Goal: Task Accomplishment & Management: Complete application form

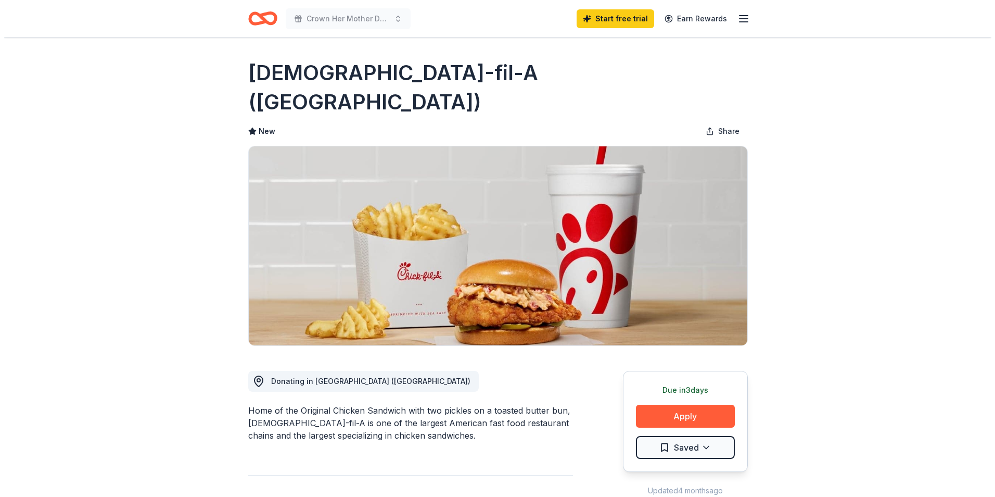
scroll to position [104, 0]
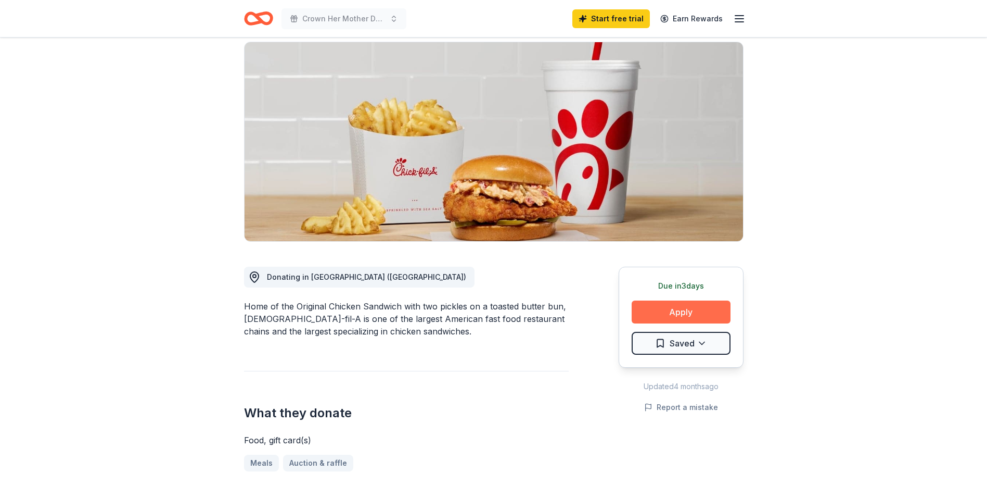
click at [657, 300] on button "Apply" at bounding box center [681, 311] width 99 height 23
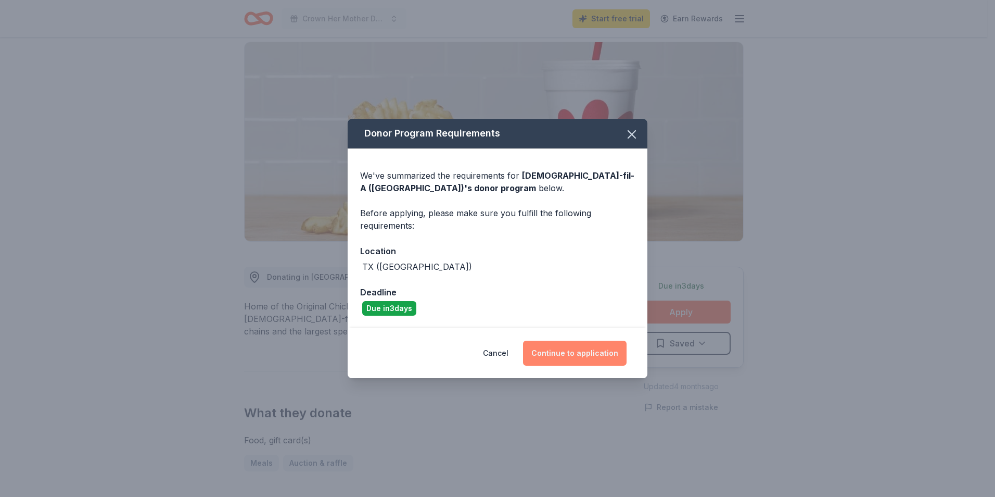
click at [586, 353] on button "Continue to application" at bounding box center [575, 352] width 104 height 25
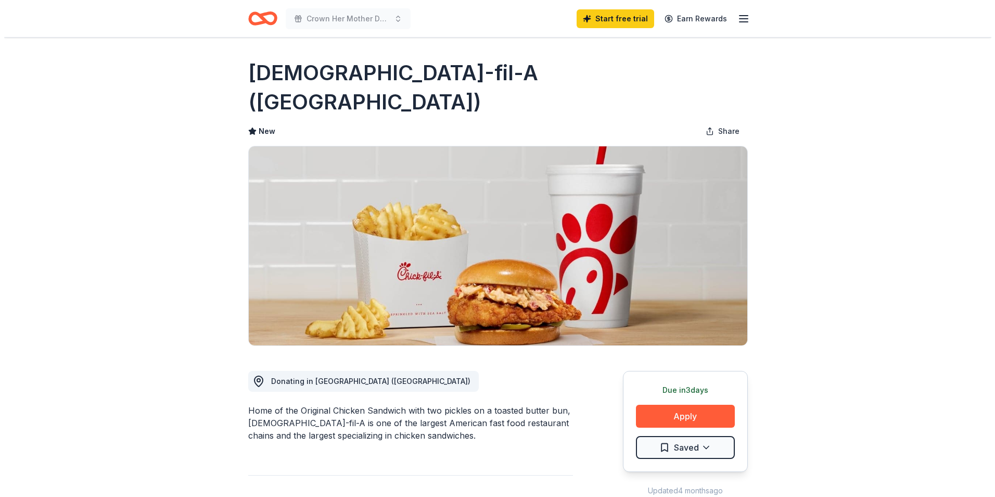
scroll to position [104, 0]
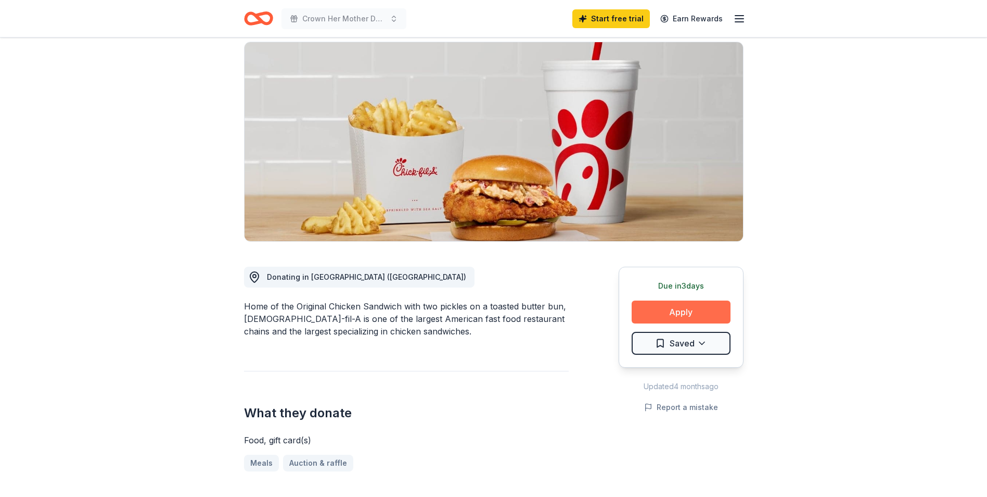
click at [664, 300] on button "Apply" at bounding box center [681, 311] width 99 height 23
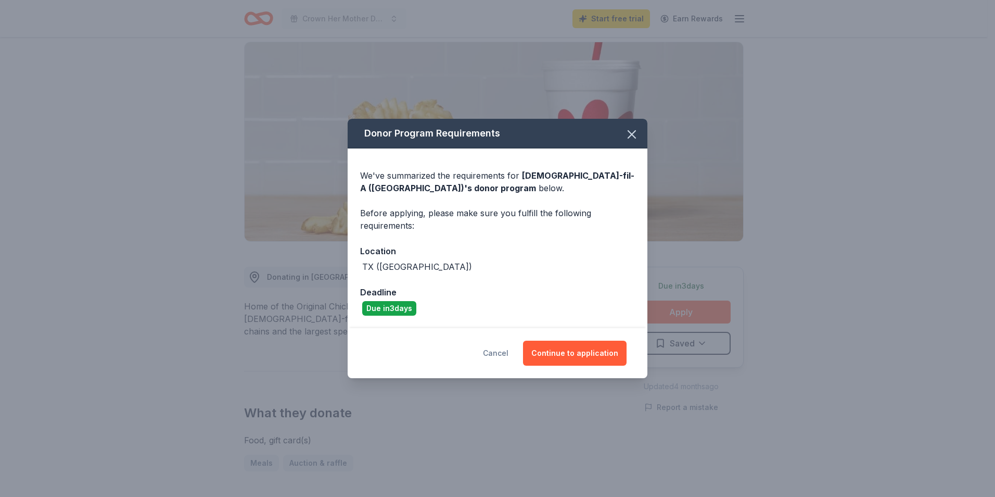
click at [493, 355] on button "Cancel" at bounding box center [496, 352] width 26 height 25
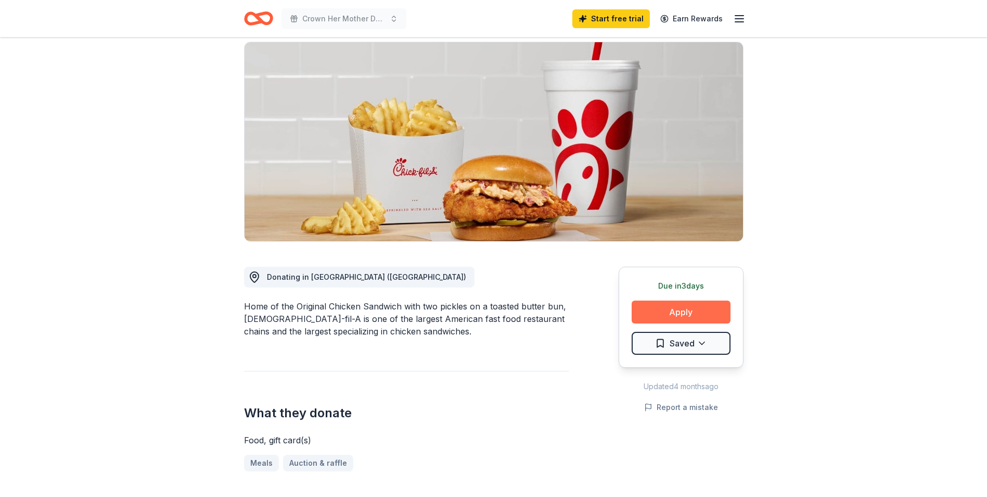
click at [685, 300] on button "Apply" at bounding box center [681, 311] width 99 height 23
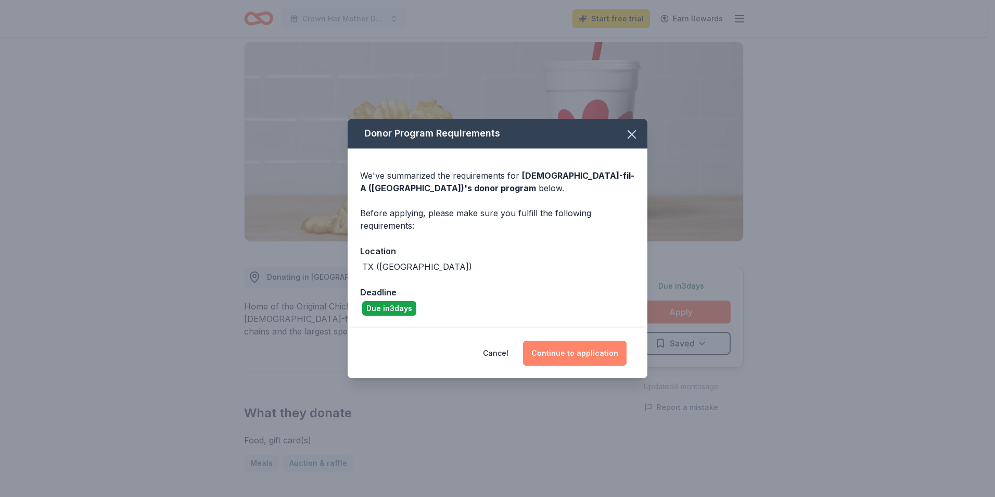
click at [594, 355] on button "Continue to application" at bounding box center [575, 352] width 104 height 25
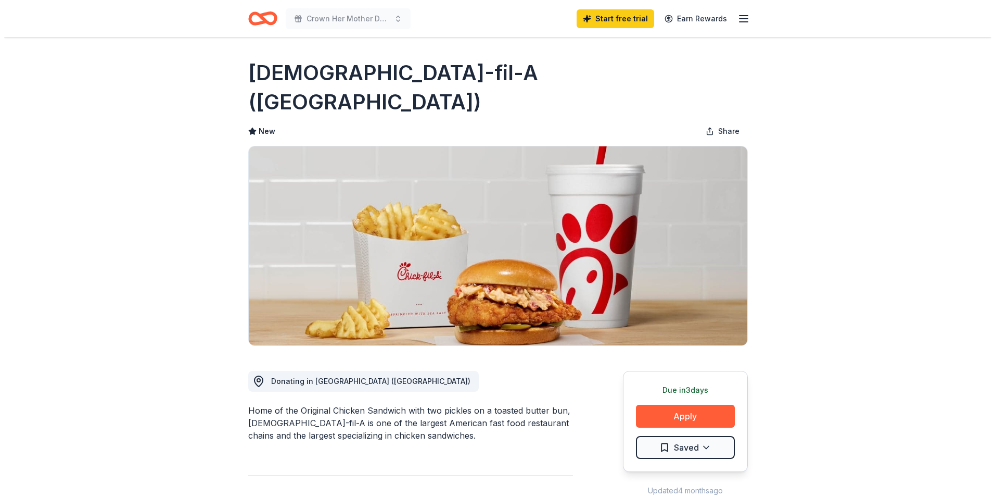
scroll to position [104, 0]
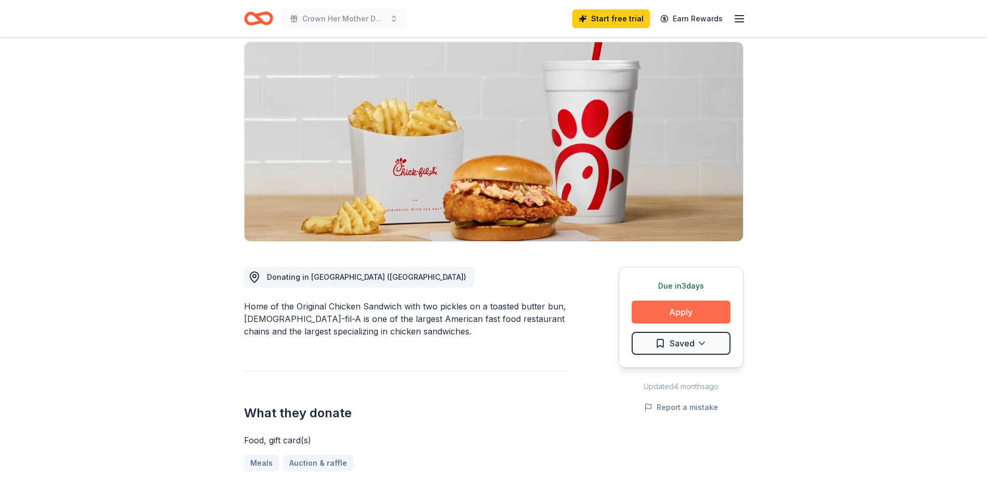
click at [683, 300] on button "Apply" at bounding box center [681, 311] width 99 height 23
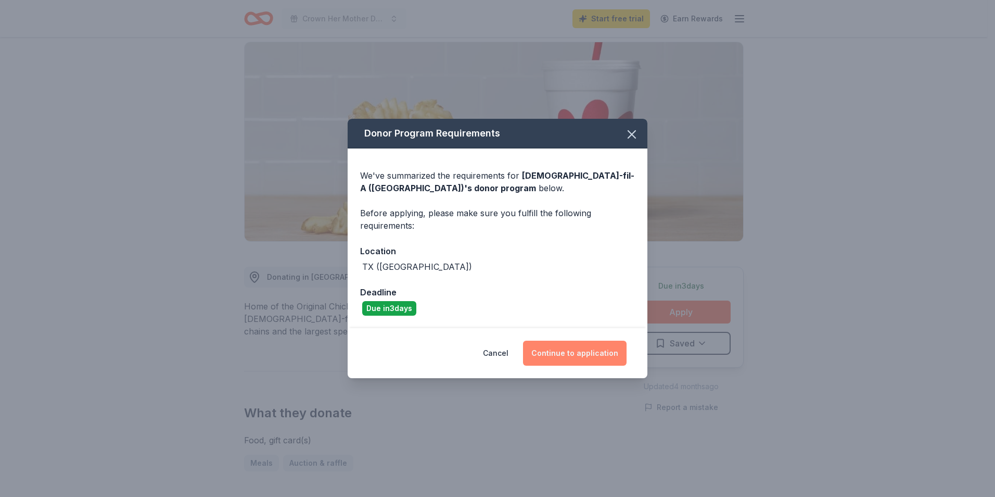
click at [578, 359] on button "Continue to application" at bounding box center [575, 352] width 104 height 25
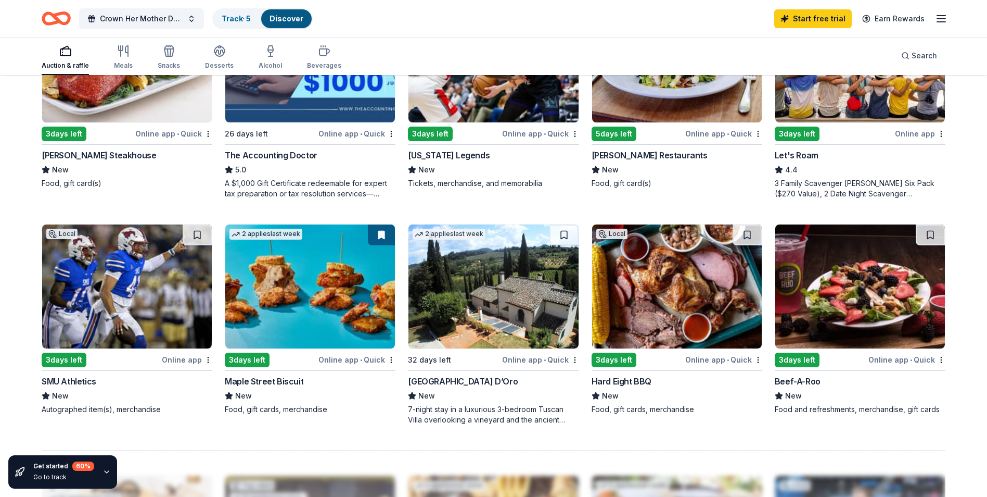
scroll to position [677, 0]
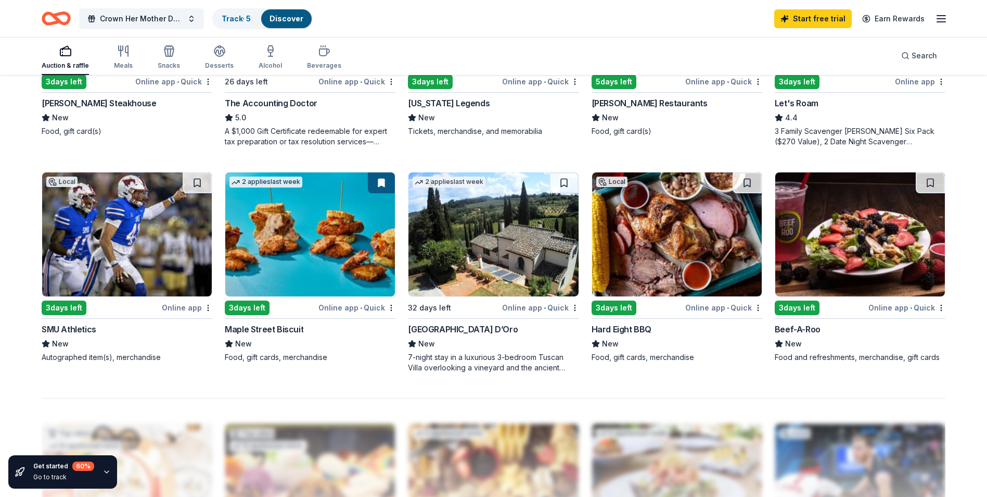
click at [116, 276] on img at bounding box center [127, 234] width 170 height 124
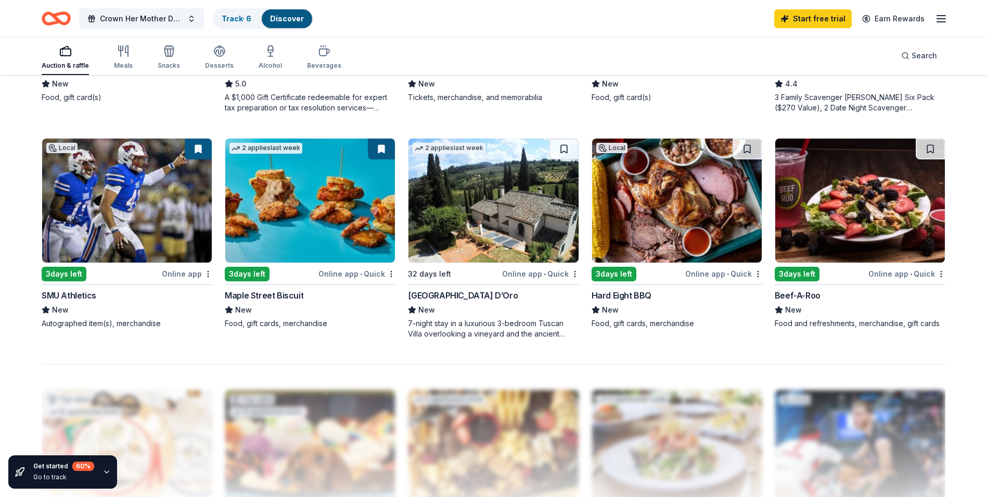
scroll to position [729, 0]
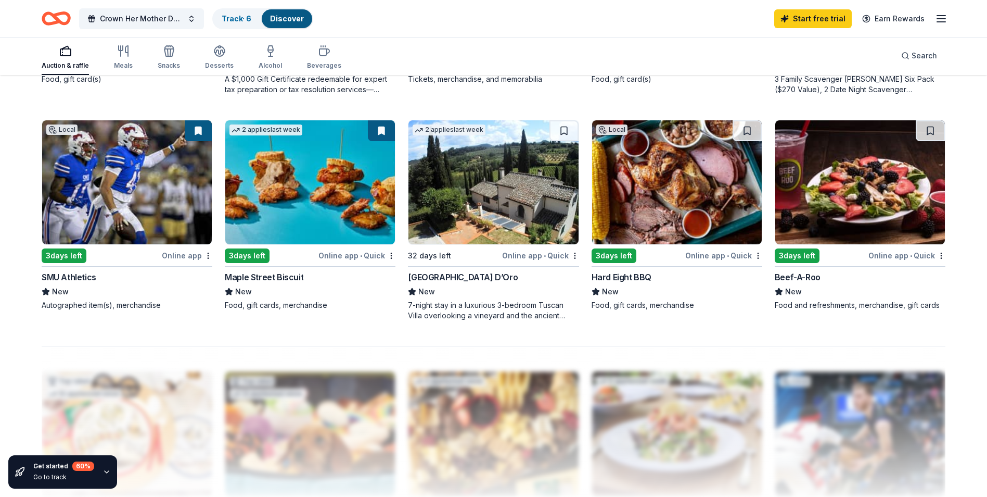
click at [177, 235] on img at bounding box center [127, 182] width 170 height 124
click at [649, 183] on img at bounding box center [677, 182] width 170 height 124
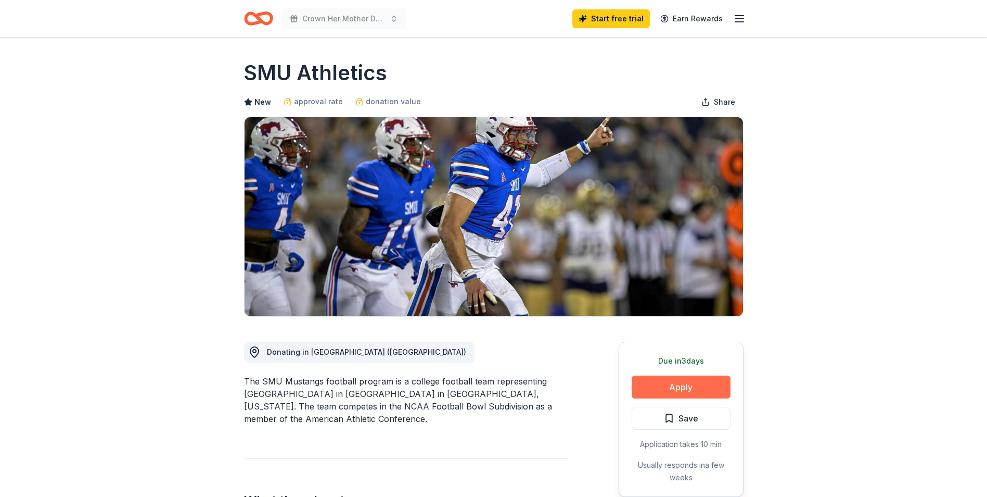
click at [661, 395] on button "Apply" at bounding box center [681, 386] width 99 height 23
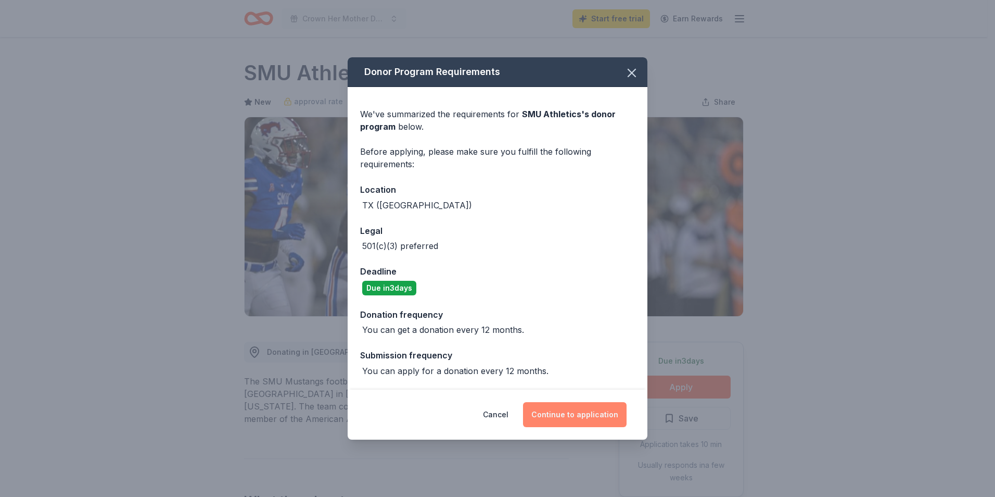
click at [564, 412] on button "Continue to application" at bounding box center [575, 414] width 104 height 25
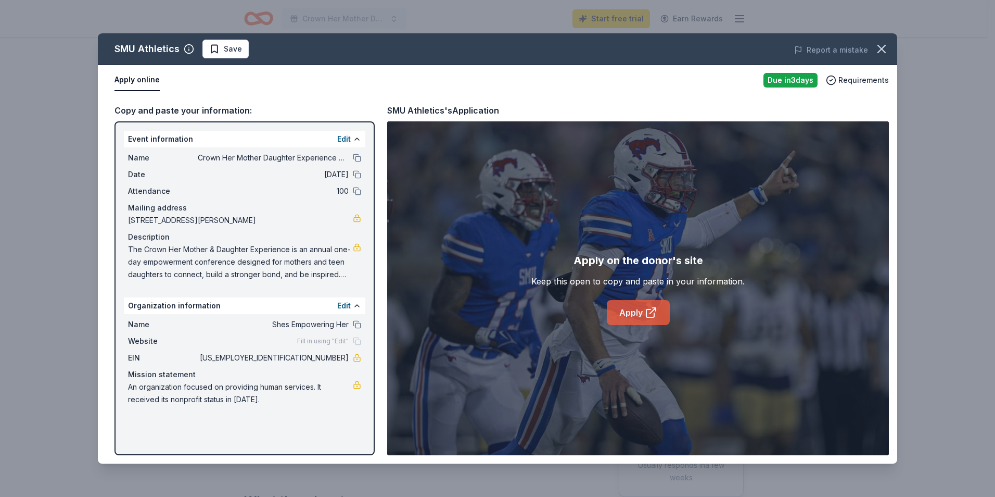
click at [621, 317] on link "Apply" at bounding box center [638, 312] width 63 height 25
click at [218, 52] on span "Save" at bounding box center [225, 49] width 33 height 12
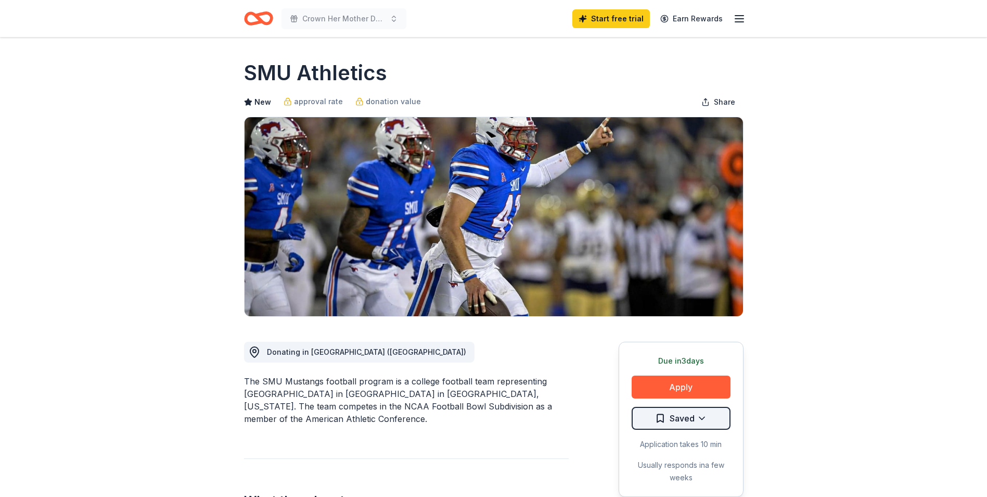
click at [703, 414] on html "Crown Her Mother Daughter Experience Conference Start free trial Earn Rewards D…" at bounding box center [493, 248] width 987 height 497
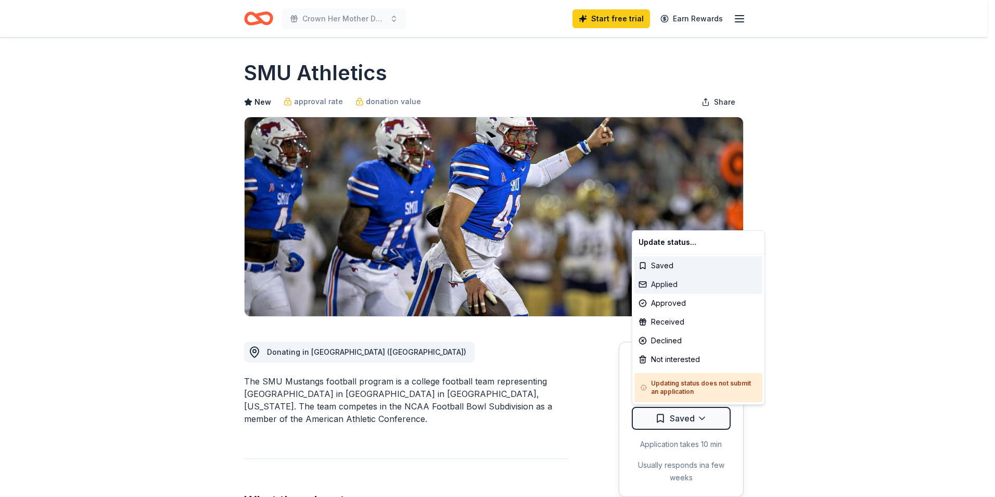
click at [654, 286] on div "Applied" at bounding box center [698, 284] width 128 height 19
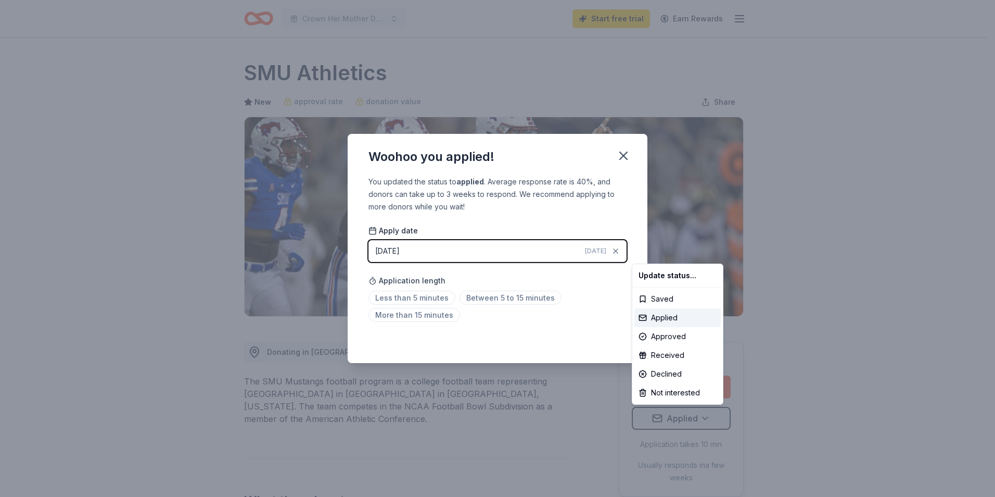
click at [431, 296] on html "Crown Her Mother Daughter Experience Conference Start free trial Earn Rewards D…" at bounding box center [497, 248] width 995 height 497
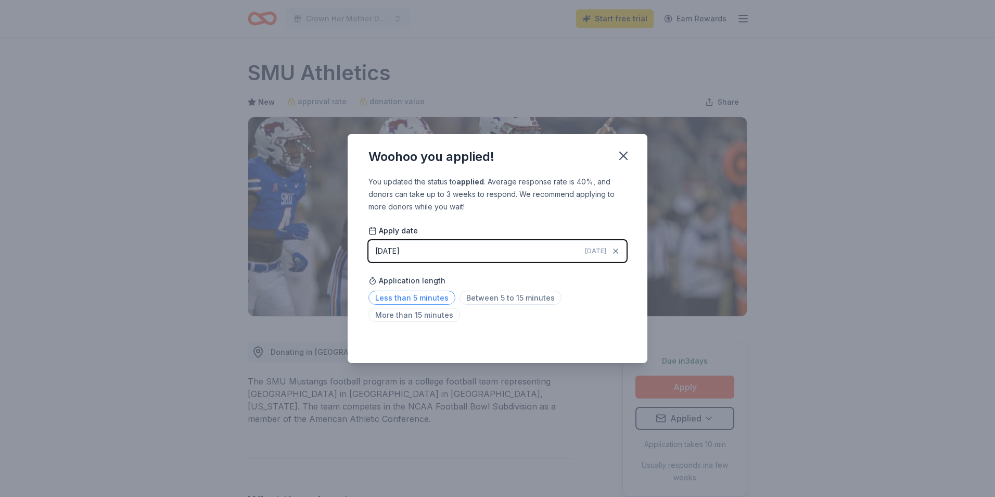
click at [427, 295] on span "Less than 5 minutes" at bounding box center [412, 297] width 87 height 14
click at [621, 159] on icon "button" at bounding box center [623, 155] width 7 height 7
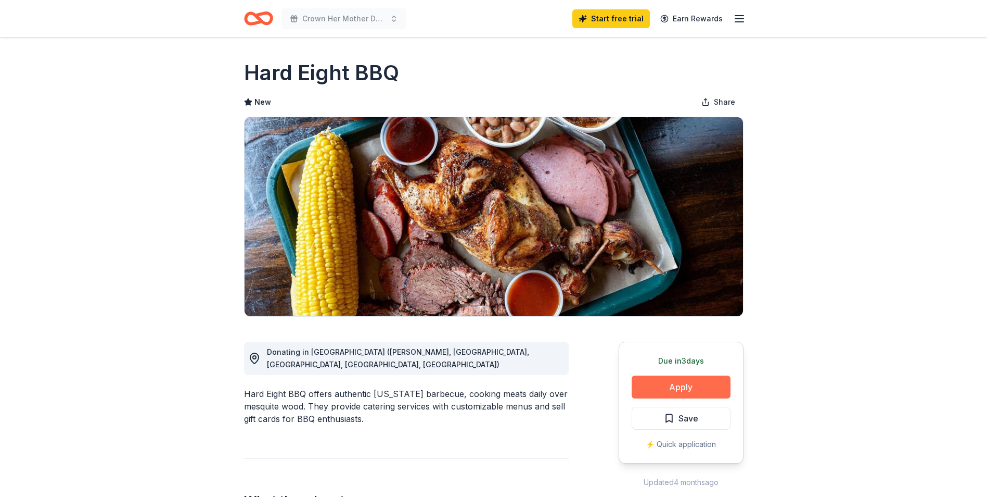
click at [650, 385] on button "Apply" at bounding box center [681, 386] width 99 height 23
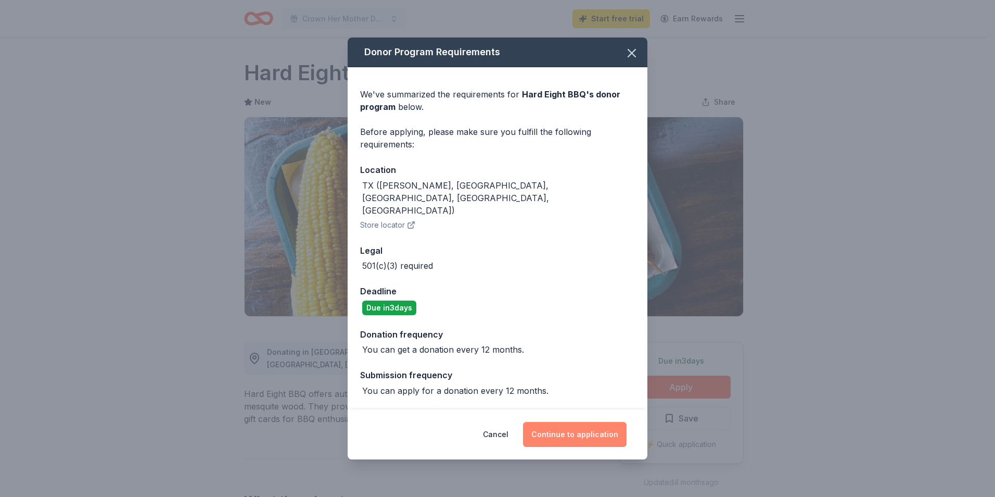
click at [586, 426] on button "Continue to application" at bounding box center [575, 434] width 104 height 25
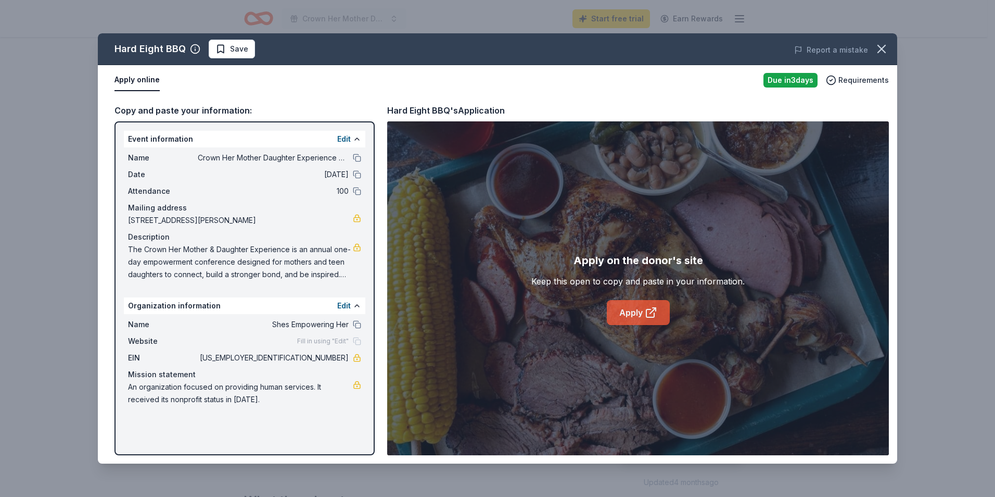
click at [633, 315] on link "Apply" at bounding box center [638, 312] width 63 height 25
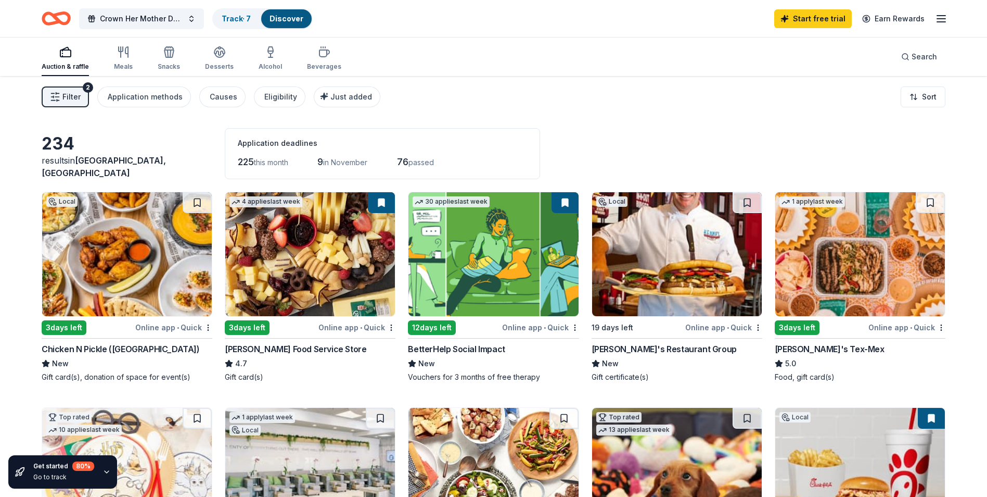
click at [133, 288] on img at bounding box center [127, 254] width 170 height 124
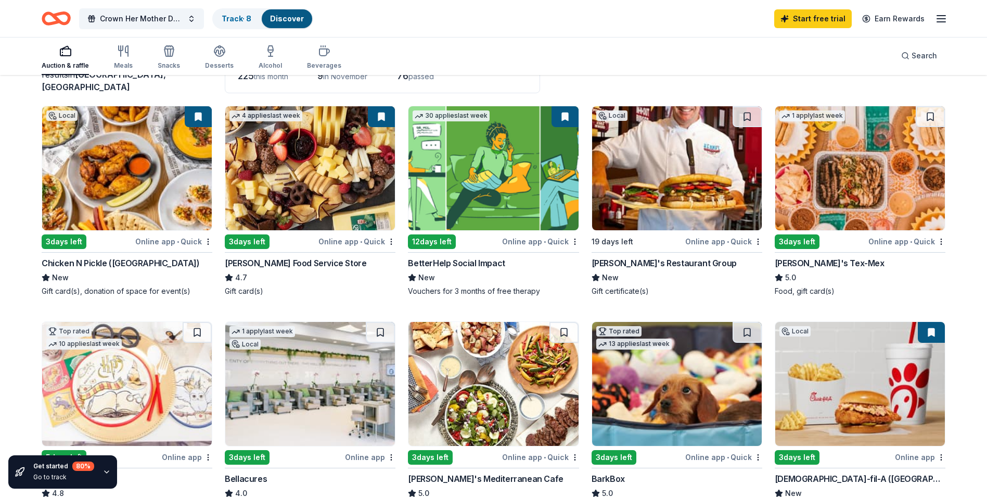
scroll to position [104, 0]
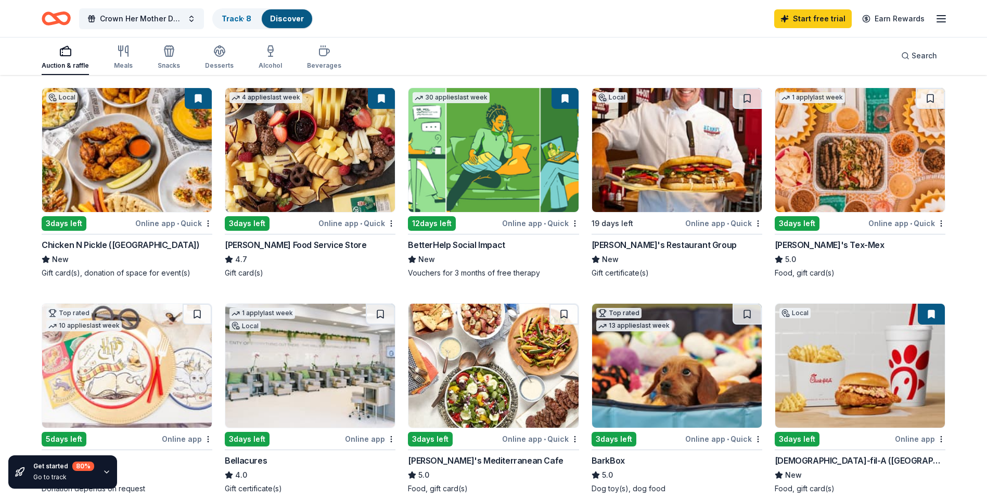
click at [846, 395] on img at bounding box center [861, 365] width 170 height 124
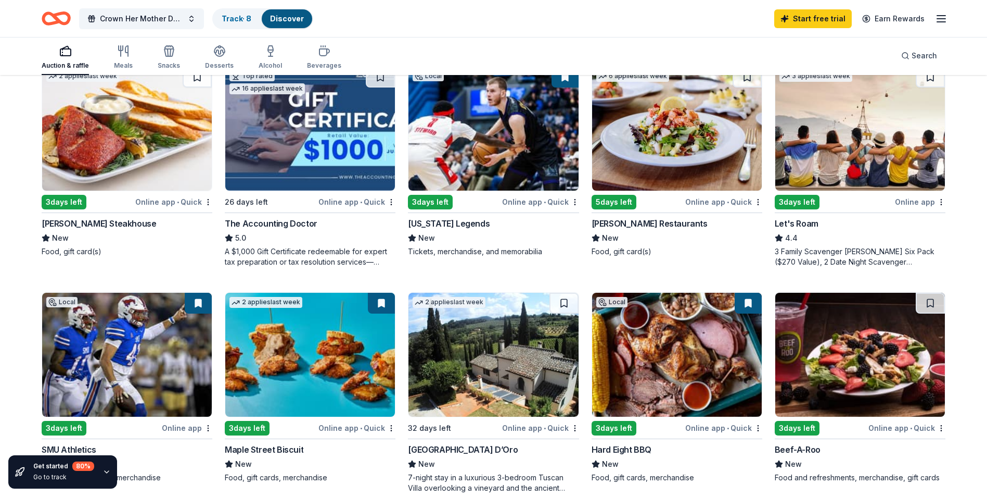
scroll to position [625, 0]
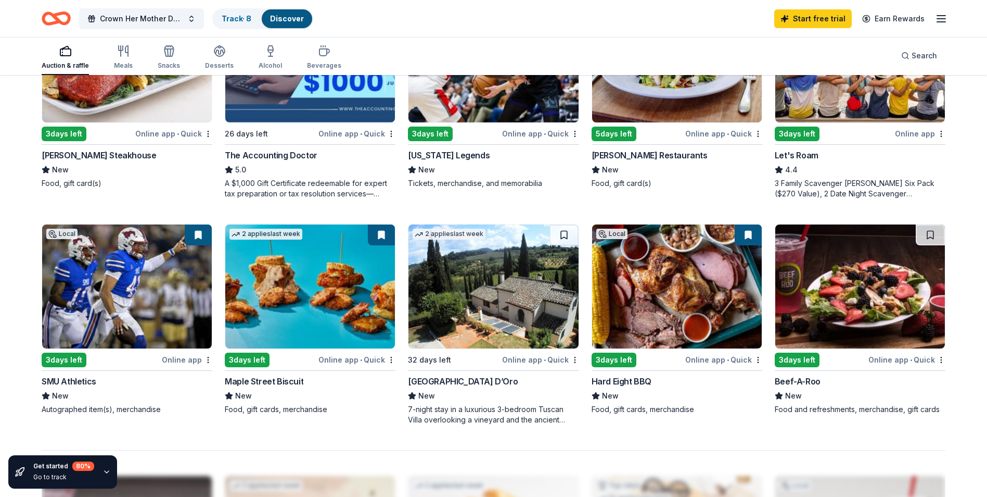
click at [441, 335] on img at bounding box center [494, 286] width 170 height 124
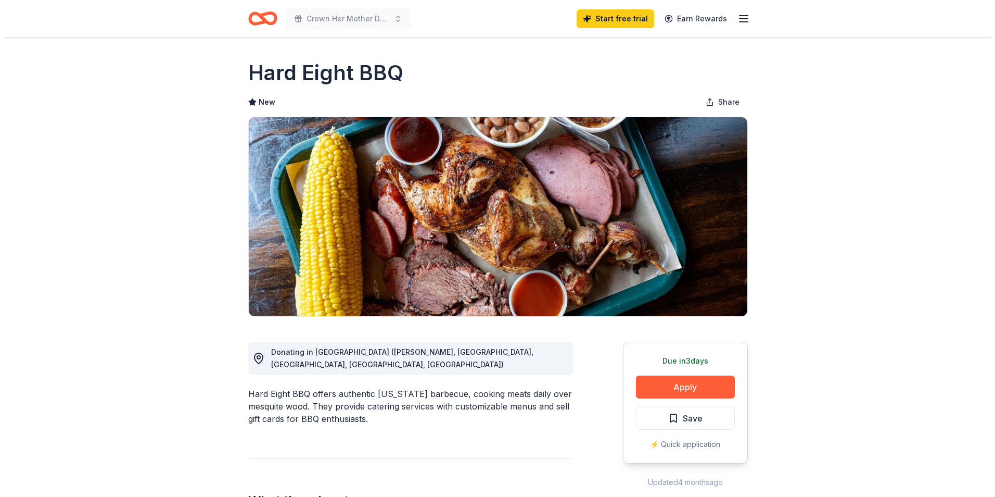
scroll to position [52, 0]
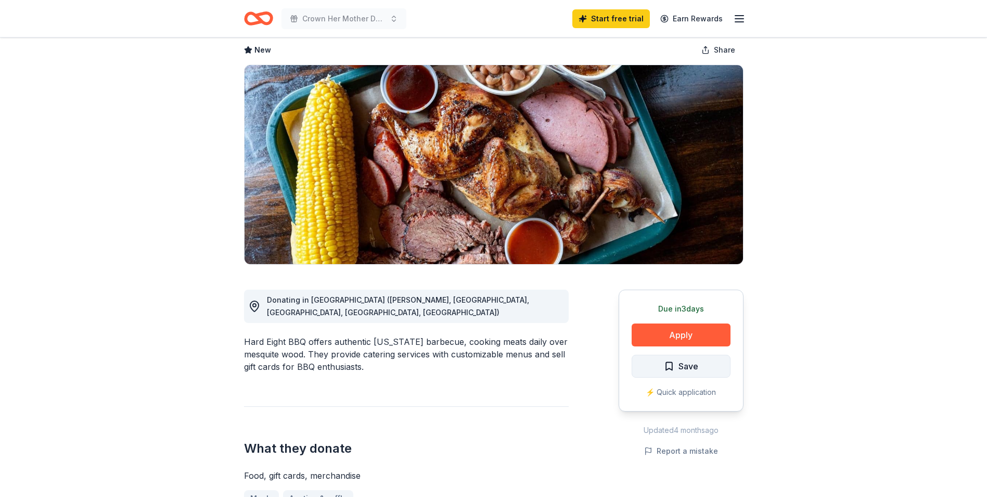
click at [717, 362] on button "Save" at bounding box center [681, 365] width 99 height 23
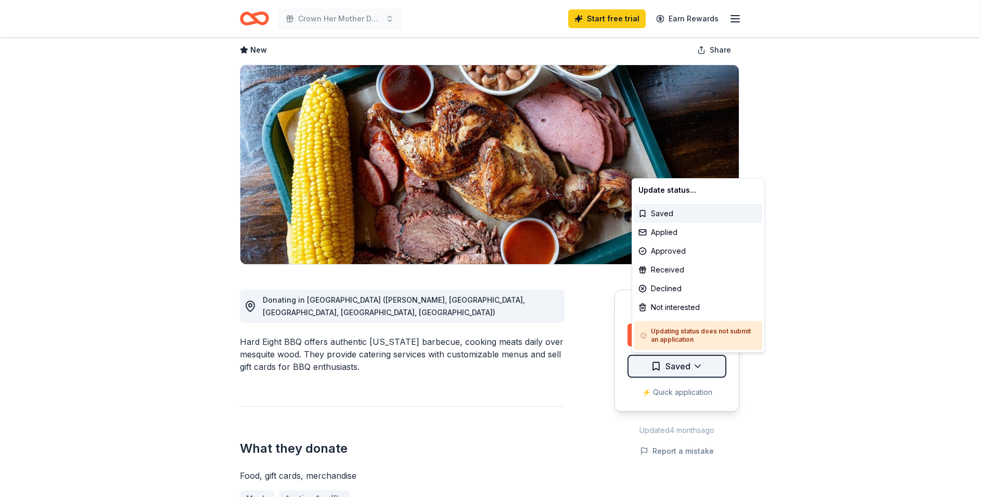
click at [701, 364] on html "Crown Her Mother Daughter Experience Conference Start free trial Earn Rewards D…" at bounding box center [493, 196] width 987 height 497
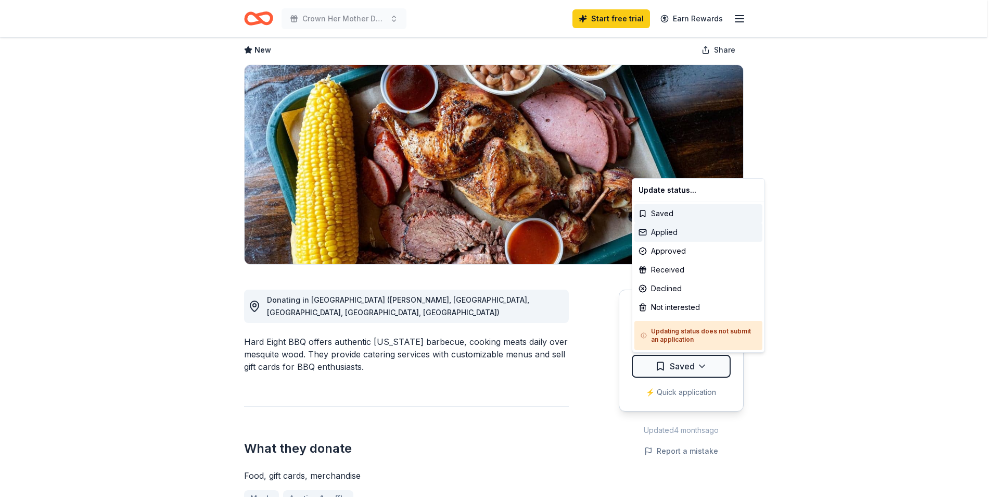
click at [681, 230] on div "Applied" at bounding box center [698, 232] width 128 height 19
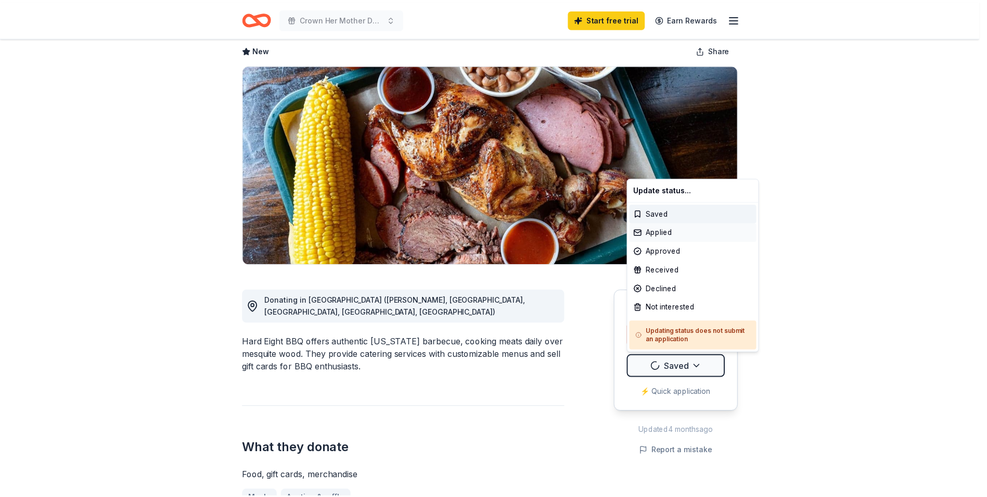
scroll to position [0, 0]
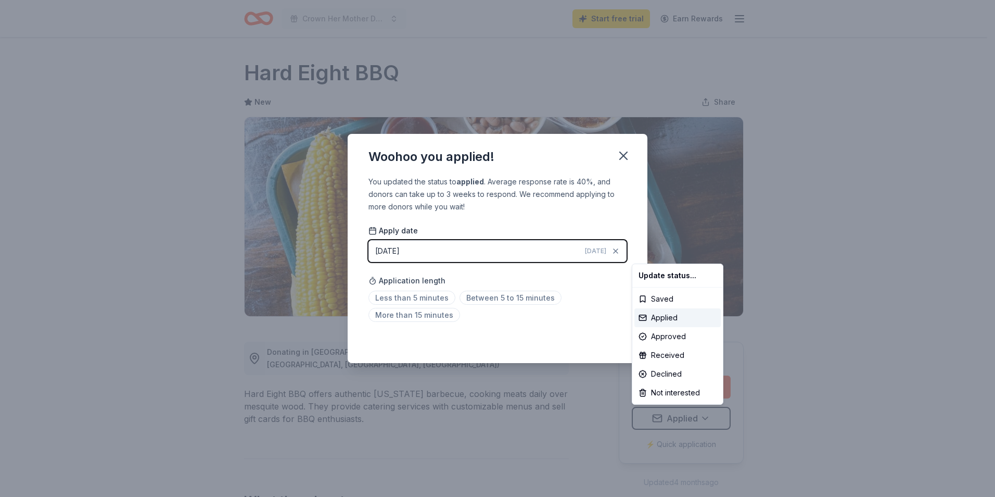
click at [524, 299] on html "Crown Her Mother Daughter Experience Conference Start free trial Earn Rewards D…" at bounding box center [497, 248] width 995 height 497
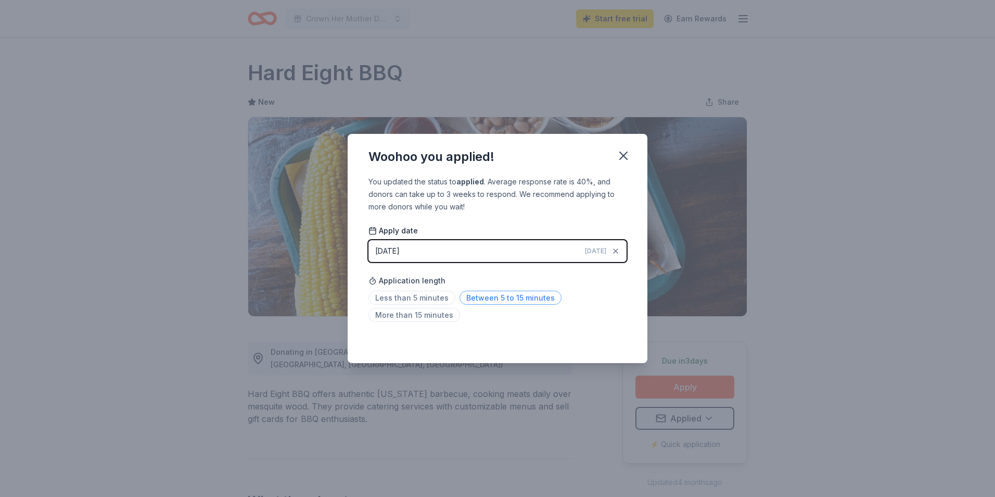
click at [535, 295] on span "Between 5 to 15 minutes" at bounding box center [511, 297] width 102 height 14
click at [621, 160] on icon "button" at bounding box center [623, 155] width 15 height 15
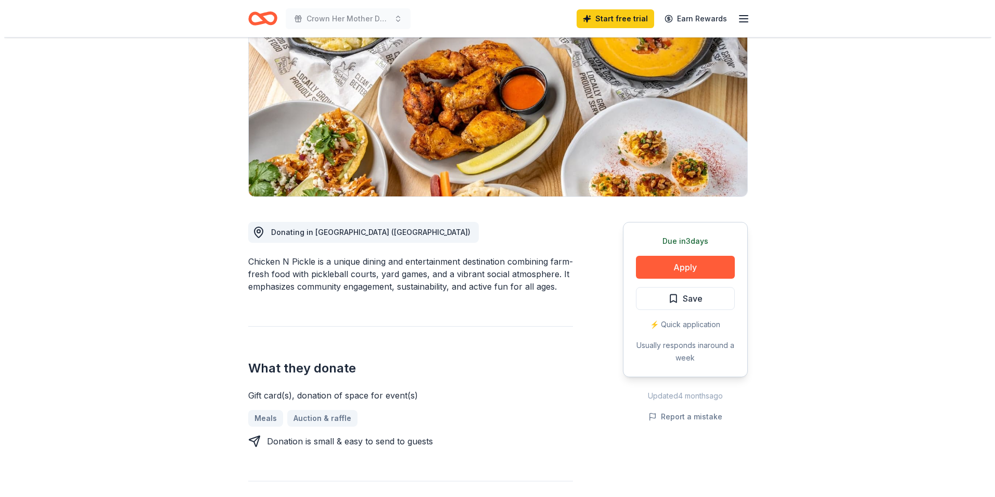
scroll to position [104, 0]
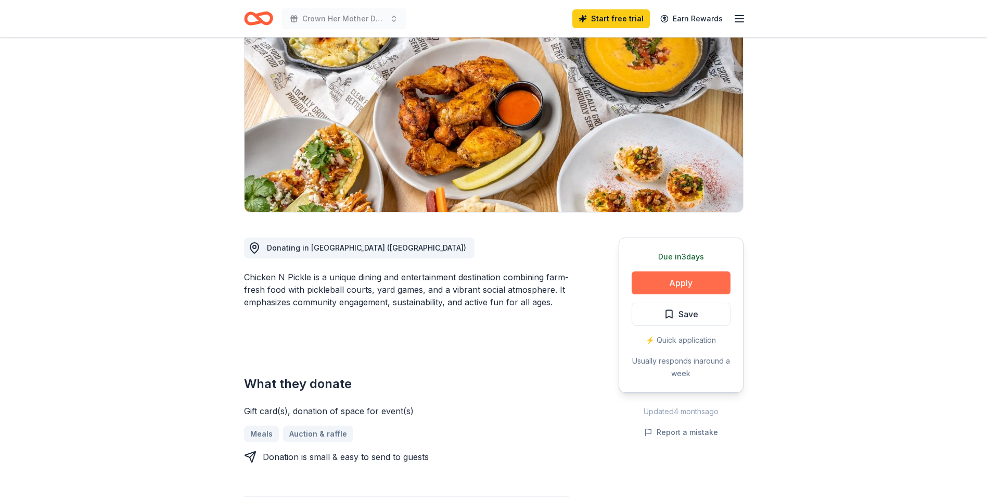
click at [688, 282] on button "Apply" at bounding box center [681, 282] width 99 height 23
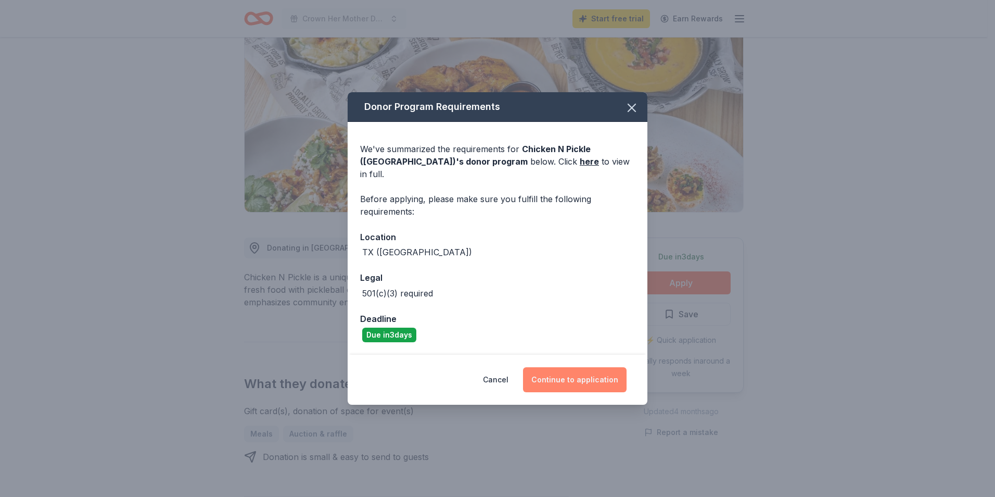
click at [579, 376] on button "Continue to application" at bounding box center [575, 379] width 104 height 25
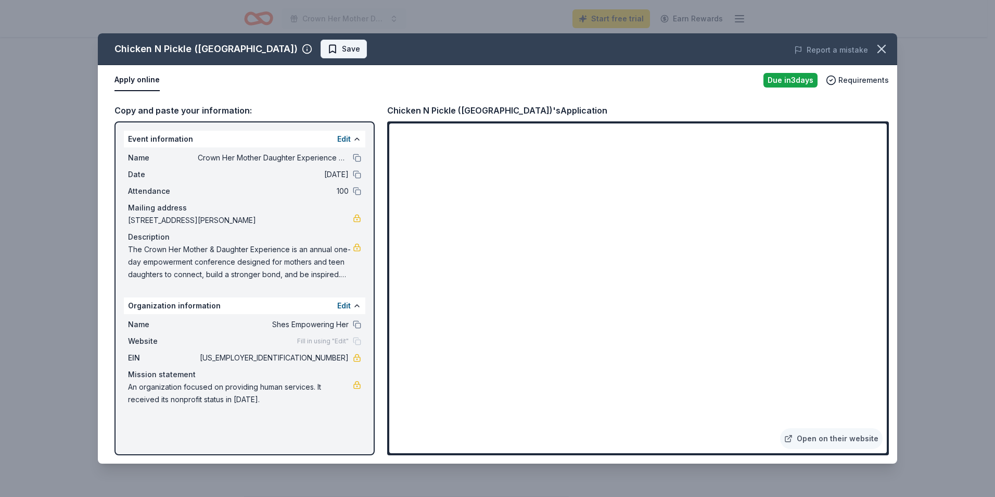
click at [323, 46] on button "Save" at bounding box center [344, 49] width 46 height 19
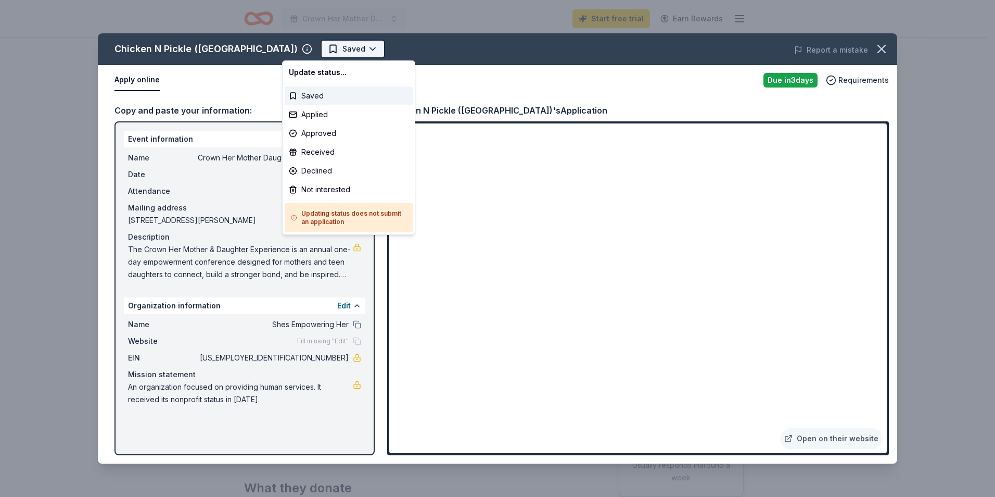
click at [334, 47] on html "Crown Her Mother Daughter Experience Conference Start free trial Earn Rewards D…" at bounding box center [497, 248] width 995 height 497
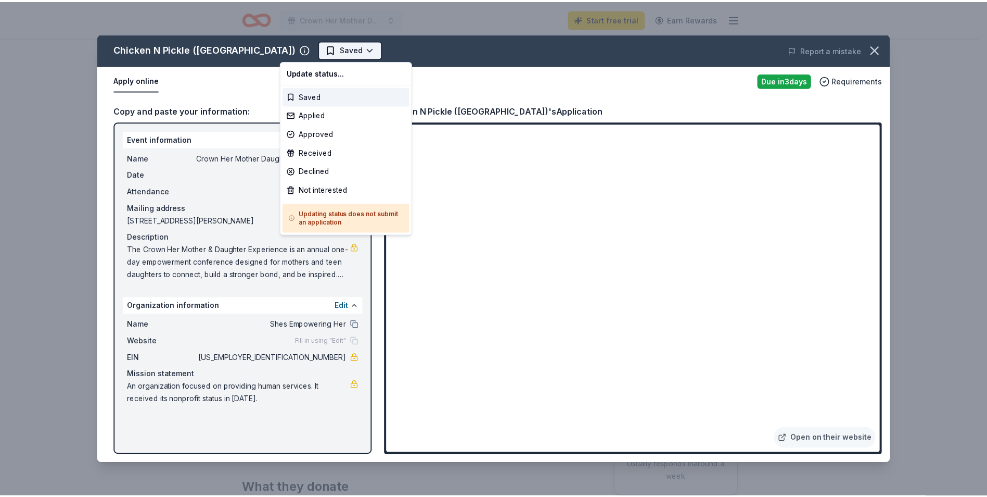
scroll to position [0, 0]
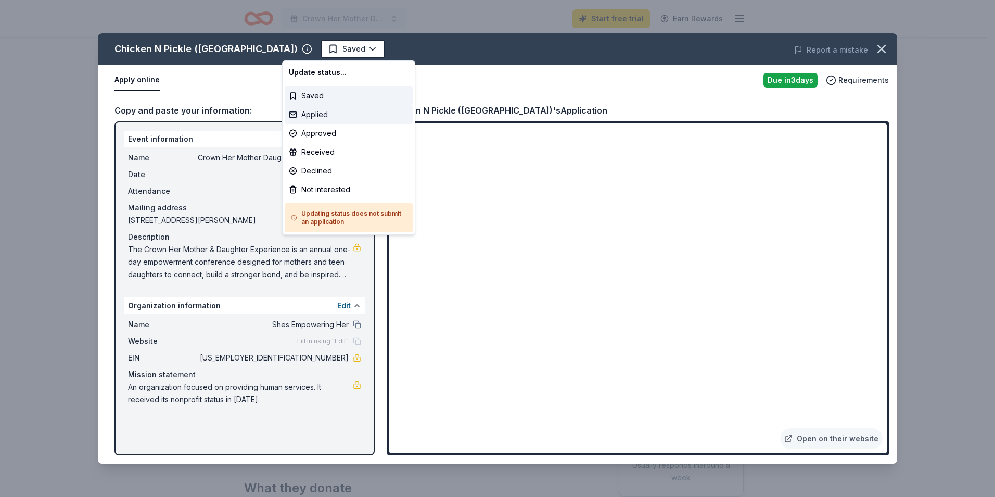
click at [325, 114] on div "Applied" at bounding box center [349, 114] width 128 height 19
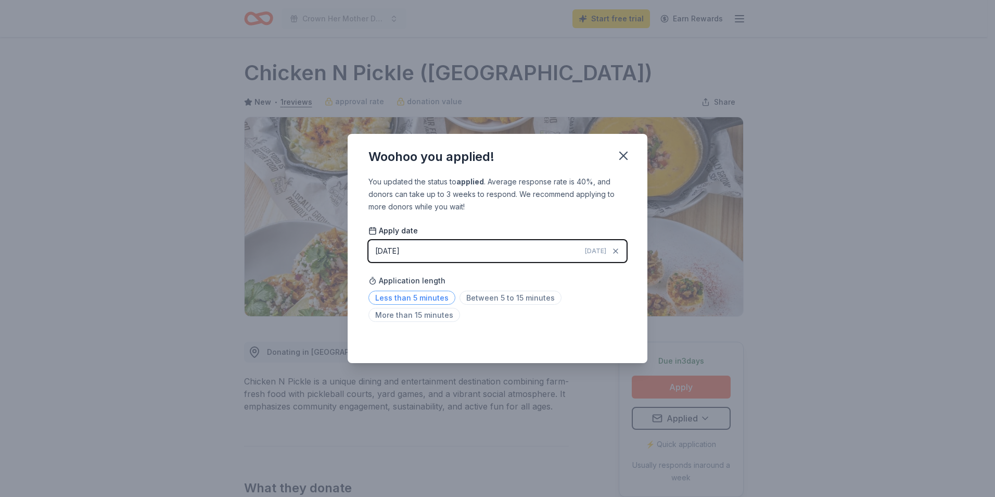
click at [417, 300] on span "Less than 5 minutes" at bounding box center [412, 297] width 87 height 14
click at [625, 166] on button "button" at bounding box center [623, 155] width 23 height 23
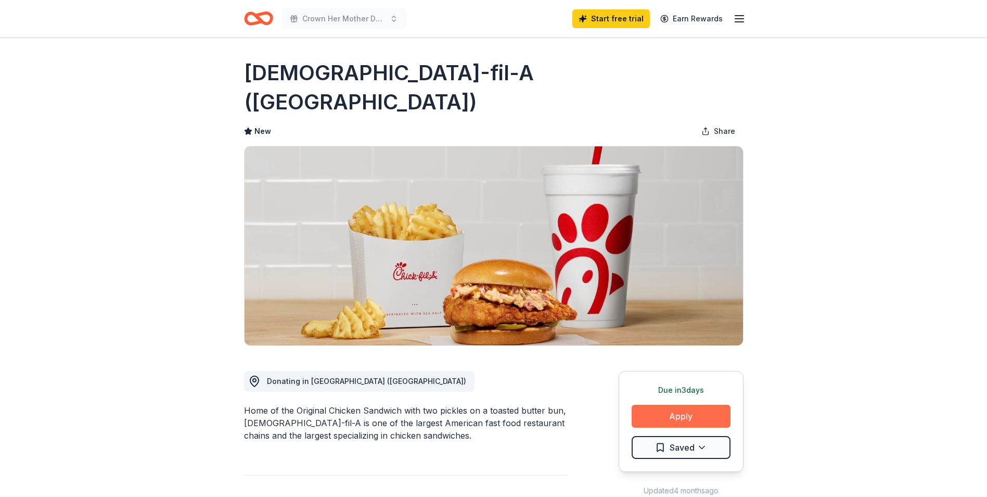
click at [673, 404] on button "Apply" at bounding box center [681, 415] width 99 height 23
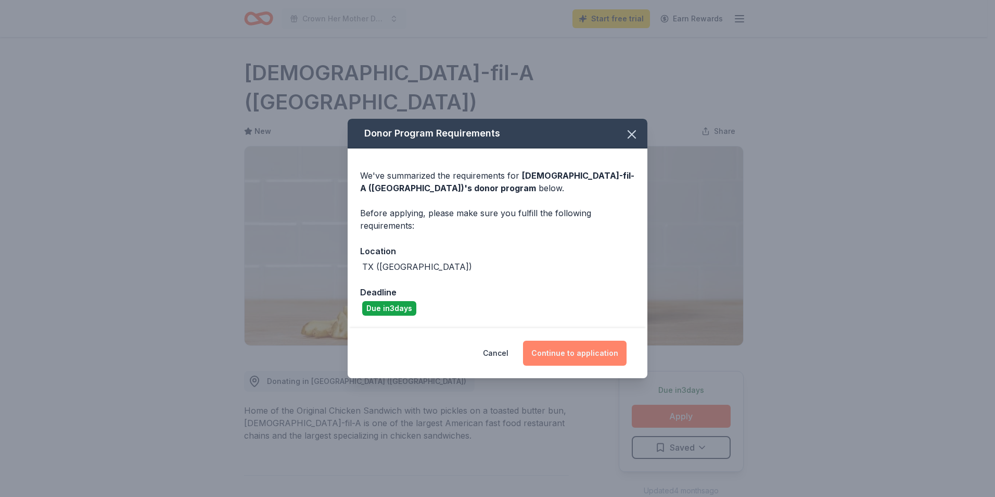
click at [596, 358] on button "Continue to application" at bounding box center [575, 352] width 104 height 25
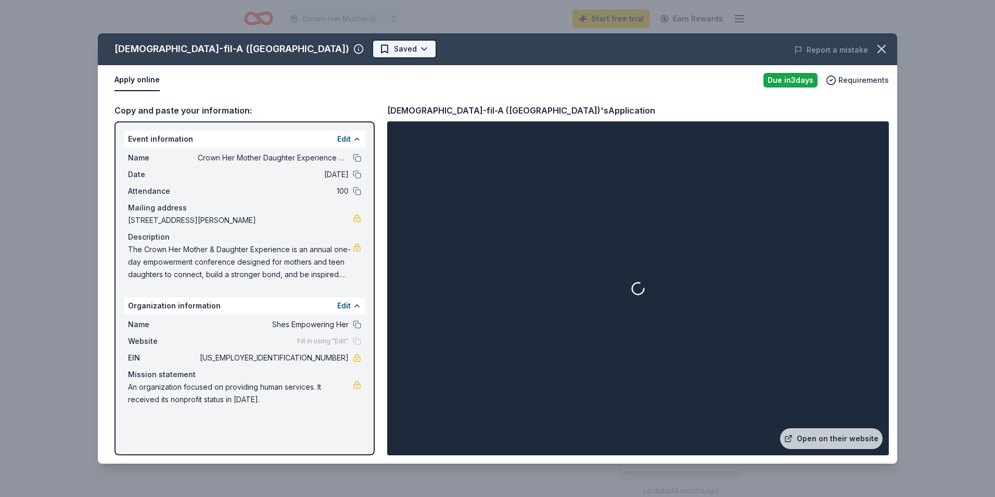
click at [349, 45] on html "Crown Her Mother Daughter Experience Conference Start free trial Earn Rewards D…" at bounding box center [497, 248] width 995 height 497
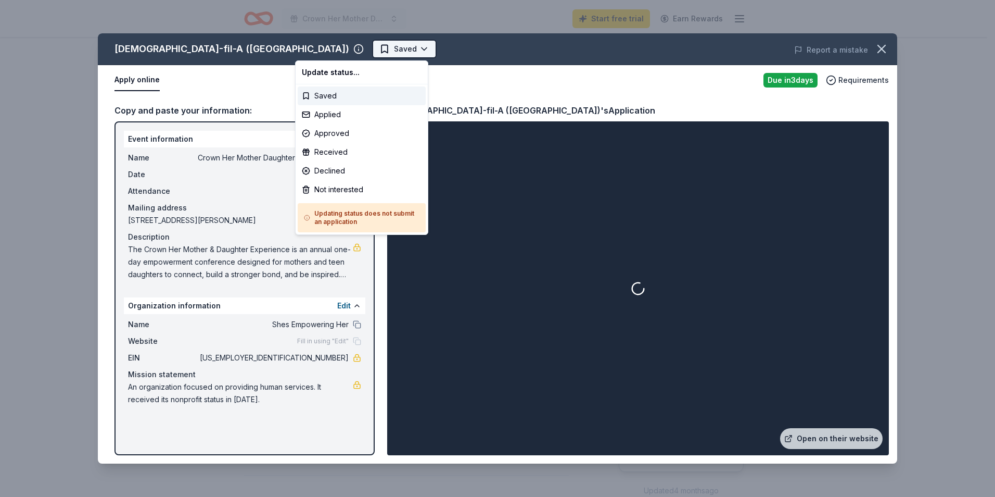
click at [349, 45] on html "Crown Her Mother Daughter Experience Conference Start free trial Earn Rewards D…" at bounding box center [497, 248] width 995 height 497
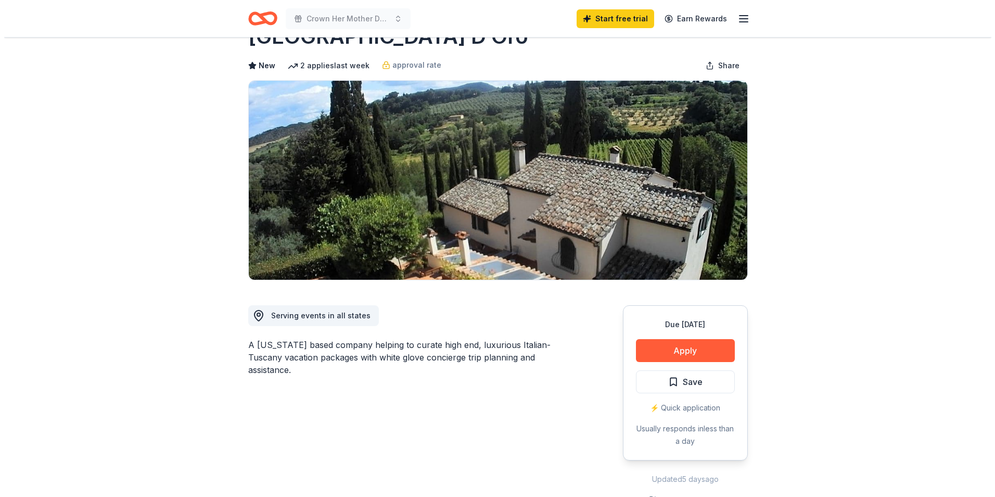
scroll to position [52, 0]
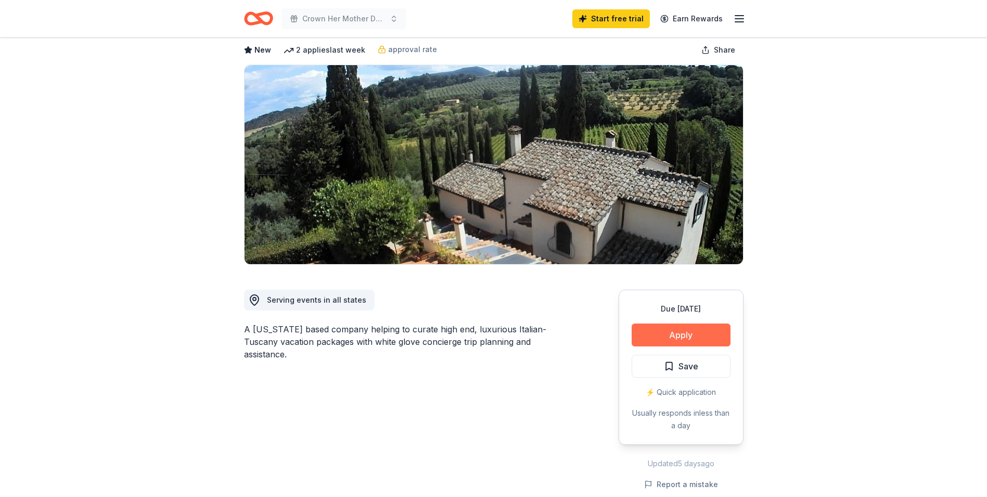
click at [703, 332] on button "Apply" at bounding box center [681, 334] width 99 height 23
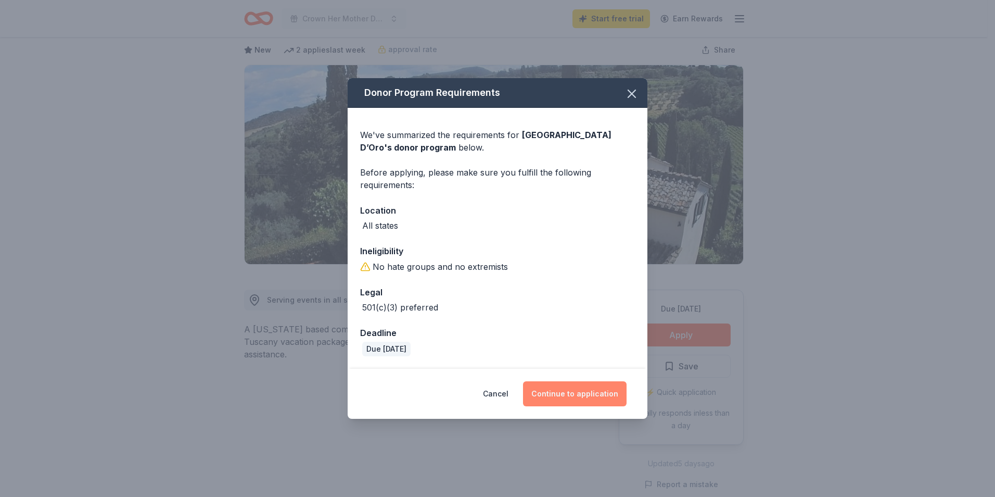
click at [561, 395] on button "Continue to application" at bounding box center [575, 393] width 104 height 25
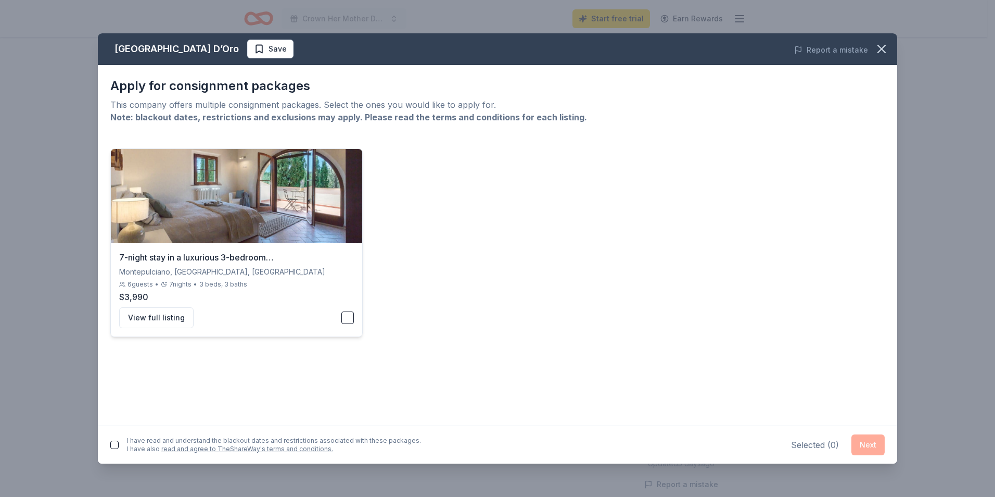
click at [346, 316] on button "button" at bounding box center [347, 317] width 12 height 12
click at [858, 450] on button "Next" at bounding box center [868, 444] width 33 height 21
click at [119, 442] on div "I have read and understand the blackout dates and restrictions associated with …" at bounding box center [265, 442] width 311 height 25
click at [117, 442] on button "button" at bounding box center [114, 442] width 8 height 8
click at [869, 438] on button "Next" at bounding box center [868, 442] width 33 height 21
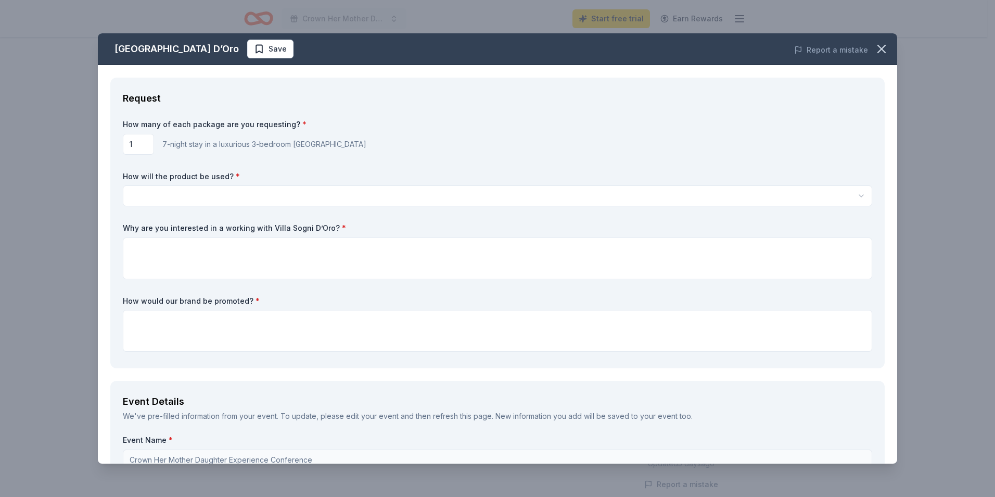
click at [219, 200] on html "Crown Her Mother Daughter Experience Conference Start free trial Earn Rewards D…" at bounding box center [497, 196] width 995 height 497
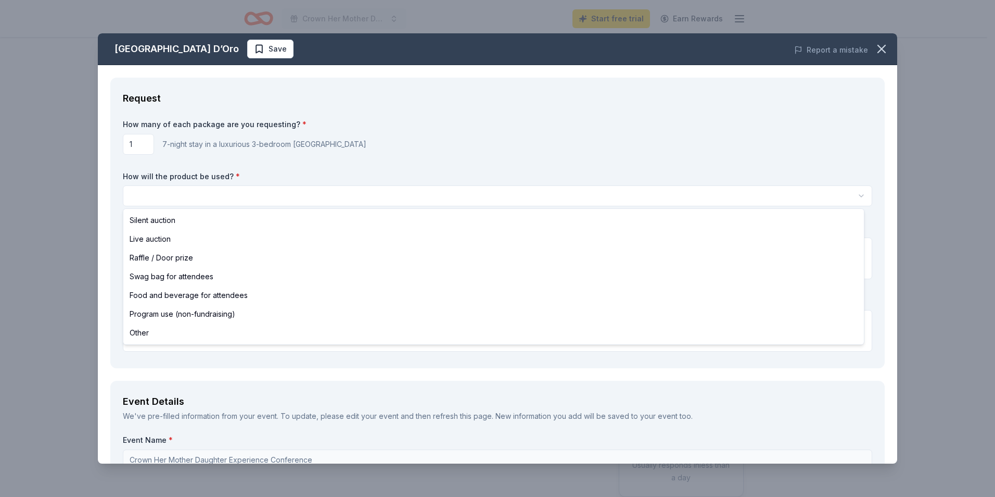
select select "raffleDoorPrize"
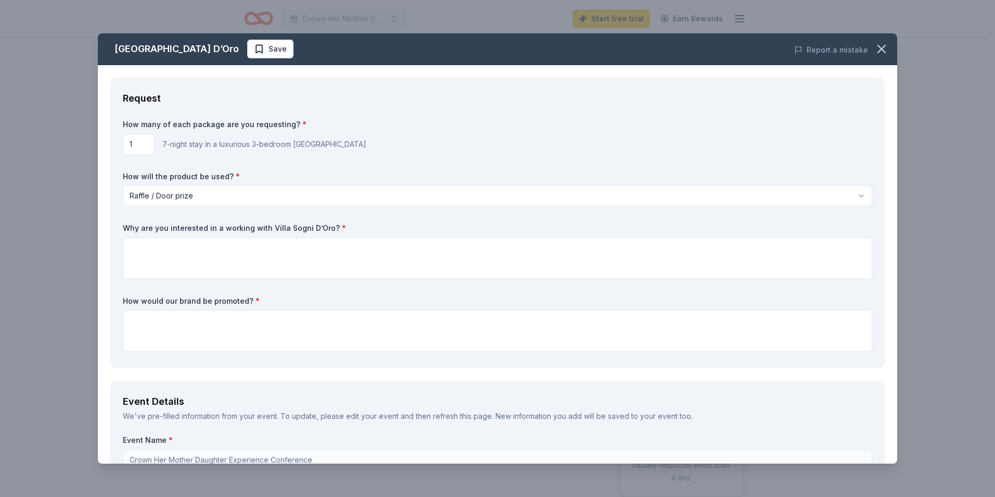
drag, startPoint x: 335, startPoint y: 228, endPoint x: 125, endPoint y: 221, distance: 209.4
click at [125, 221] on div "How many of each package are you requesting? * 1 7-night stay in a luxurious 3-…" at bounding box center [498, 237] width 750 height 236
drag, startPoint x: 119, startPoint y: 226, endPoint x: 249, endPoint y: 227, distance: 130.7
click at [249, 227] on div "Request How many of each package are you requesting? * 1 7-night stay in a luxu…" at bounding box center [497, 223] width 774 height 290
click at [290, 250] on textarea at bounding box center [498, 258] width 750 height 42
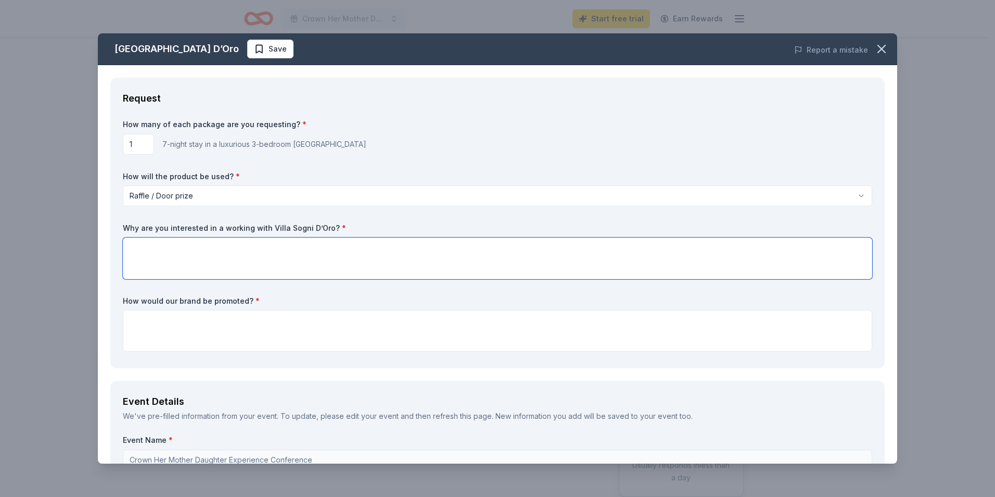
paste textarea "I am interested in working with Villa Sogni D’Oro because their commitment to e…"
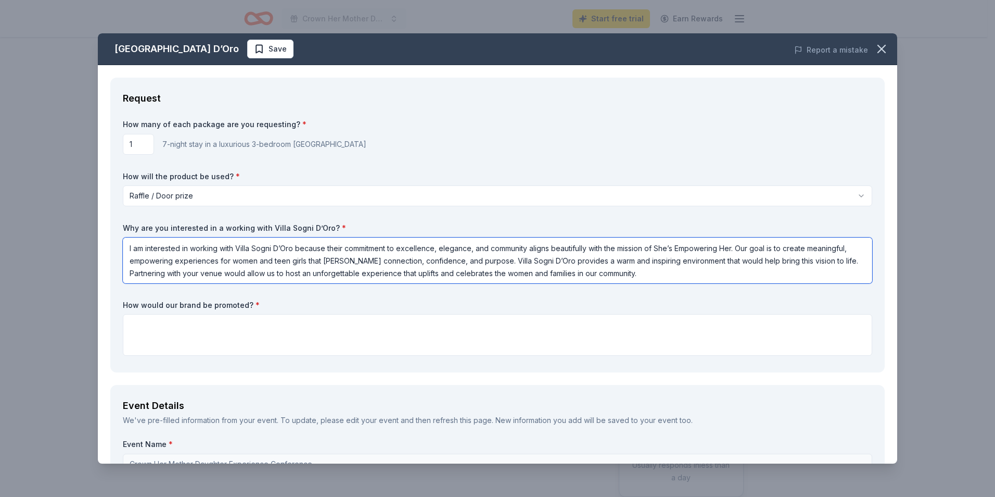
click at [383, 264] on textarea "I am interested in working with Villa Sogni D’Oro because their commitment to e…" at bounding box center [498, 260] width 750 height 46
drag, startPoint x: 383, startPoint y: 263, endPoint x: 364, endPoint y: 264, distance: 18.8
click at [364, 264] on textarea "I am interested in working with Villa Sogni D’Oro because their commitment to e…" at bounding box center [498, 260] width 750 height 46
type textarea "I am interested in working with Villa Sogni D’Oro because their commitment to e…"
click at [643, 269] on textarea "I am interested in working with Villa Sogni D’Oro because their commitment to e…" at bounding box center [498, 260] width 750 height 46
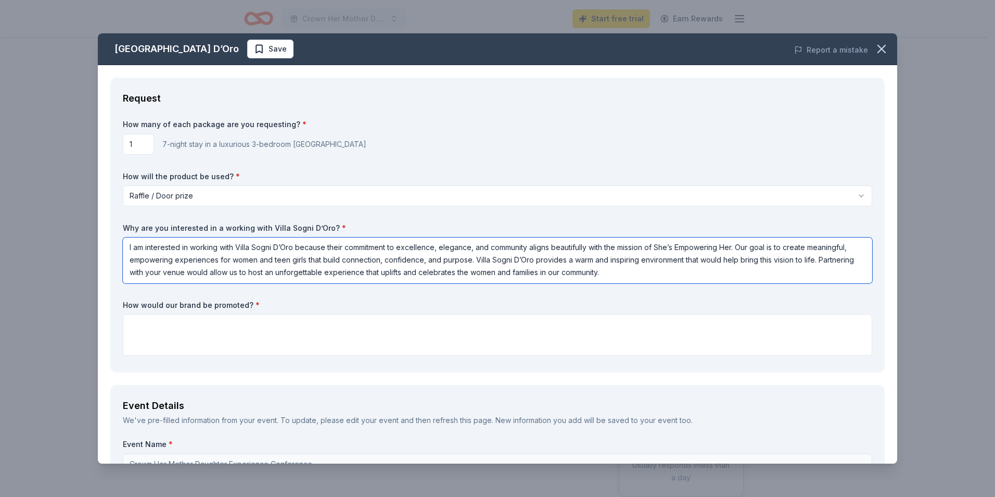
scroll to position [52, 0]
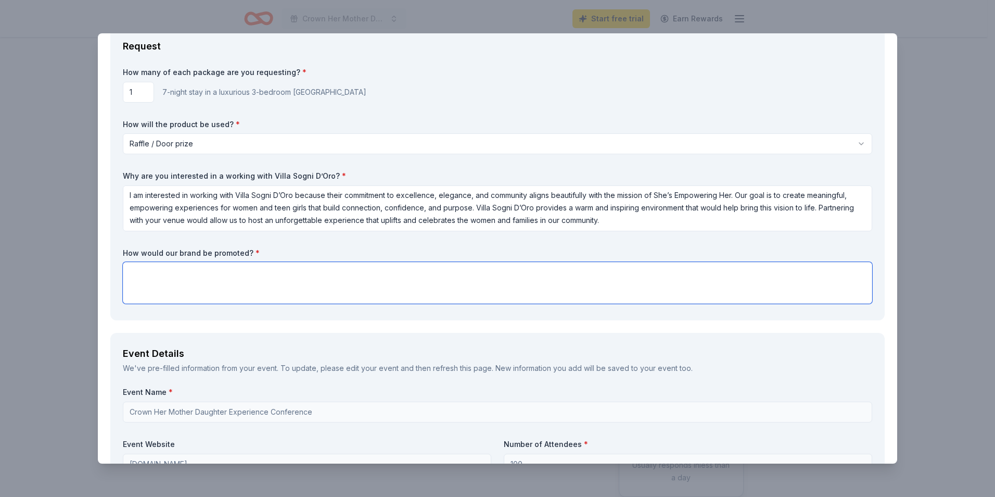
click at [223, 285] on textarea at bounding box center [498, 283] width 750 height 42
paste textarea "Your brand will be promoted through event marketing materials, including flyers…"
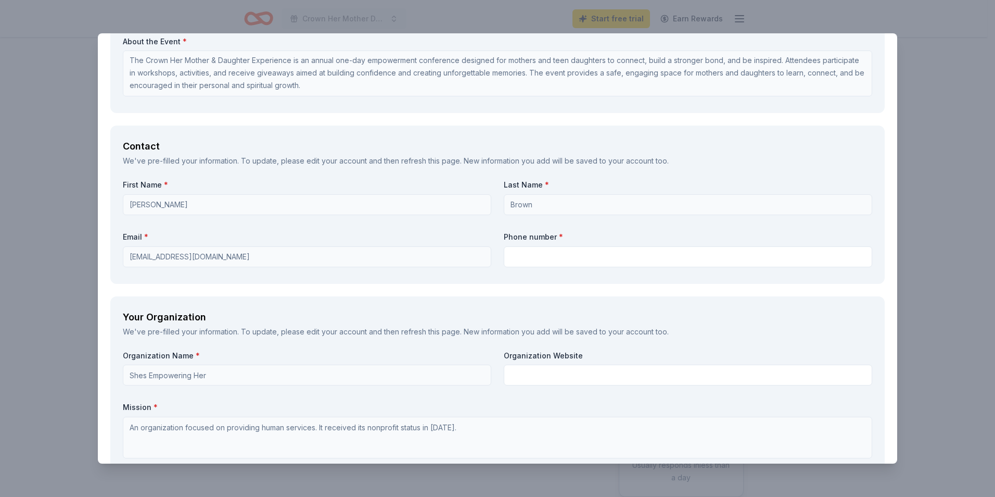
scroll to position [625, 0]
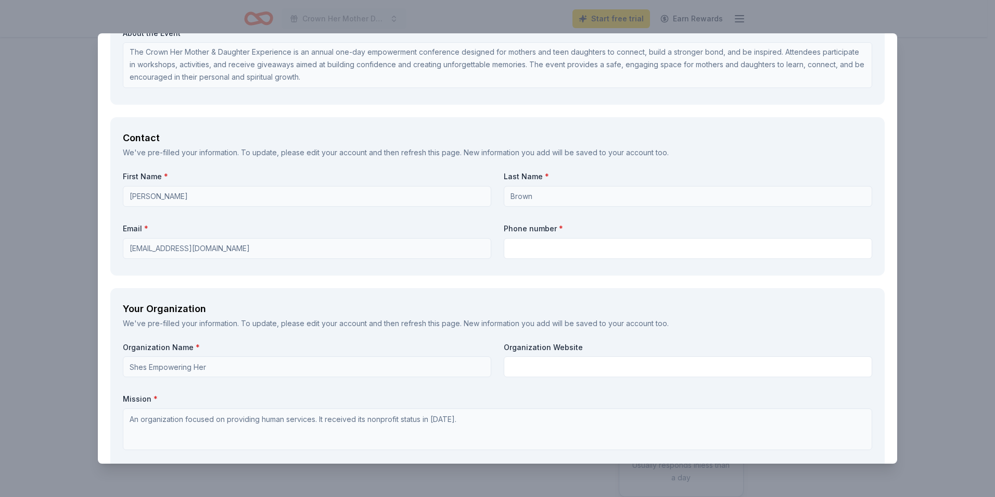
type textarea "Your brand will be promoted through event marketing materials, including flyers…"
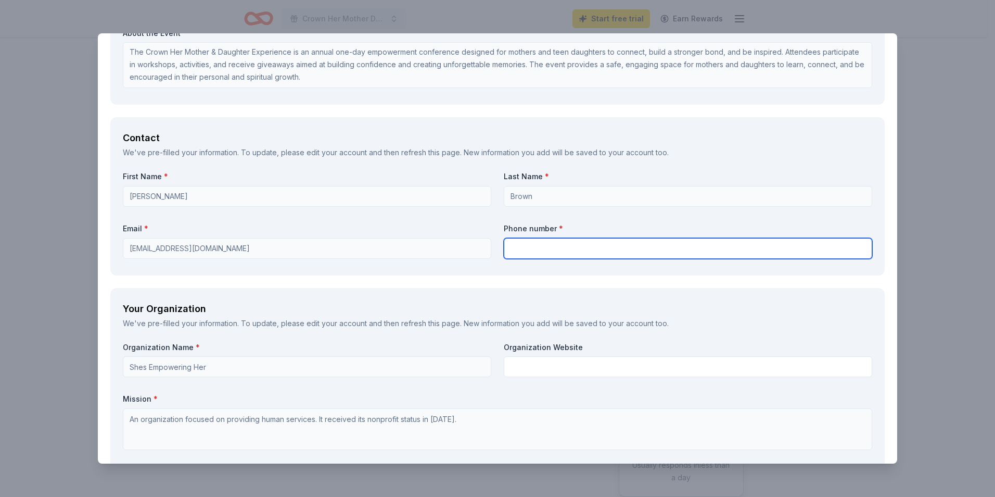
click at [519, 253] on input "text" at bounding box center [688, 248] width 369 height 21
type input "9455361106"
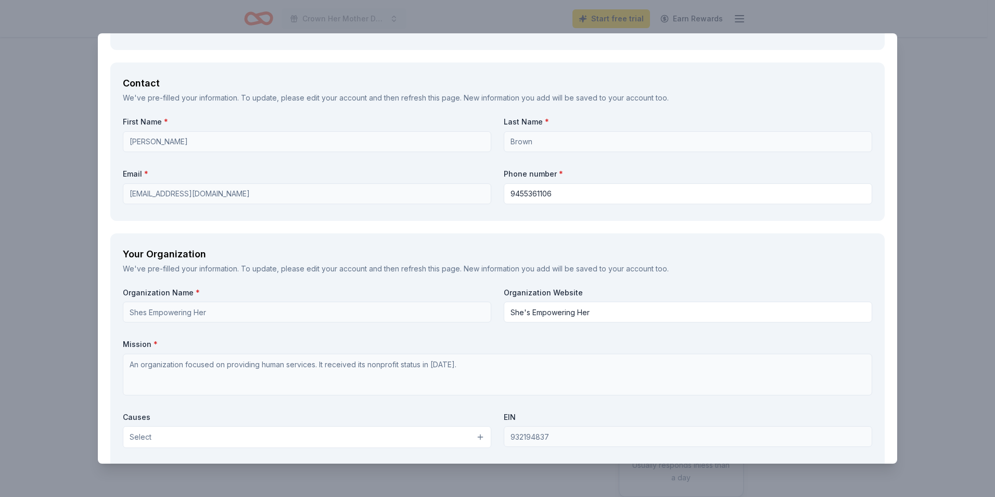
scroll to position [729, 0]
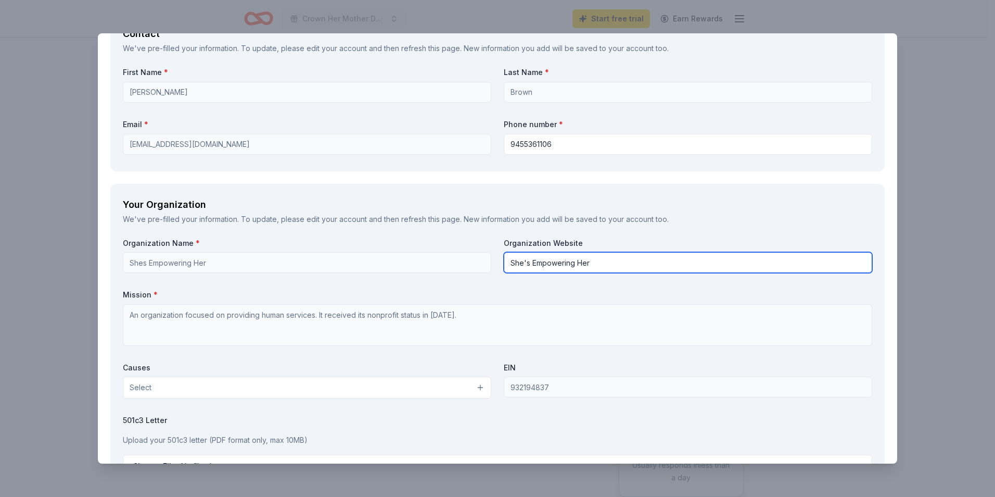
click at [580, 263] on input "She's Empowering Her" at bounding box center [688, 262] width 369 height 21
click at [590, 265] on input "She's Empowering Her" at bounding box center [688, 262] width 369 height 21
drag, startPoint x: 592, startPoint y: 265, endPoint x: 493, endPoint y: 258, distance: 99.7
click at [493, 258] on div "Organization Name * Shes Empowering Her Organization Website She's Empowering H…" at bounding box center [498, 359] width 750 height 242
type input "[DOMAIN_NAME]"
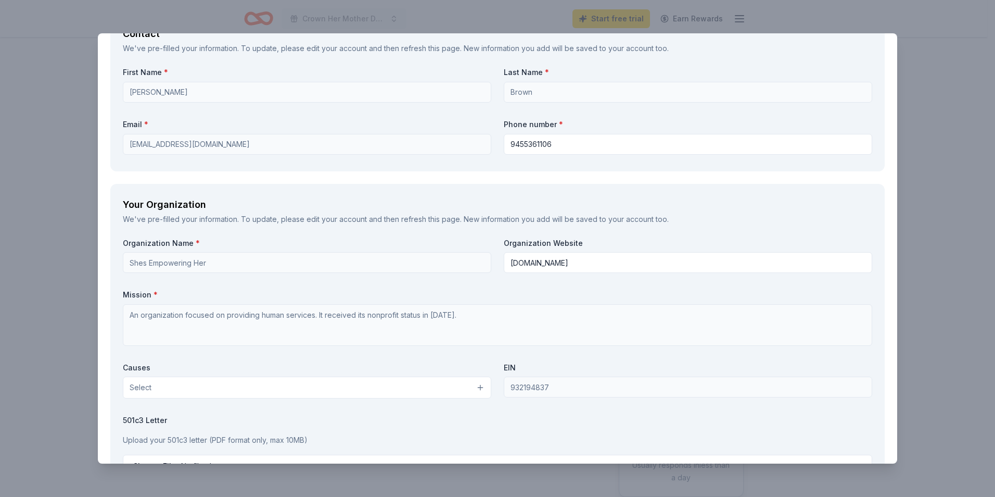
click at [497, 285] on div "Organization Name * Shes Empowering Her Organization Website shesempoweringher.…" at bounding box center [498, 359] width 750 height 242
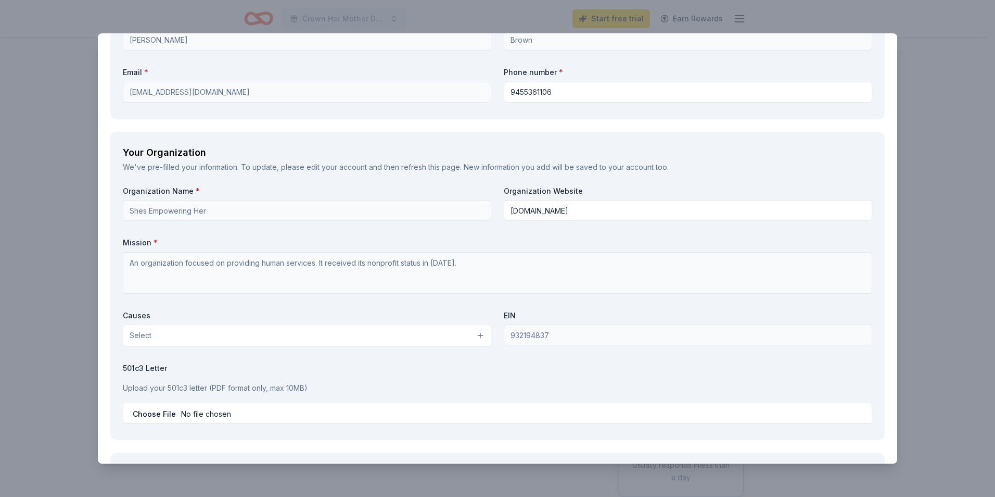
scroll to position [833, 0]
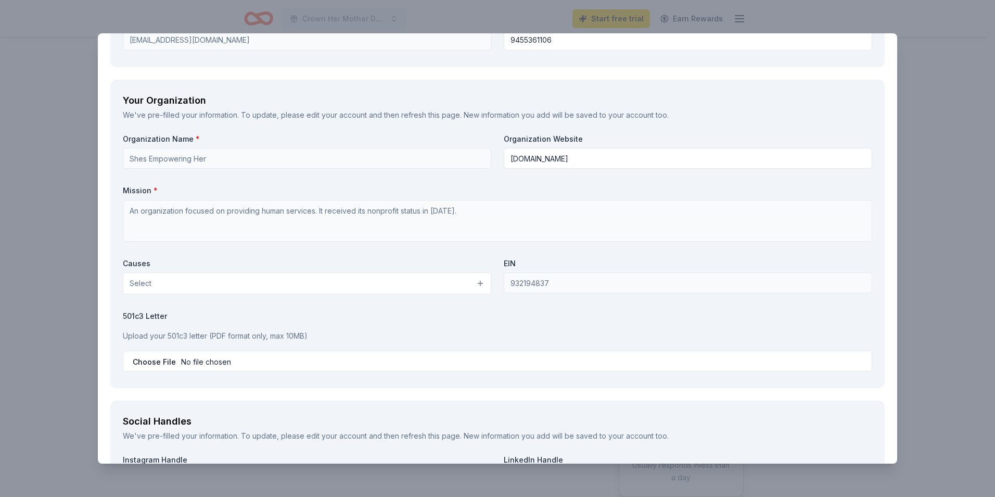
click at [361, 281] on button "Select" at bounding box center [307, 283] width 369 height 22
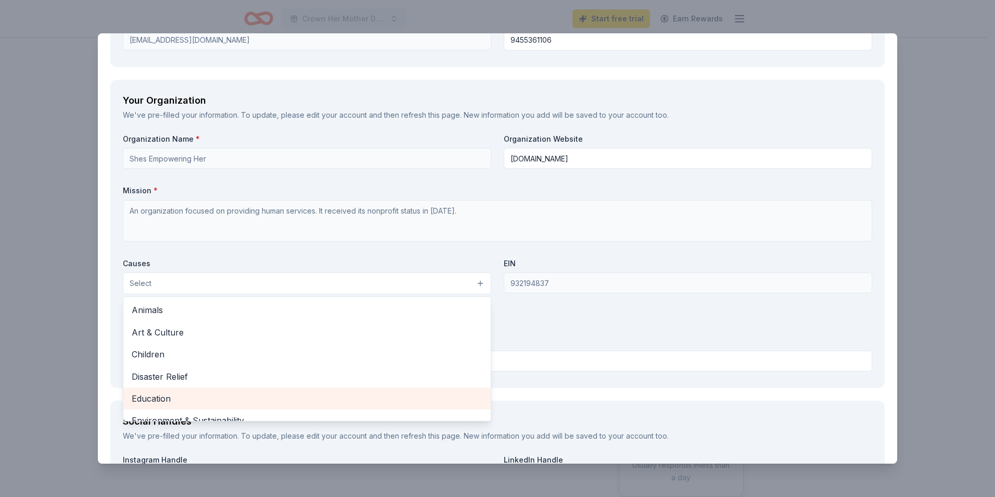
click at [177, 397] on span "Education" at bounding box center [307, 398] width 351 height 14
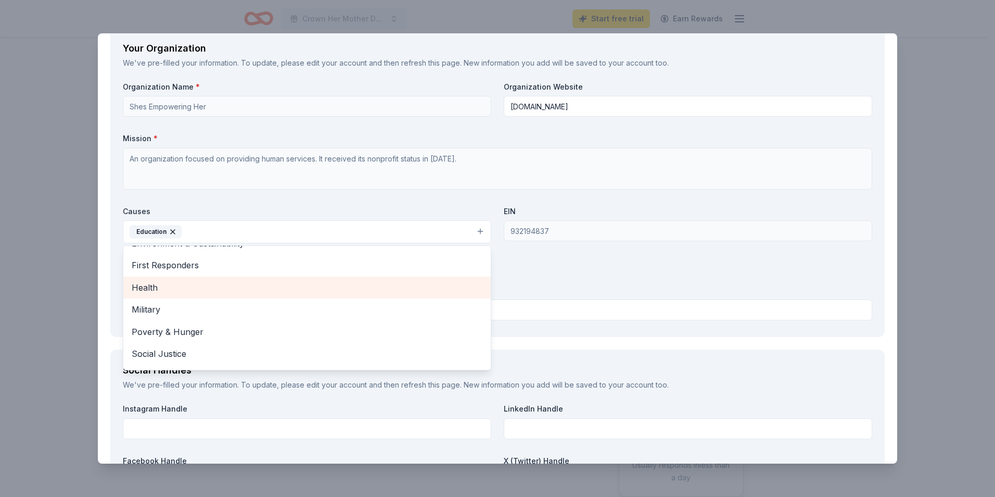
scroll to position [123, 0]
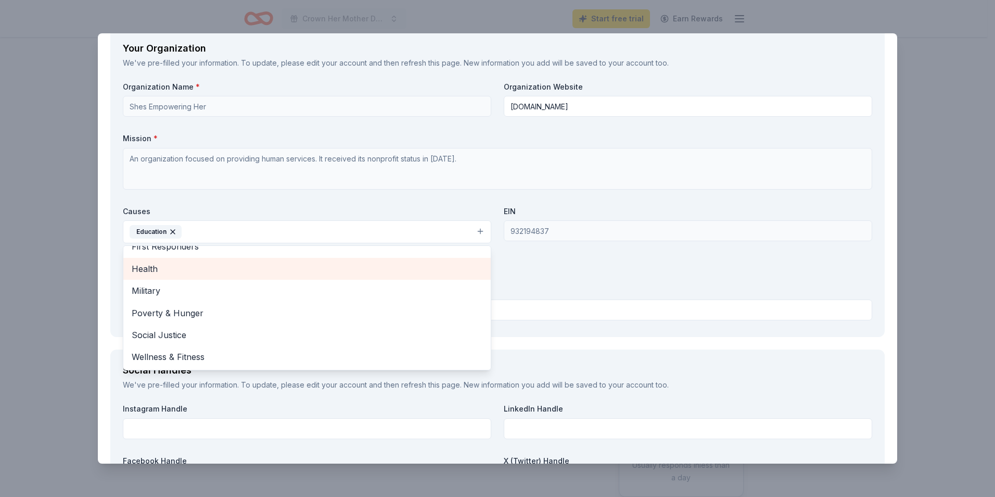
click at [208, 272] on span "Health" at bounding box center [307, 269] width 351 height 14
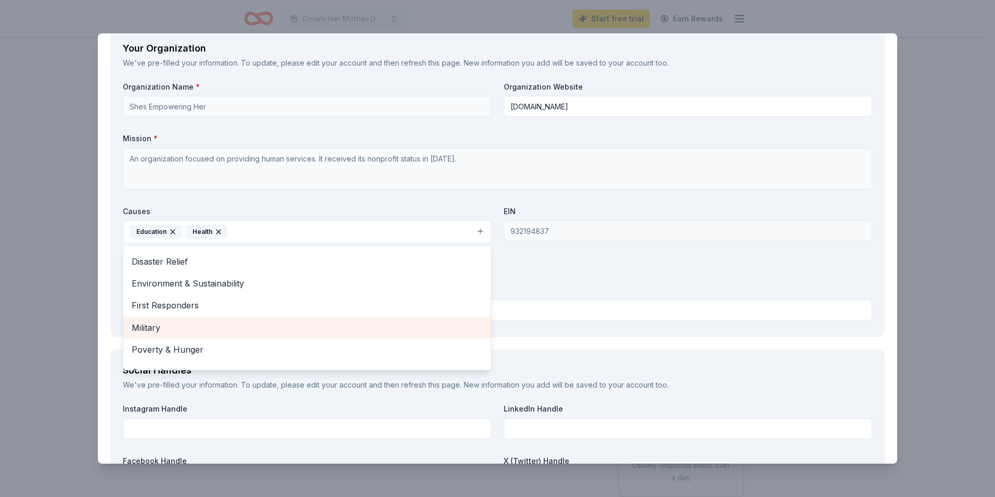
scroll to position [49, 0]
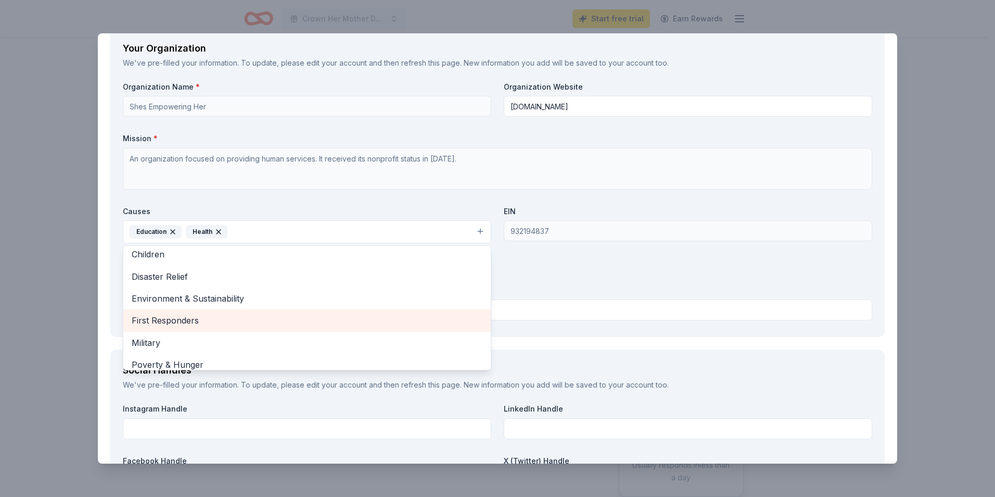
click at [202, 320] on span "First Responders" at bounding box center [307, 320] width 351 height 14
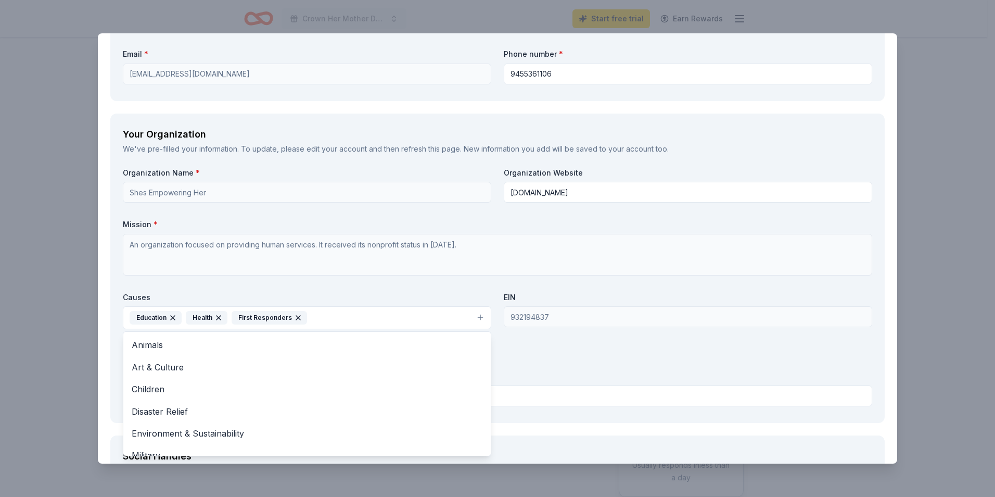
scroll to position [781, 0]
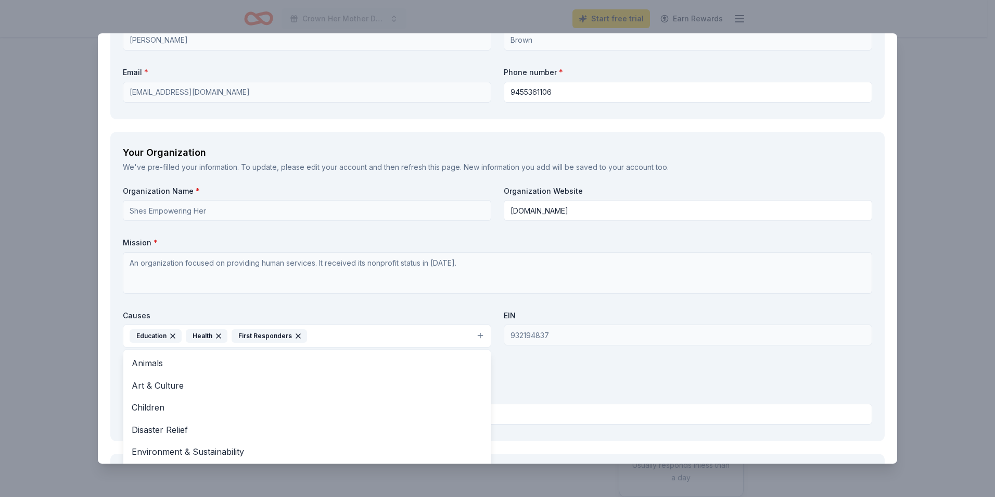
click at [527, 360] on div "Organization Name * Shes Empowering Her Organization Website shesempoweringher.…" at bounding box center [498, 307] width 750 height 243
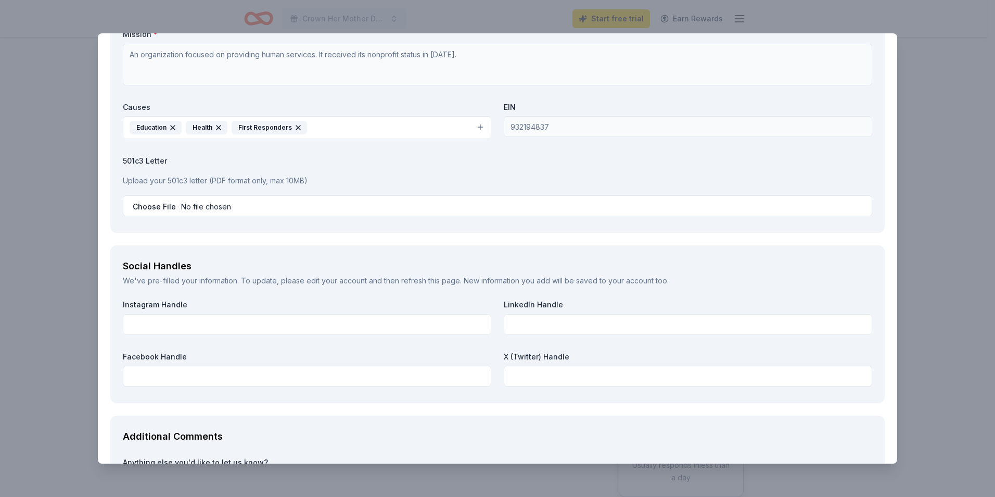
scroll to position [1041, 0]
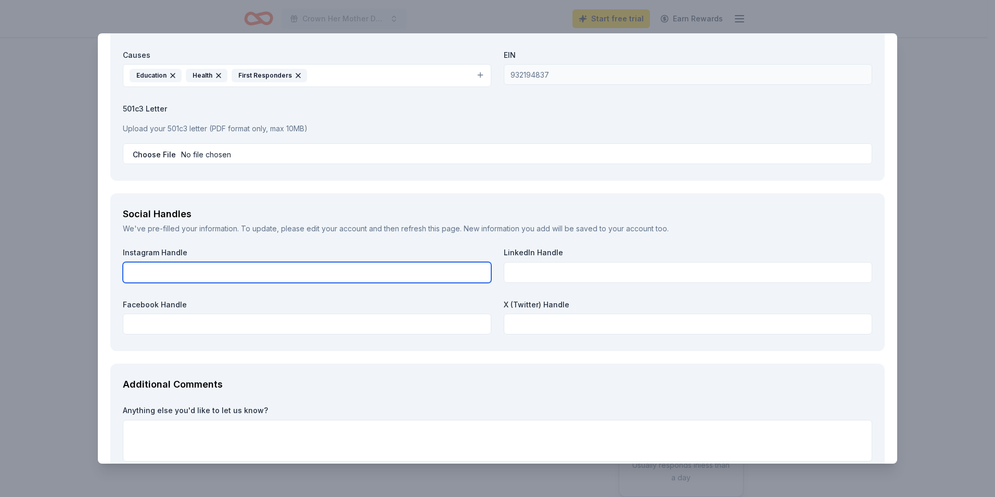
click at [346, 266] on input "text" at bounding box center [307, 272] width 369 height 21
type input "shesempoweringher"
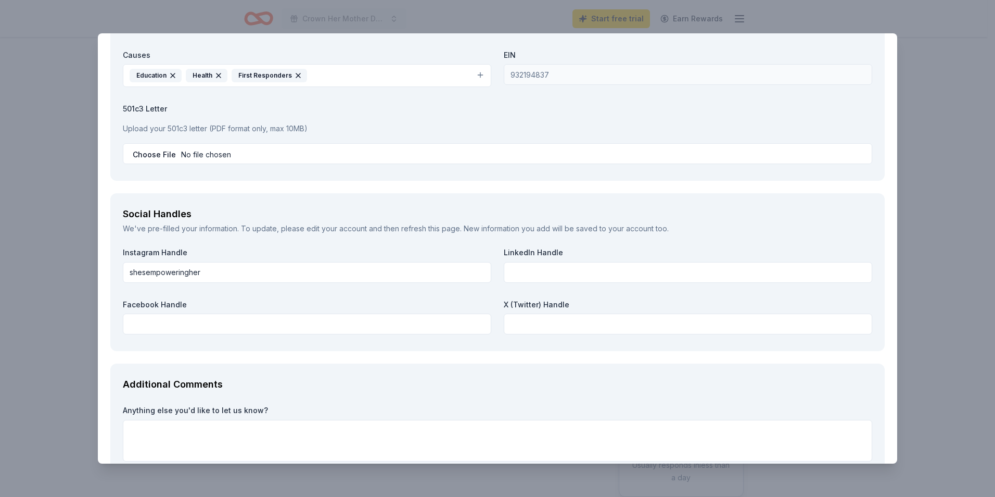
click at [65, 144] on div "Villa Sogni D’Oro Save Report a mistake Request How many of each package are yo…" at bounding box center [497, 248] width 995 height 497
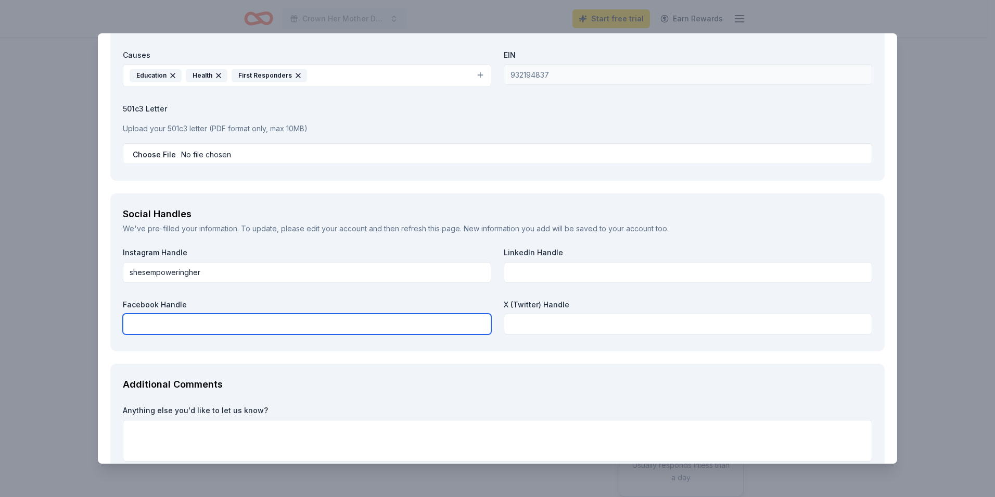
click at [180, 327] on input "text" at bounding box center [307, 323] width 369 height 21
paste input "https://www.facebook.com/share/1Eifp4Uxyu/?mibextid=wwXIfr"
type input "https://www.facebook.com/share/1Eifp4Uxyu/?mibextid=wwXIfr"
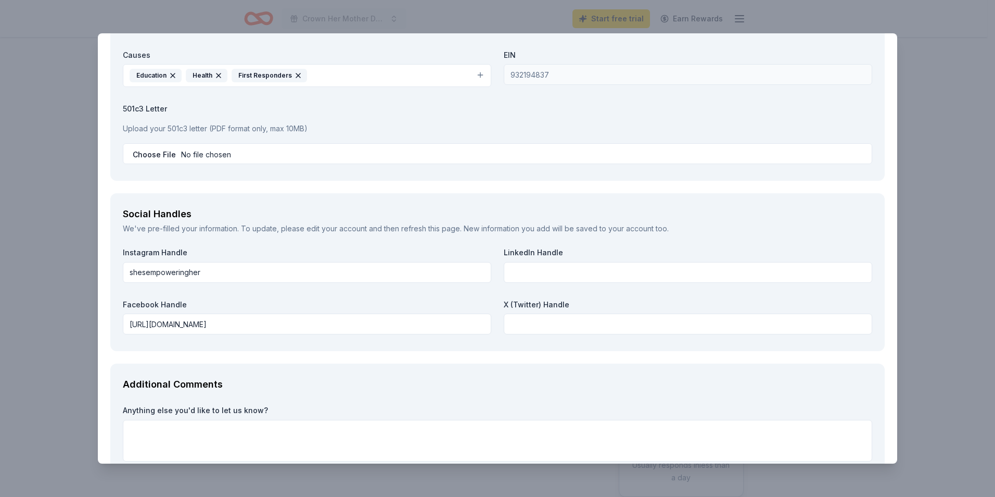
click at [118, 193] on div "Social Handles We've pre-filled your information. To update, please edit your a…" at bounding box center [497, 272] width 774 height 158
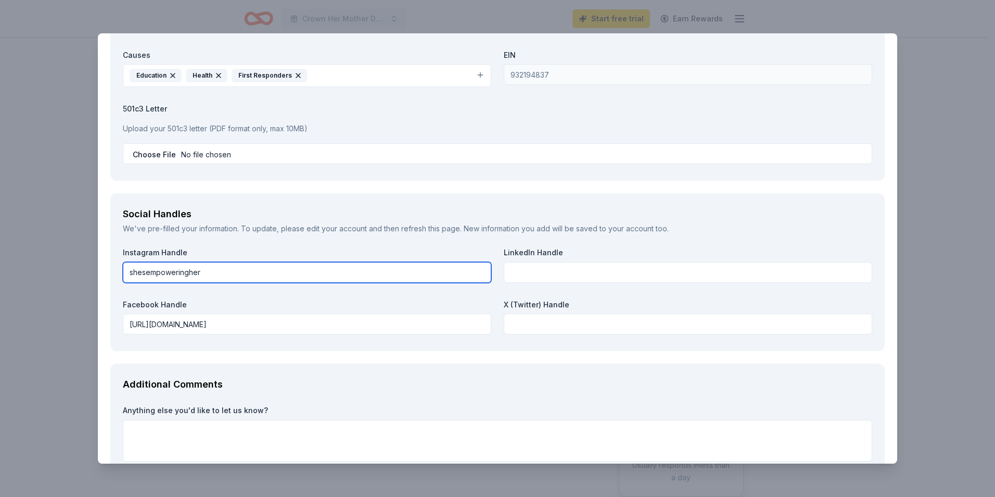
click at [209, 277] on input "shesempoweringher" at bounding box center [307, 272] width 369 height 21
drag, startPoint x: 212, startPoint y: 274, endPoint x: 108, endPoint y: 274, distance: 104.1
paste input "https://www.instagram.com/shesempoweringherministries?igsh=dHh3bWUzNnBjc2tj&utm…"
type input "https://www.instagram.com/shesempoweringherministries?igsh=dHh3bWUzNnBjc2tj&utm…"
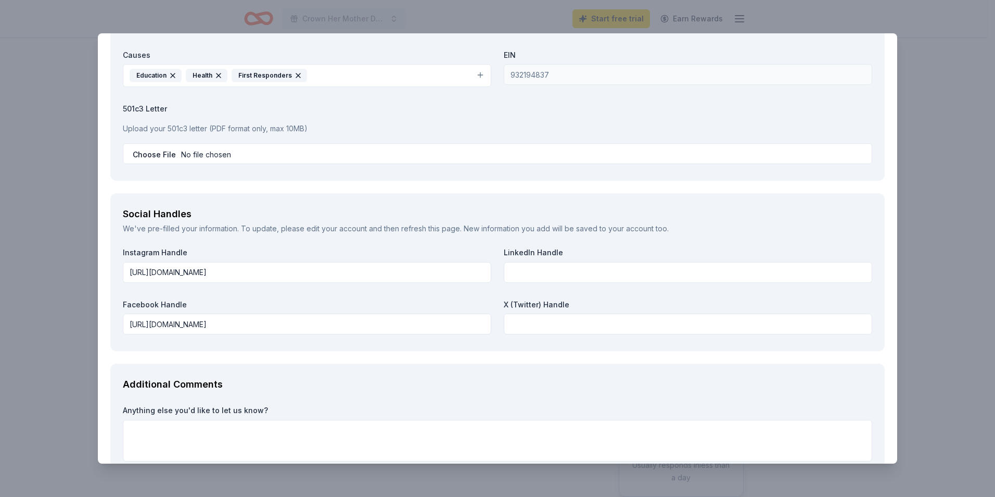
drag, startPoint x: 33, startPoint y: 258, endPoint x: 587, endPoint y: 57, distance: 589.1
click at [34, 260] on div "Villa Sogni D’Oro Save Report a mistake Request How many of each package are yo…" at bounding box center [497, 248] width 995 height 497
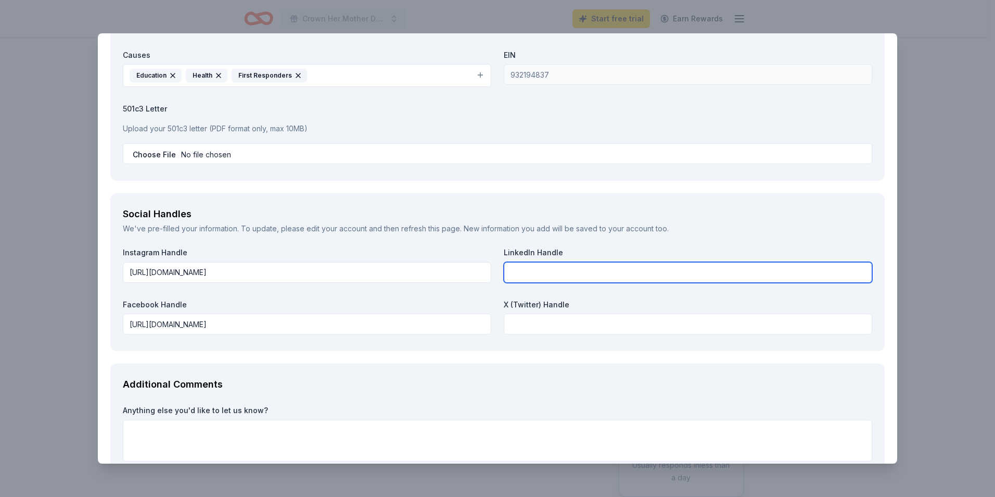
click at [525, 273] on input "text" at bounding box center [688, 272] width 369 height 21
paste input "https://www.linkedin.com/in/sheempowerher?utm_source=share&utm_campaign=share_v…"
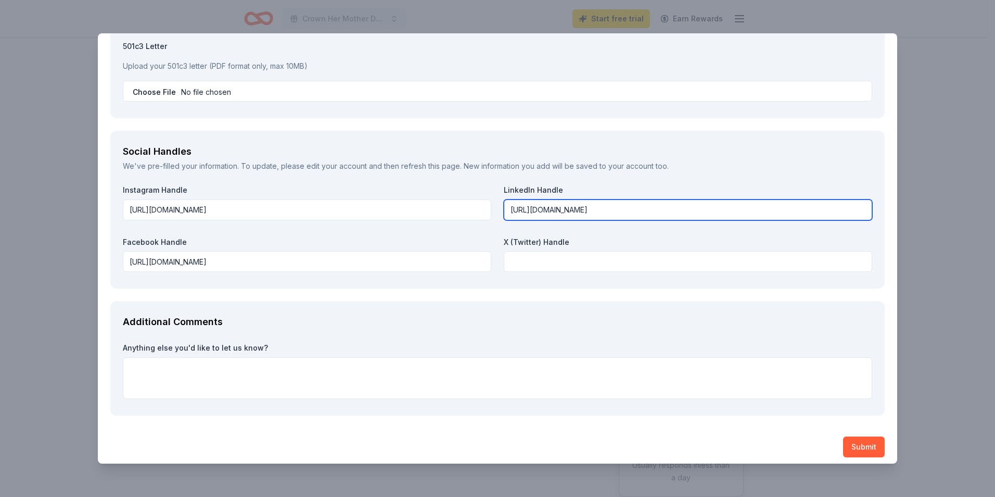
scroll to position [1110, 0]
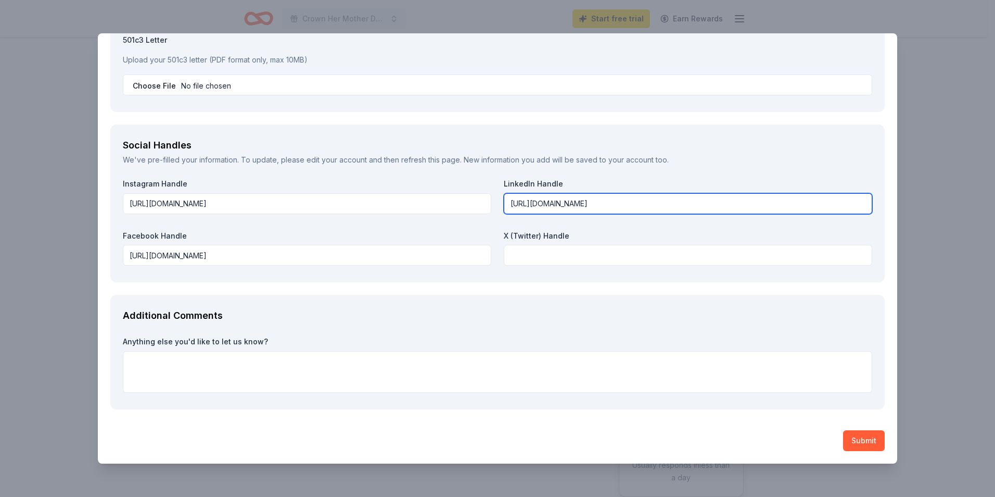
type input "https://www.linkedin.com/in/sheempowerher?utm_source=share&utm_campaign=share_v…"
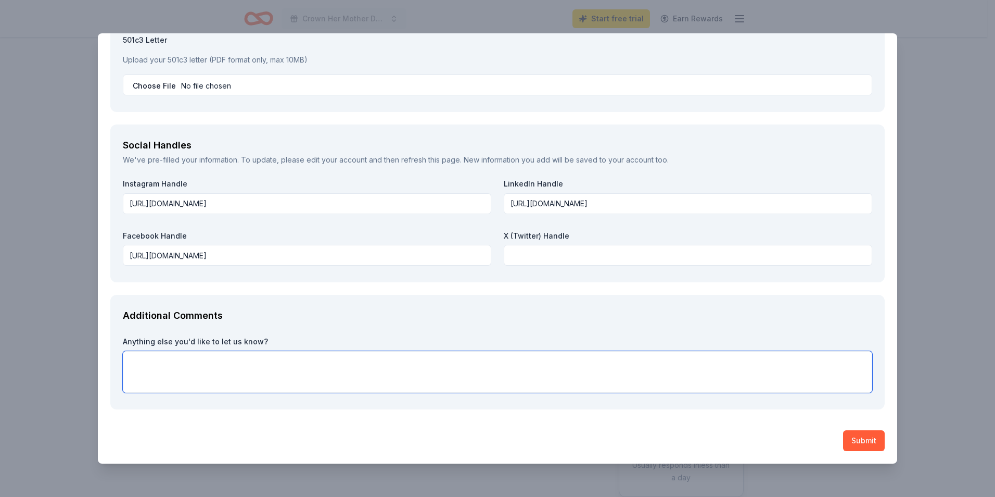
scroll to position [0, 0]
click at [239, 369] on textarea at bounding box center [498, 372] width 750 height 42
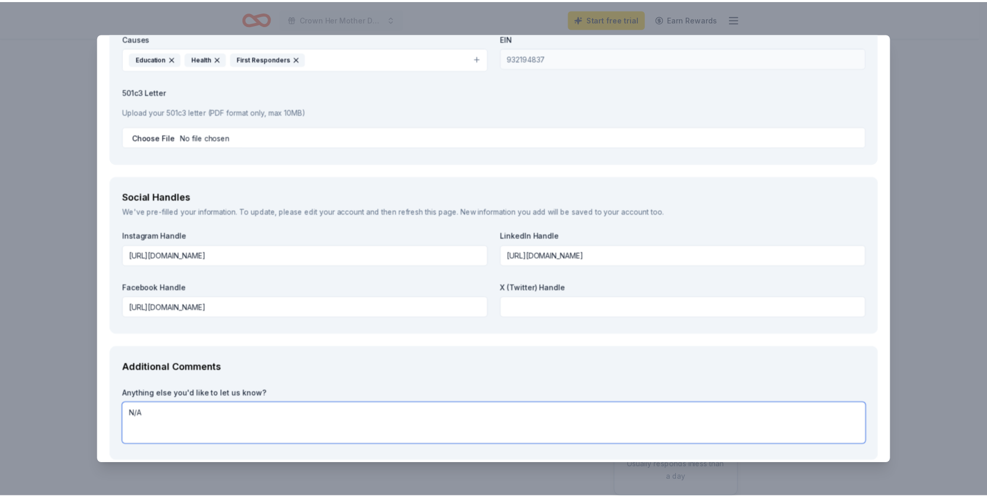
scroll to position [1110, 0]
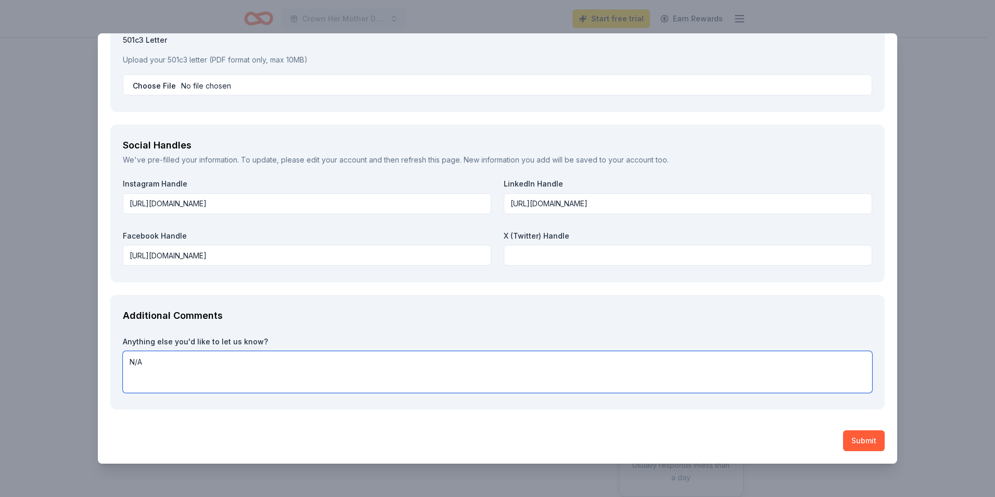
type textarea "N/A"
click at [848, 438] on button "Submit" at bounding box center [864, 440] width 42 height 21
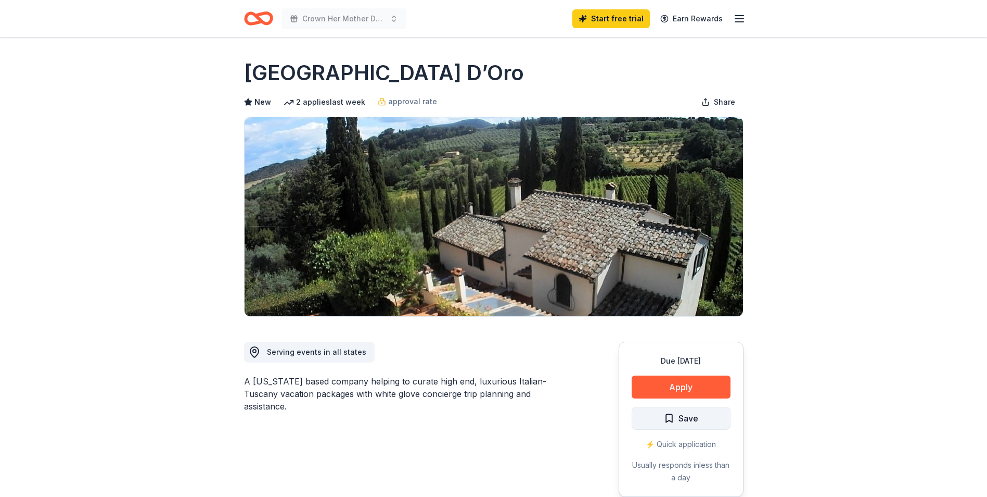
click at [723, 420] on button "Save" at bounding box center [681, 418] width 99 height 23
click at [717, 418] on button "Save" at bounding box center [681, 418] width 99 height 23
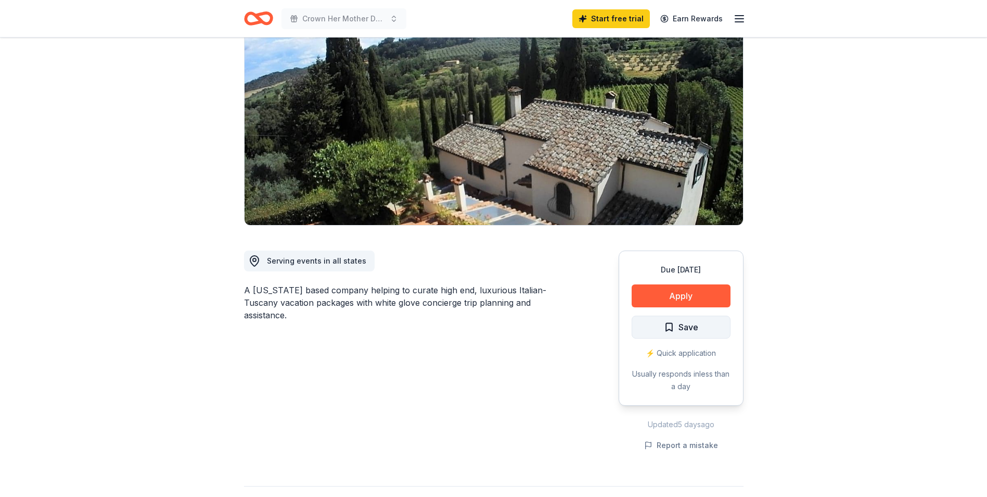
scroll to position [104, 0]
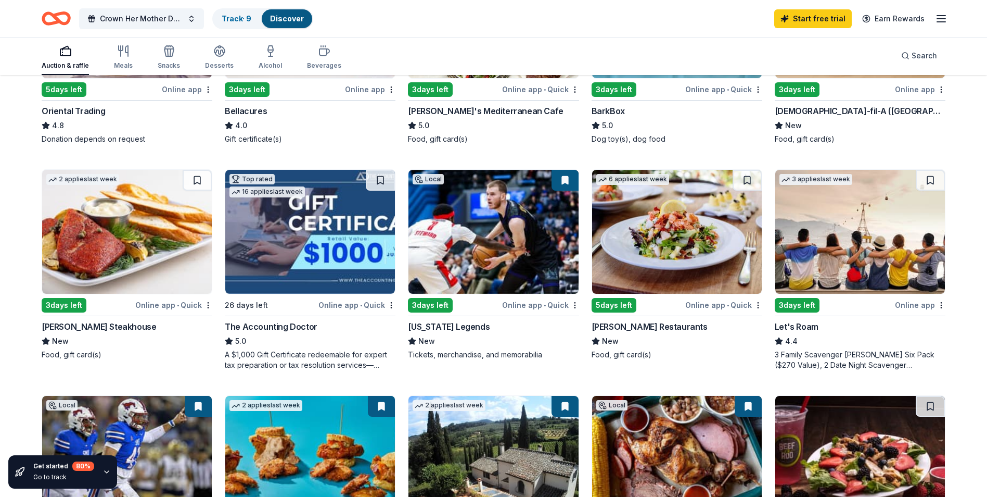
scroll to position [520, 0]
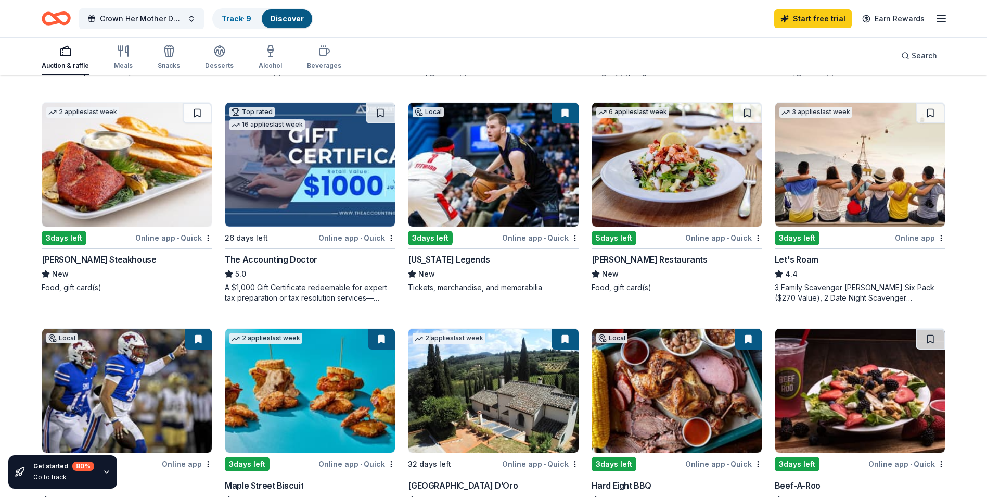
click at [569, 342] on button at bounding box center [565, 338] width 27 height 21
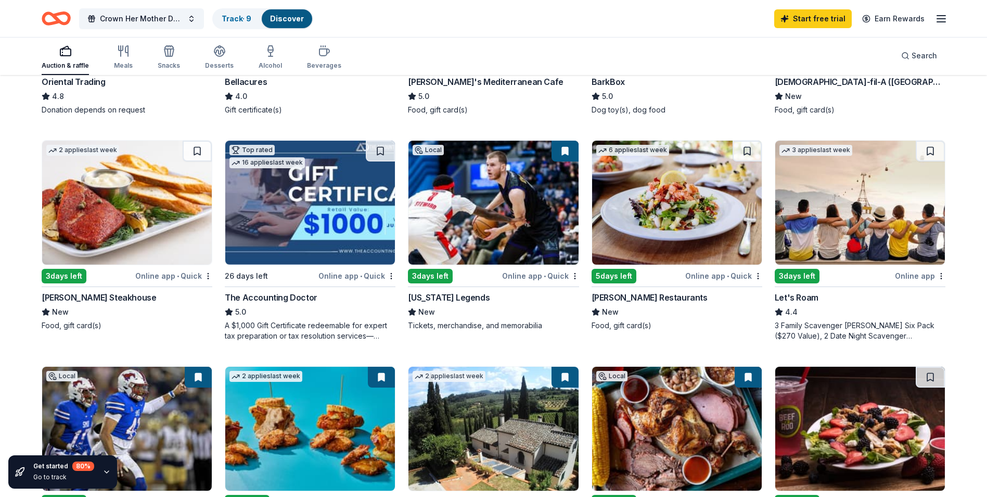
scroll to position [468, 0]
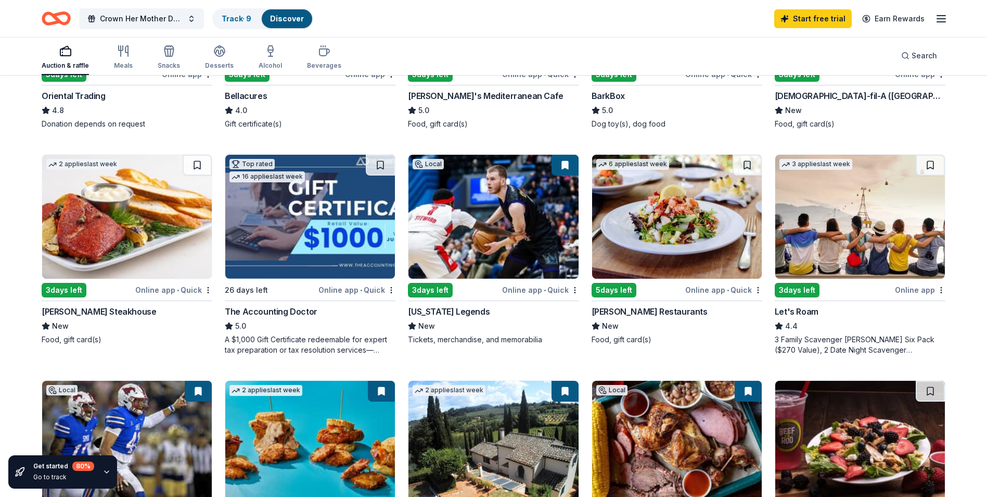
click at [519, 225] on img at bounding box center [494, 217] width 170 height 124
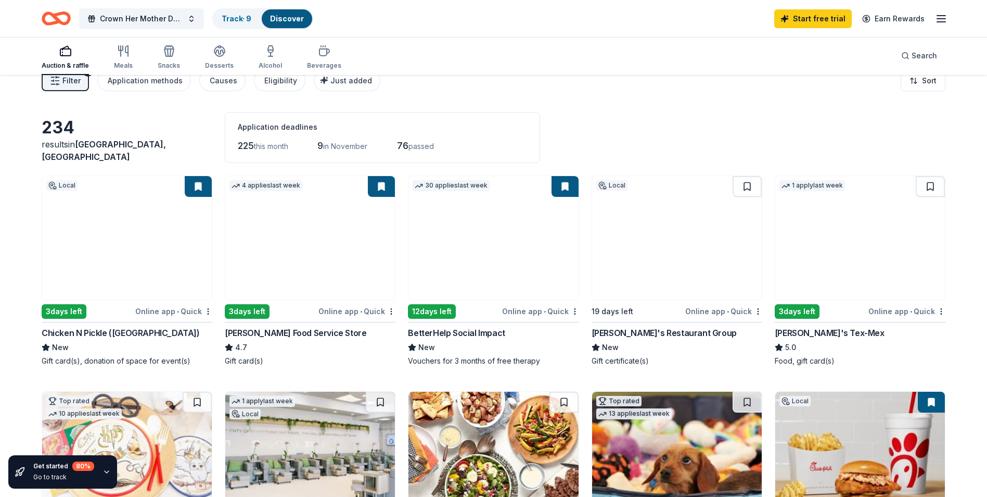
scroll to position [0, 0]
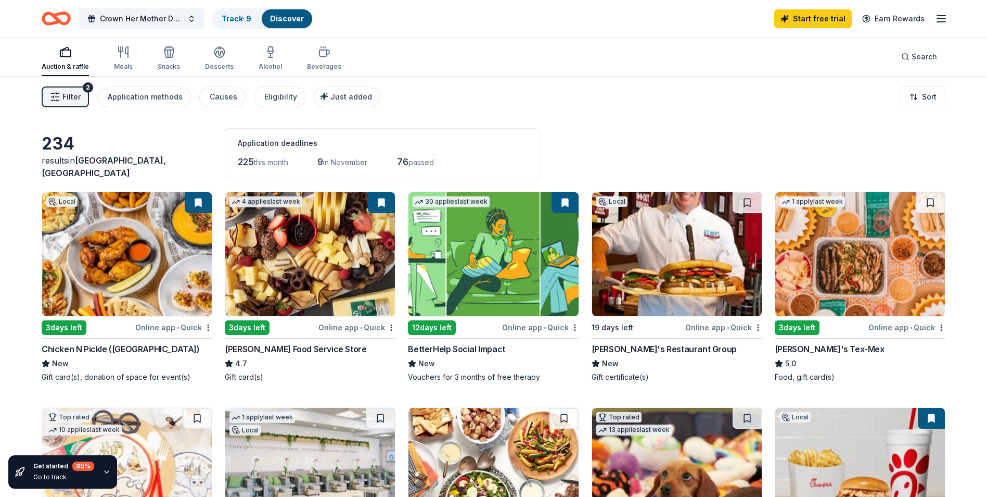
click at [464, 289] on img at bounding box center [494, 254] width 170 height 124
click at [507, 293] on img at bounding box center [494, 254] width 170 height 124
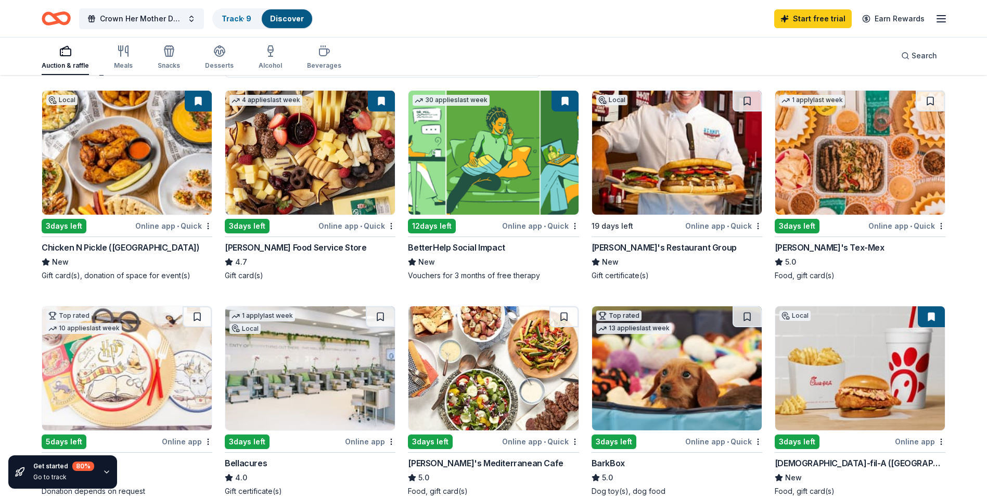
scroll to position [104, 0]
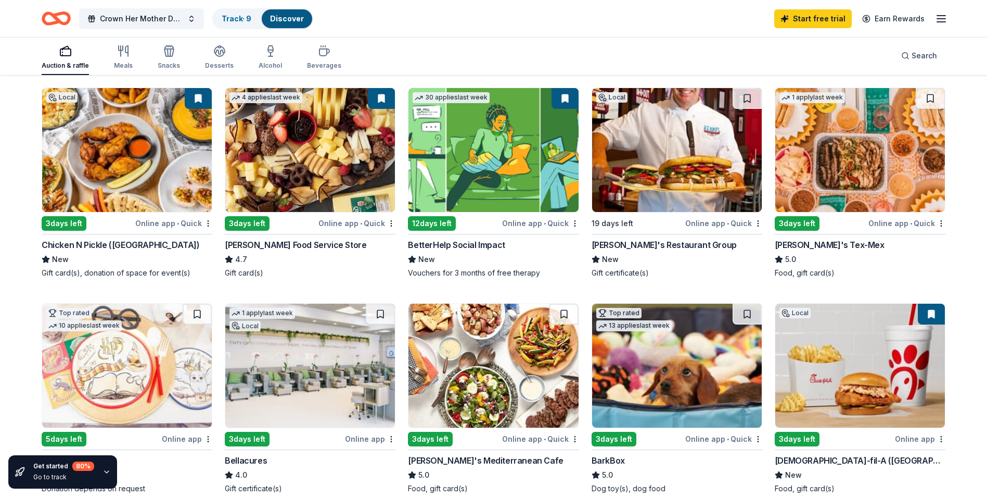
click at [487, 146] on img at bounding box center [494, 150] width 170 height 124
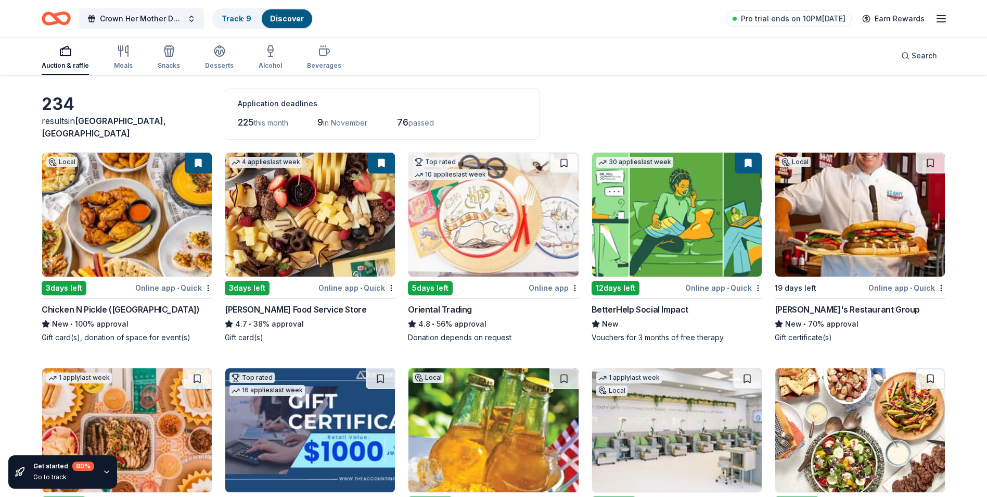
scroll to position [22, 0]
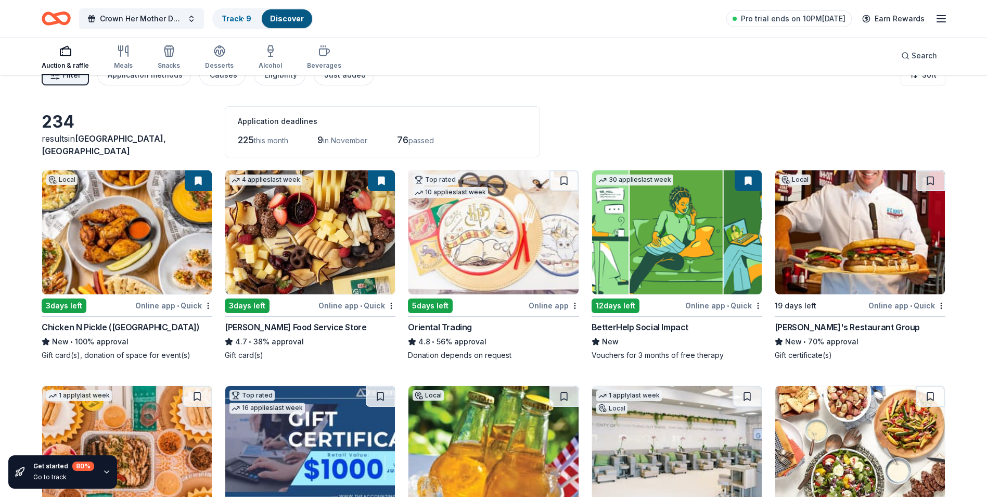
click at [675, 275] on img at bounding box center [677, 232] width 170 height 124
click at [676, 299] on div "12 days left" at bounding box center [638, 305] width 92 height 13
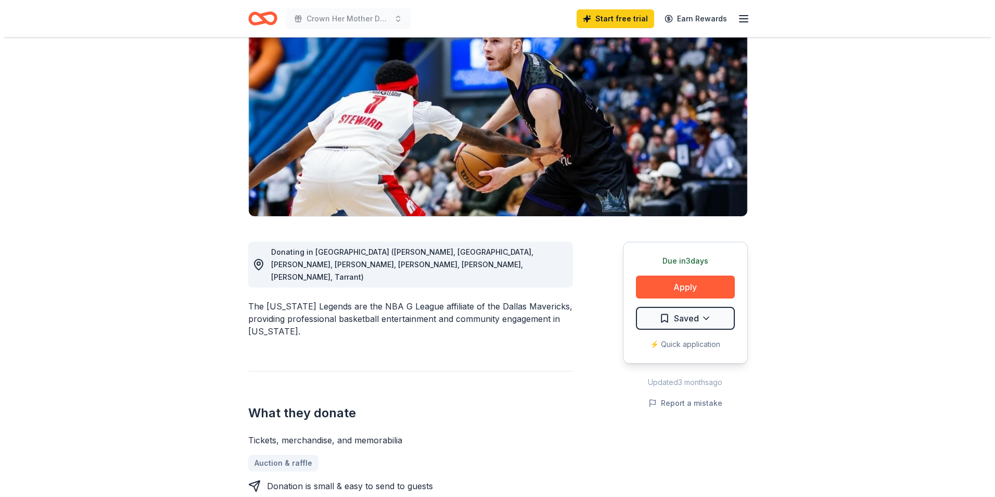
scroll to position [156, 0]
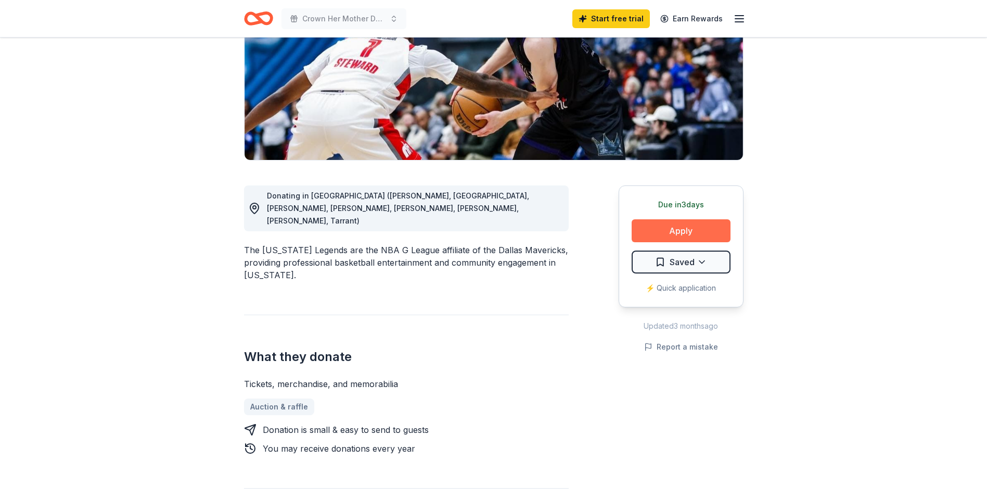
click at [704, 235] on button "Apply" at bounding box center [681, 230] width 99 height 23
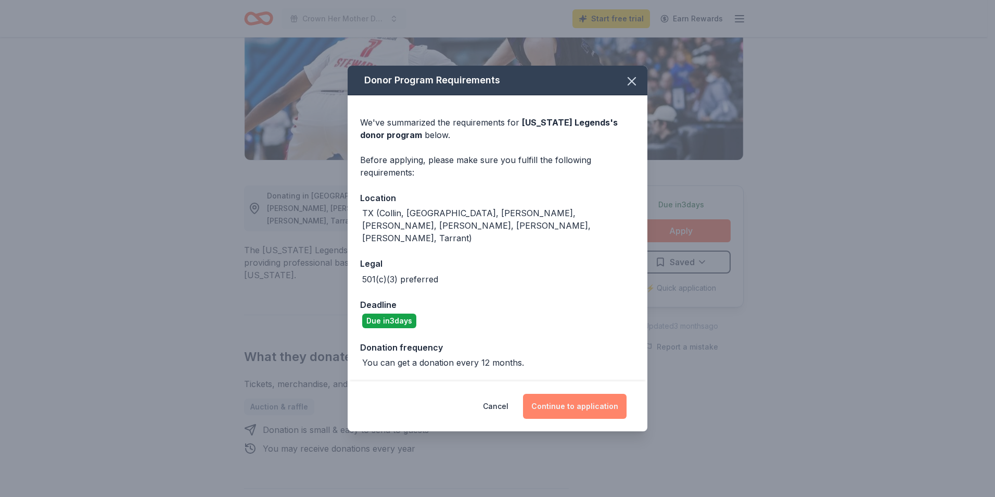
click at [582, 397] on button "Continue to application" at bounding box center [575, 405] width 104 height 25
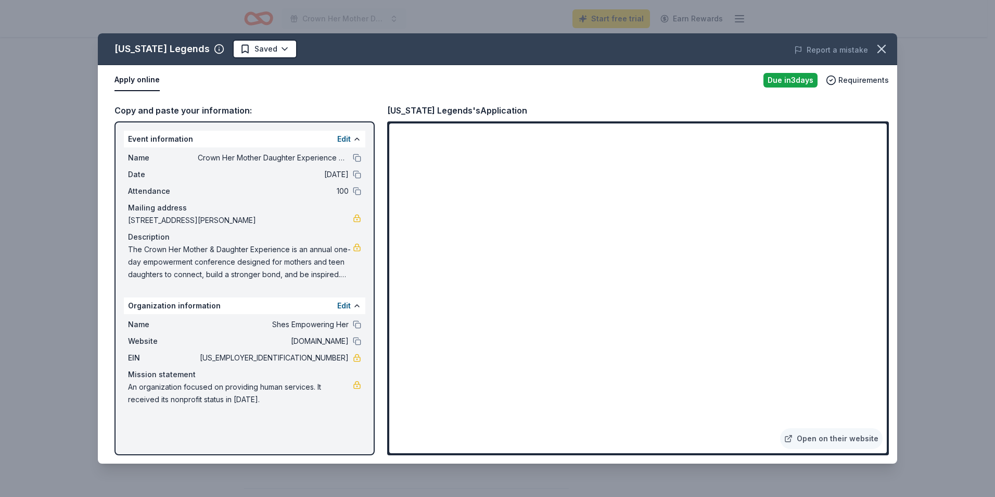
click at [187, 326] on span "Name" at bounding box center [163, 324] width 70 height 12
click at [128, 247] on div "Name Crown Her Mother Daughter Experience Conference Date [DATE] Attendance 100…" at bounding box center [245, 215] width 242 height 137
click at [207, 304] on div "Organization information Edit" at bounding box center [245, 305] width 242 height 17
drag, startPoint x: 81, startPoint y: 324, endPoint x: 172, endPoint y: 333, distance: 91.5
click at [81, 324] on div "[US_STATE] Legends Saved Report a mistake Apply online Due [DATE] Requirements …" at bounding box center [497, 248] width 995 height 497
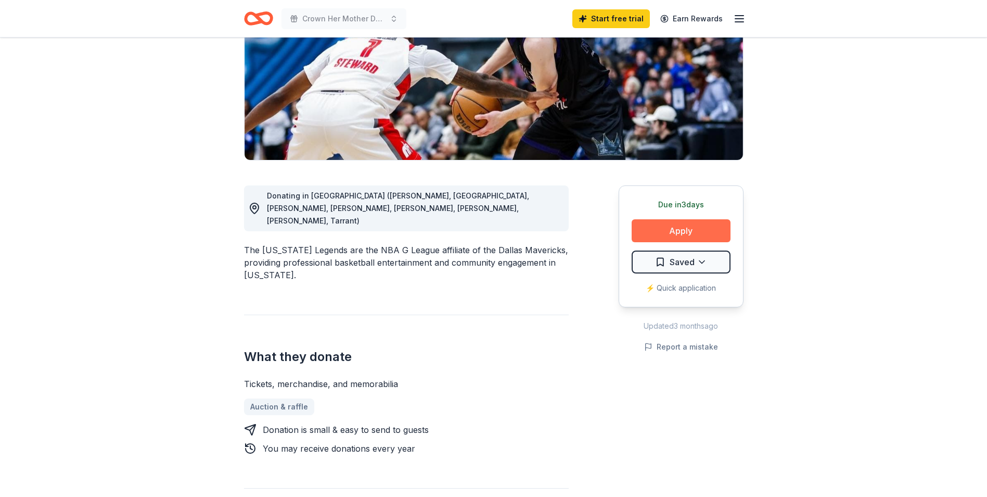
click at [652, 232] on button "Apply" at bounding box center [681, 230] width 99 height 23
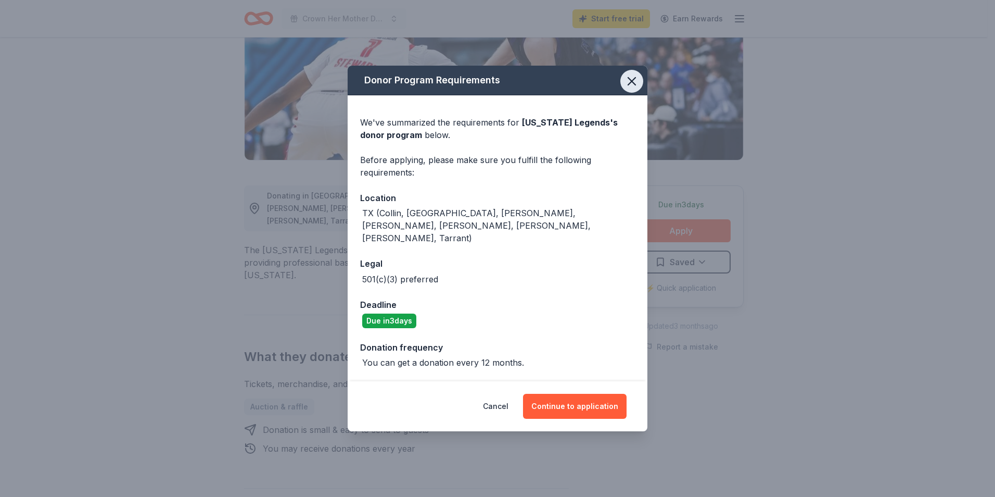
click at [635, 88] on icon "button" at bounding box center [632, 81] width 15 height 15
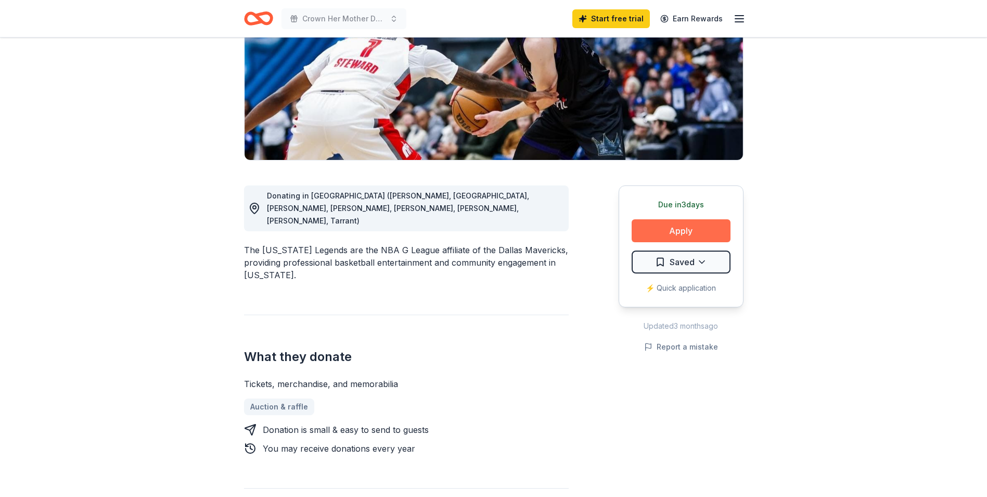
click at [679, 228] on button "Apply" at bounding box center [681, 230] width 99 height 23
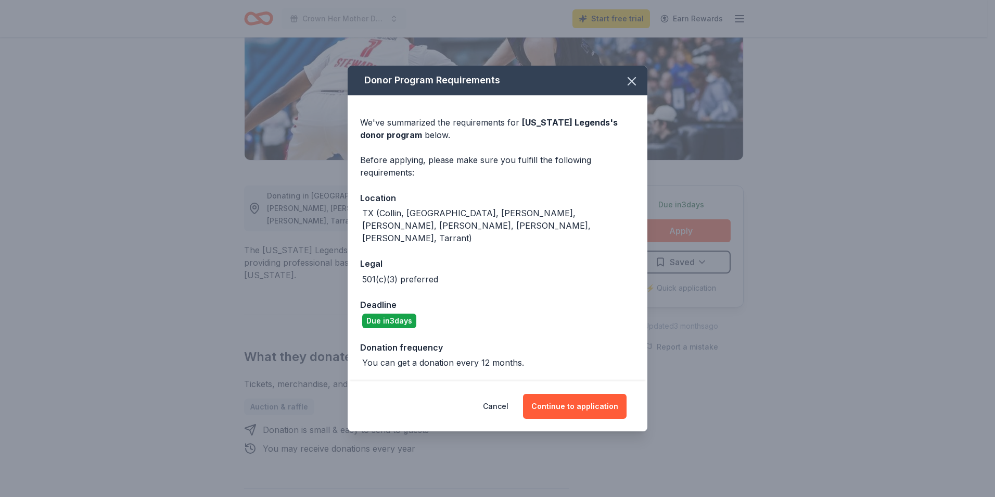
drag, startPoint x: 591, startPoint y: 399, endPoint x: 573, endPoint y: 413, distance: 23.3
click at [587, 407] on button "Continue to application" at bounding box center [575, 405] width 104 height 25
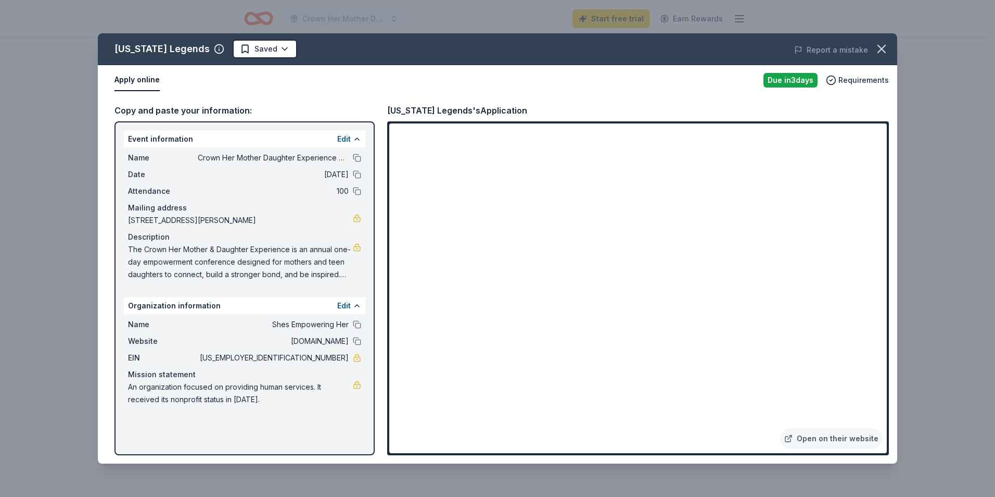
click at [218, 88] on div "Apply online" at bounding box center [435, 80] width 641 height 22
click at [842, 83] on span "Requirements" at bounding box center [864, 80] width 50 height 12
click at [254, 45] on html "Crown Her Mother Daughter Experience Conference Start free trial Earn Rewards D…" at bounding box center [497, 92] width 995 height 497
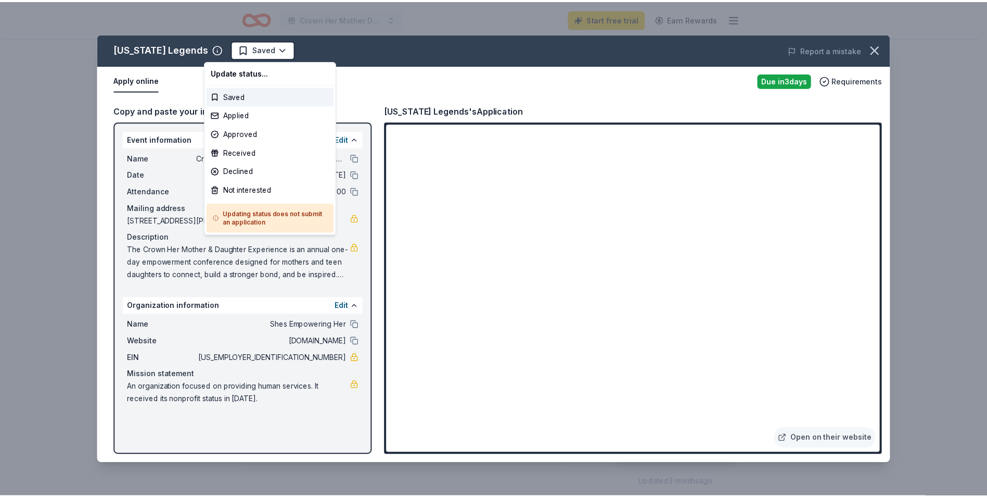
scroll to position [0, 0]
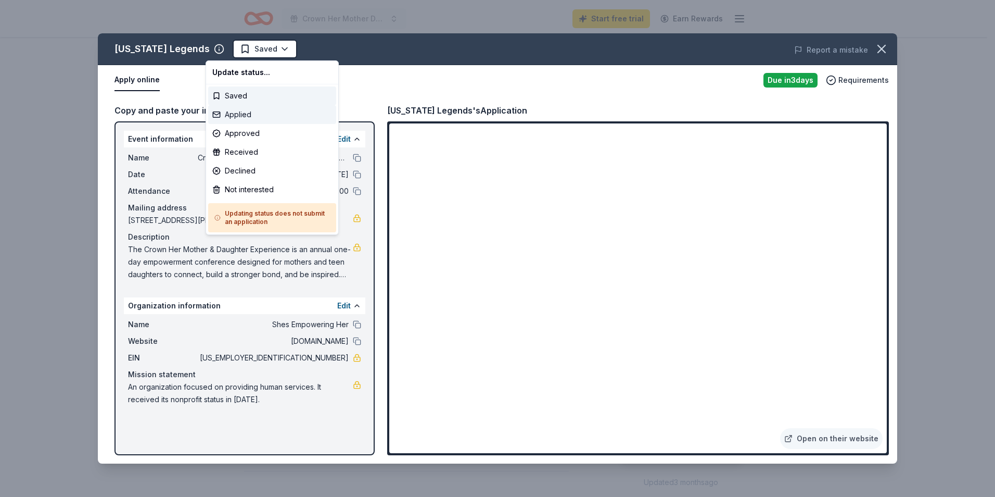
click at [263, 115] on div "Applied" at bounding box center [272, 114] width 128 height 19
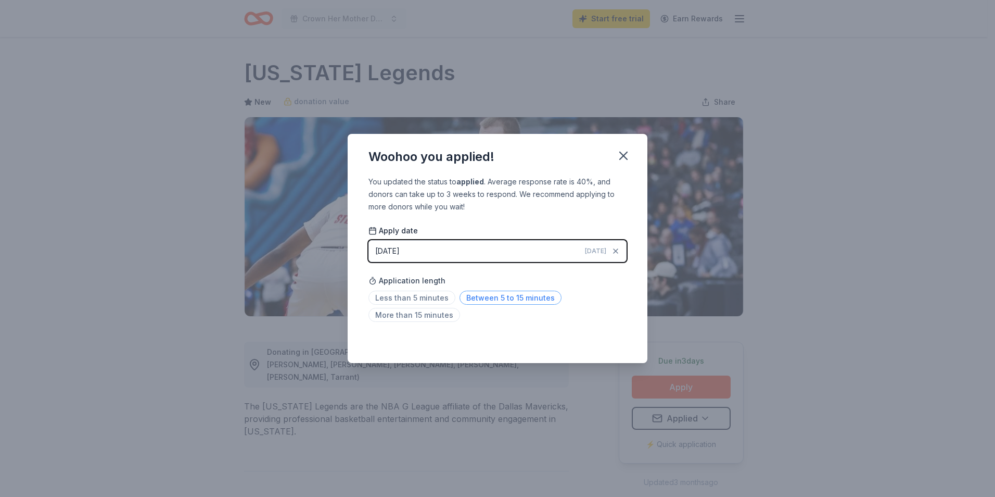
click at [471, 298] on span "Between 5 to 15 minutes" at bounding box center [511, 297] width 102 height 14
click at [632, 155] on button "button" at bounding box center [623, 155] width 23 height 23
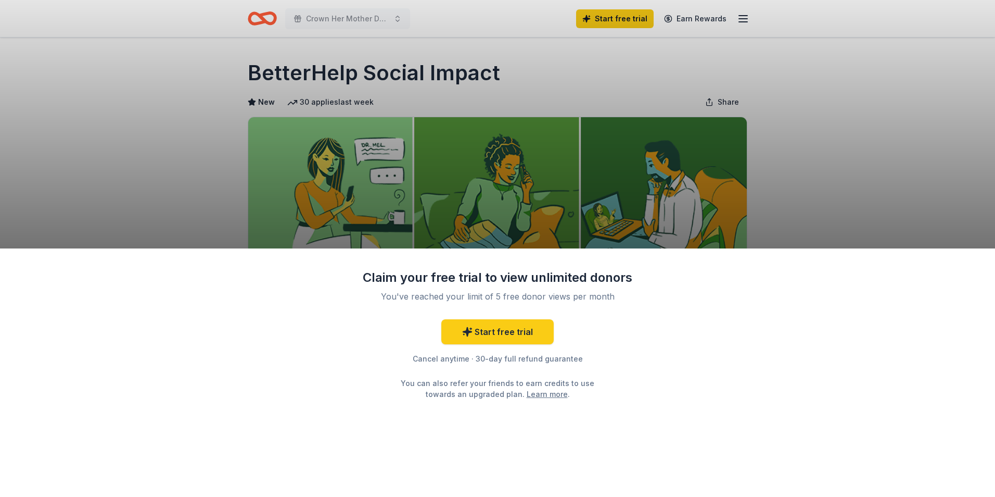
click at [213, 186] on div "Claim your free trial to view unlimited donors You've reached your limit of 5 f…" at bounding box center [497, 248] width 995 height 497
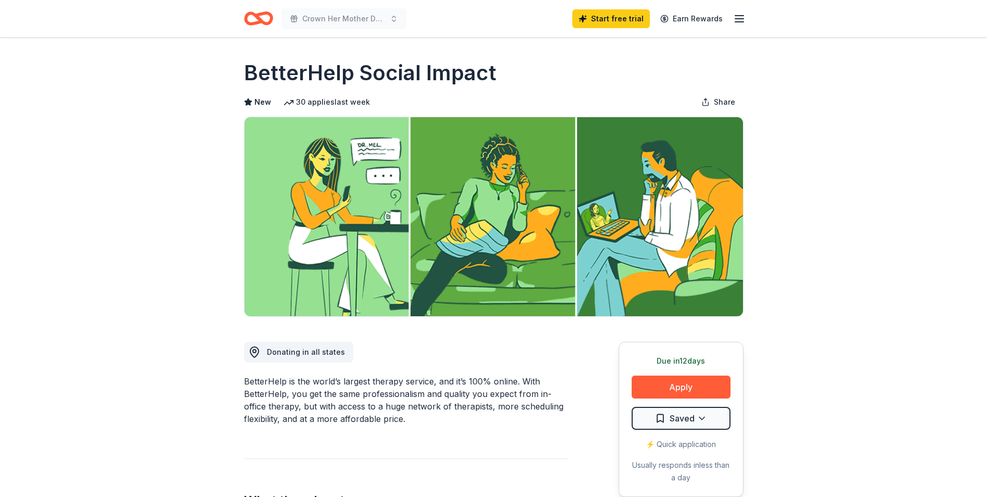
click at [682, 377] on button "Apply" at bounding box center [681, 386] width 99 height 23
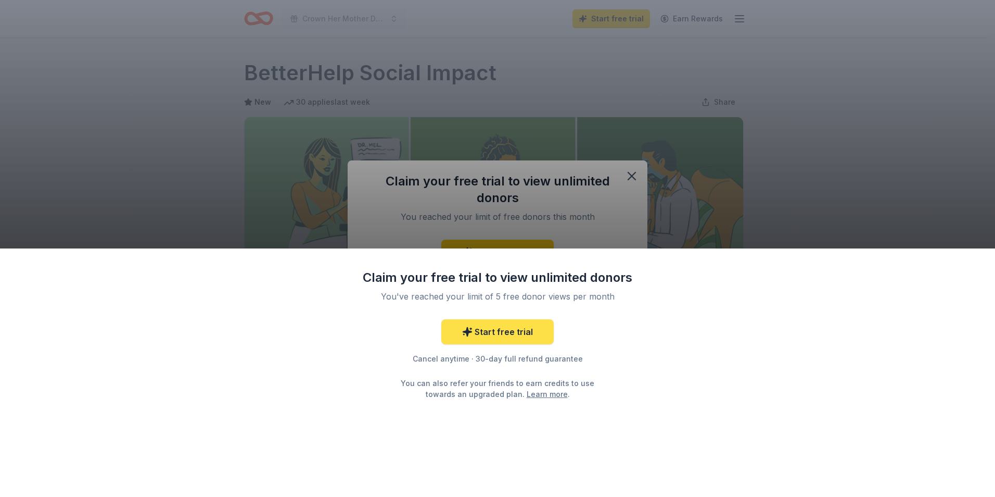
click at [501, 332] on link "Start free trial" at bounding box center [497, 331] width 112 height 25
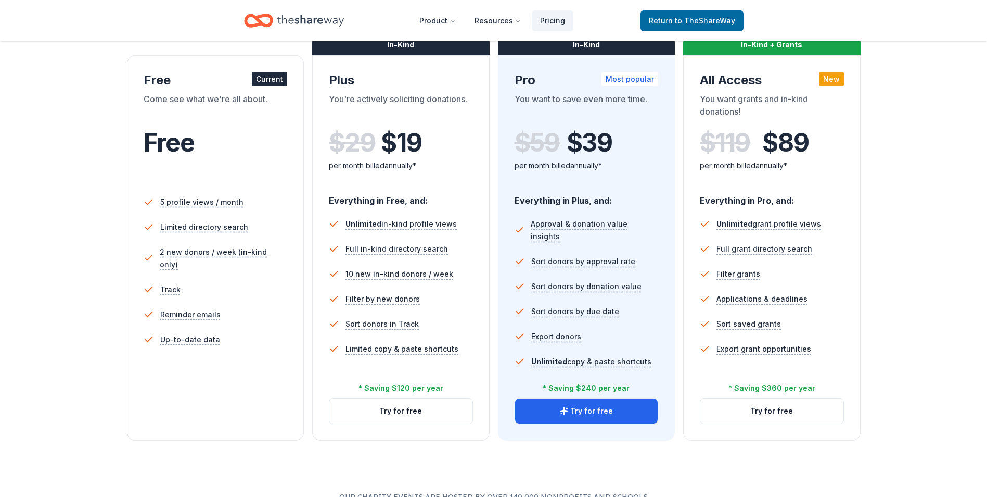
scroll to position [208, 0]
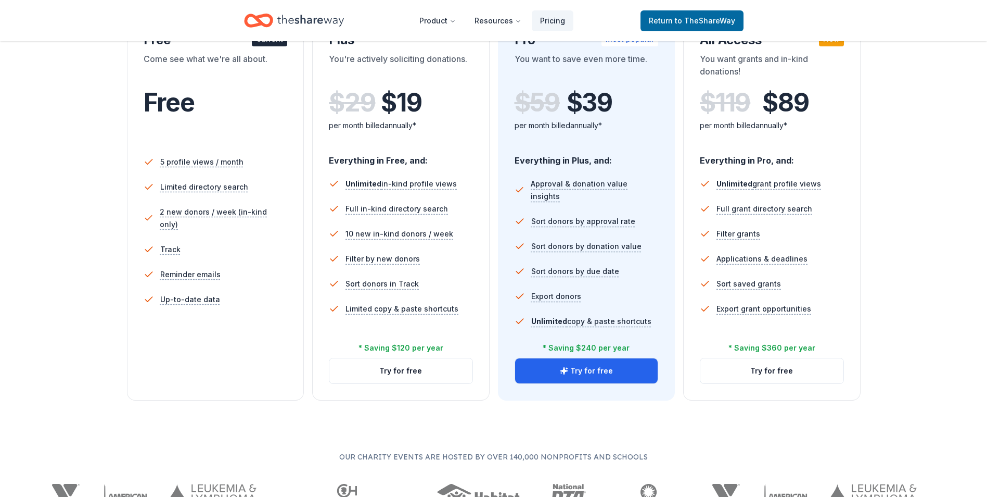
click at [201, 304] on ul "5 profile views / month Limited directory search 2 new donors / week (in-kind o…" at bounding box center [216, 232] width 144 height 175
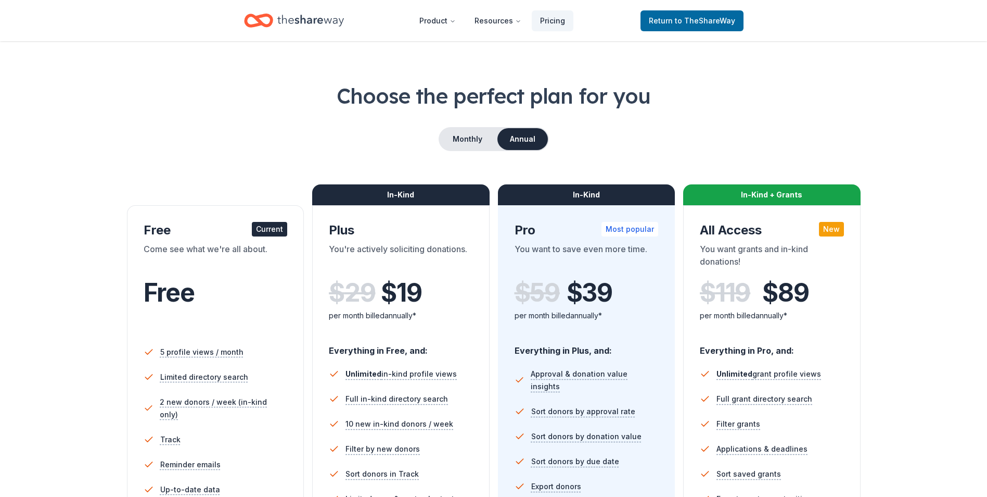
scroll to position [0, 0]
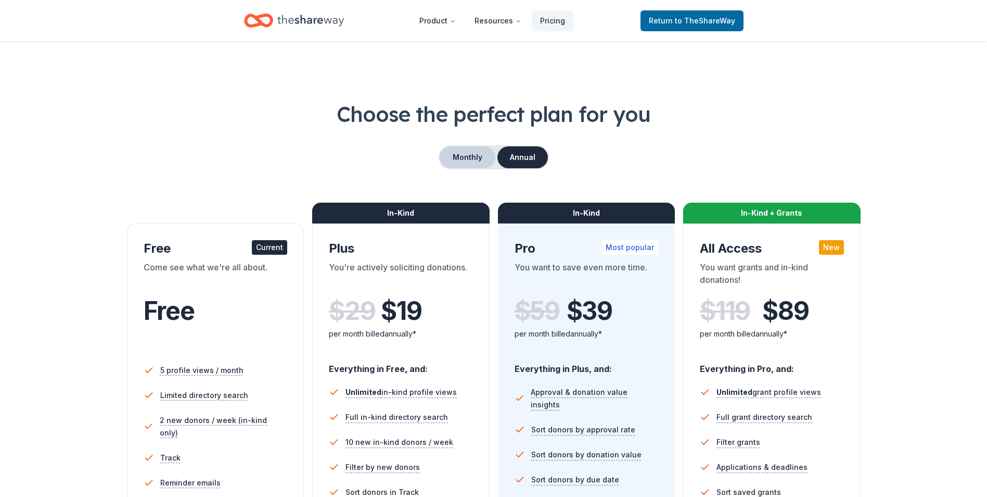
click at [467, 163] on button "Monthly" at bounding box center [468, 157] width 56 height 22
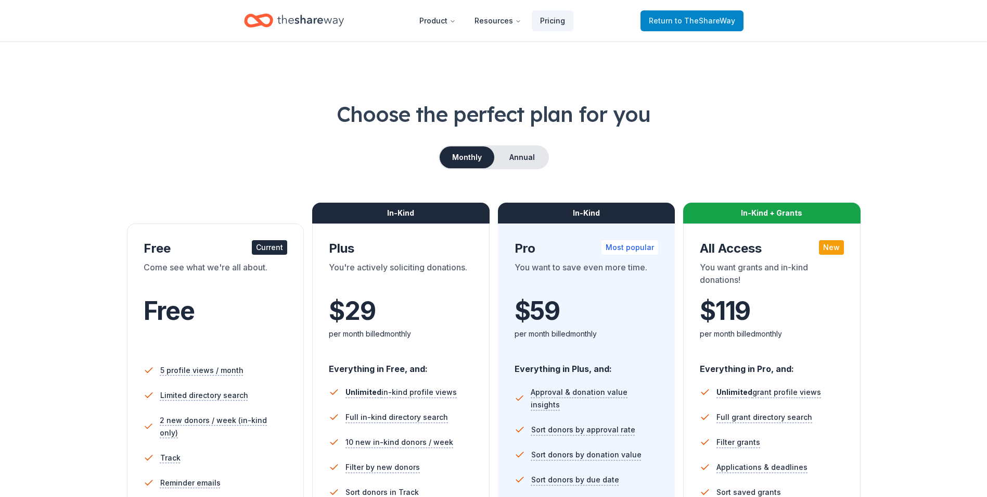
click at [689, 27] on span "Return to TheShareWay" at bounding box center [692, 21] width 86 height 12
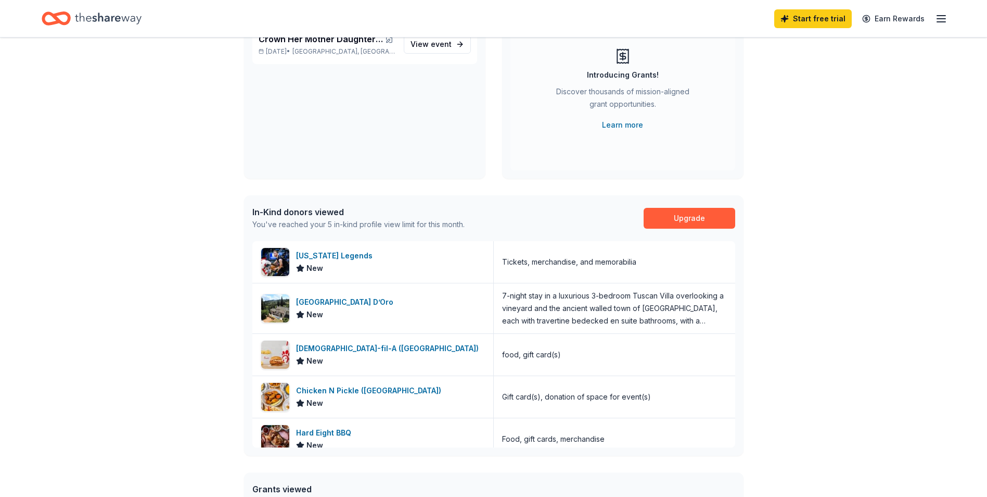
scroll to position [82, 0]
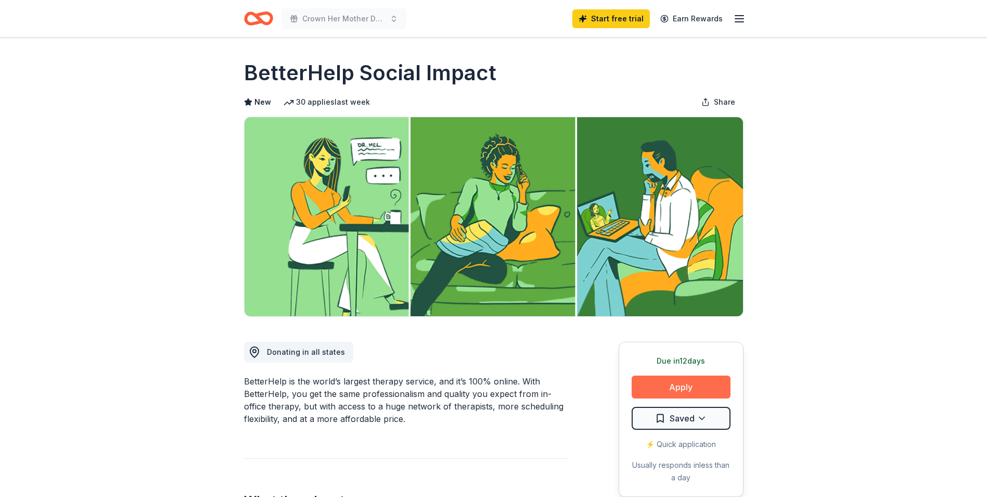
click at [685, 379] on button "Apply" at bounding box center [681, 386] width 99 height 23
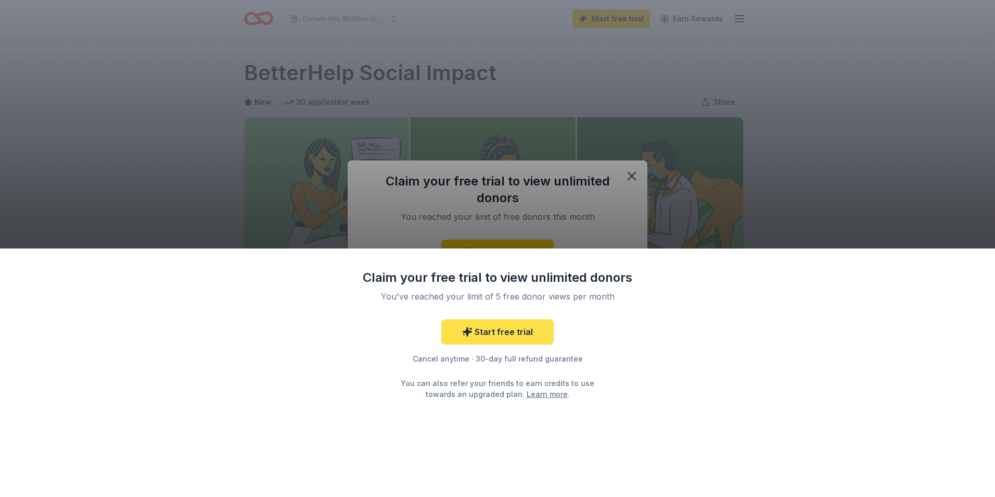
click at [539, 332] on link "Start free trial" at bounding box center [497, 331] width 112 height 25
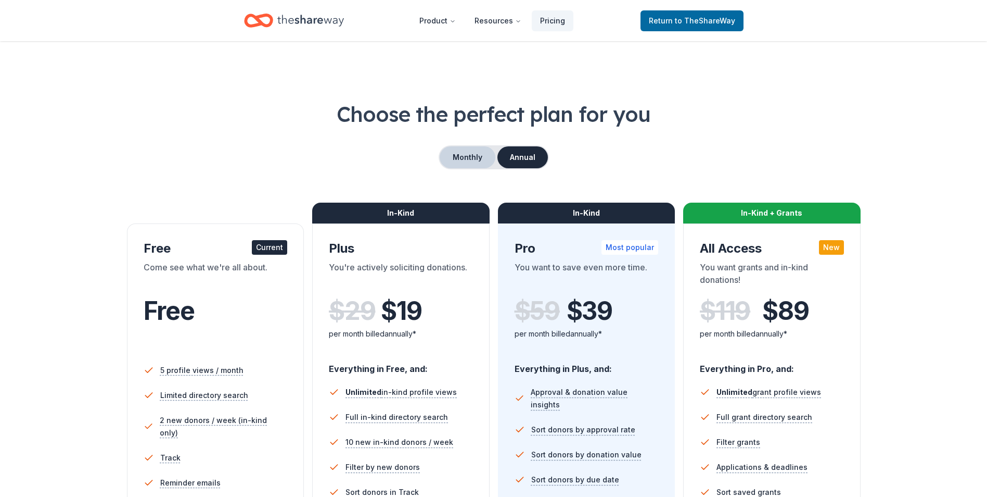
click at [460, 160] on button "Monthly" at bounding box center [468, 157] width 56 height 22
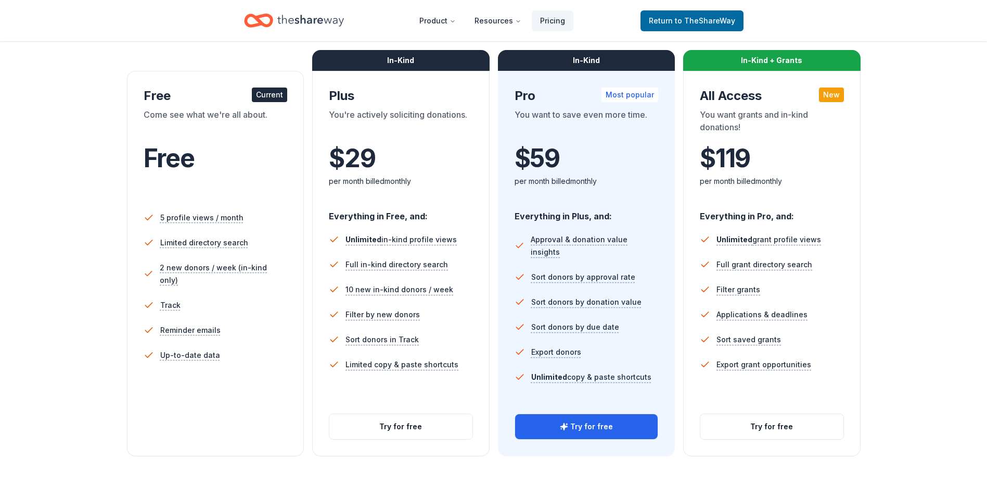
scroll to position [156, 0]
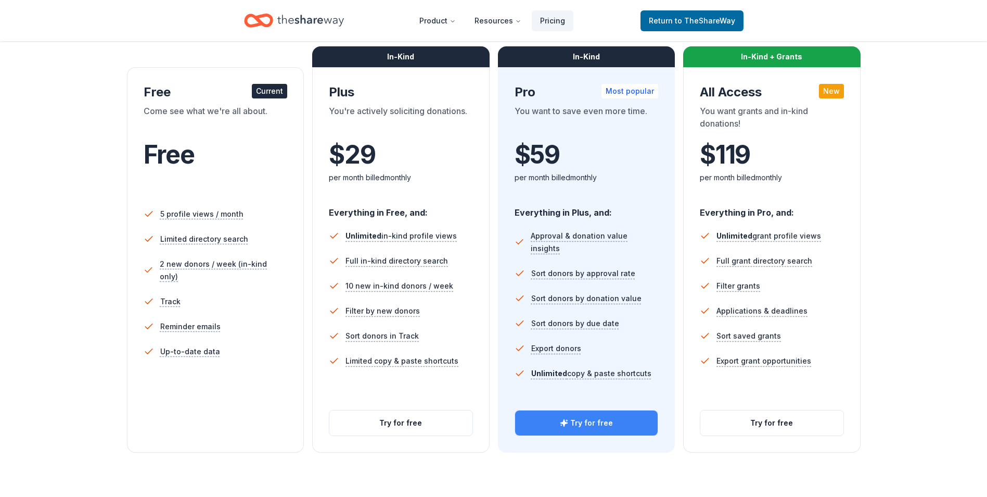
click at [650, 414] on button "Try for free" at bounding box center [586, 422] width 143 height 25
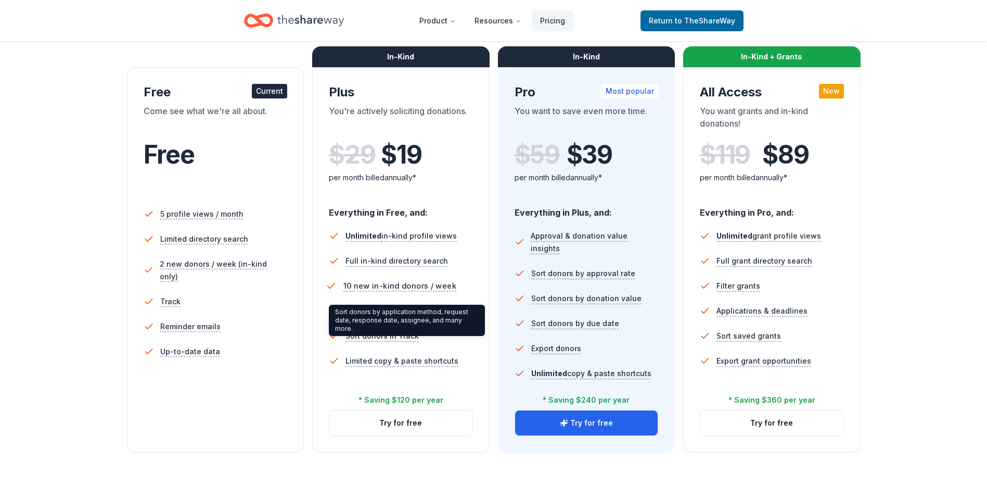
scroll to position [156, 0]
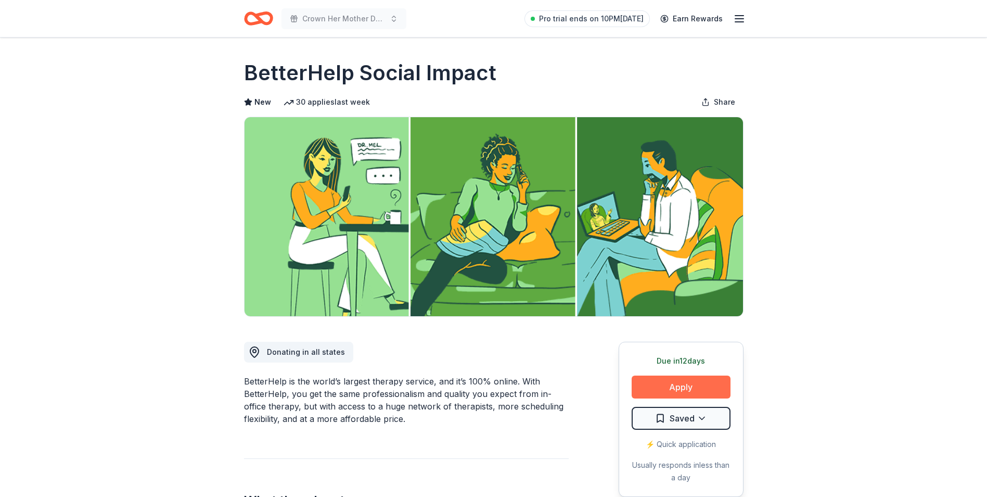
click at [678, 383] on button "Apply" at bounding box center [681, 386] width 99 height 23
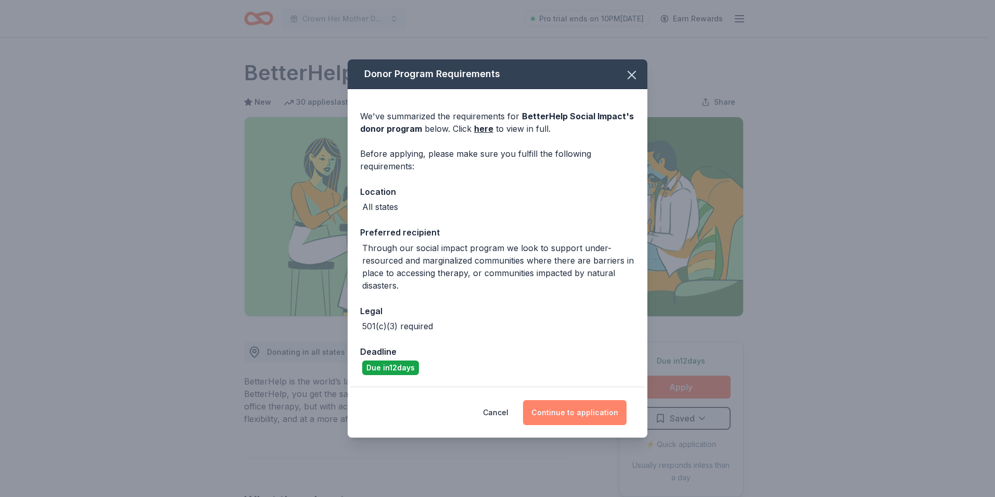
click at [561, 409] on button "Continue to application" at bounding box center [575, 412] width 104 height 25
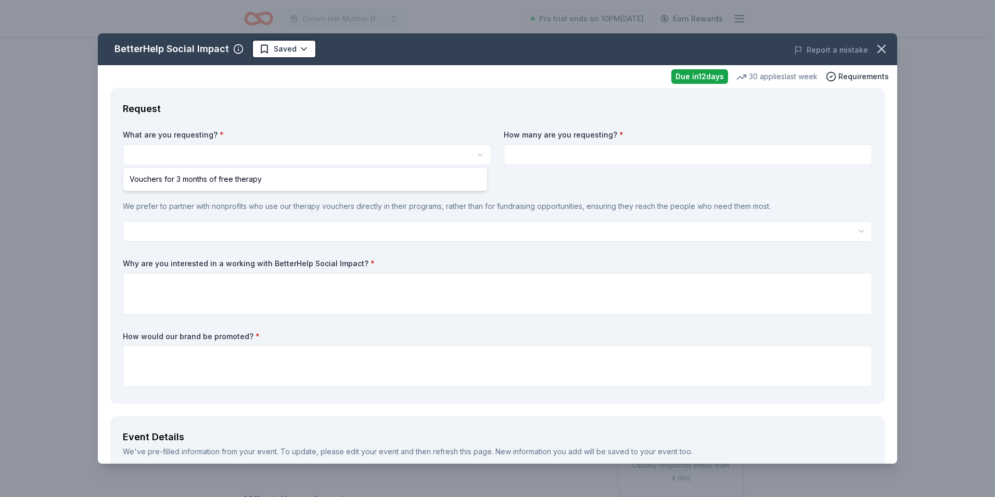
click at [150, 159] on html "Crown Her Mother Daughter Experience Conference Pro trial ends on 10PM, 10/13 E…" at bounding box center [497, 248] width 995 height 497
select select "Vouchers for 3 months of free therapy"
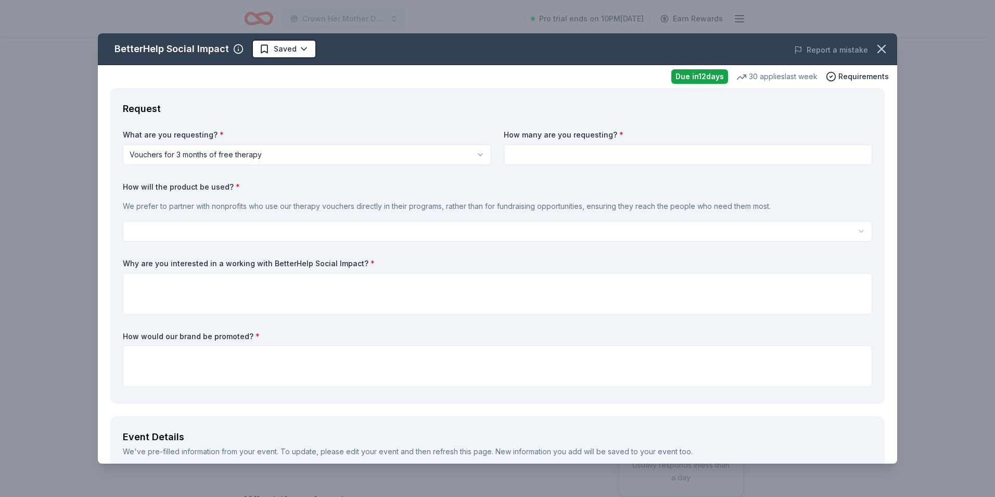
click at [555, 154] on input at bounding box center [688, 154] width 369 height 21
drag, startPoint x: 123, startPoint y: 205, endPoint x: 244, endPoint y: 204, distance: 120.2
click at [244, 204] on p "We prefer to partner with nonprofits who use our therapy vouchers directly in t…" at bounding box center [498, 206] width 750 height 12
click at [547, 158] on input at bounding box center [688, 154] width 369 height 21
type input "3"
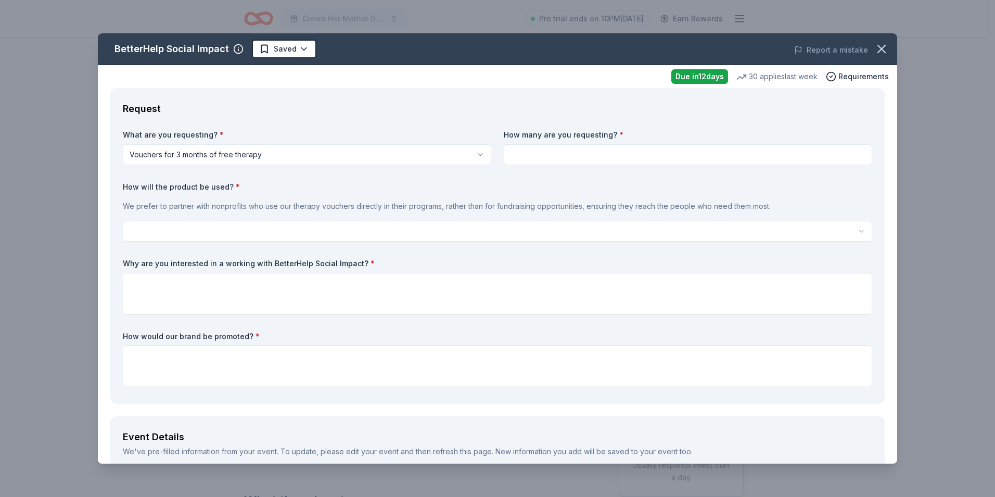
drag, startPoint x: 120, startPoint y: 106, endPoint x: 308, endPoint y: 169, distance: 197.7
click at [328, 199] on div "Request What are you requesting? * Vouchers for 3 months of free therapy Vouche…" at bounding box center [497, 245] width 774 height 315
click at [283, 116] on div "Request" at bounding box center [498, 108] width 750 height 17
drag, startPoint x: 173, startPoint y: 103, endPoint x: 263, endPoint y: 126, distance: 93.2
click at [263, 126] on div "Request What are you requesting? * Vouchers for 3 months of free therapy Vouche…" at bounding box center [497, 245] width 774 height 315
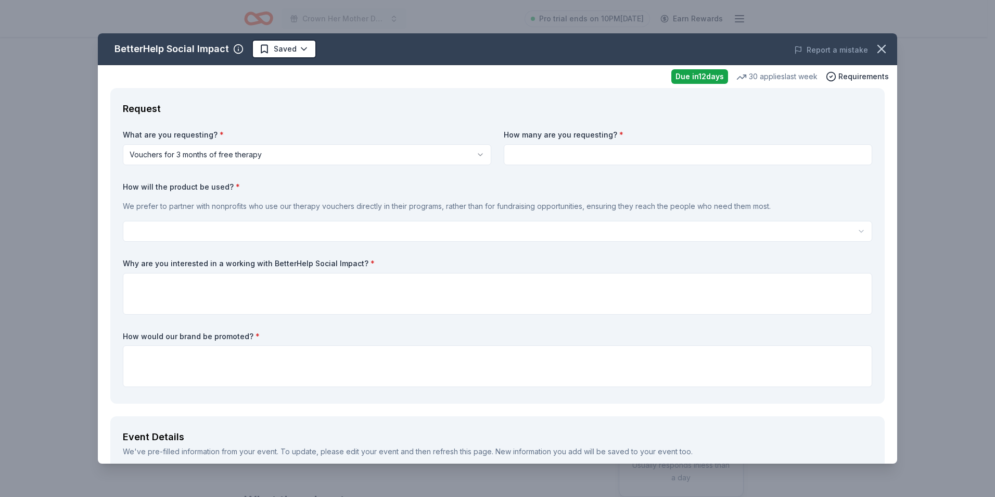
click at [281, 155] on html "Crown Her Mother Daughter Experience Conference Pro trial ends on 10PM, 10/13 E…" at bounding box center [497, 248] width 995 height 497
drag, startPoint x: 338, startPoint y: 133, endPoint x: 555, endPoint y: 164, distance: 219.4
click at [338, 133] on label "What are you requesting? *" at bounding box center [307, 135] width 369 height 10
click at [556, 164] on input at bounding box center [688, 154] width 369 height 21
click at [220, 235] on html "Crown Her Mother Daughter Experience Conference Pro trial ends on 10PM, 10/13 E…" at bounding box center [497, 248] width 995 height 497
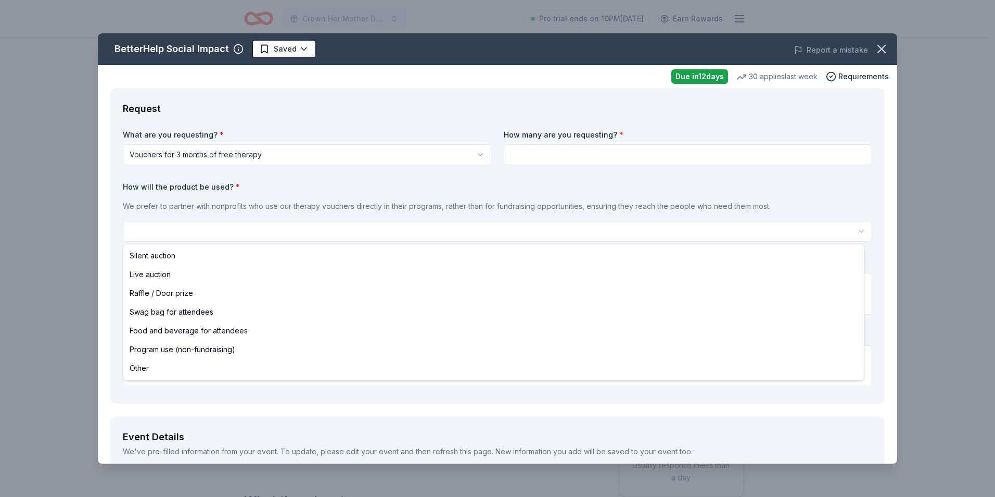
select select "raffleDoorPrize"
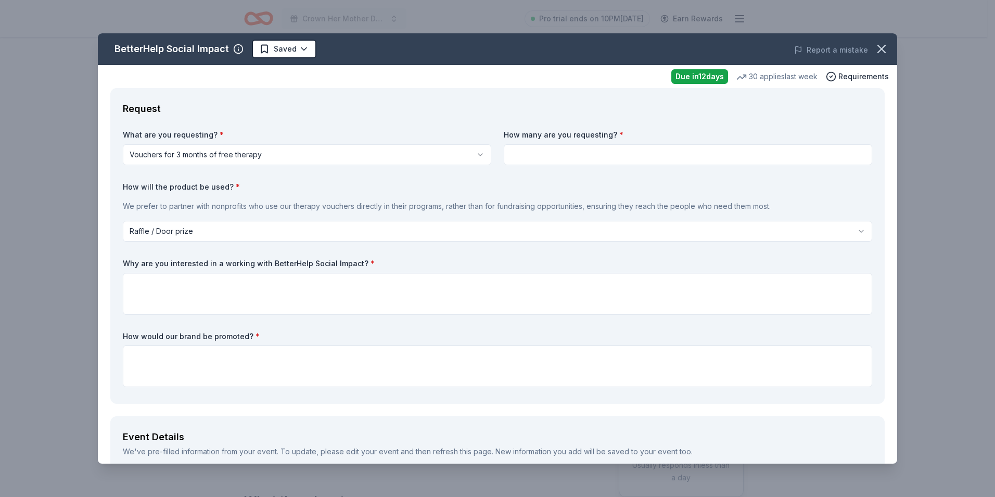
click at [403, 251] on div "What are you requesting? * Vouchers for 3 months of free therapy Vouchers for 3…" at bounding box center [498, 260] width 750 height 261
click at [628, 151] on input at bounding box center [688, 154] width 369 height 21
type input "15"
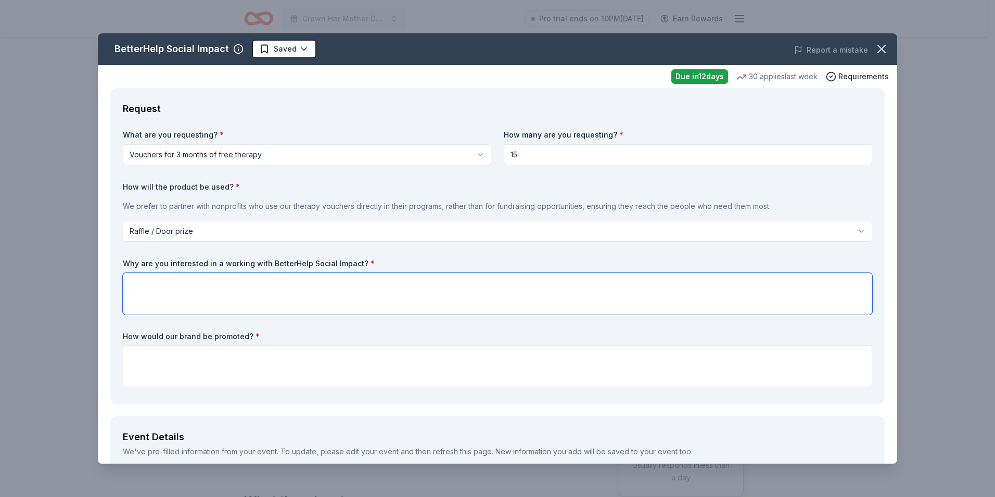
click at [156, 288] on textarea at bounding box center [498, 294] width 750 height 42
paste textarea "We are interested in working together to provide attendees with valuable resour…"
drag, startPoint x: 258, startPoint y: 284, endPoint x: 229, endPoint y: 285, distance: 28.6
click at [229, 285] on textarea "We are interested in working together to provide attendees with valuable resour…" at bounding box center [498, 294] width 750 height 42
type textarea "We are interested in working with BetterHelp Social Impact to provide attendees…"
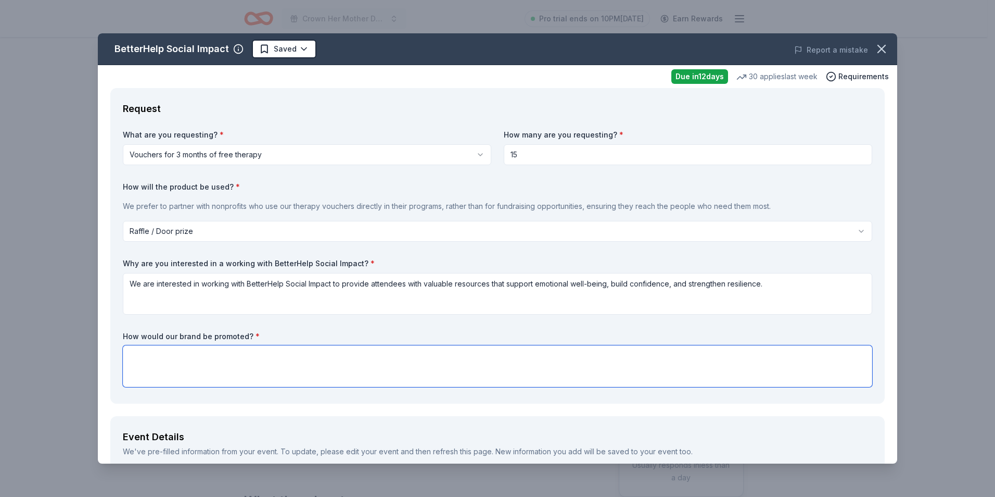
click at [174, 367] on textarea at bounding box center [498, 366] width 750 height 42
paste textarea "Your brand will be promoted through event marketing materials, including flyers…"
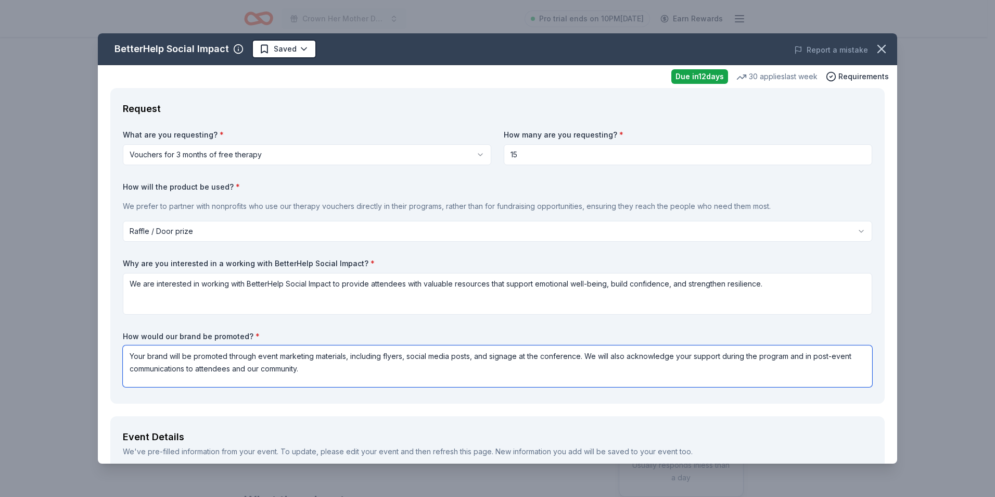
type textarea "Your brand will be promoted through event marketing materials, including flyers…"
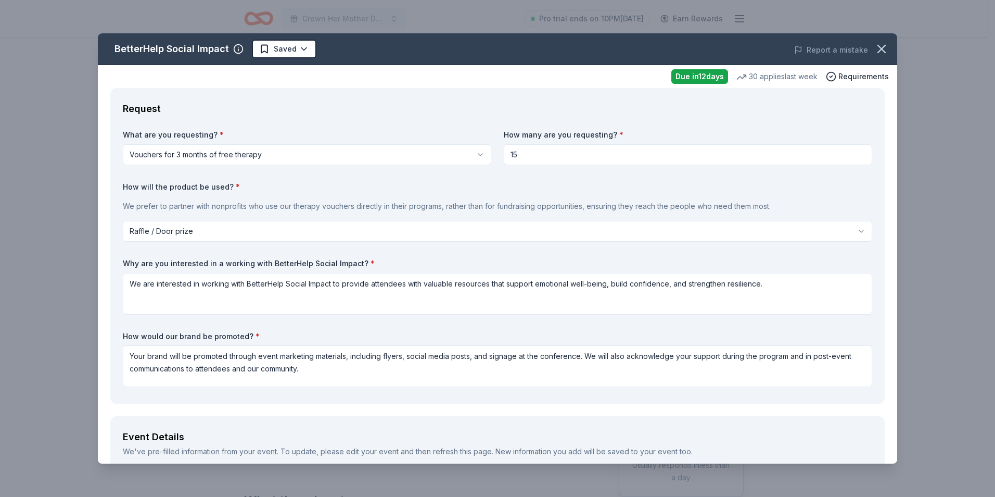
click at [518, 156] on input "15" at bounding box center [688, 154] width 369 height 21
drag, startPoint x: 518, startPoint y: 156, endPoint x: 507, endPoint y: 157, distance: 11.0
click at [507, 157] on input "15" at bounding box center [688, 154] width 369 height 21
type input "20"
click at [378, 328] on div "What are you requesting? * Vouchers for 3 months of free therapy Vouchers for 3…" at bounding box center [498, 260] width 750 height 261
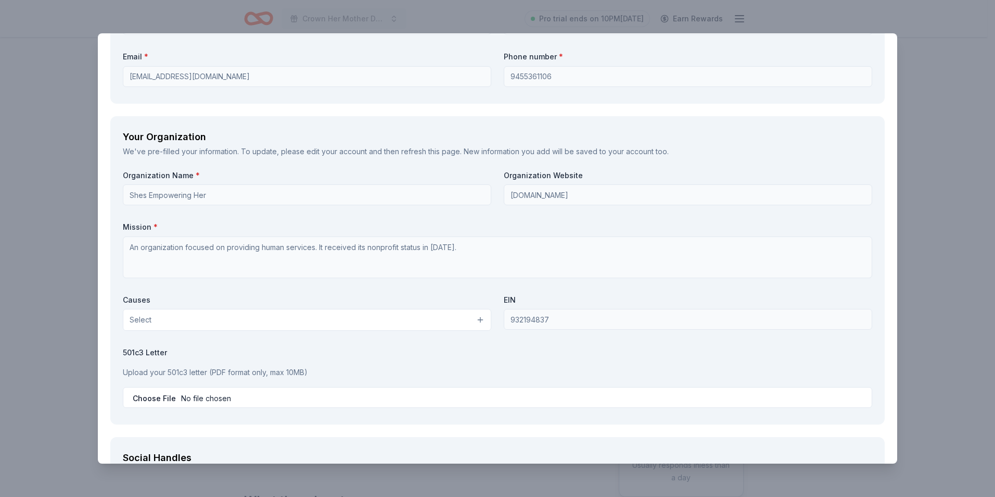
scroll to position [833, 0]
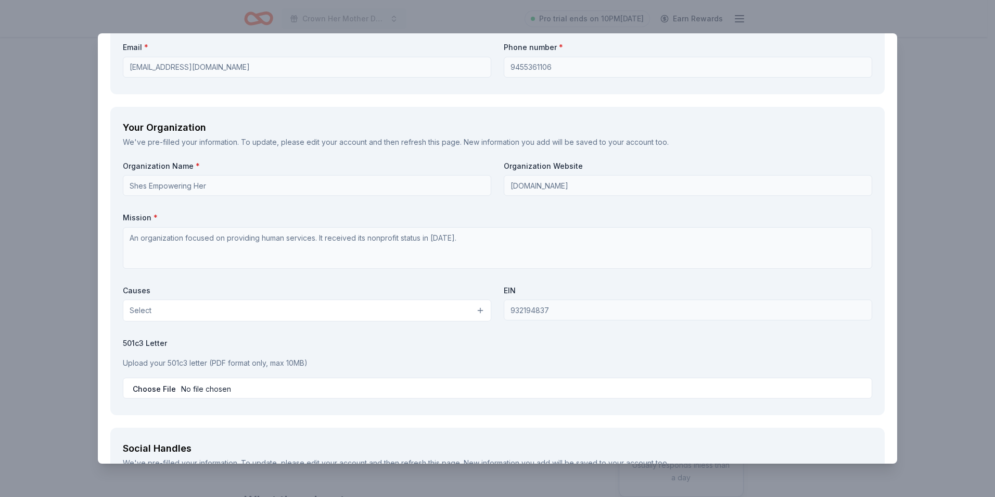
click at [383, 311] on button "Select" at bounding box center [307, 310] width 369 height 22
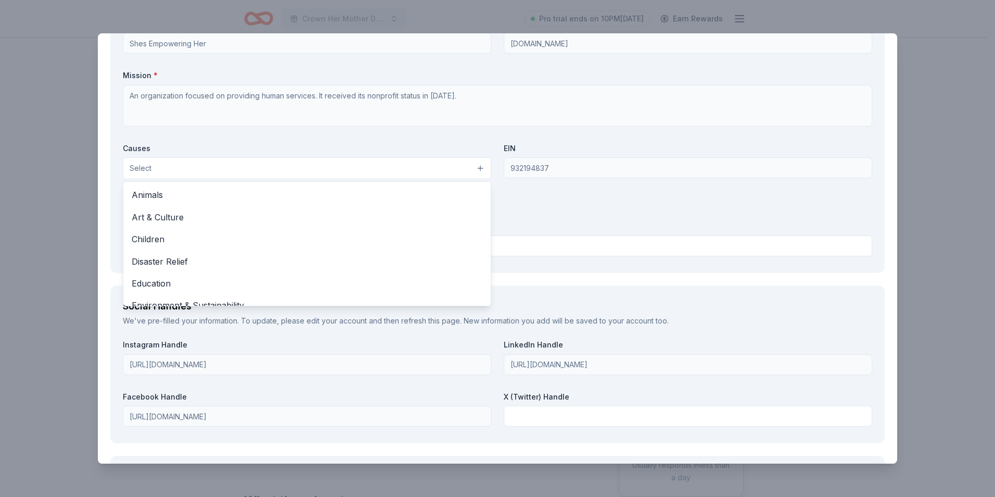
scroll to position [989, 0]
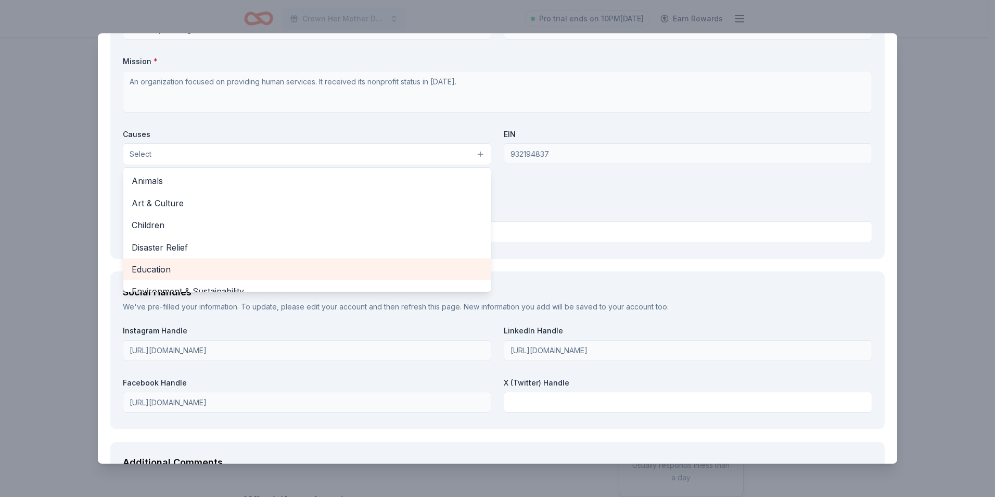
click at [157, 265] on span "Education" at bounding box center [307, 269] width 351 height 14
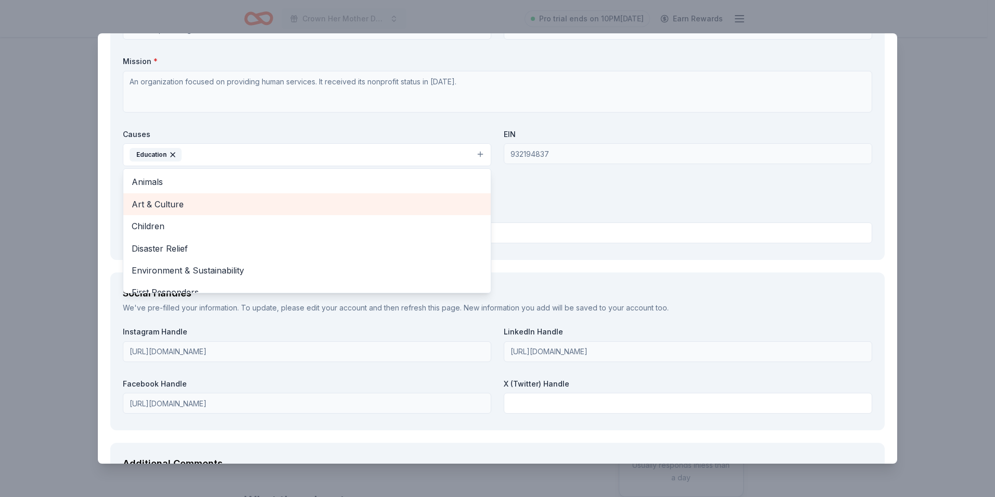
scroll to position [52, 0]
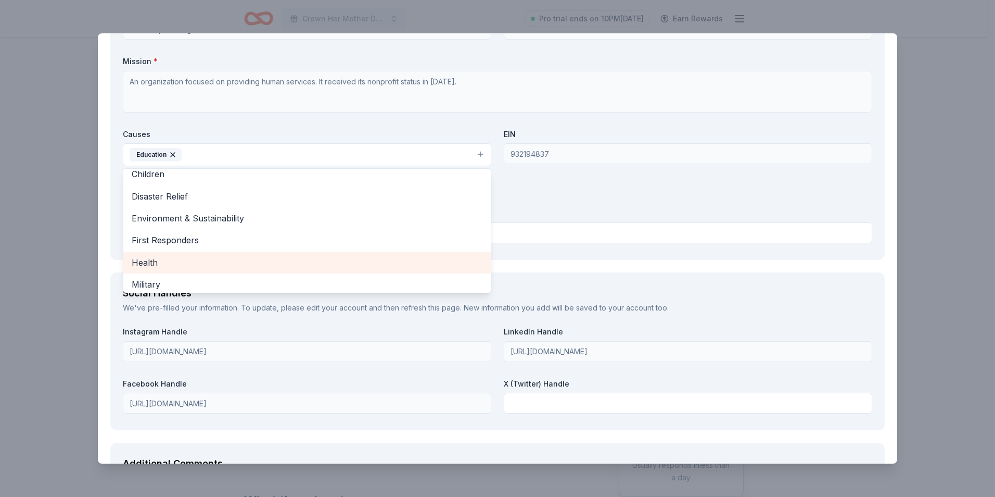
click at [139, 267] on span "Health" at bounding box center [307, 263] width 351 height 14
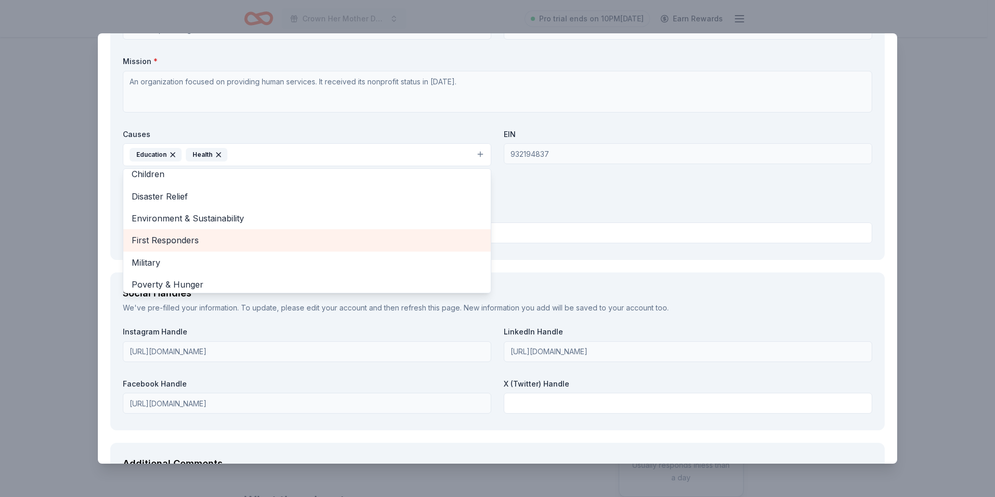
click at [219, 238] on span "First Responders" at bounding box center [307, 240] width 351 height 14
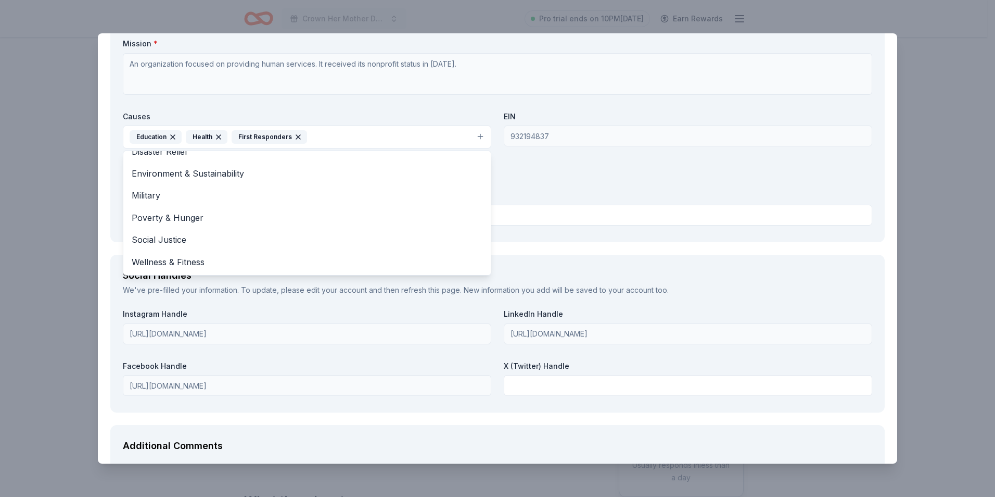
scroll to position [989, 0]
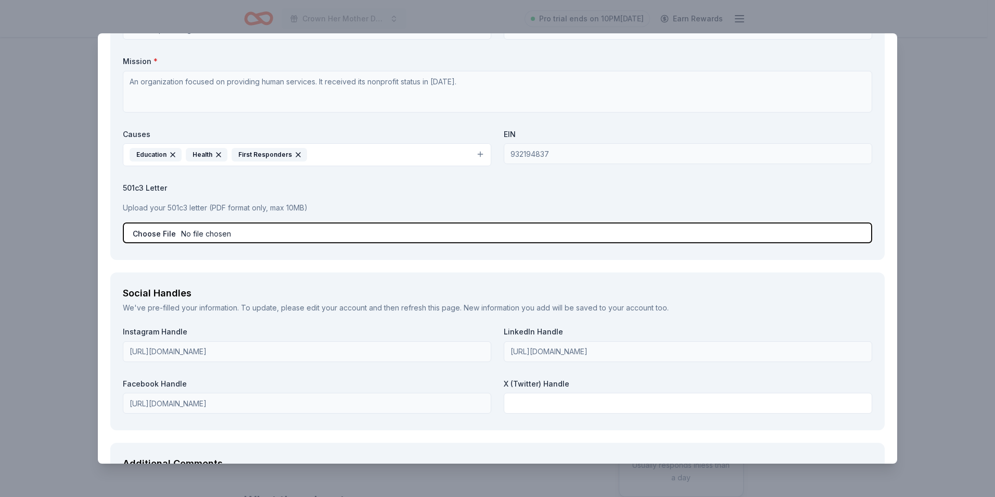
click at [206, 234] on input "file" at bounding box center [498, 232] width 750 height 21
click at [255, 232] on input "file" at bounding box center [498, 232] width 750 height 21
click at [316, 236] on input "file" at bounding box center [498, 232] width 750 height 21
click at [297, 233] on input "file" at bounding box center [498, 232] width 750 height 21
type input "C:\fakepath\501 C 3_93-2194837_SHESEMPOWERINGHER_07152023_00.pdf"
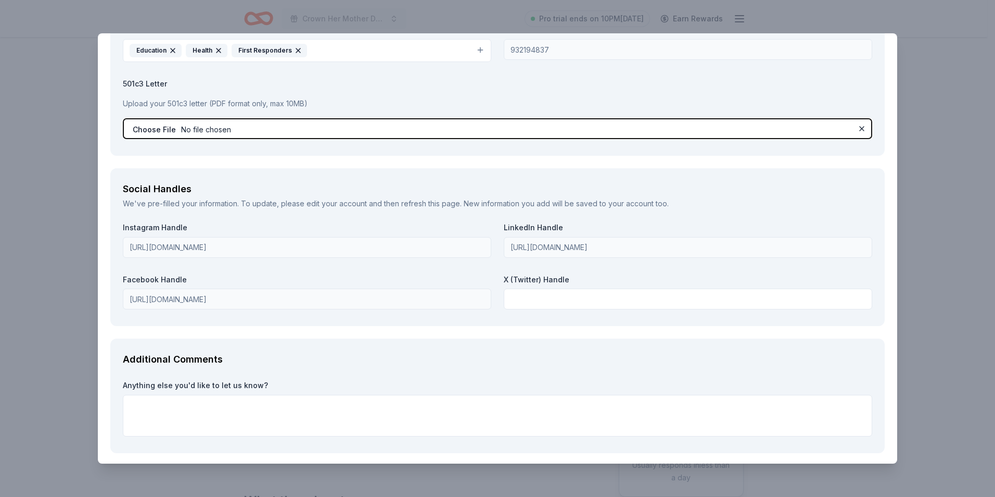
scroll to position [1137, 0]
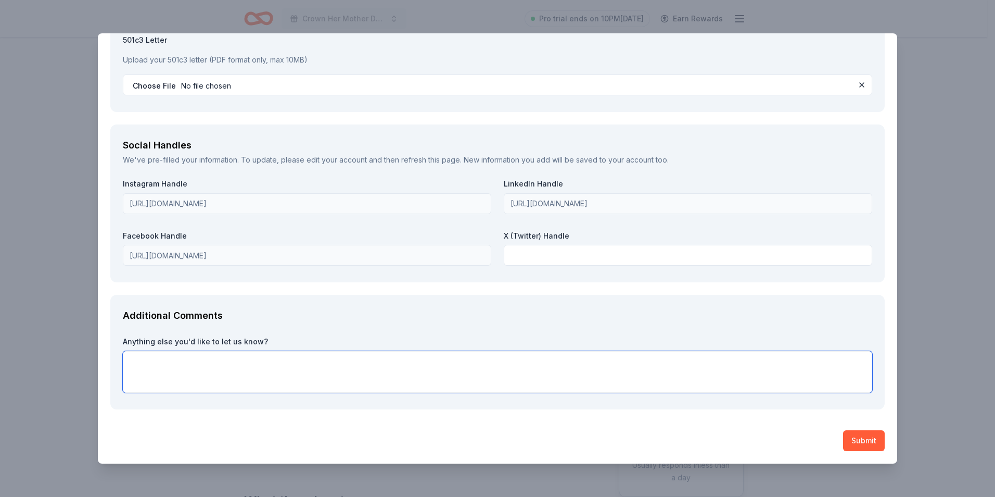
click at [307, 369] on textarea at bounding box center [498, 372] width 750 height 42
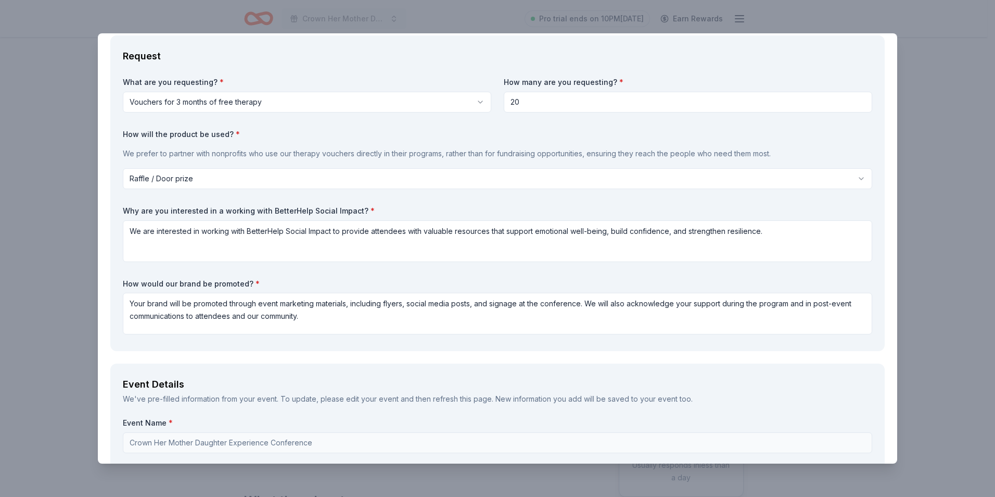
scroll to position [0, 0]
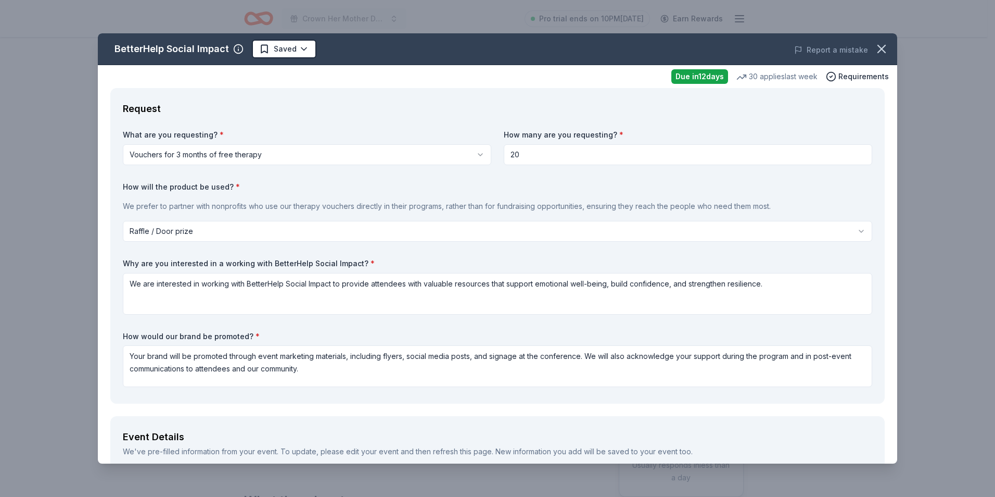
type textarea "n/a"
click at [525, 147] on input "20" at bounding box center [688, 154] width 369 height 21
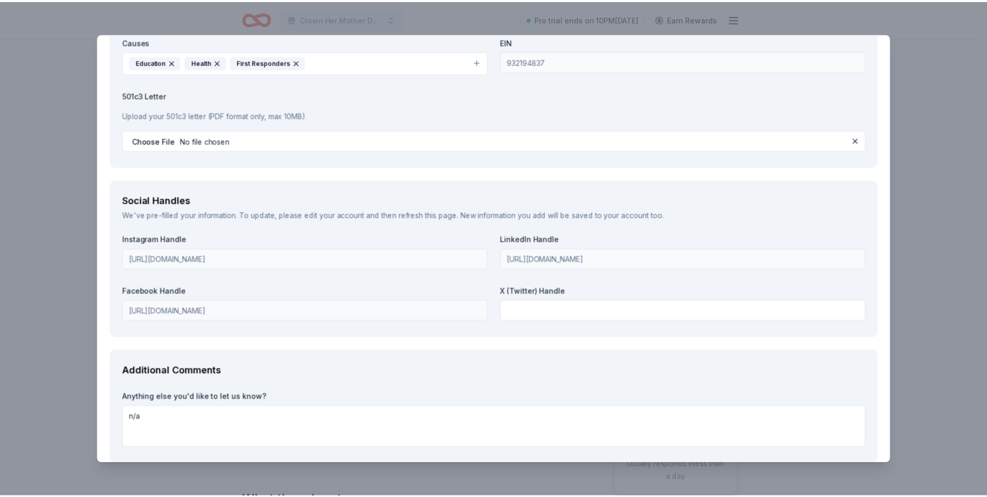
scroll to position [1137, 0]
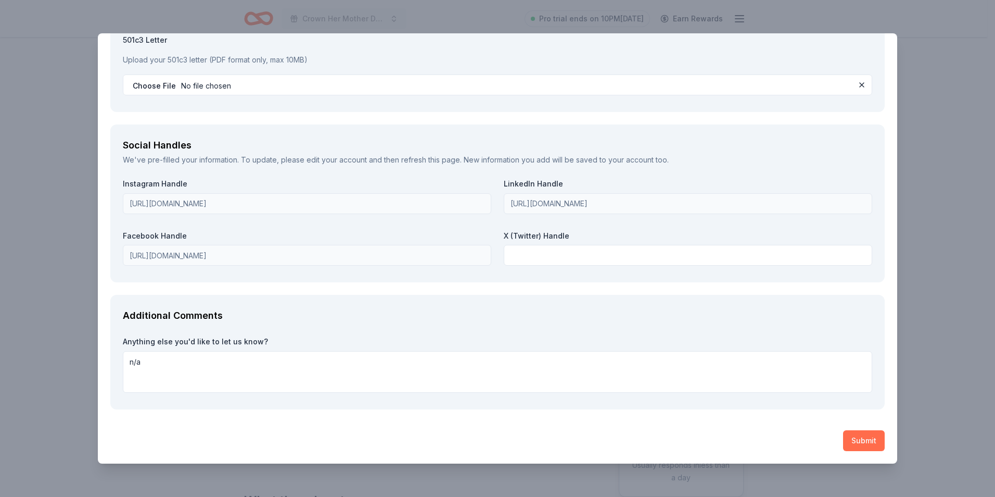
type input "25"
click at [862, 441] on button "Submit" at bounding box center [864, 440] width 42 height 21
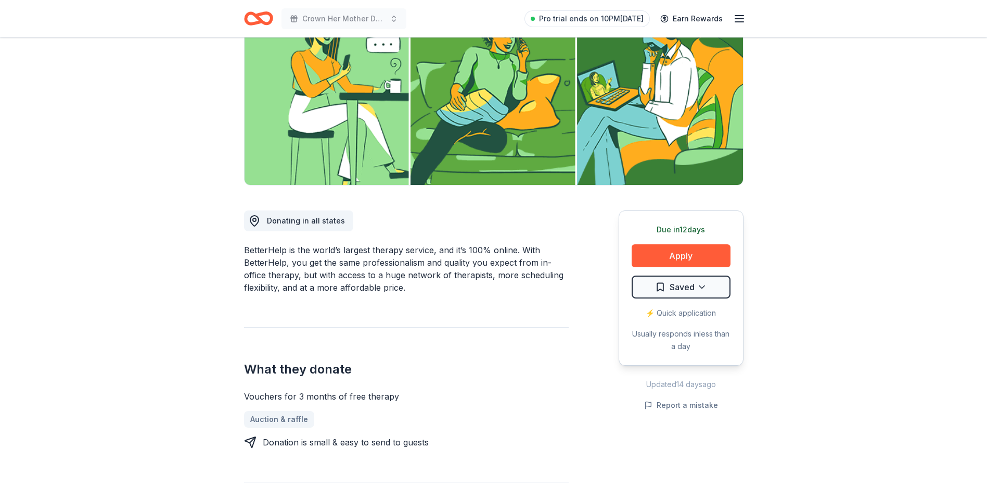
scroll to position [156, 0]
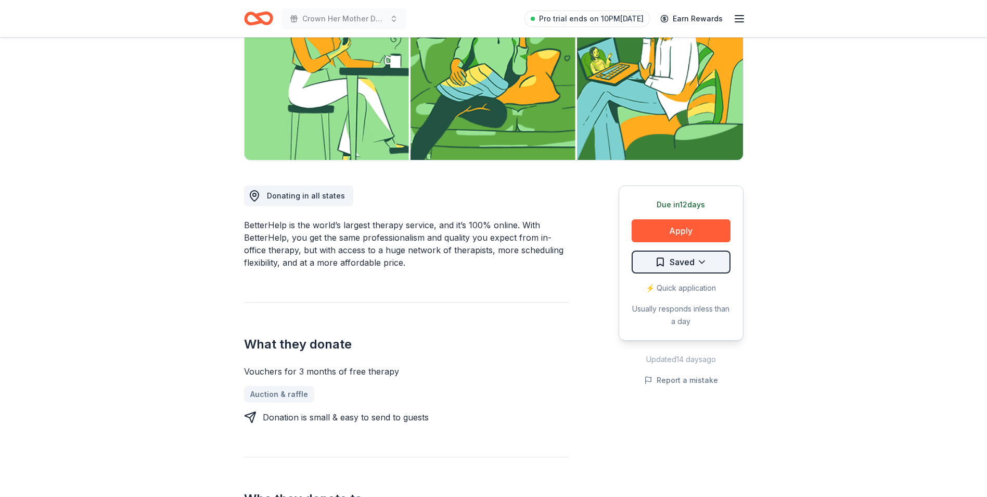
click at [702, 260] on html "Crown Her Mother Daughter Experience Conference Pro trial ends on 10PM, 10/13 E…" at bounding box center [493, 92] width 987 height 497
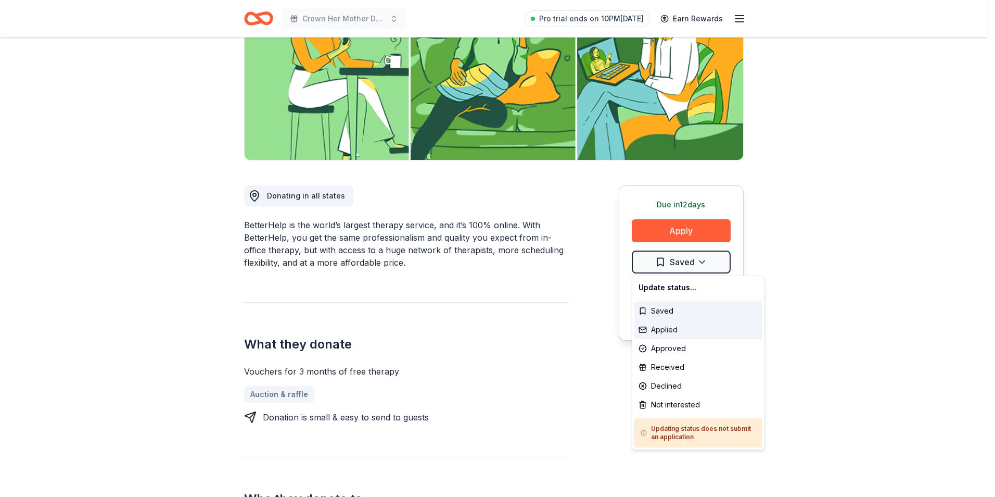
click at [678, 330] on div "Applied" at bounding box center [698, 329] width 128 height 19
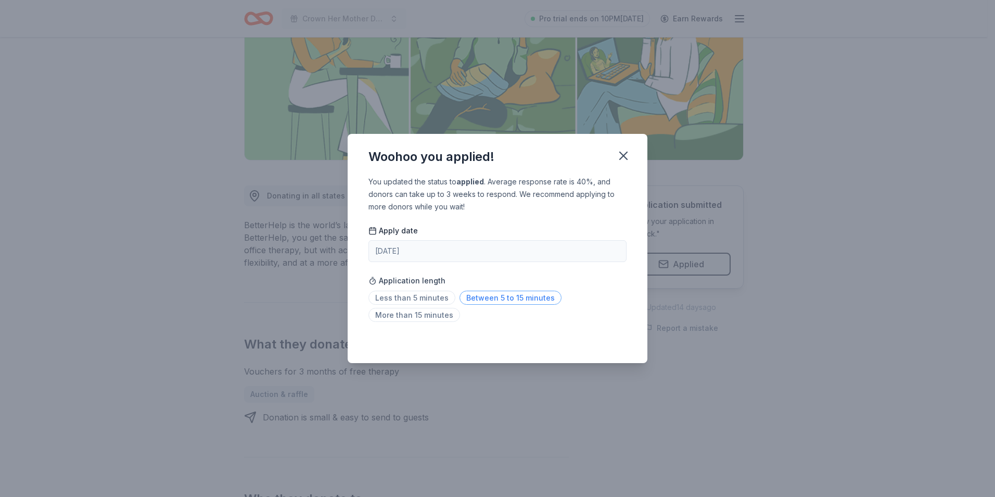
click at [512, 291] on span "Between 5 to 15 minutes" at bounding box center [511, 297] width 102 height 14
click at [621, 160] on icon "button" at bounding box center [623, 155] width 15 height 15
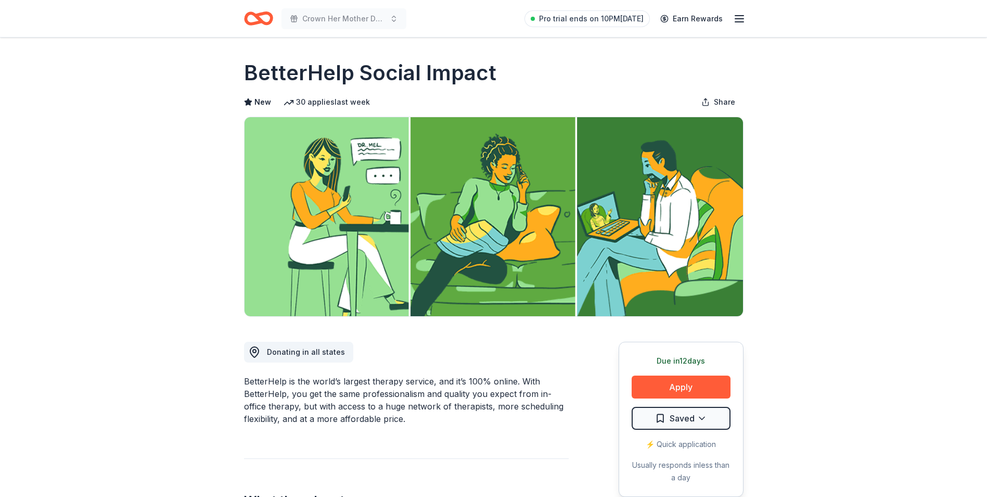
scroll to position [52, 0]
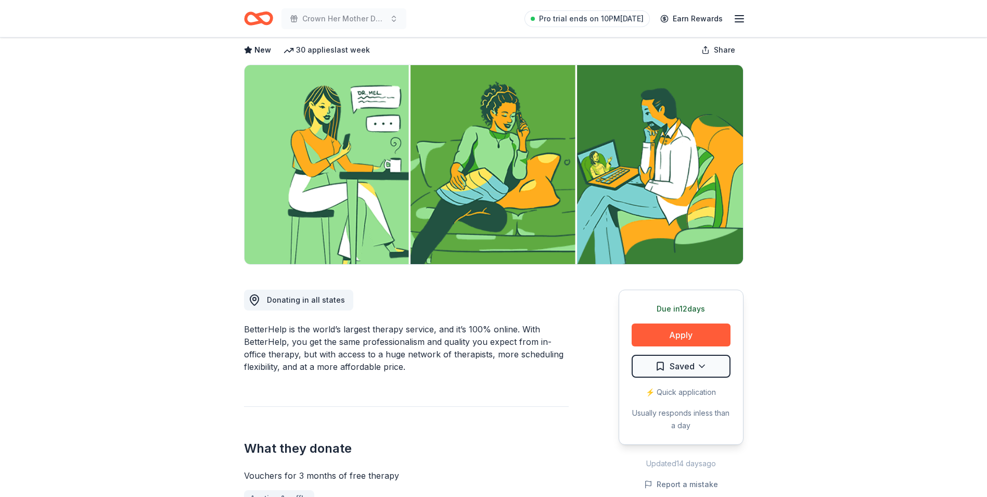
drag, startPoint x: 245, startPoint y: 329, endPoint x: 415, endPoint y: 366, distance: 174.3
click at [415, 366] on div "BetterHelp is the world’s largest therapy service, and it’s 100% online. With B…" at bounding box center [406, 348] width 325 height 50
drag, startPoint x: 413, startPoint y: 370, endPoint x: 257, endPoint y: 334, distance: 159.6
click at [257, 334] on div "BetterHelp is the world’s largest therapy service, and it’s 100% online. With B…" at bounding box center [406, 348] width 325 height 50
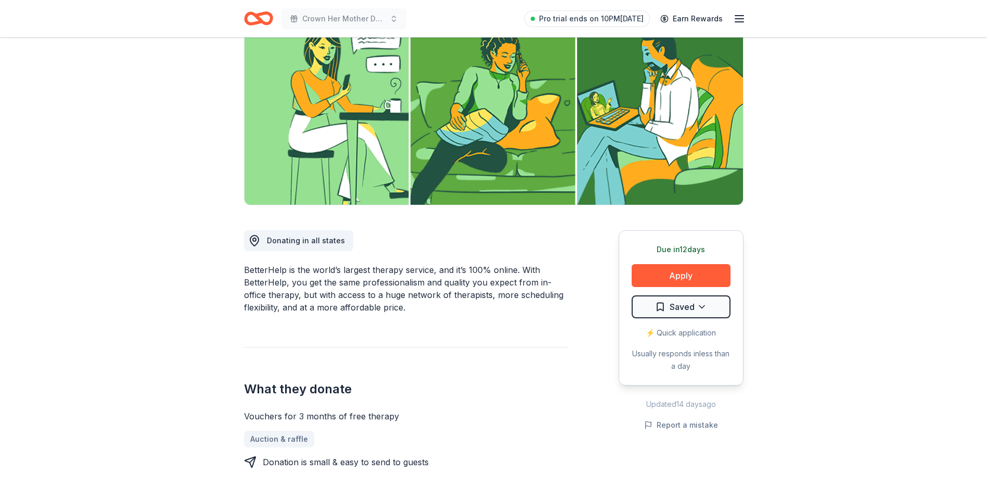
scroll to position [104, 0]
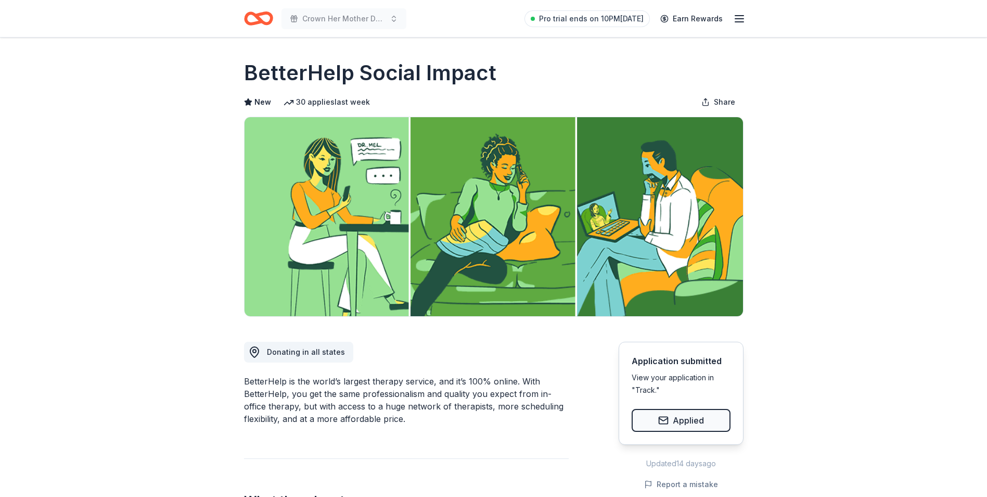
scroll to position [104, 0]
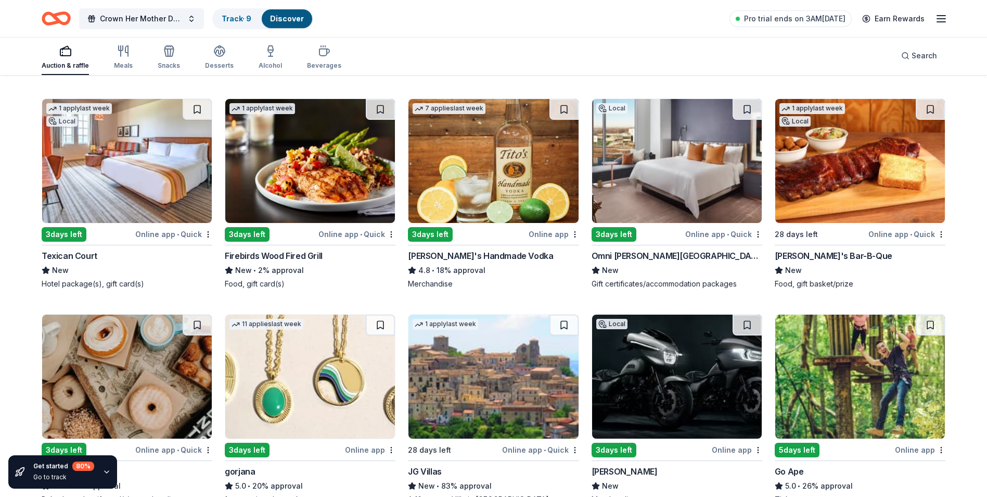
scroll to position [1926, 0]
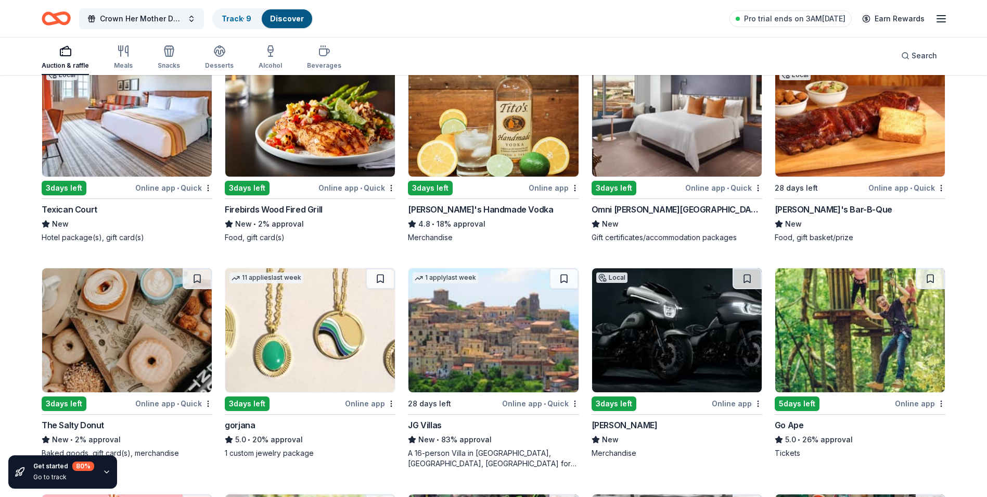
click at [840, 160] on img at bounding box center [861, 115] width 170 height 124
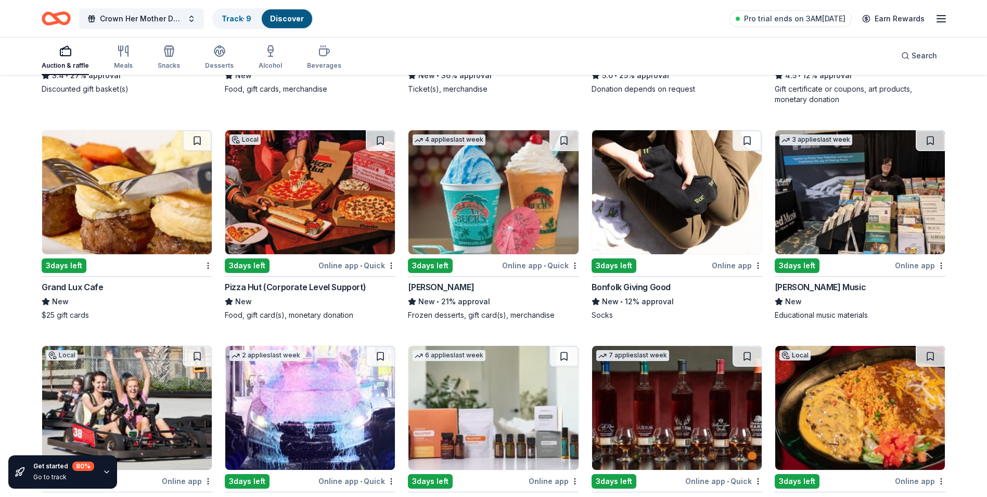
scroll to position [2499, 0]
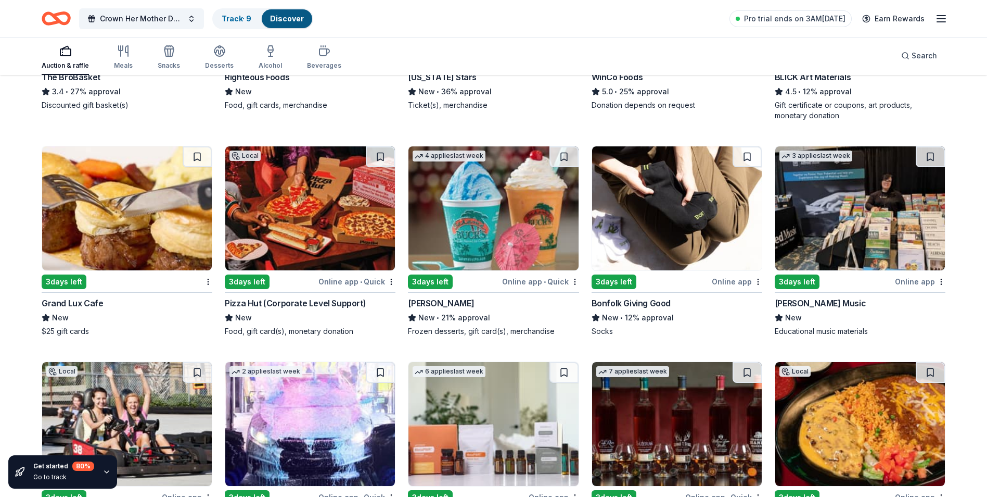
click at [294, 240] on img at bounding box center [310, 208] width 170 height 124
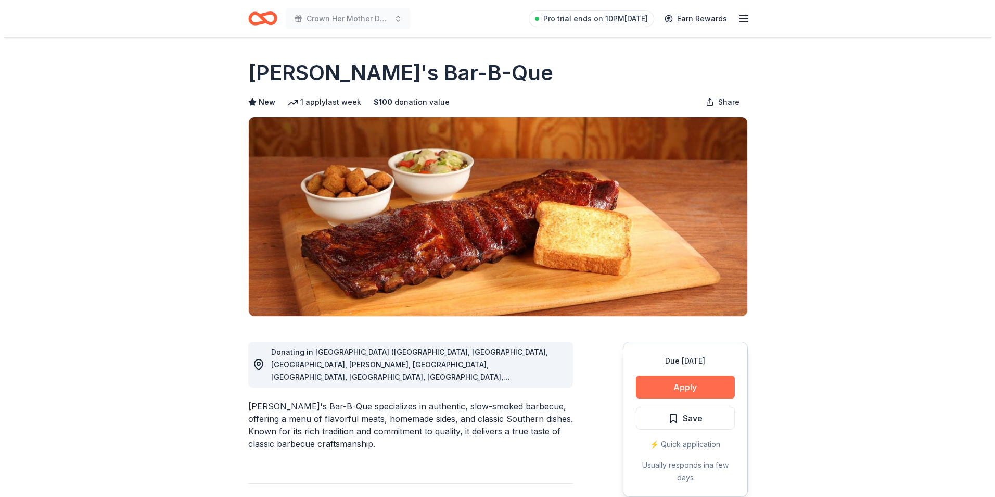
scroll to position [104, 0]
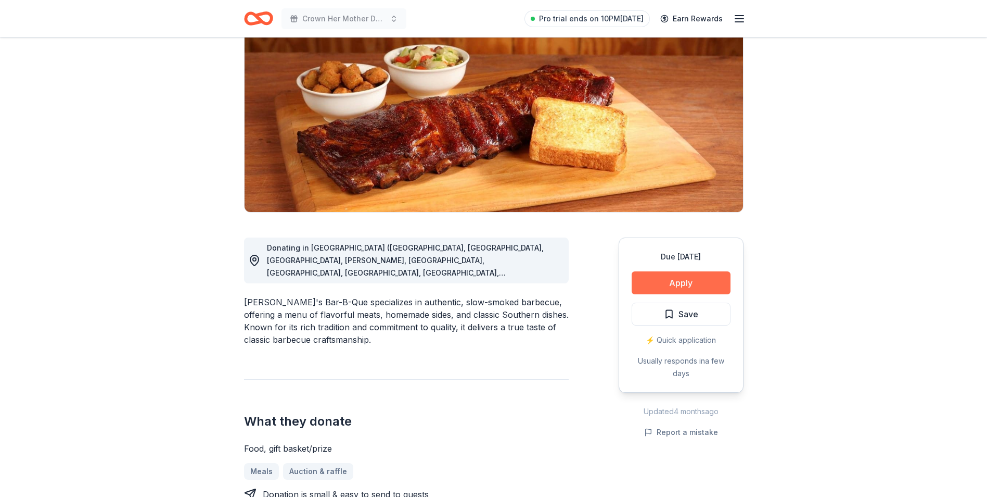
click at [677, 286] on button "Apply" at bounding box center [681, 282] width 99 height 23
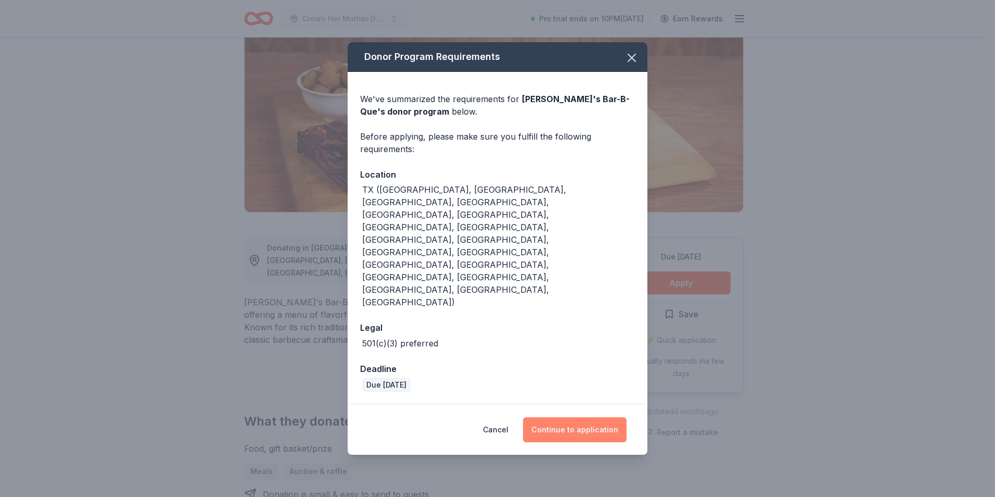
click at [605, 417] on button "Continue to application" at bounding box center [575, 429] width 104 height 25
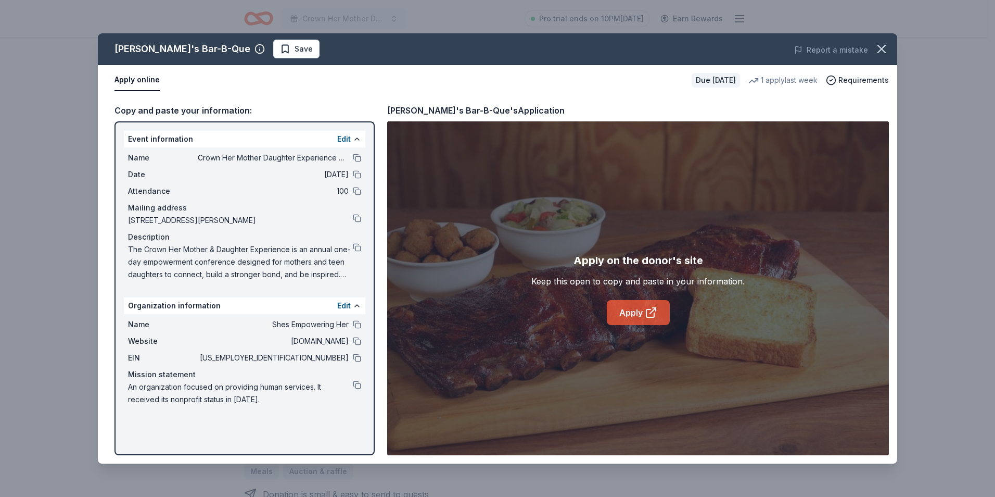
click at [642, 319] on link "Apply" at bounding box center [638, 312] width 63 height 25
click at [631, 313] on link "Apply" at bounding box center [638, 312] width 63 height 25
click at [693, 283] on div "Keep this open to copy and paste in your information." at bounding box center [637, 281] width 213 height 12
click at [656, 307] on icon at bounding box center [651, 312] width 12 height 12
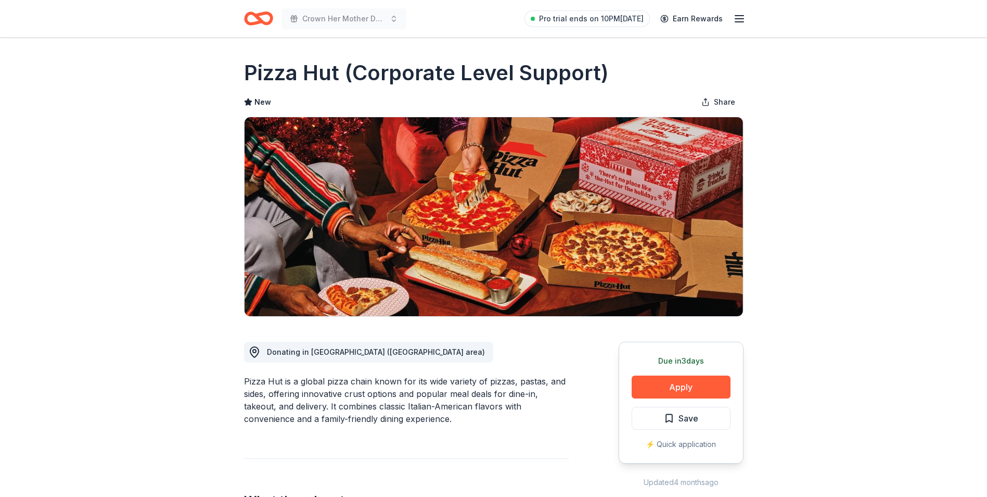
click at [671, 387] on button "Apply" at bounding box center [681, 386] width 99 height 23
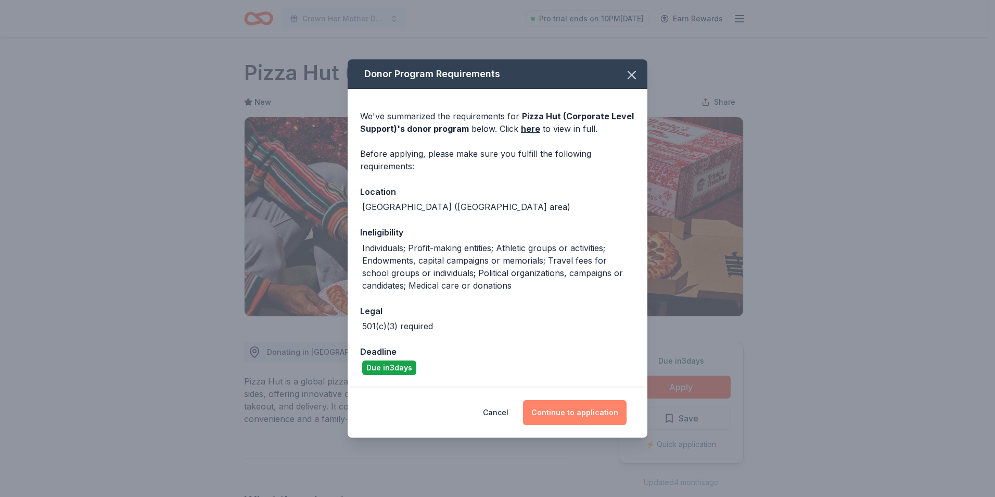
click at [585, 410] on button "Continue to application" at bounding box center [575, 412] width 104 height 25
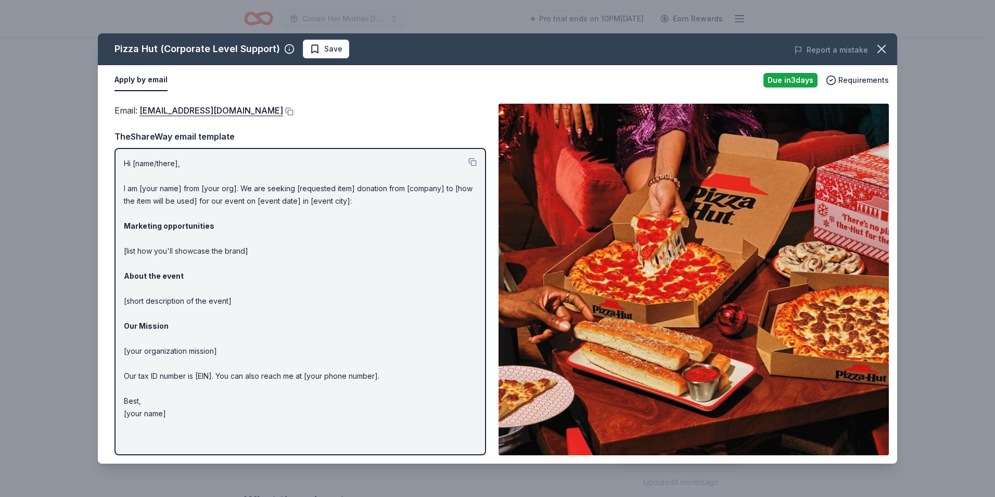
click at [676, 299] on img at bounding box center [694, 279] width 390 height 351
click at [473, 164] on button at bounding box center [472, 162] width 8 height 8
click at [652, 269] on img at bounding box center [694, 279] width 390 height 351
click at [261, 112] on link "theliteracyproject@pizzahut.com" at bounding box center [211, 111] width 144 height 14
click at [283, 111] on button at bounding box center [288, 111] width 10 height 8
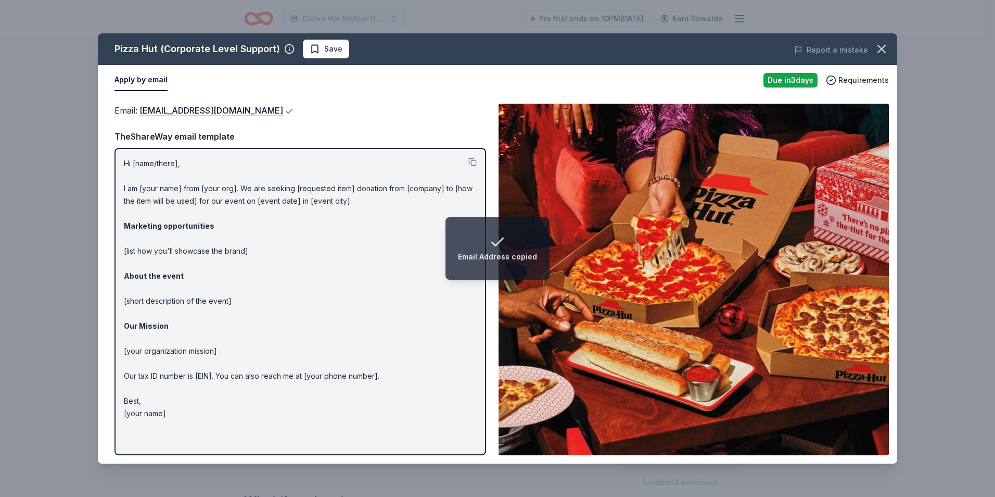
click at [283, 111] on button at bounding box center [288, 111] width 10 height 8
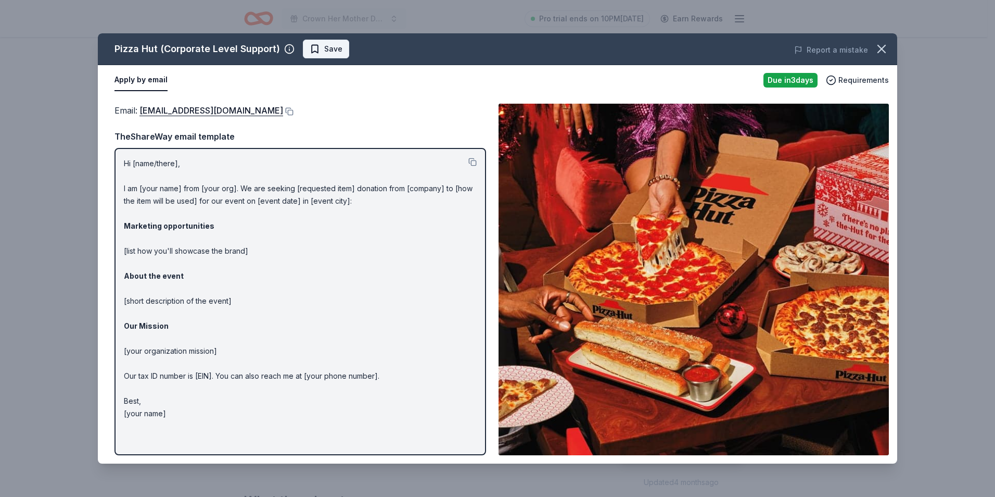
click at [310, 50] on span "Save" at bounding box center [326, 49] width 33 height 12
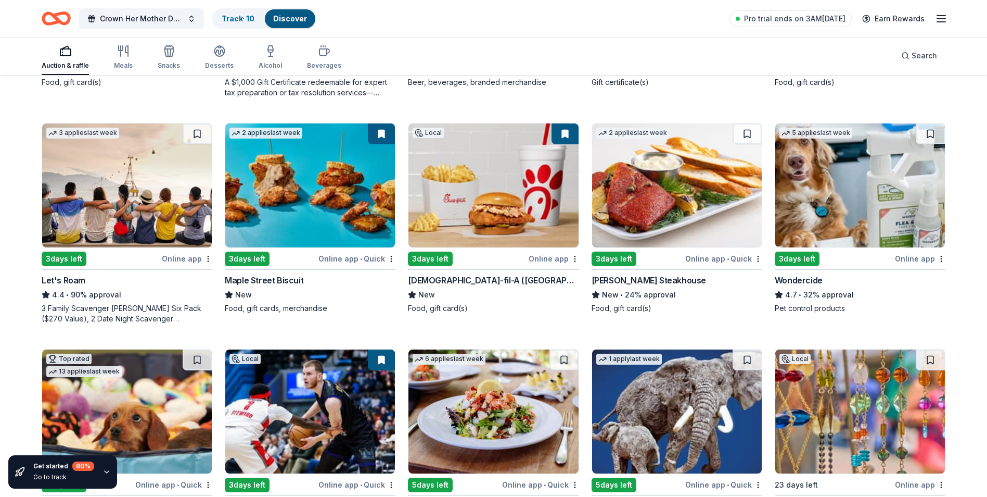
scroll to position [520, 0]
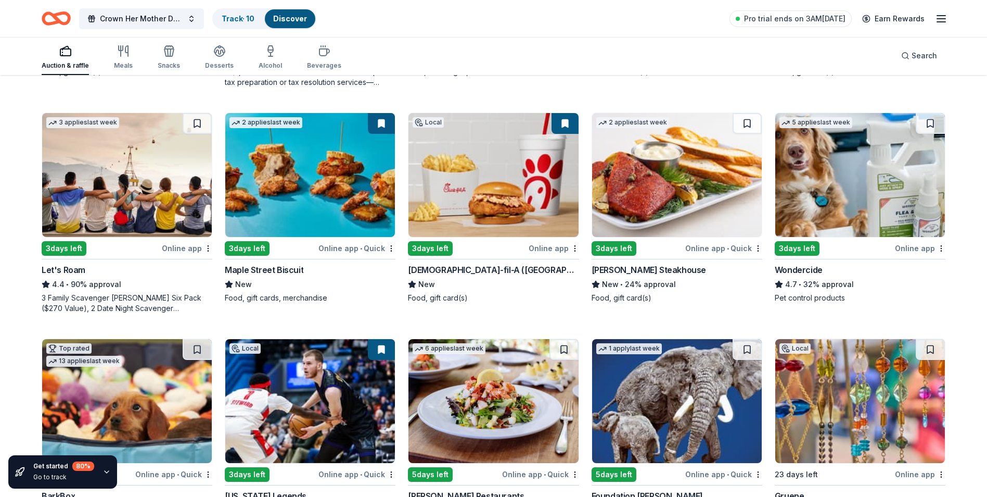
click at [538, 224] on img at bounding box center [494, 175] width 170 height 124
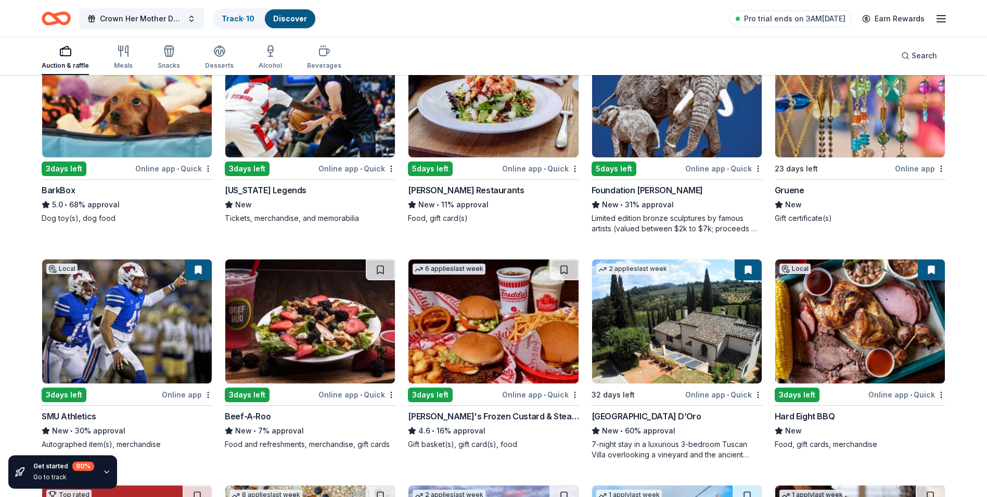
scroll to position [855, 0]
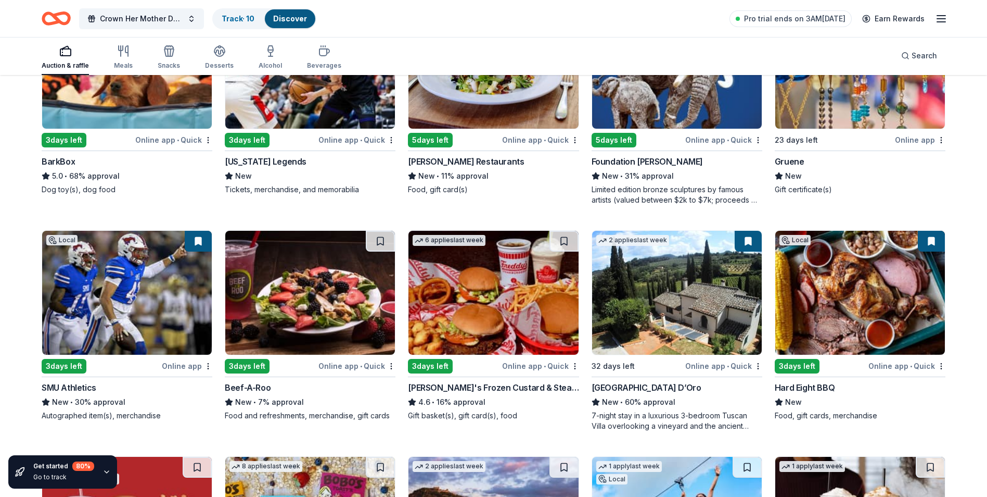
click at [514, 317] on img at bounding box center [494, 293] width 170 height 124
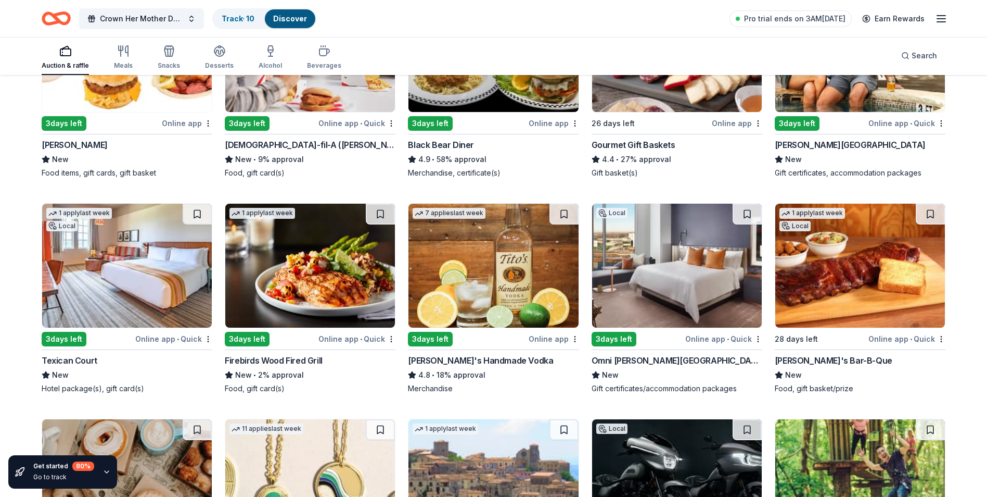
scroll to position [1827, 0]
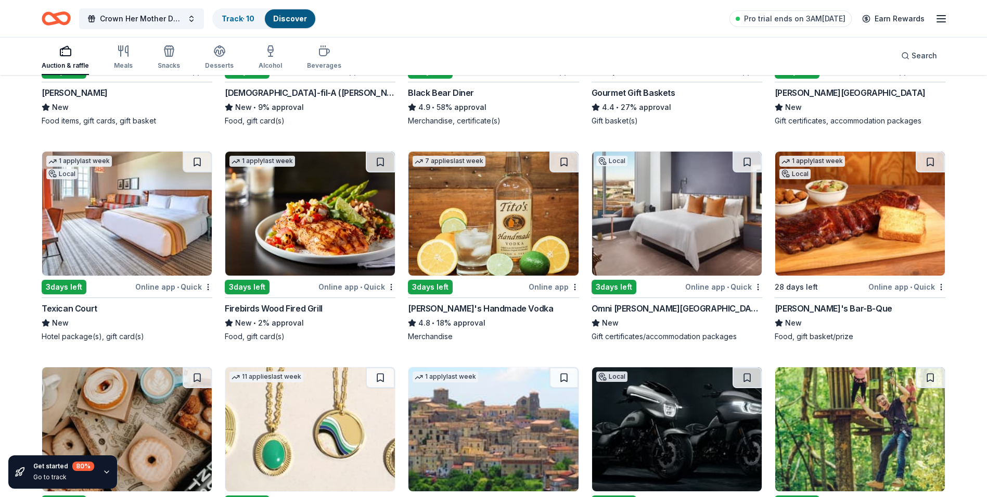
click at [309, 249] on img at bounding box center [310, 213] width 170 height 124
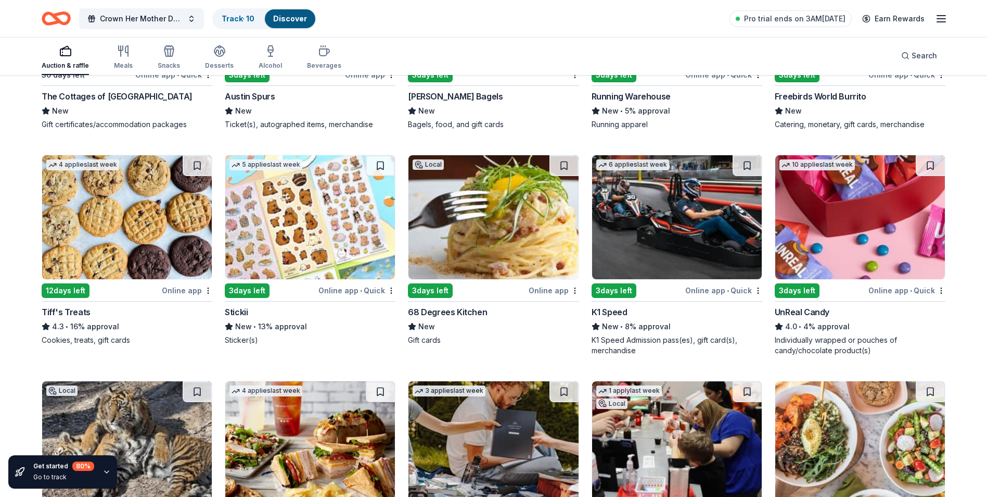
scroll to position [3645, 0]
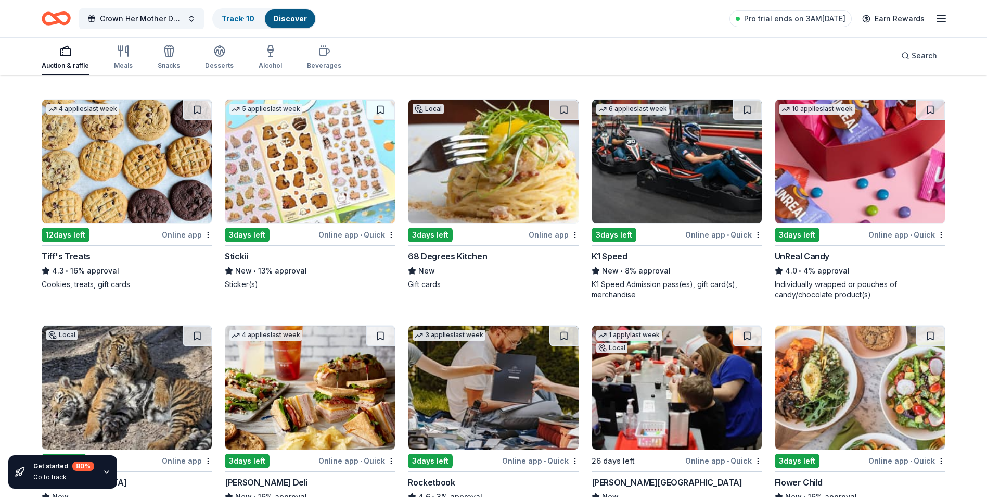
click at [101, 199] on img at bounding box center [127, 161] width 170 height 124
click at [175, 234] on div "Online app" at bounding box center [187, 234] width 50 height 13
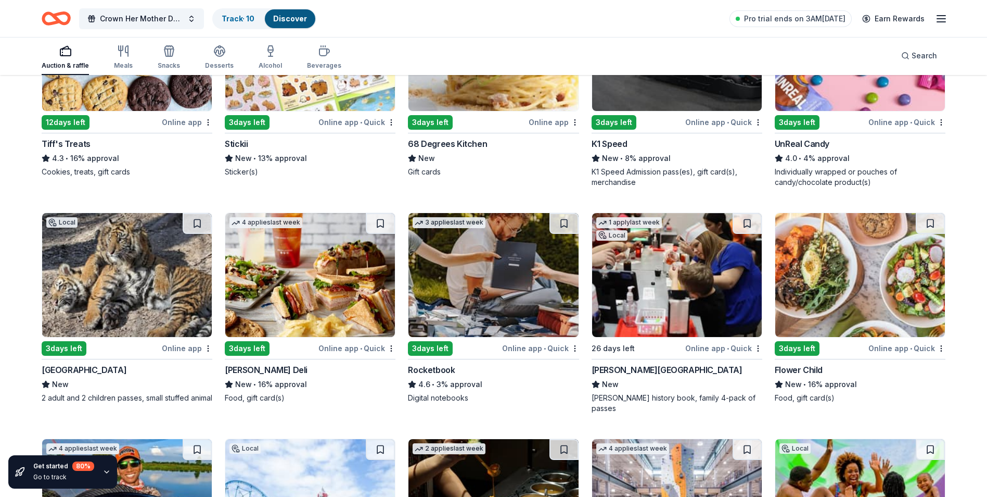
scroll to position [3809, 0]
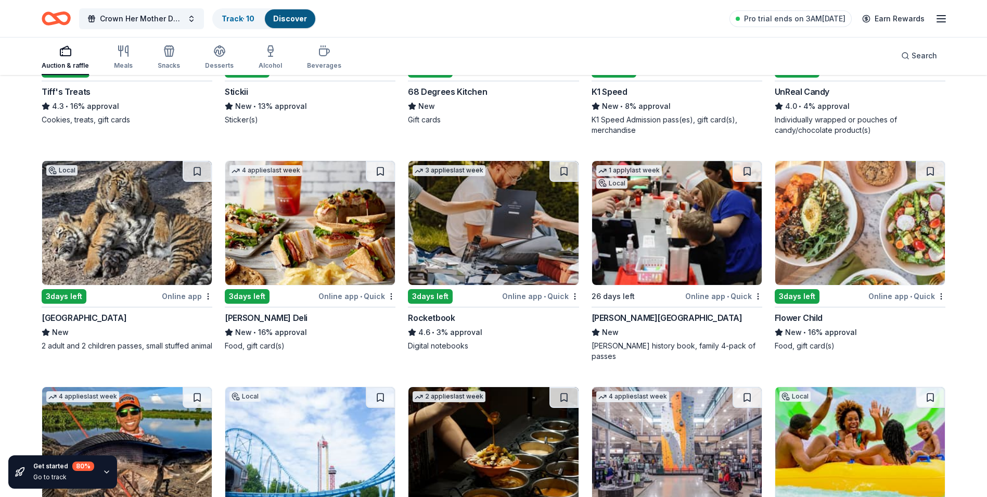
click at [370, 258] on img at bounding box center [310, 223] width 170 height 124
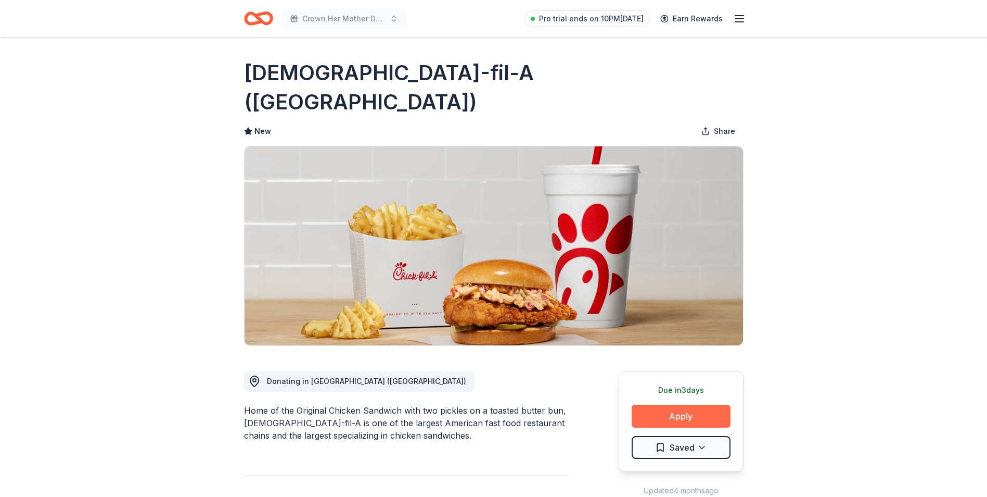
click at [663, 404] on button "Apply" at bounding box center [681, 415] width 99 height 23
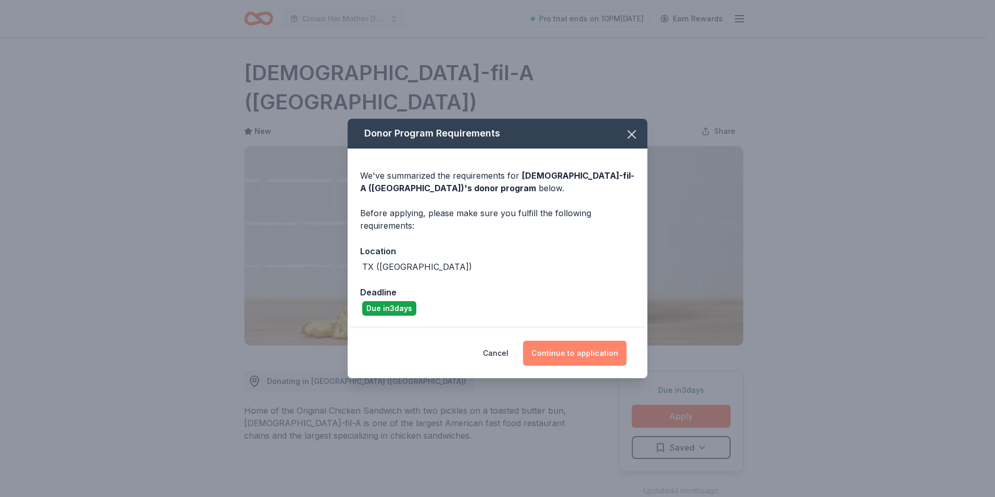
click at [590, 359] on button "Continue to application" at bounding box center [575, 352] width 104 height 25
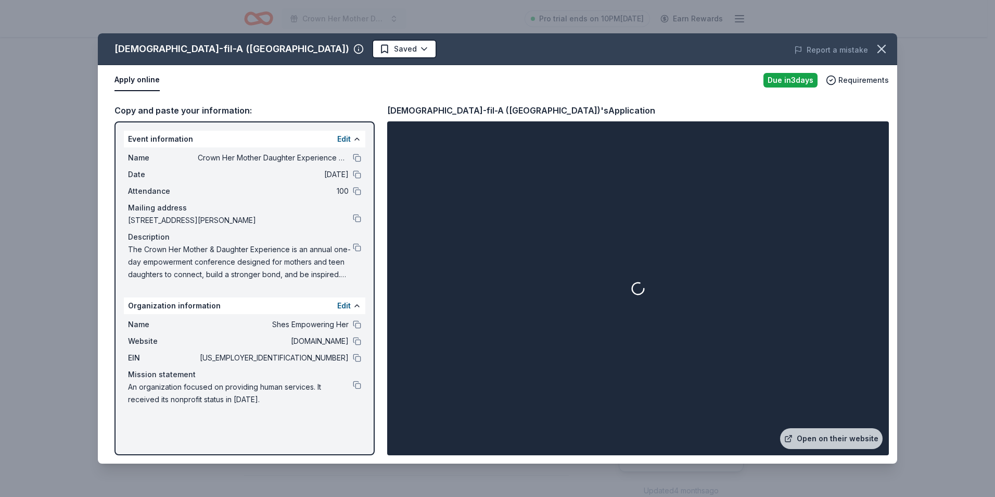
click at [144, 79] on button "Apply online" at bounding box center [137, 80] width 45 height 22
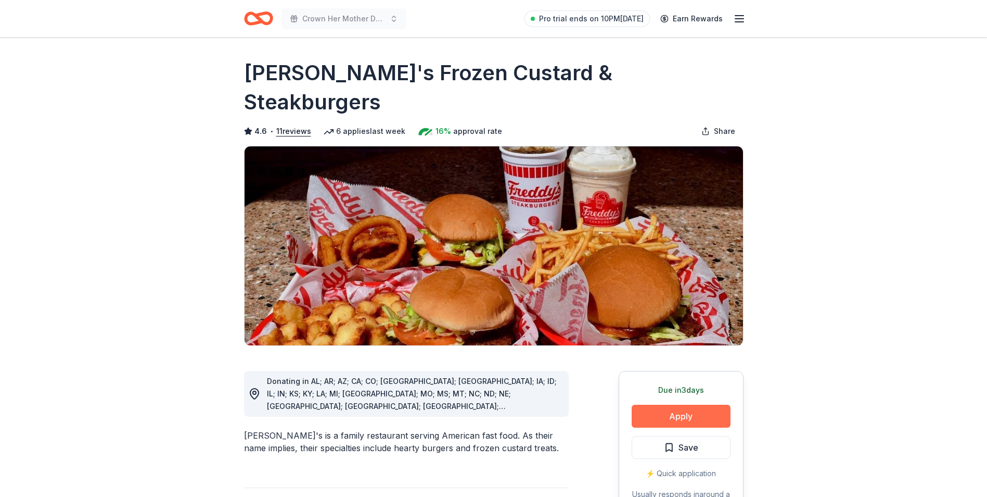
click at [672, 404] on button "Apply" at bounding box center [681, 415] width 99 height 23
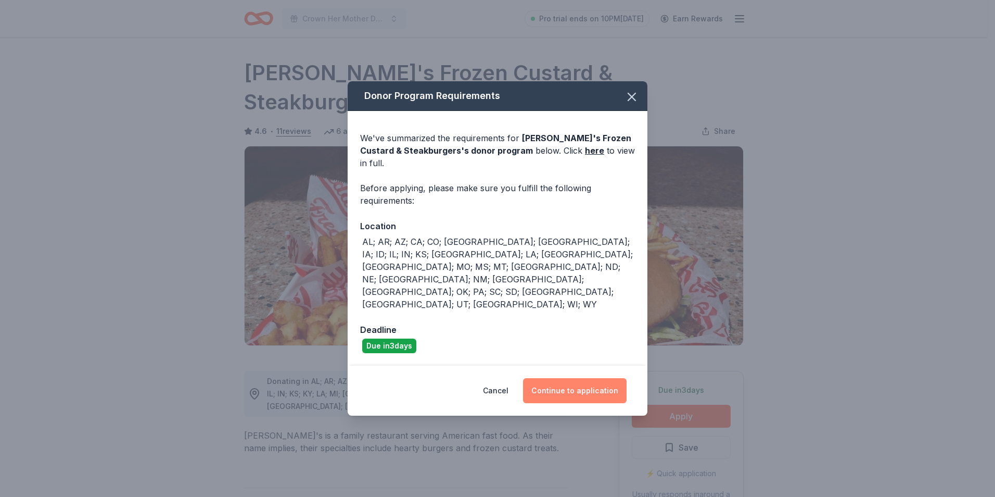
click at [581, 378] on button "Continue to application" at bounding box center [575, 390] width 104 height 25
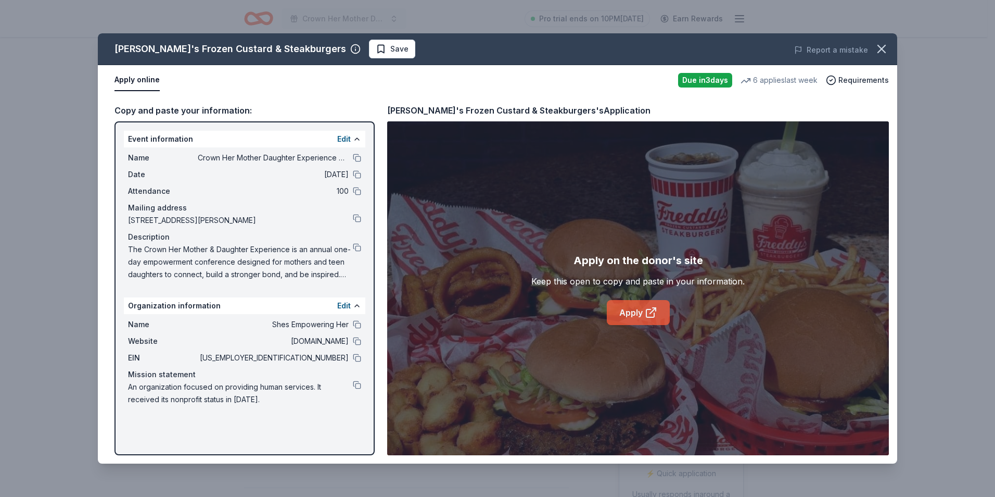
click at [618, 313] on link "Apply" at bounding box center [638, 312] width 63 height 25
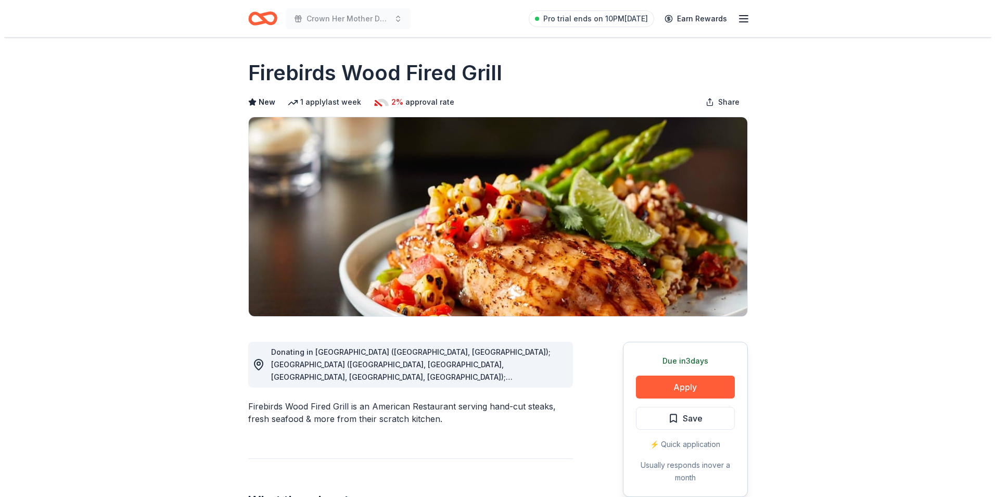
scroll to position [104, 0]
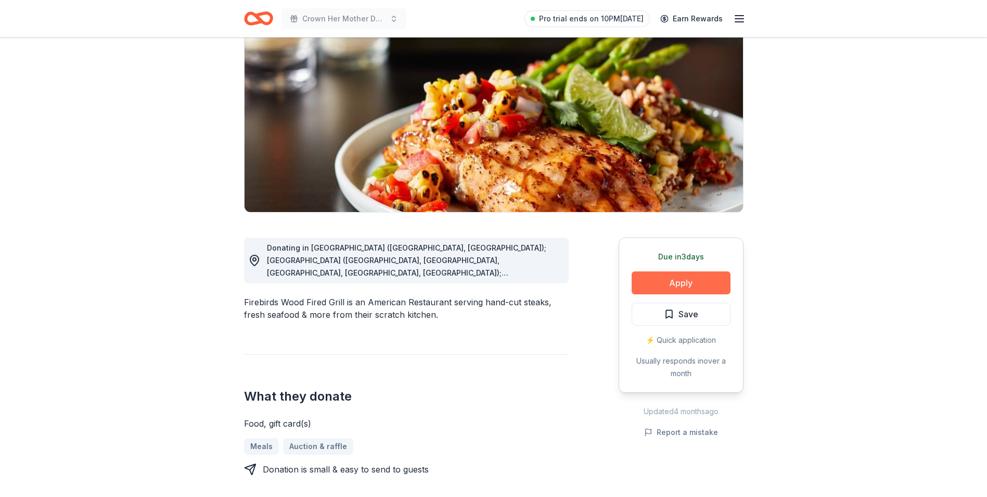
click at [667, 280] on button "Apply" at bounding box center [681, 282] width 99 height 23
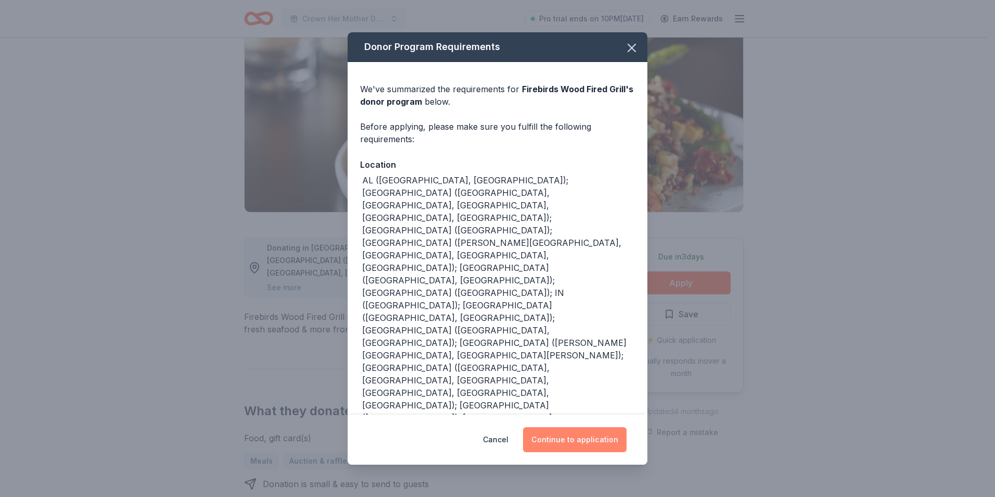
click at [545, 427] on button "Continue to application" at bounding box center [575, 439] width 104 height 25
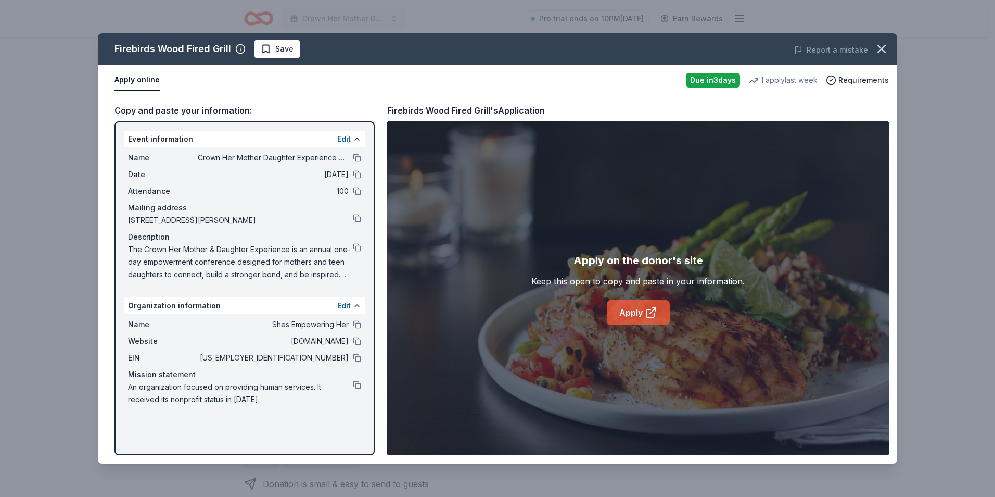
click at [618, 313] on link "Apply" at bounding box center [638, 312] width 63 height 25
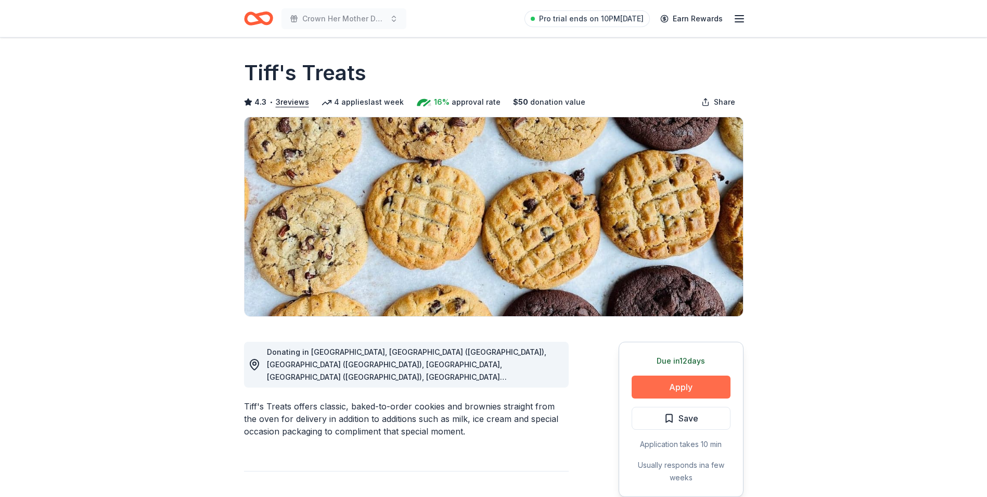
click at [662, 388] on button "Apply" at bounding box center [681, 386] width 99 height 23
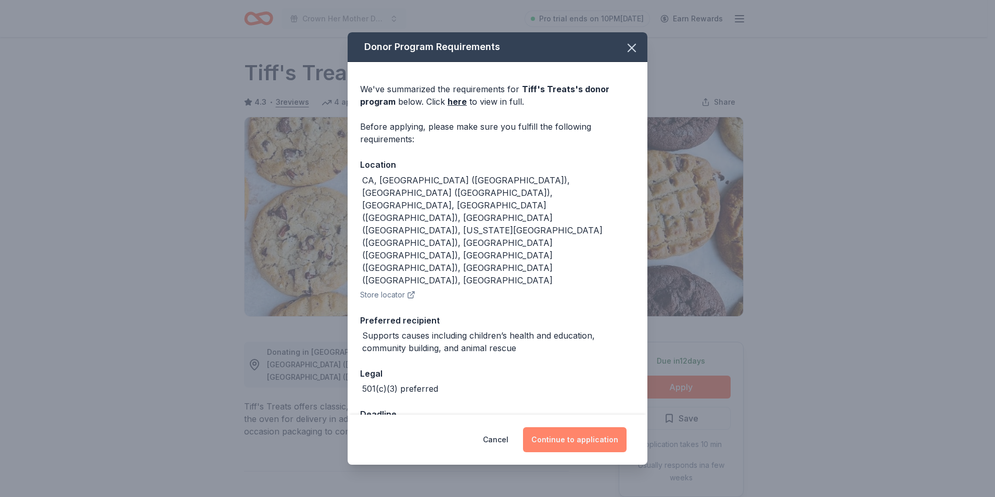
click at [584, 427] on button "Continue to application" at bounding box center [575, 439] width 104 height 25
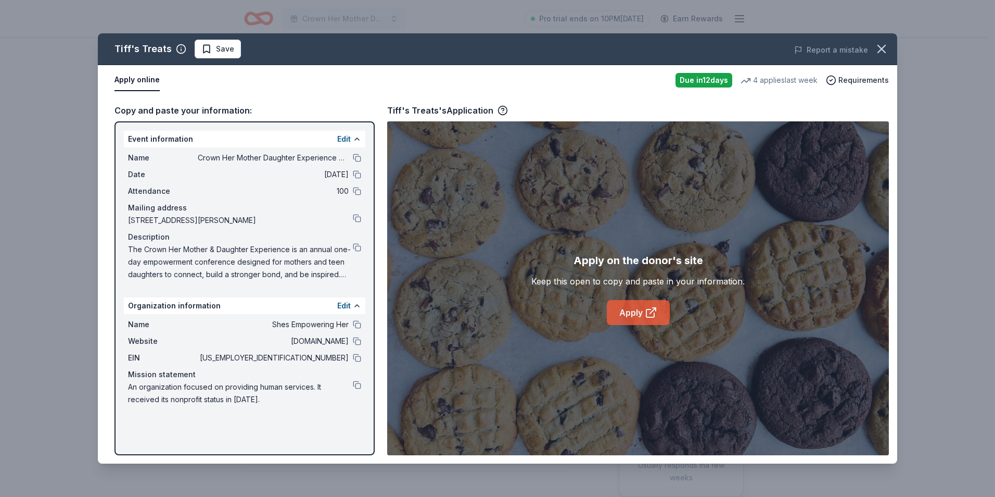
click at [625, 313] on link "Apply" at bounding box center [638, 312] width 63 height 25
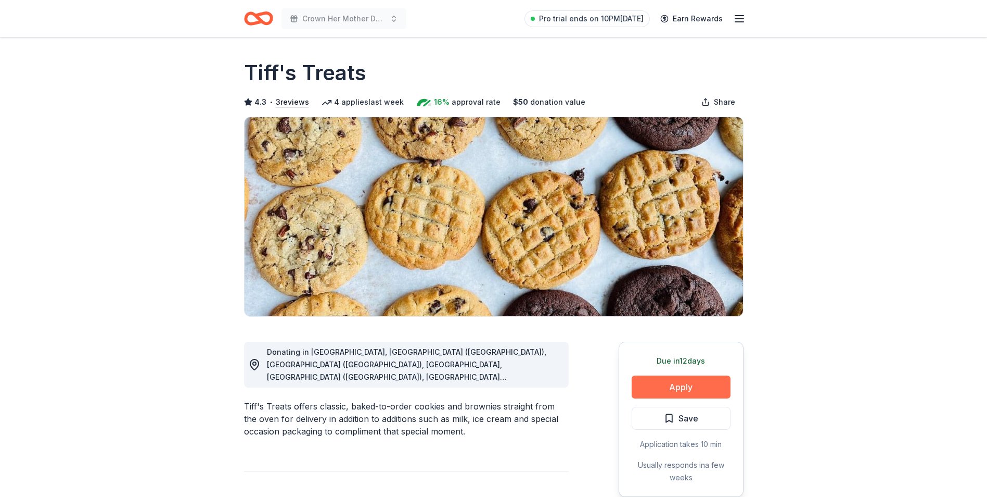
click at [686, 391] on button "Apply" at bounding box center [681, 386] width 99 height 23
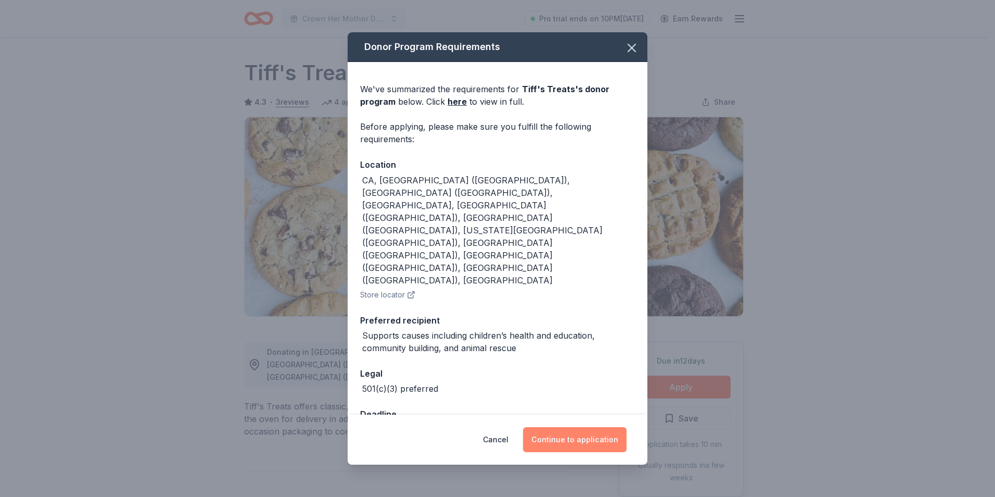
click at [574, 427] on button "Continue to application" at bounding box center [575, 439] width 104 height 25
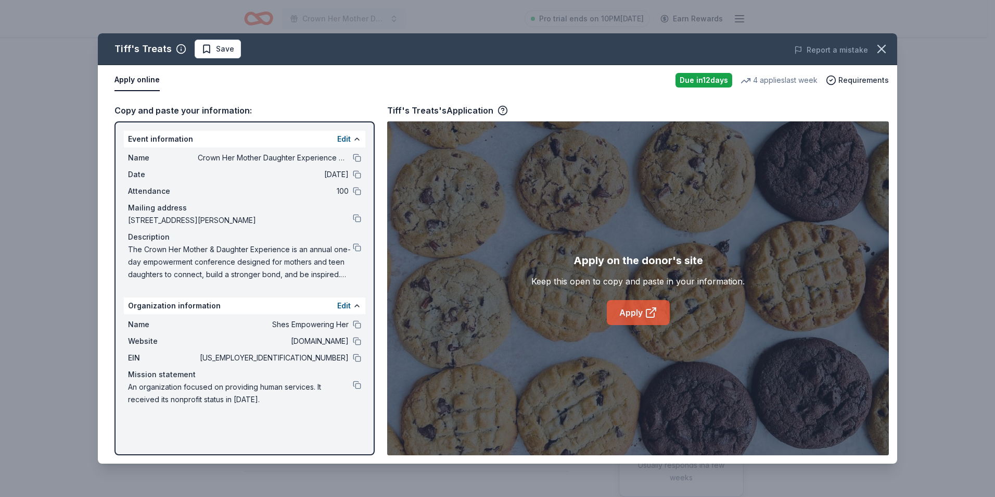
click at [631, 310] on link "Apply" at bounding box center [638, 312] width 63 height 25
click at [693, 83] on div "Due in 12 days" at bounding box center [704, 80] width 57 height 15
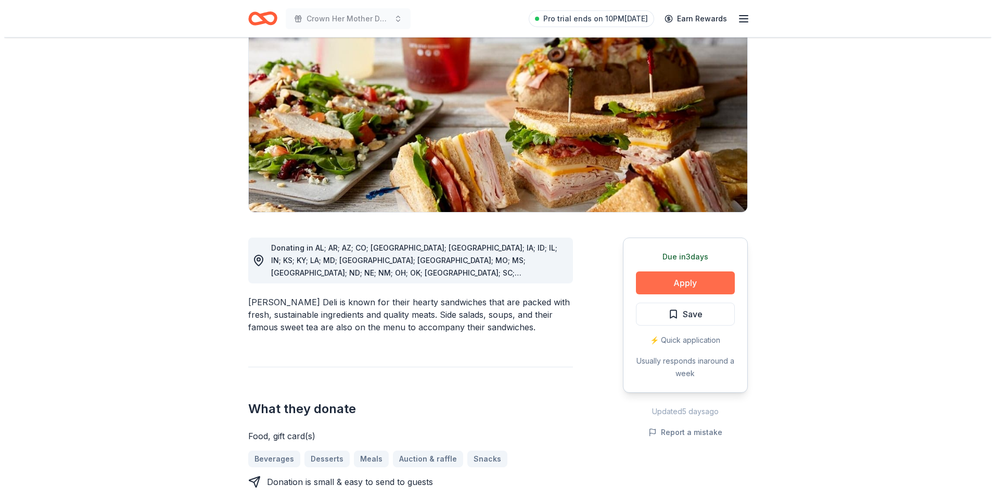
scroll to position [104, 0]
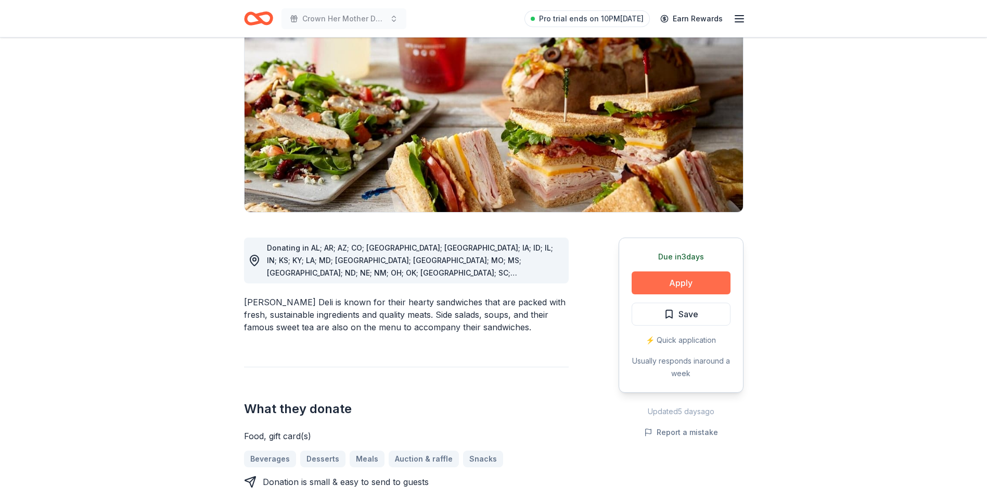
click at [679, 283] on button "Apply" at bounding box center [681, 282] width 99 height 23
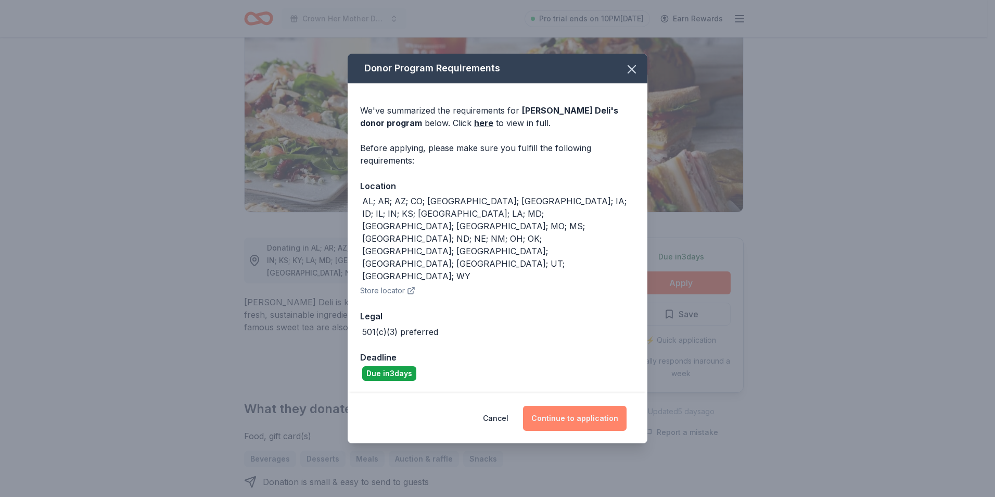
click at [557, 405] on button "Continue to application" at bounding box center [575, 417] width 104 height 25
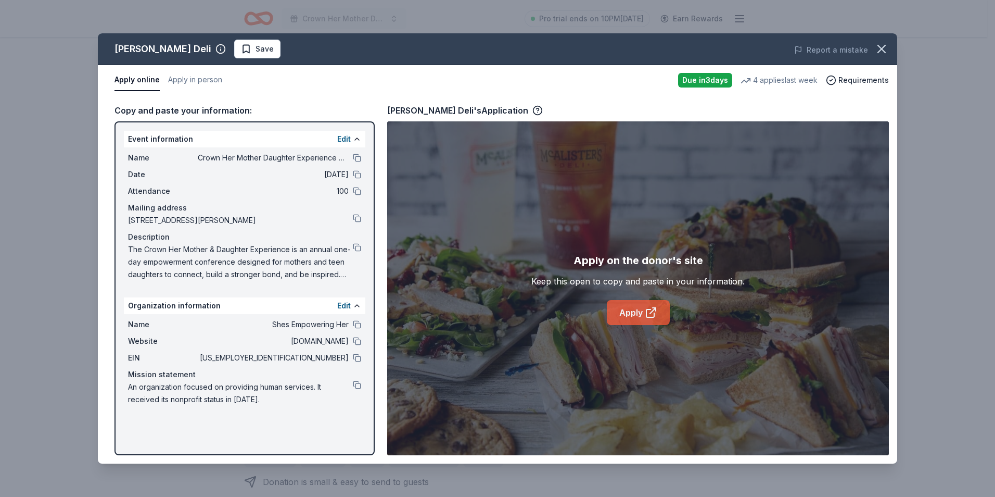
click at [630, 313] on link "Apply" at bounding box center [638, 312] width 63 height 25
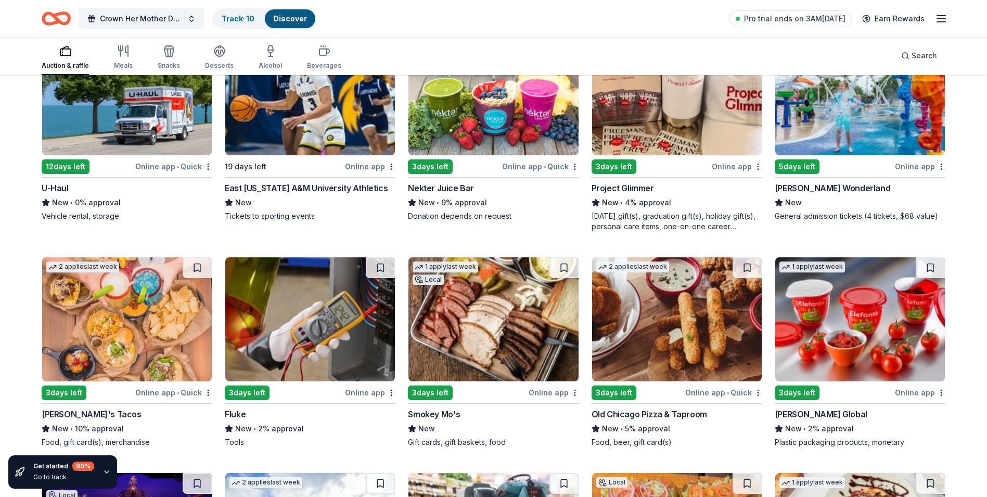
scroll to position [4850, 0]
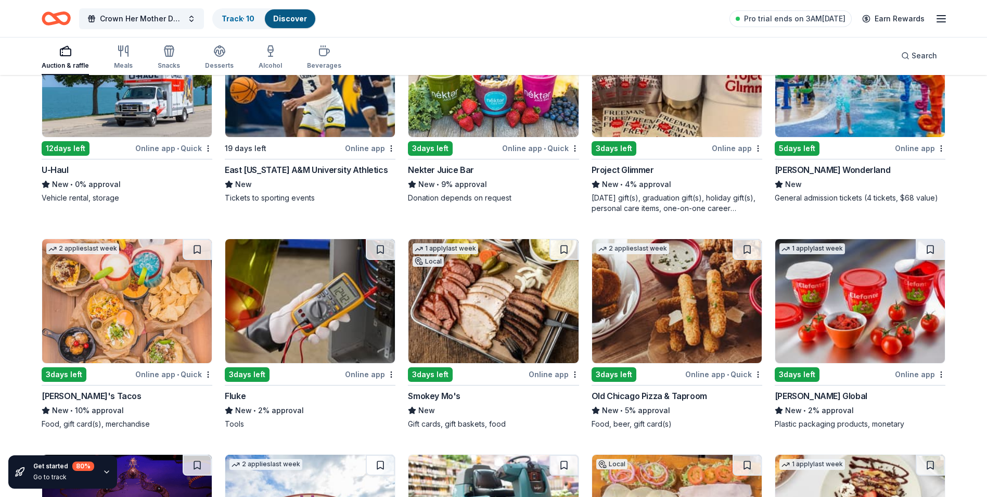
click at [316, 135] on img at bounding box center [310, 75] width 170 height 124
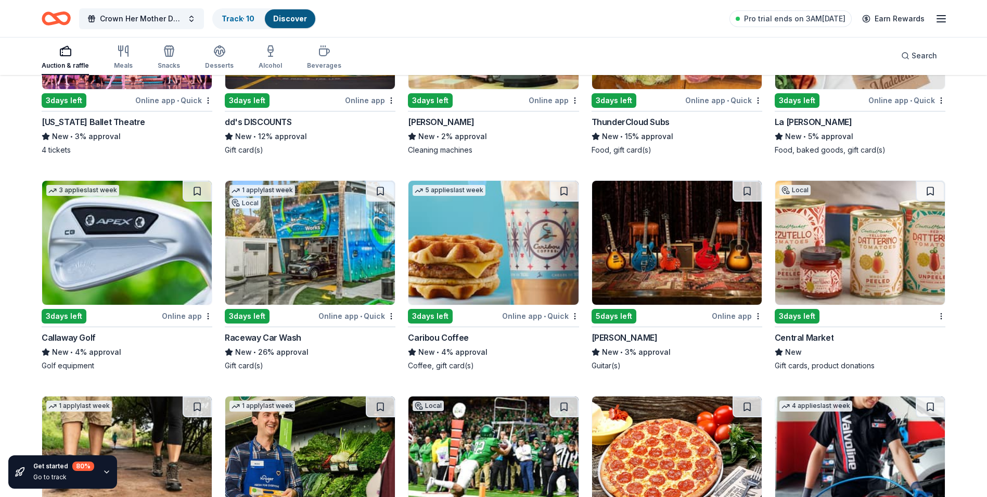
scroll to position [5341, 0]
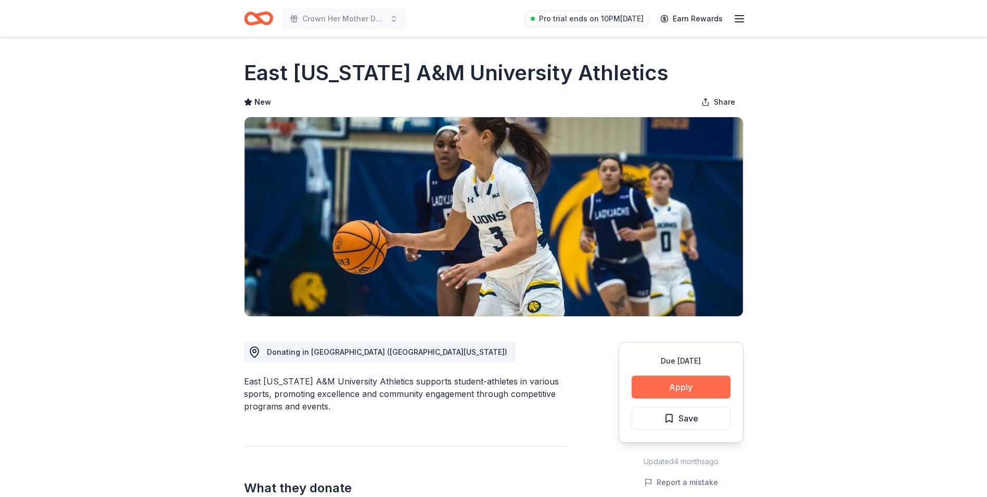
click at [667, 383] on button "Apply" at bounding box center [681, 386] width 99 height 23
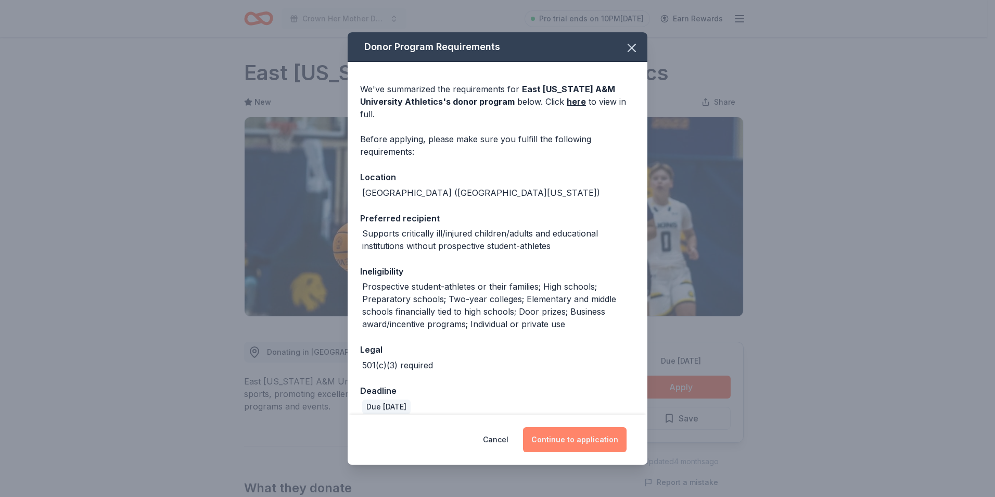
click at [591, 433] on button "Continue to application" at bounding box center [575, 439] width 104 height 25
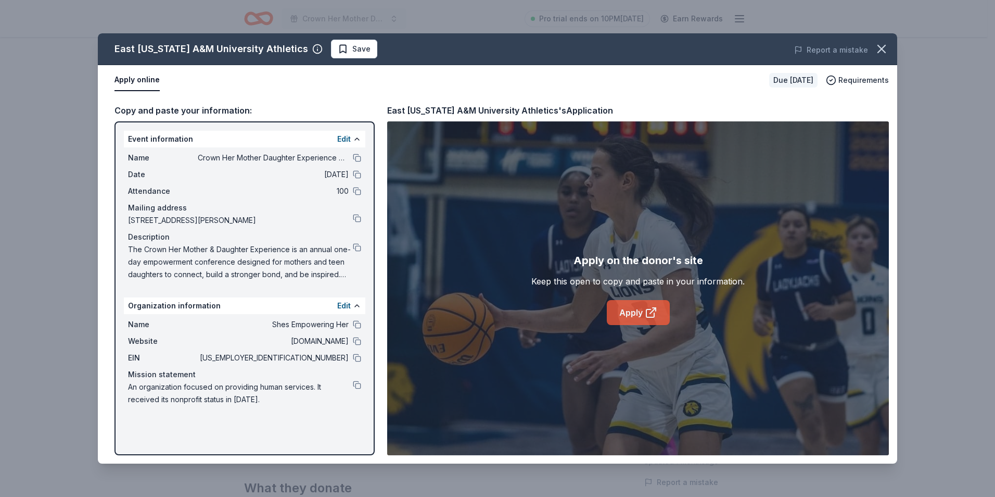
click at [628, 320] on link "Apply" at bounding box center [638, 312] width 63 height 25
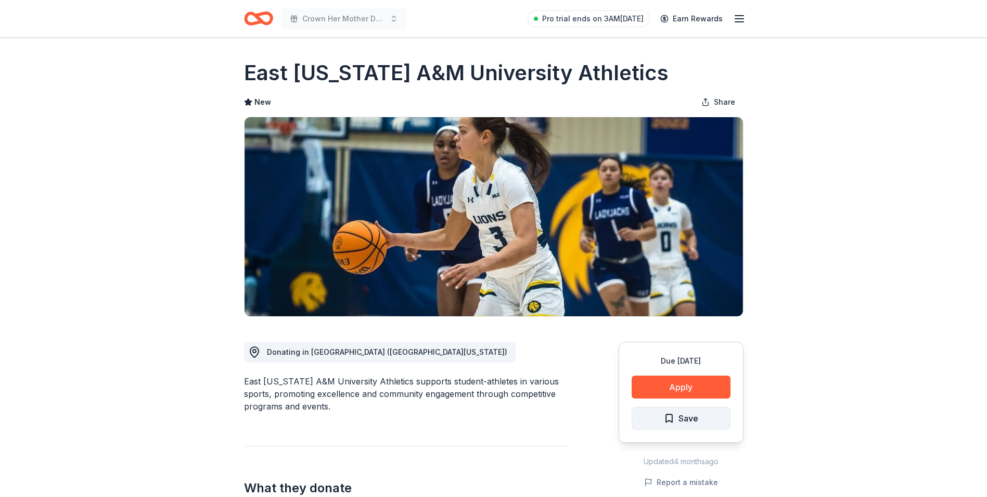
click at [721, 418] on button "Save" at bounding box center [681, 418] width 99 height 23
click at [705, 417] on html "Crown Her Mother Daughter Experience Conference Pro trial ends on 3AM, 10/14 Ea…" at bounding box center [493, 248] width 987 height 497
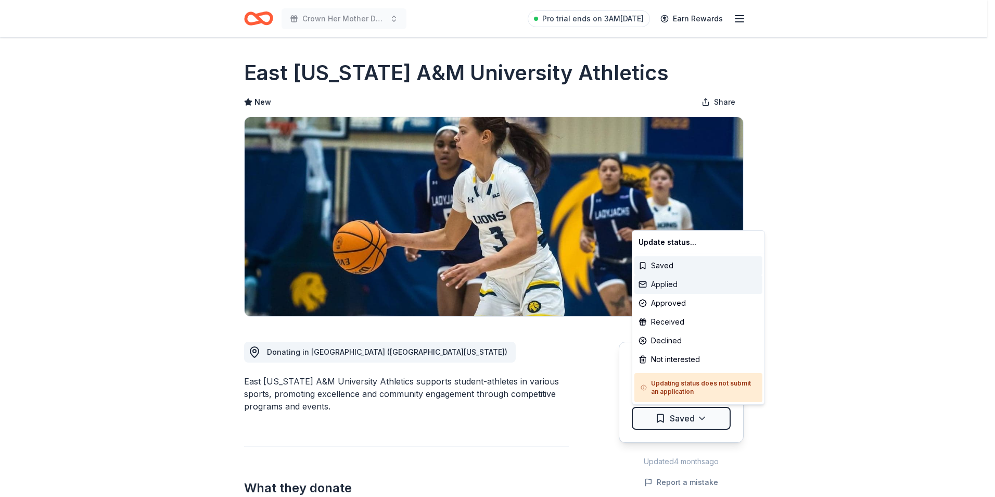
click at [693, 288] on div "Applied" at bounding box center [698, 284] width 128 height 19
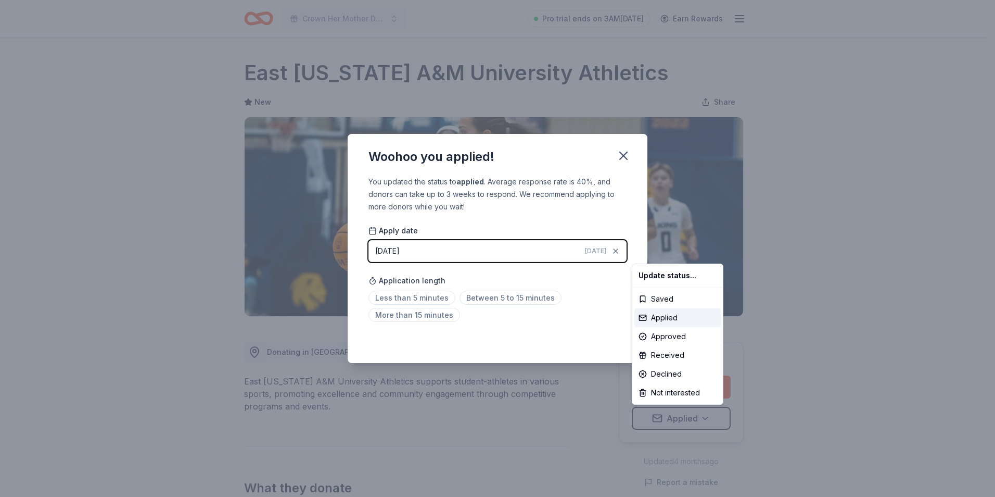
click at [438, 316] on html "Crown Her Mother Daughter Experience Conference Pro trial ends on 3AM, 10/14 Ea…" at bounding box center [497, 248] width 995 height 497
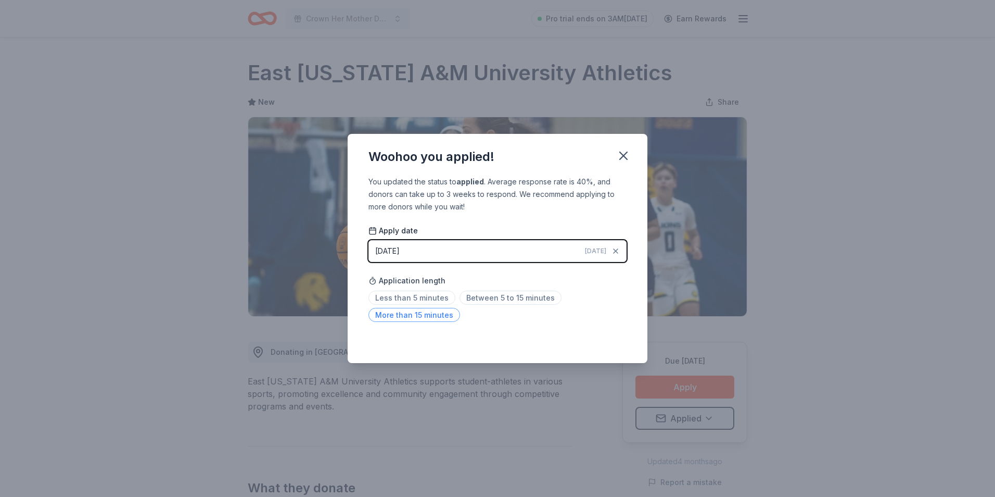
click at [430, 316] on span "More than 15 minutes" at bounding box center [415, 315] width 92 height 14
click at [527, 298] on span "Between 5 to 15 minutes" at bounding box center [511, 297] width 102 height 14
click at [623, 156] on icon "button" at bounding box center [623, 155] width 7 height 7
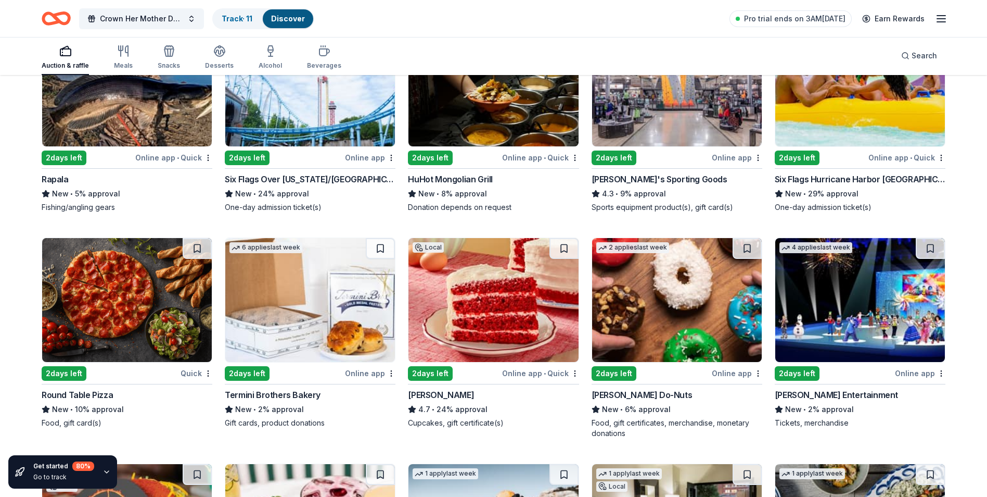
scroll to position [4121, 0]
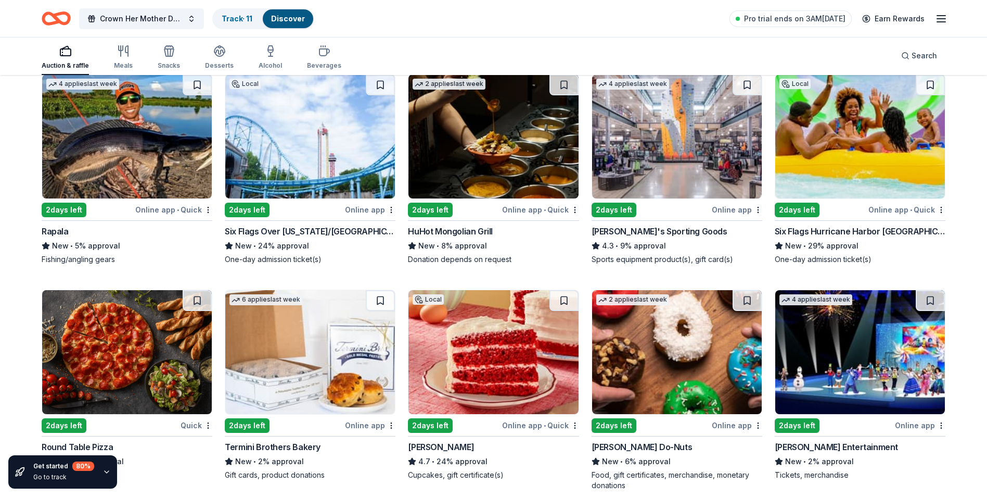
click at [848, 212] on div "2 days left" at bounding box center [821, 209] width 92 height 13
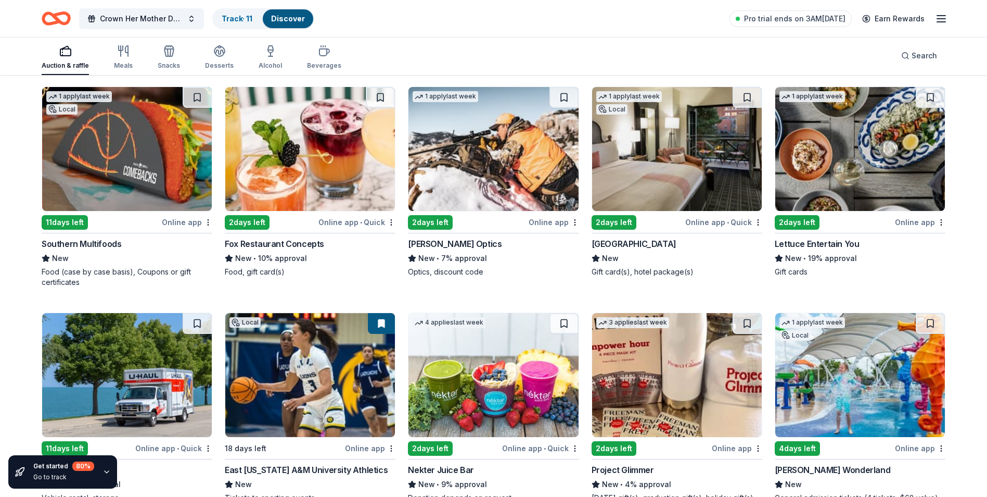
scroll to position [4590, 0]
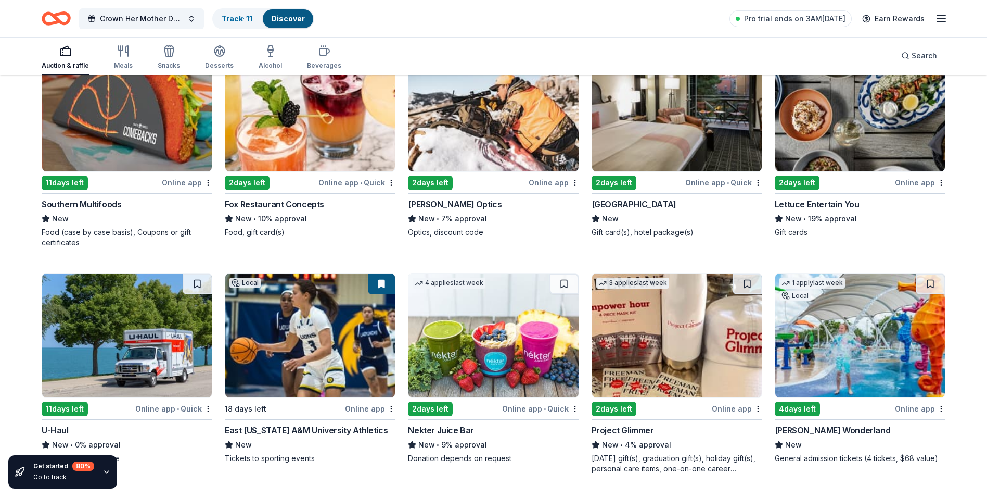
click at [645, 166] on img at bounding box center [677, 109] width 170 height 124
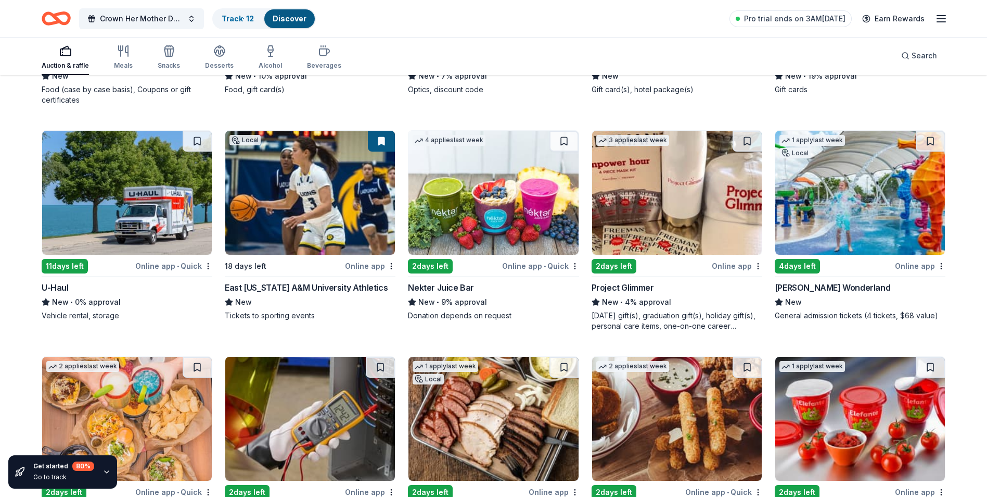
scroll to position [4746, 0]
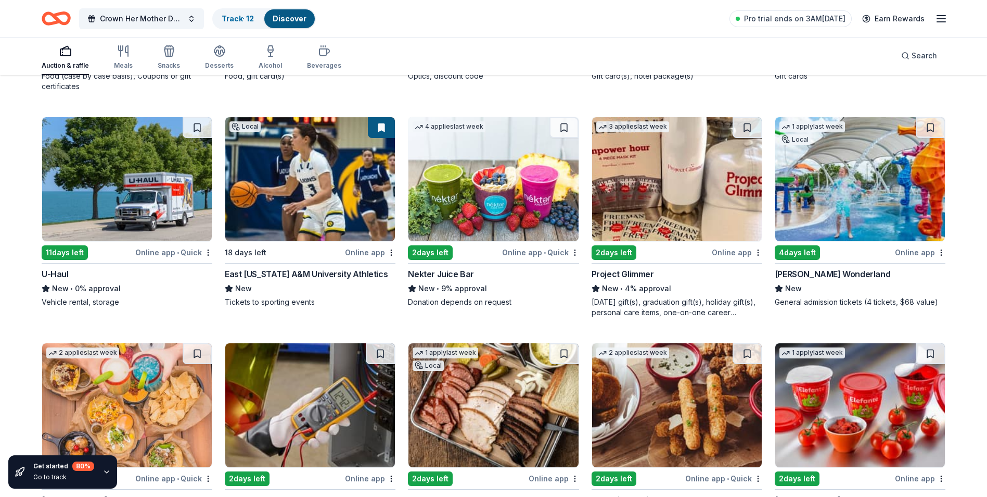
click at [648, 212] on img at bounding box center [677, 179] width 170 height 124
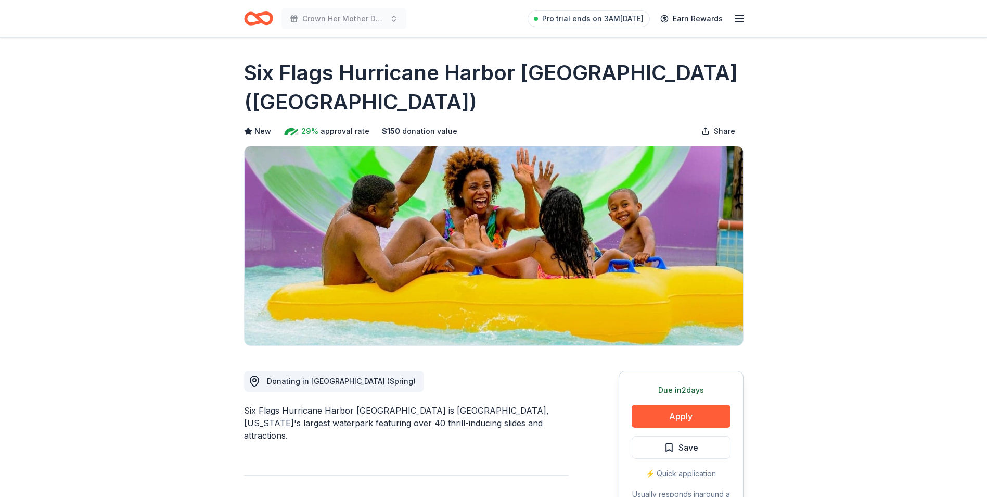
click at [669, 404] on button "Apply" at bounding box center [681, 415] width 99 height 23
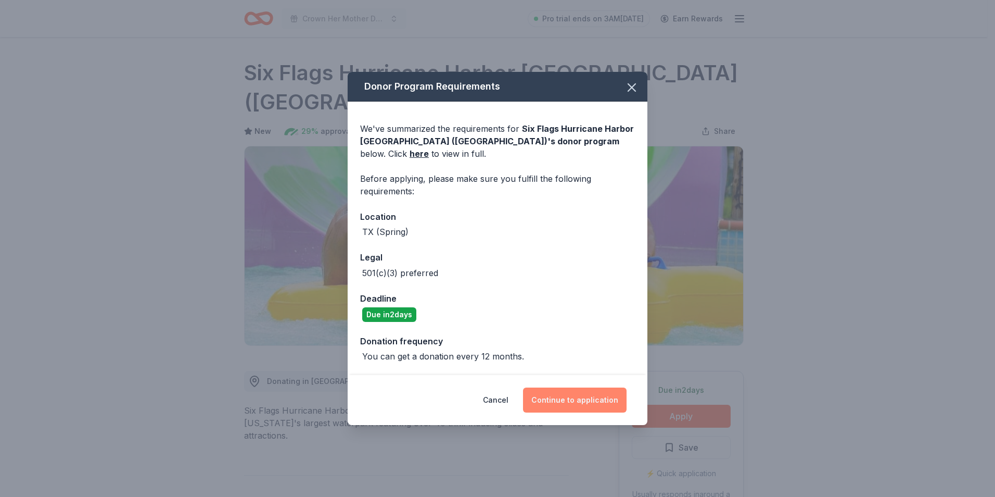
click at [572, 395] on button "Continue to application" at bounding box center [575, 399] width 104 height 25
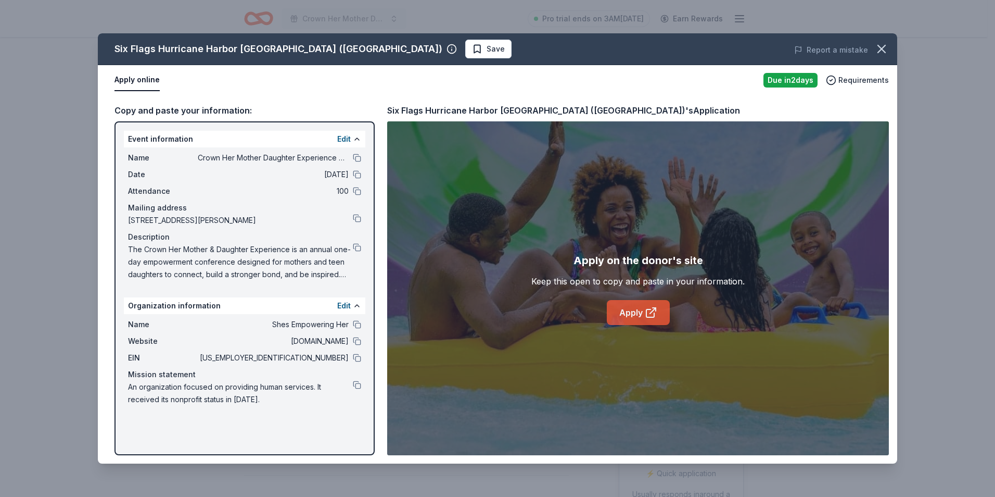
click at [627, 305] on link "Apply" at bounding box center [638, 312] width 63 height 25
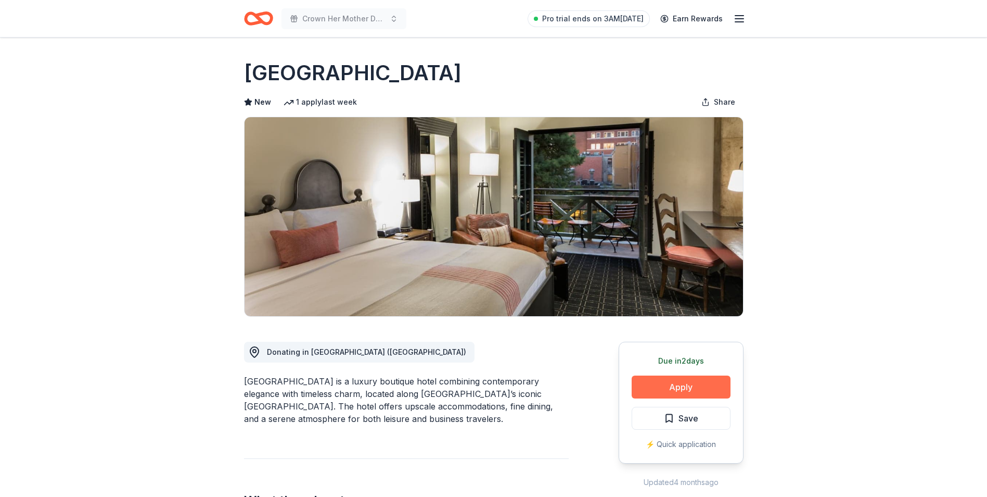
click at [657, 382] on button "Apply" at bounding box center [681, 386] width 99 height 23
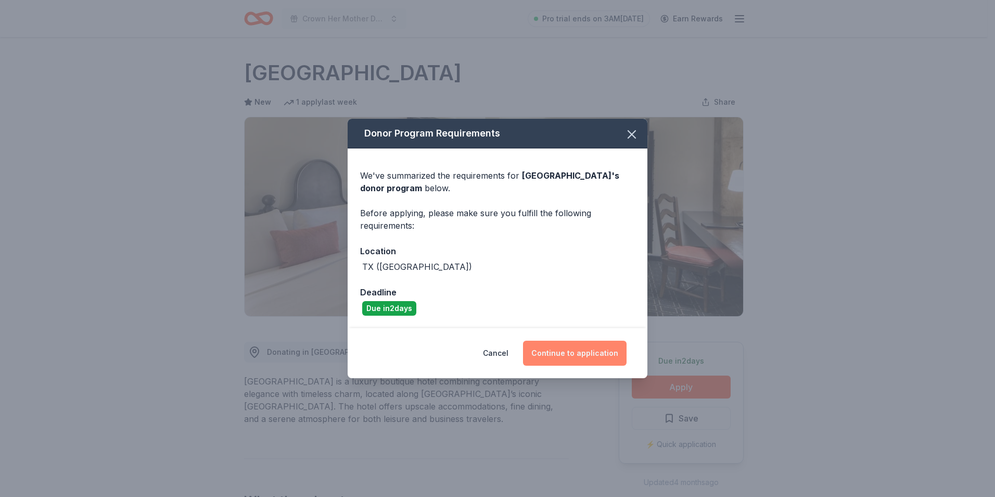
click at [596, 356] on button "Continue to application" at bounding box center [575, 352] width 104 height 25
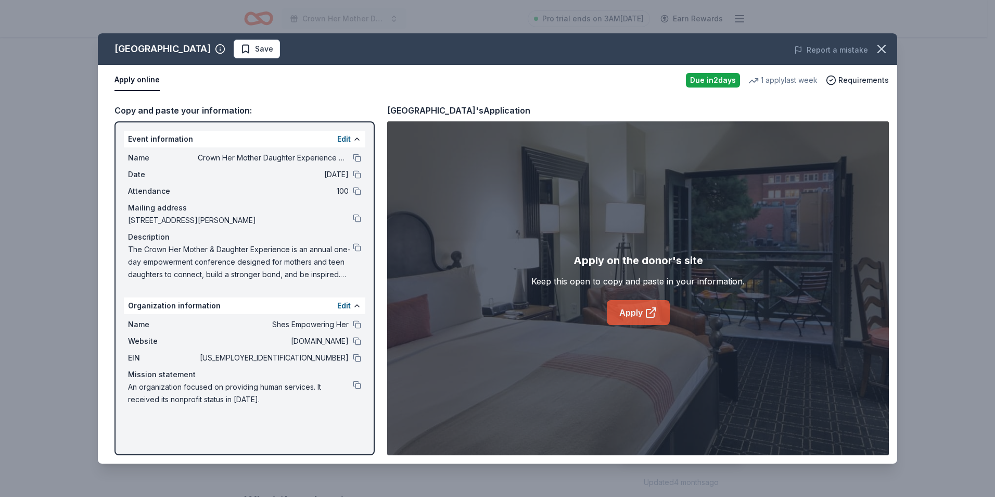
click at [629, 313] on link "Apply" at bounding box center [638, 312] width 63 height 25
click at [280, 52] on button "Save" at bounding box center [257, 49] width 46 height 19
click at [295, 49] on html "Crown Her Mother Daughter Experience Conference Pro trial ends on 3AM, 10/14 Ea…" at bounding box center [497, 248] width 995 height 497
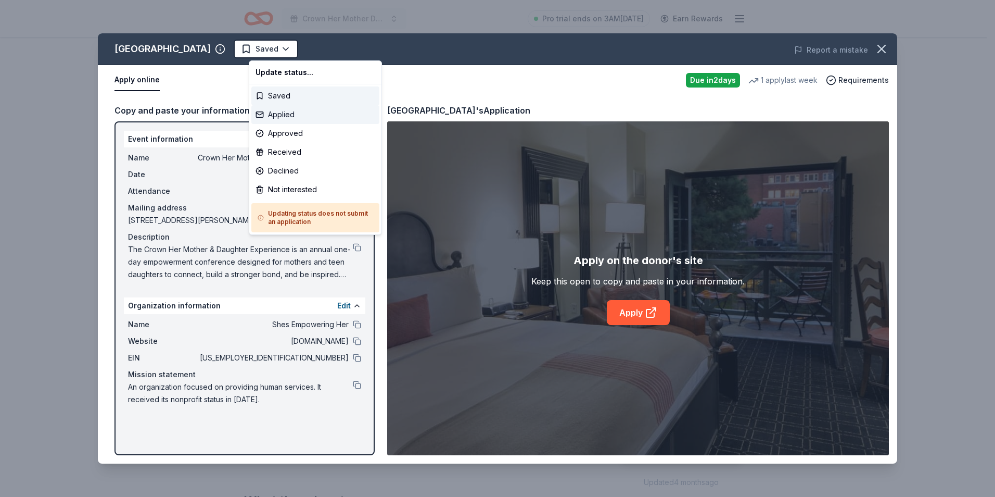
click at [291, 113] on div "Applied" at bounding box center [315, 114] width 128 height 19
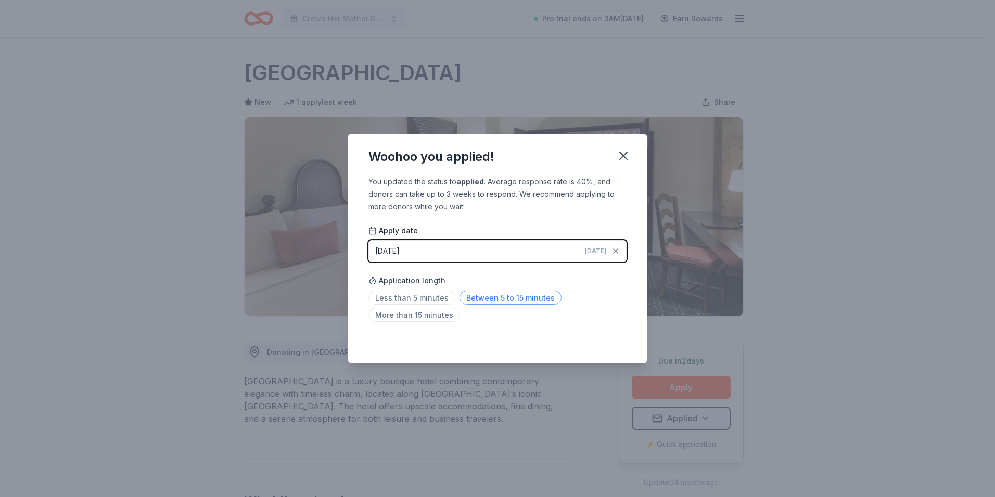
drag, startPoint x: 529, startPoint y: 291, endPoint x: 528, endPoint y: 296, distance: 5.3
click at [528, 291] on span "Between 5 to 15 minutes" at bounding box center [511, 297] width 102 height 14
click at [621, 159] on icon "button" at bounding box center [623, 155] width 15 height 15
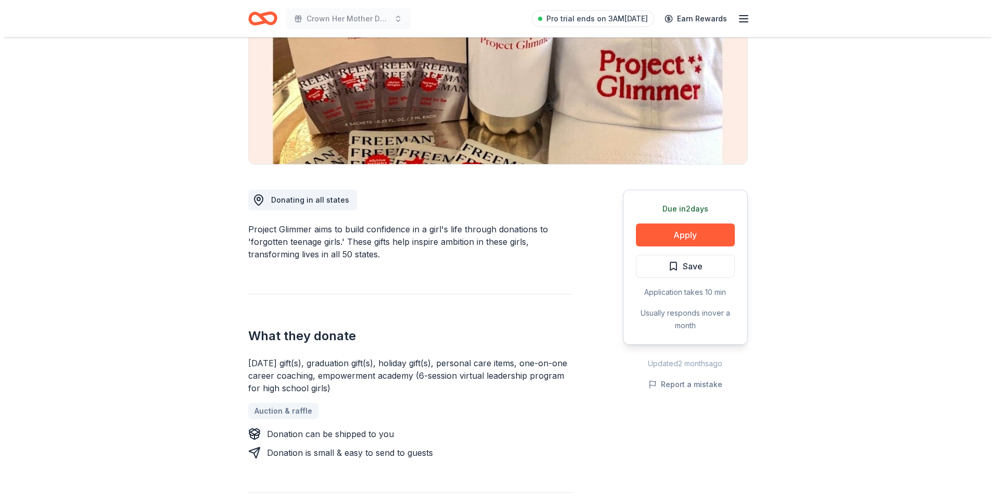
scroll to position [156, 0]
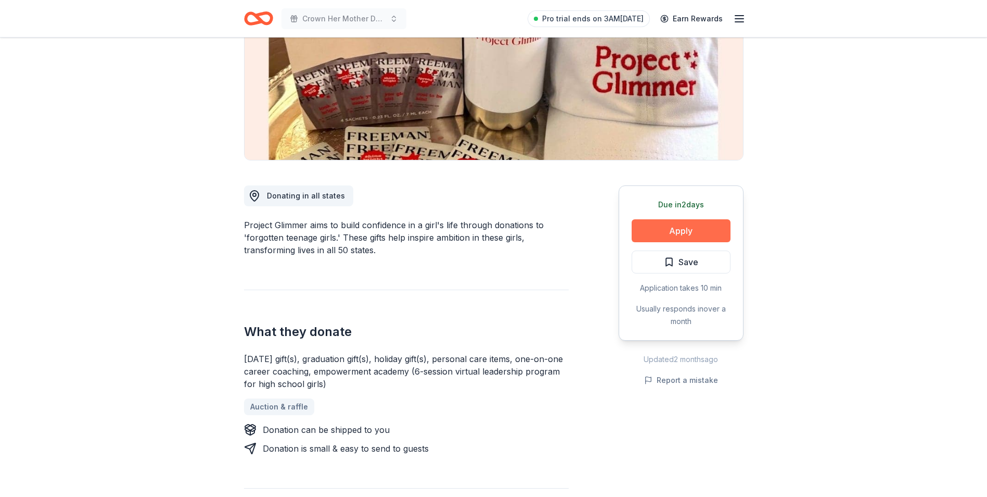
click at [687, 228] on button "Apply" at bounding box center [681, 230] width 99 height 23
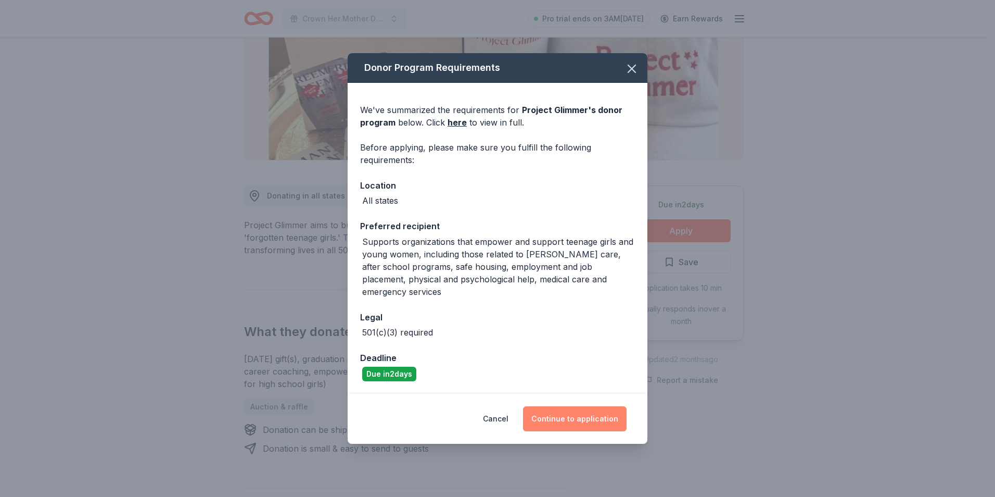
click at [561, 408] on button "Continue to application" at bounding box center [575, 418] width 104 height 25
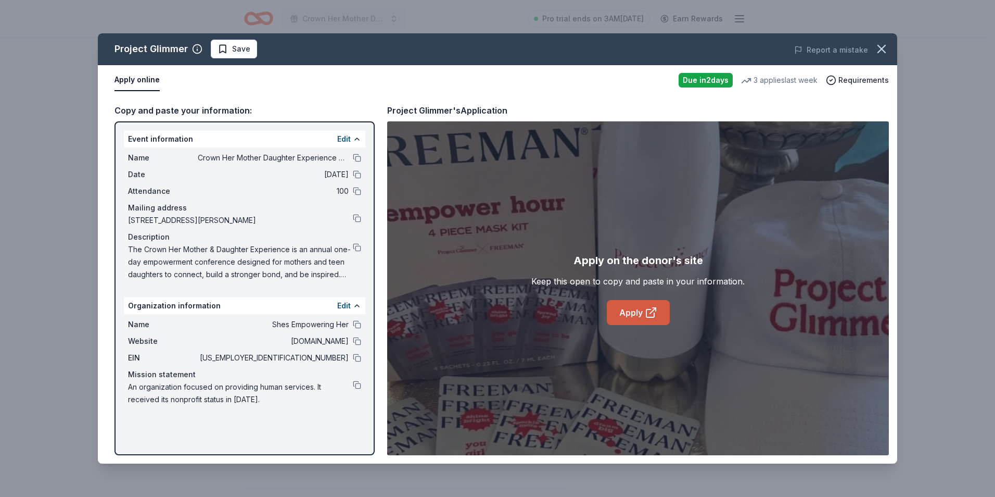
click at [630, 307] on link "Apply" at bounding box center [638, 312] width 63 height 25
click at [249, 50] on button "Save" at bounding box center [234, 49] width 46 height 19
click at [264, 50] on html "Crown Her Mother Daughter Experience Conference Pro trial ends on 3AM[DATE] Ear…" at bounding box center [497, 92] width 995 height 497
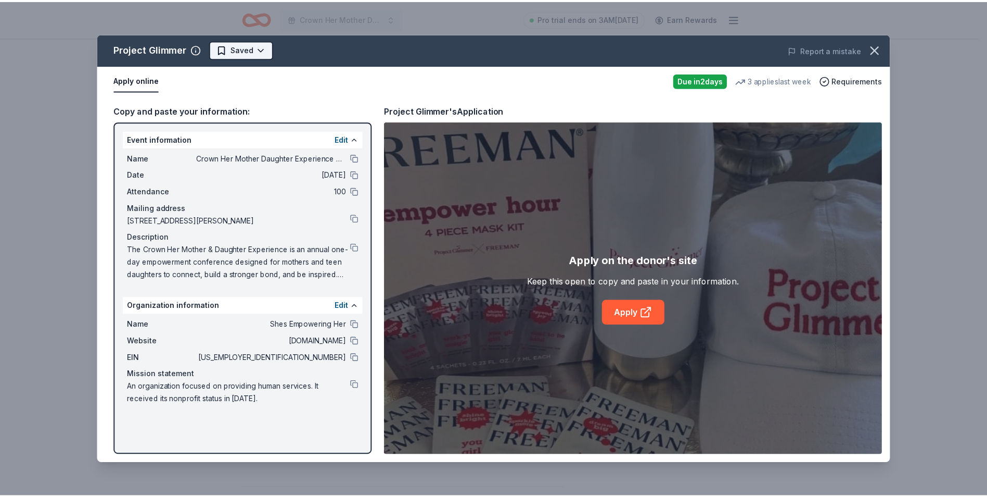
scroll to position [0, 0]
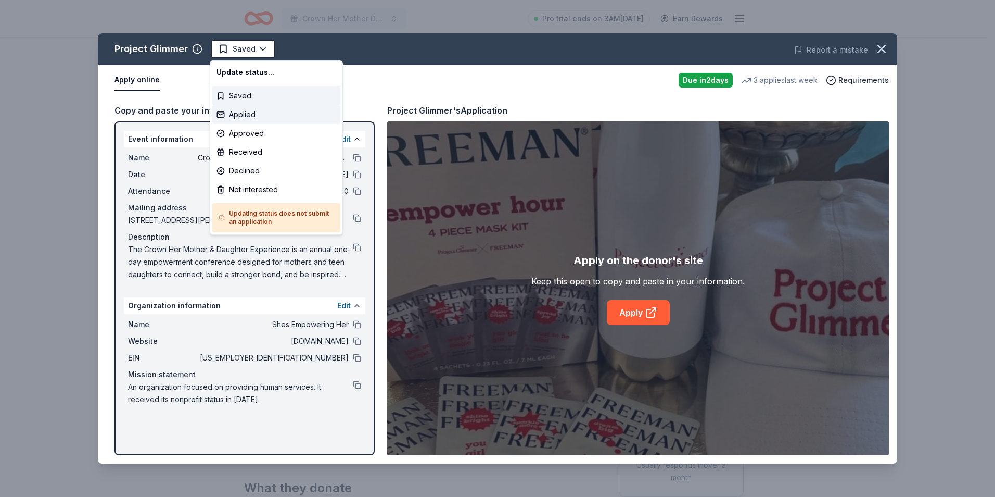
click at [257, 117] on div "Applied" at bounding box center [276, 114] width 128 height 19
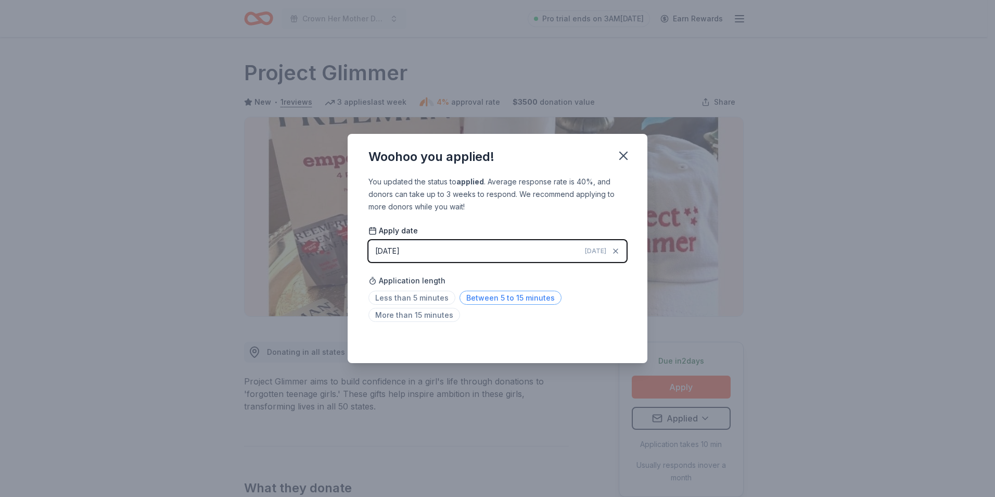
click at [497, 298] on span "Between 5 to 15 minutes" at bounding box center [511, 297] width 102 height 14
click at [618, 152] on icon "button" at bounding box center [623, 155] width 15 height 15
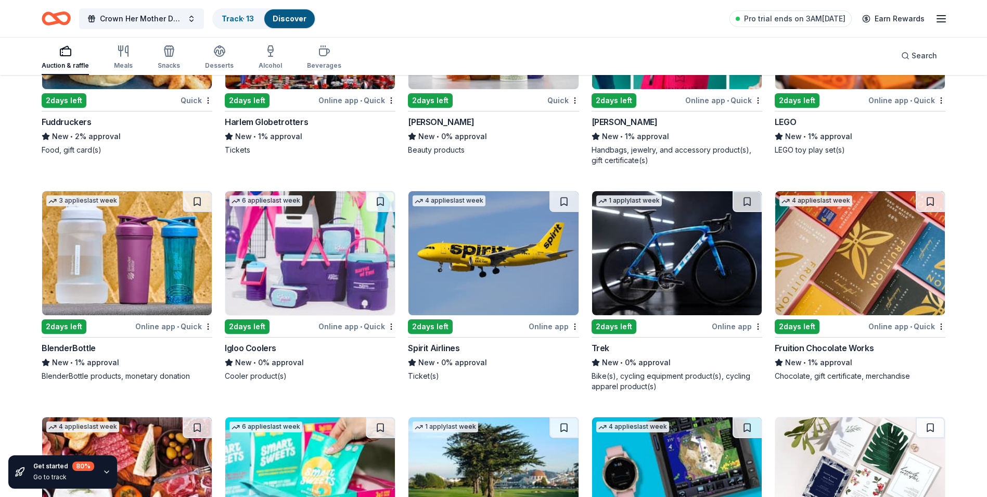
scroll to position [8840, 0]
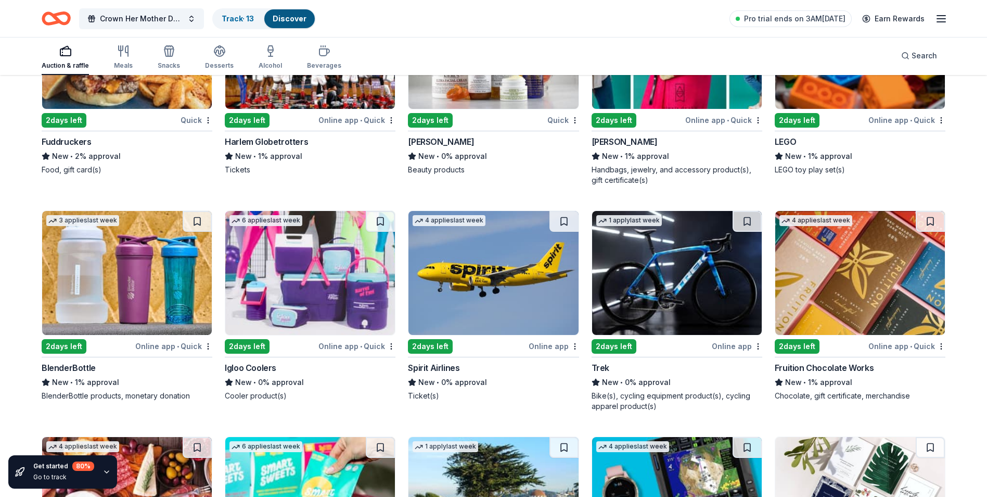
click at [323, 325] on img at bounding box center [310, 273] width 170 height 124
click at [442, 294] on img at bounding box center [494, 273] width 170 height 124
click at [566, 220] on button at bounding box center [564, 221] width 29 height 21
click at [571, 221] on button at bounding box center [565, 221] width 27 height 21
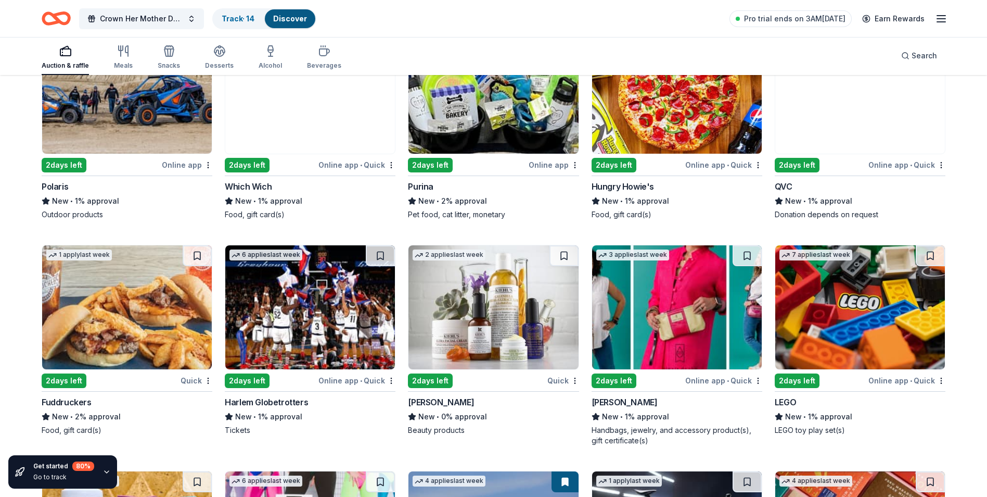
scroll to position [8528, 0]
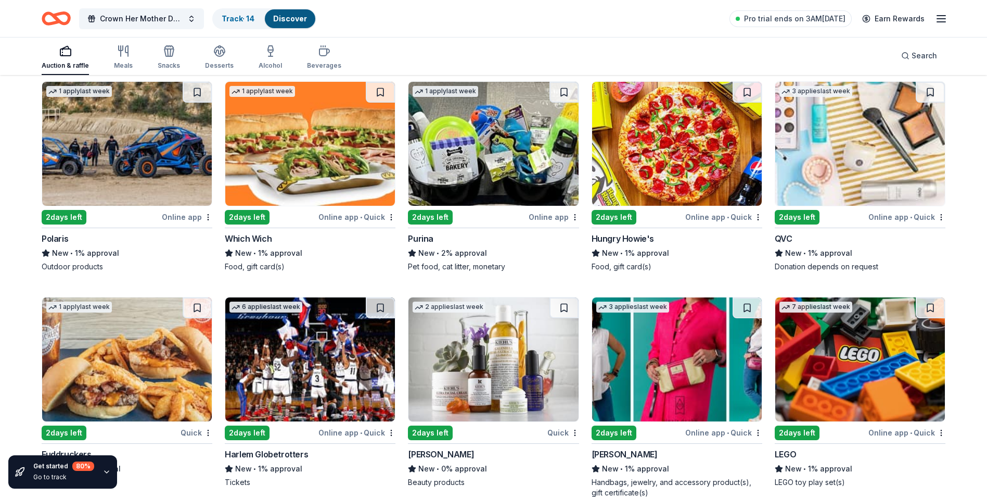
click at [471, 391] on img at bounding box center [494, 359] width 170 height 124
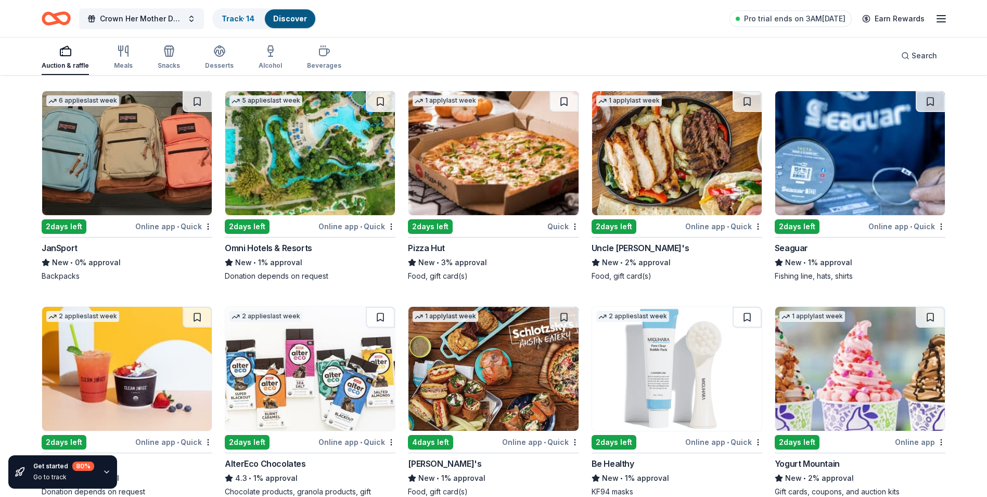
scroll to position [8059, 0]
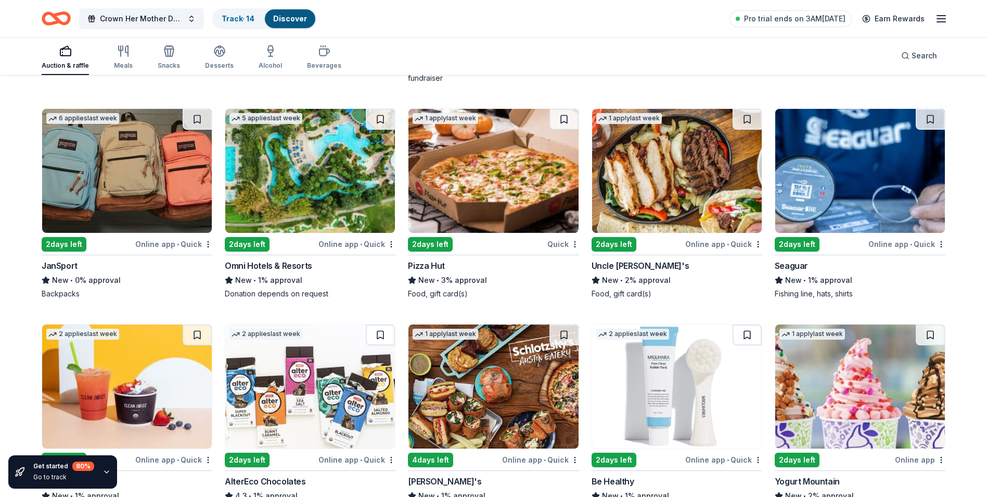
click at [315, 218] on img at bounding box center [310, 171] width 170 height 124
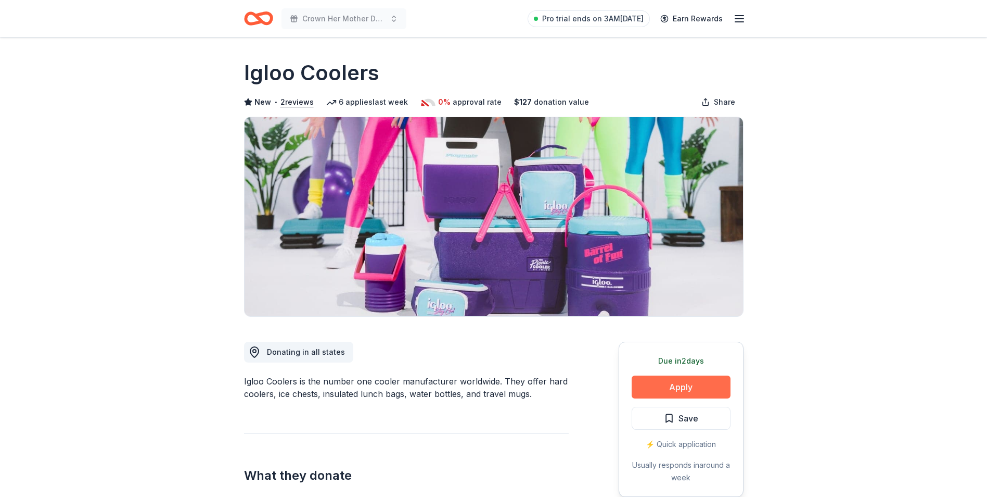
click at [677, 381] on button "Apply" at bounding box center [681, 386] width 99 height 23
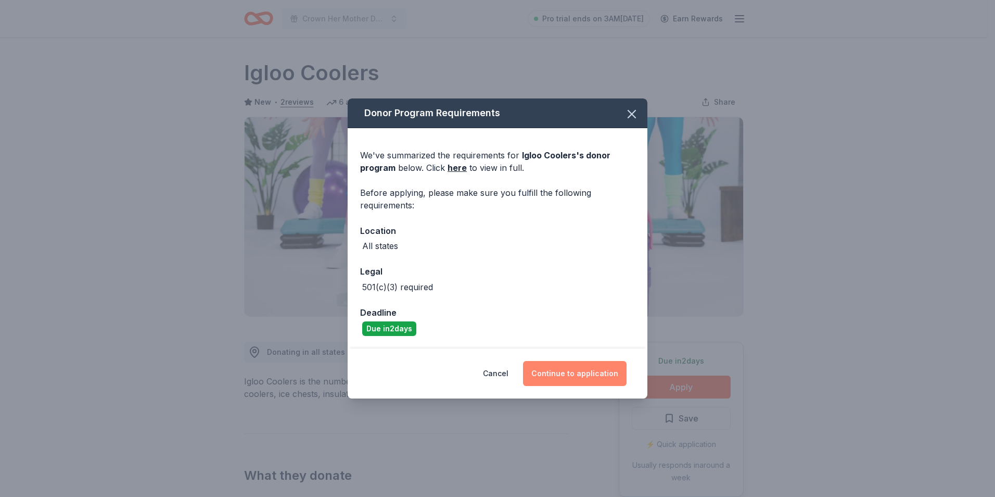
click at [579, 378] on button "Continue to application" at bounding box center [575, 373] width 104 height 25
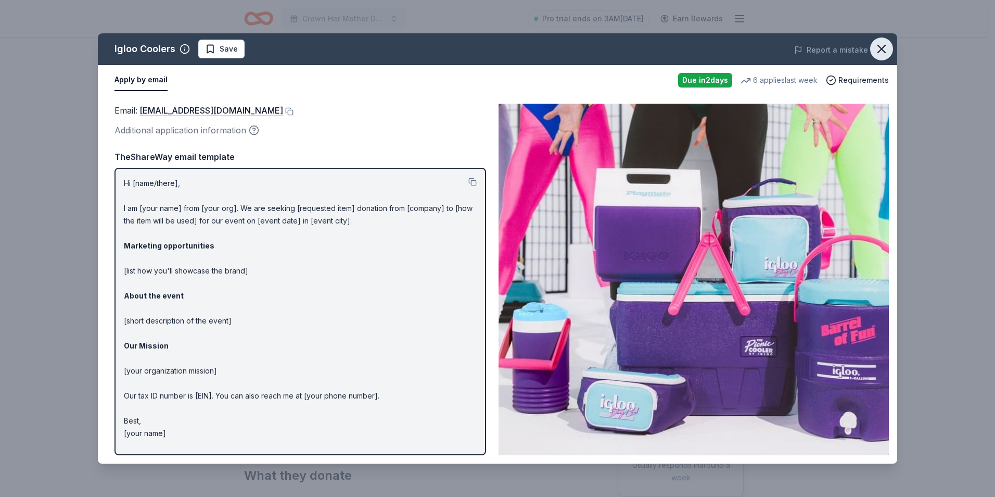
click at [874, 46] on icon "button" at bounding box center [881, 49] width 15 height 15
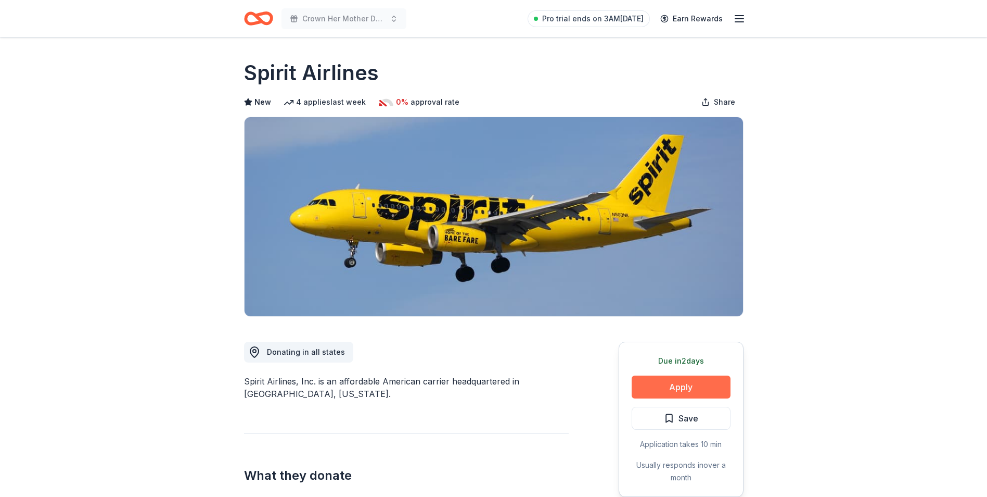
click at [650, 385] on button "Apply" at bounding box center [681, 386] width 99 height 23
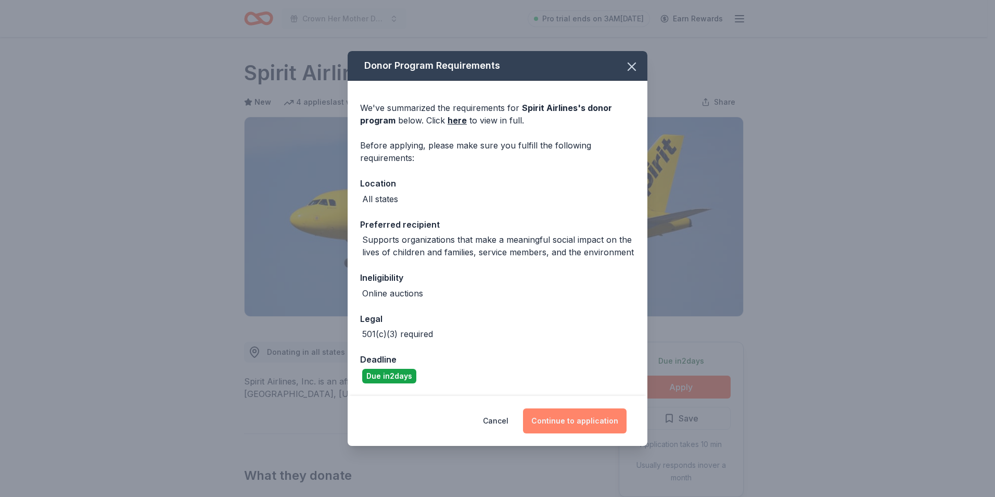
click at [562, 424] on button "Continue to application" at bounding box center [575, 420] width 104 height 25
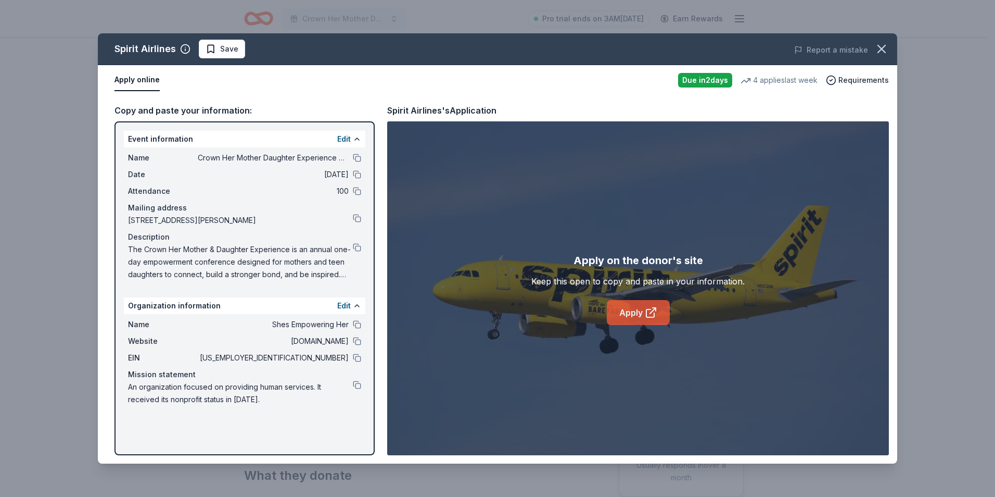
click at [631, 311] on link "Apply" at bounding box center [638, 312] width 63 height 25
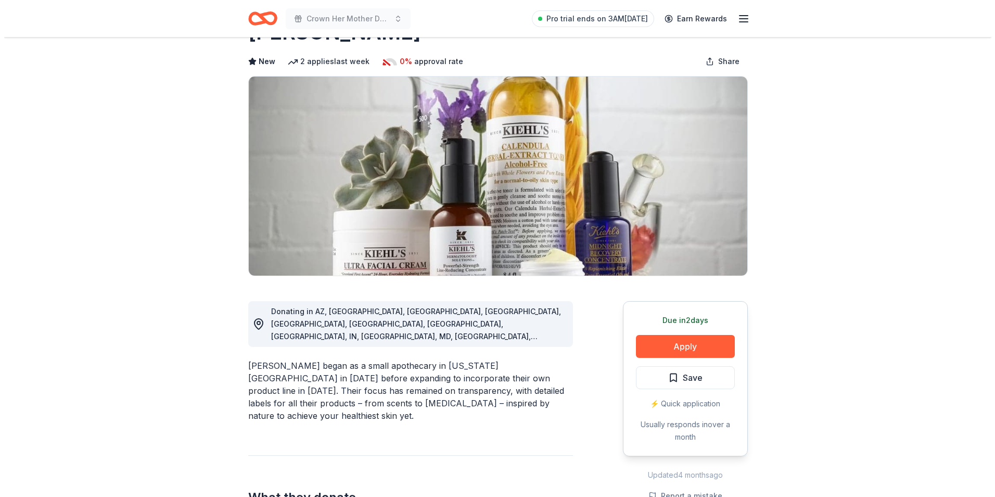
scroll to position [52, 0]
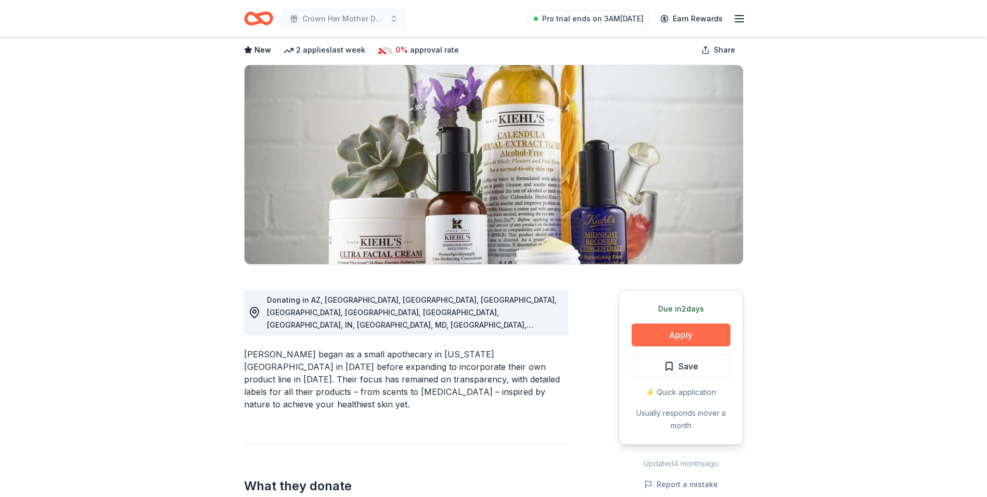
click at [676, 334] on button "Apply" at bounding box center [681, 334] width 99 height 23
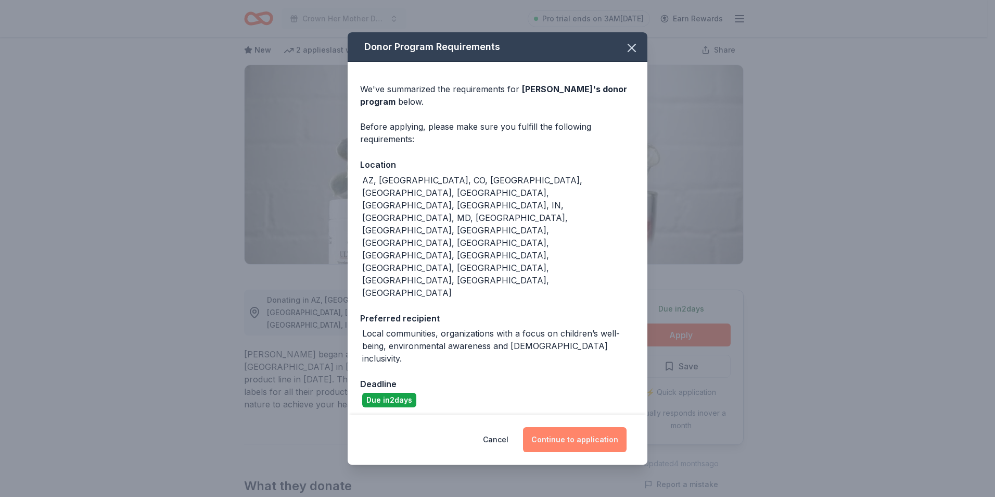
click at [572, 427] on button "Continue to application" at bounding box center [575, 439] width 104 height 25
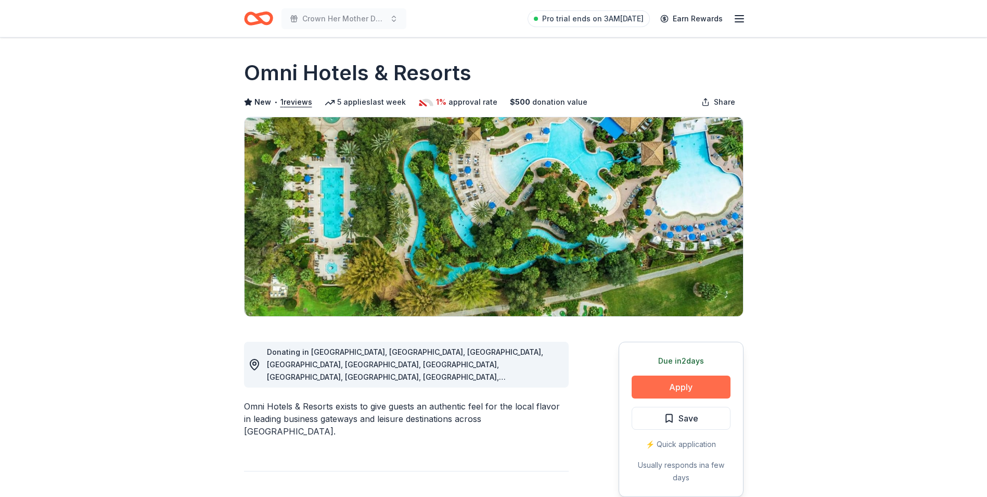
click at [662, 384] on button "Apply" at bounding box center [681, 386] width 99 height 23
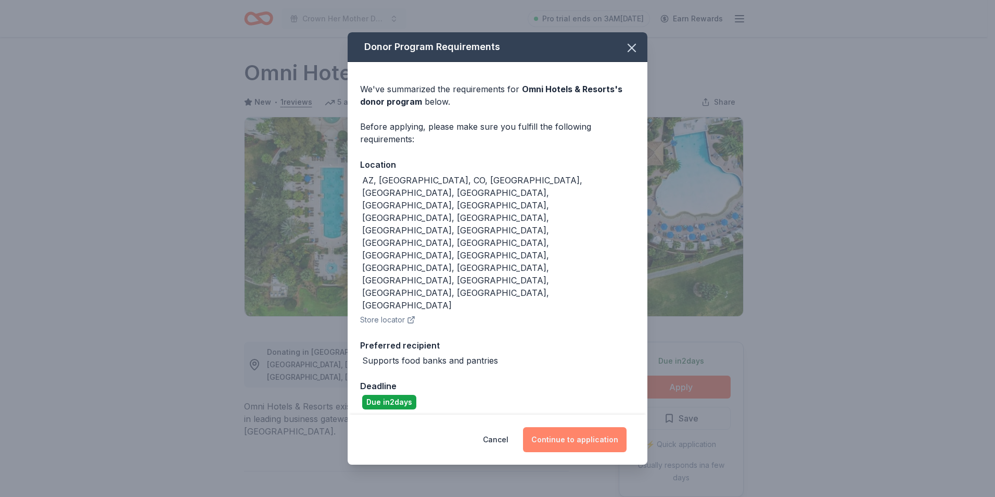
click at [579, 427] on button "Continue to application" at bounding box center [575, 439] width 104 height 25
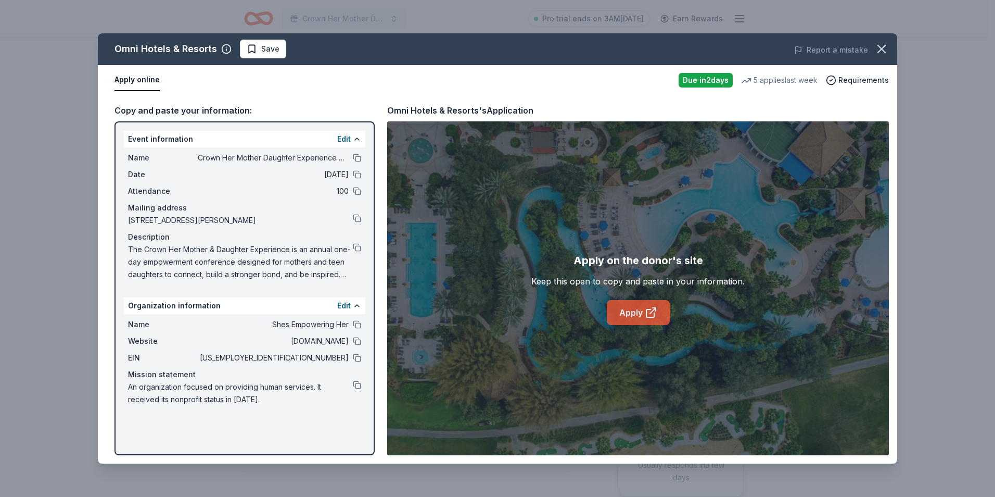
click at [616, 312] on link "Apply" at bounding box center [638, 312] width 63 height 25
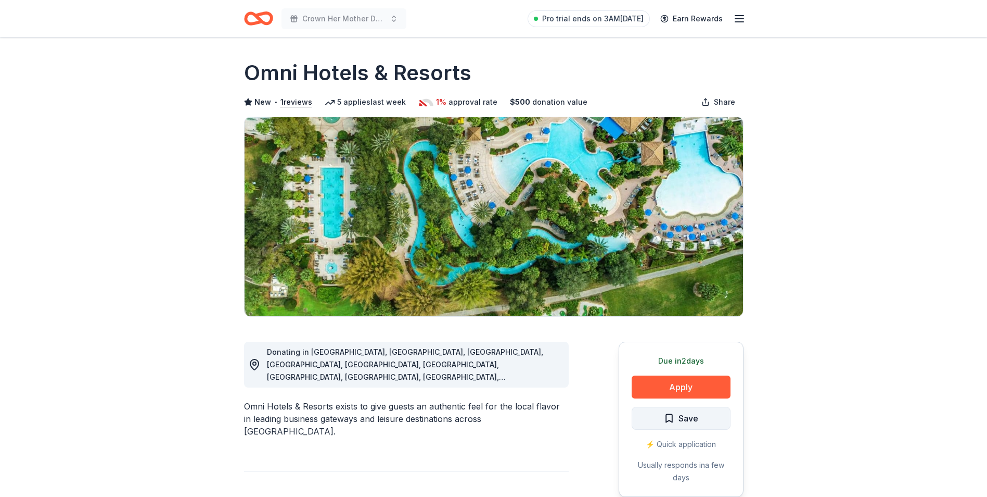
click at [718, 415] on button "Save" at bounding box center [681, 418] width 99 height 23
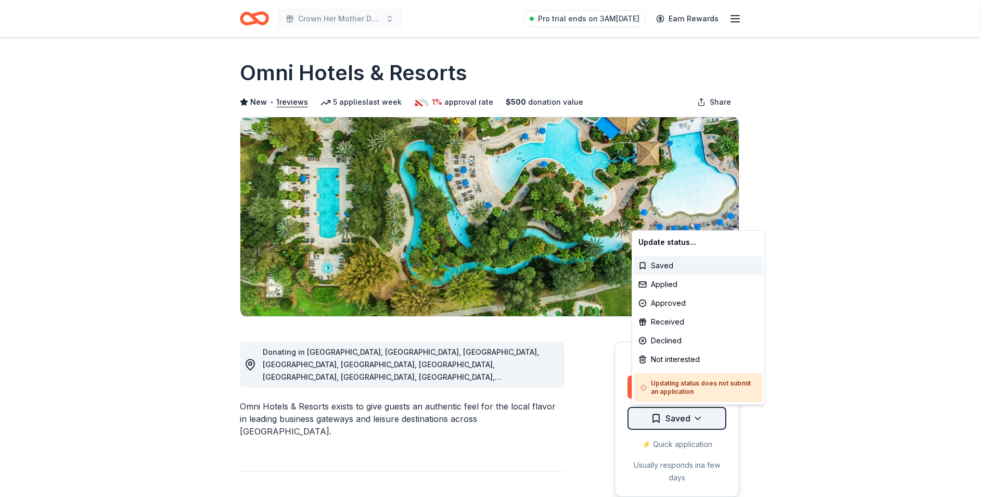
click at [704, 421] on html "Crown Her Mother Daughter Experience Conference Pro trial ends on 3AM[DATE] Ear…" at bounding box center [493, 248] width 987 height 497
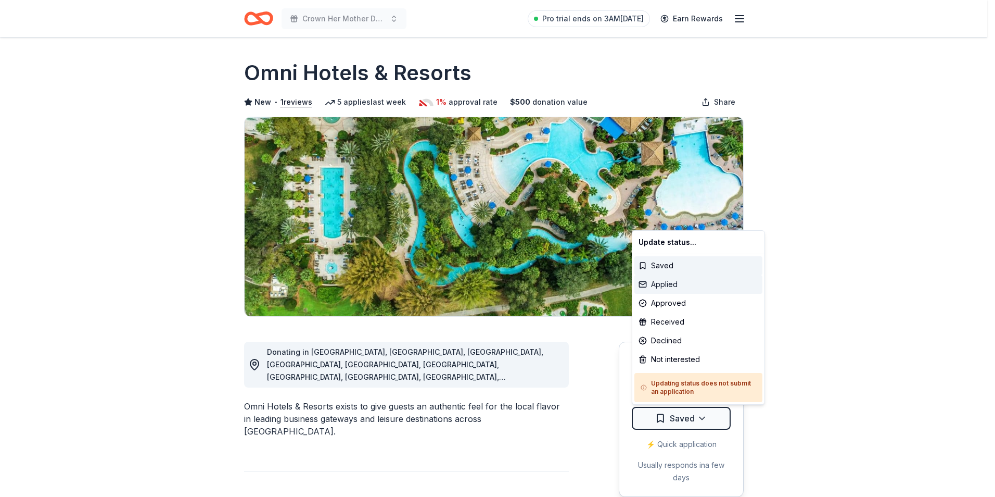
click at [692, 280] on div "Applied" at bounding box center [698, 284] width 128 height 19
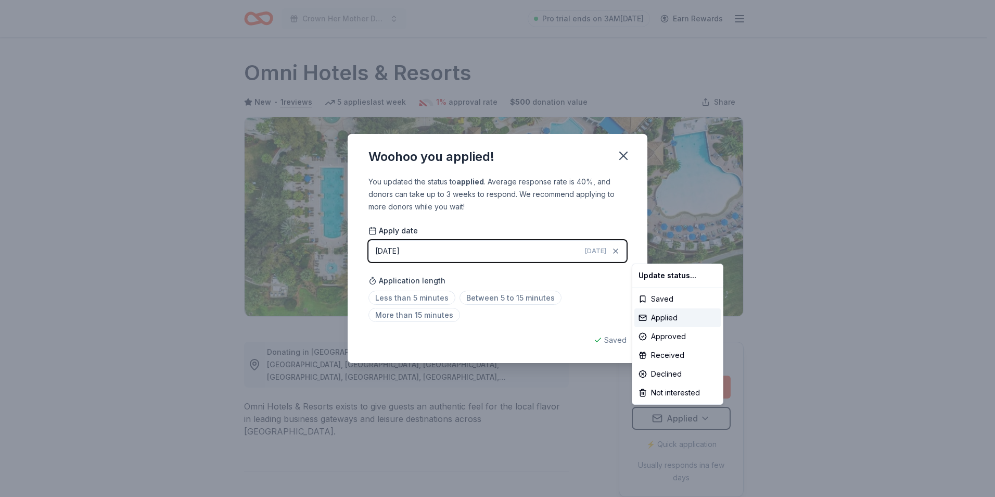
click at [528, 294] on html "Crown Her Mother Daughter Experience Conference Pro trial ends on 3AM, 10/14 Ea…" at bounding box center [497, 248] width 995 height 497
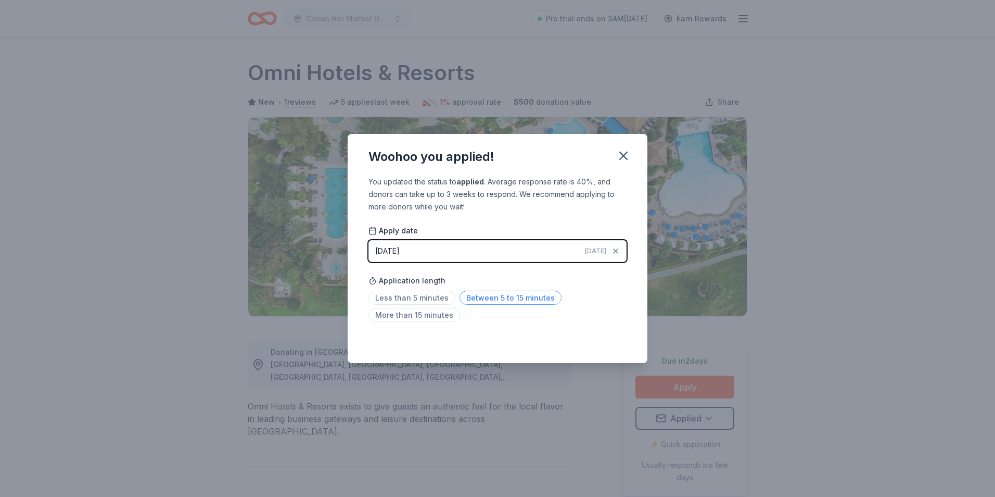
click at [545, 298] on span "Between 5 to 15 minutes" at bounding box center [511, 297] width 102 height 14
click at [614, 156] on button "button" at bounding box center [623, 155] width 23 height 23
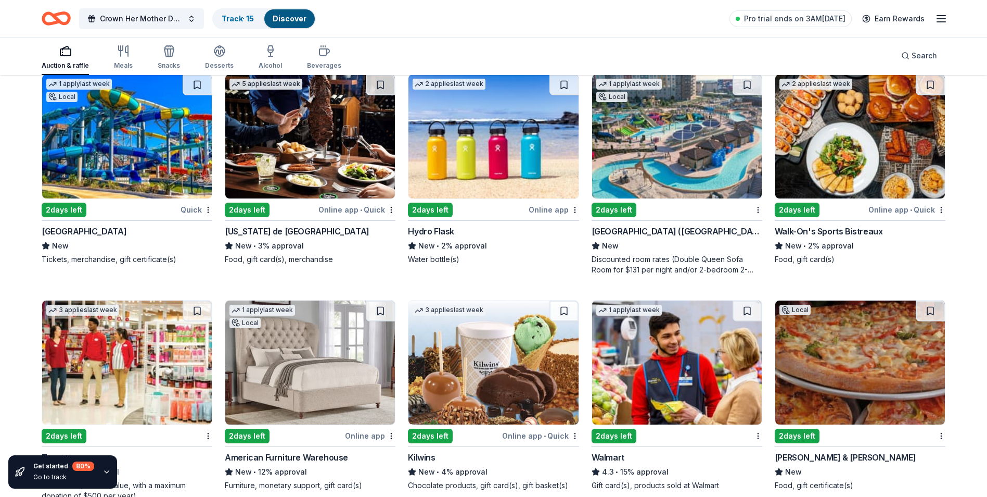
scroll to position [5974, 0]
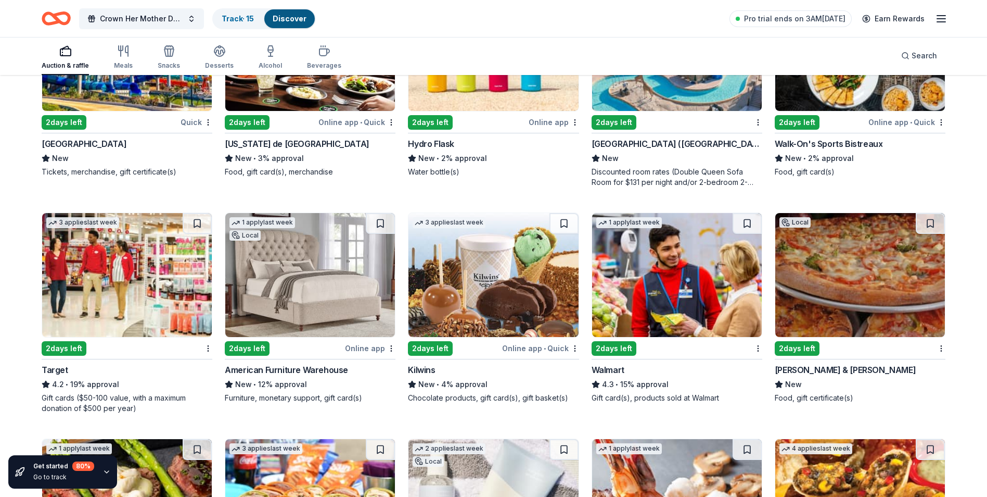
click at [131, 317] on img at bounding box center [127, 275] width 170 height 124
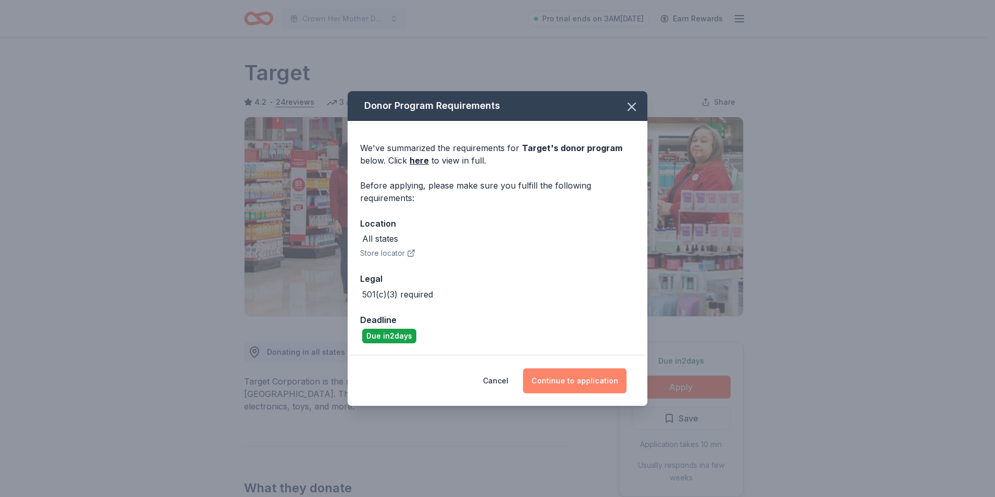
click at [553, 379] on button "Continue to application" at bounding box center [575, 380] width 104 height 25
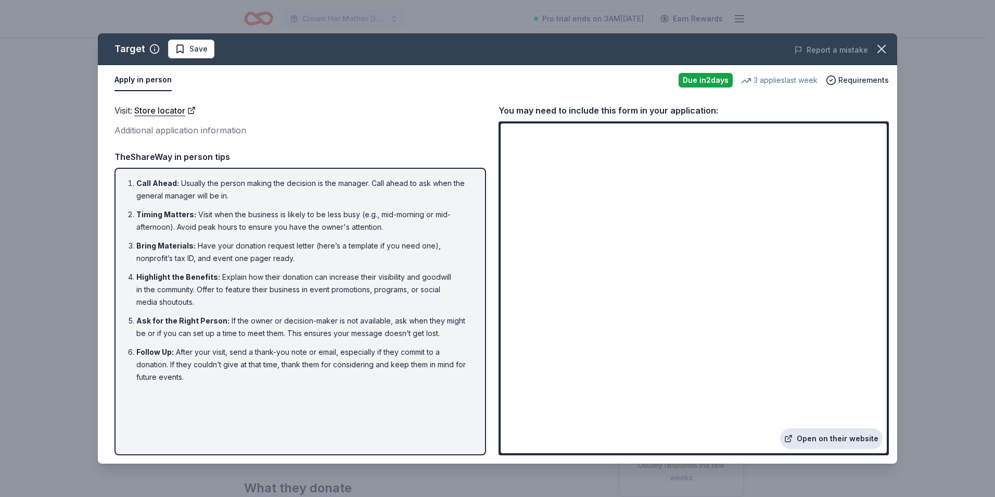
click at [826, 436] on link "Open on their website" at bounding box center [831, 438] width 103 height 21
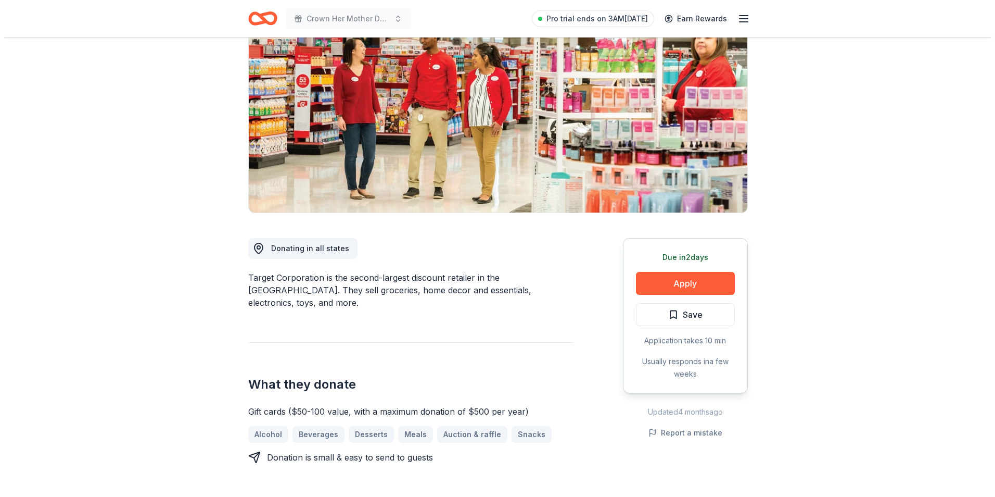
scroll to position [104, 0]
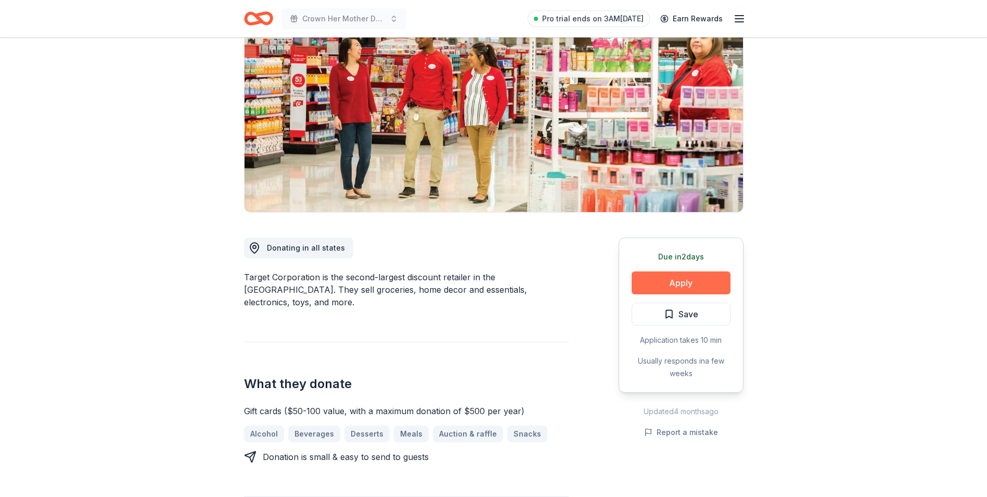
click at [683, 283] on button "Apply" at bounding box center [681, 282] width 99 height 23
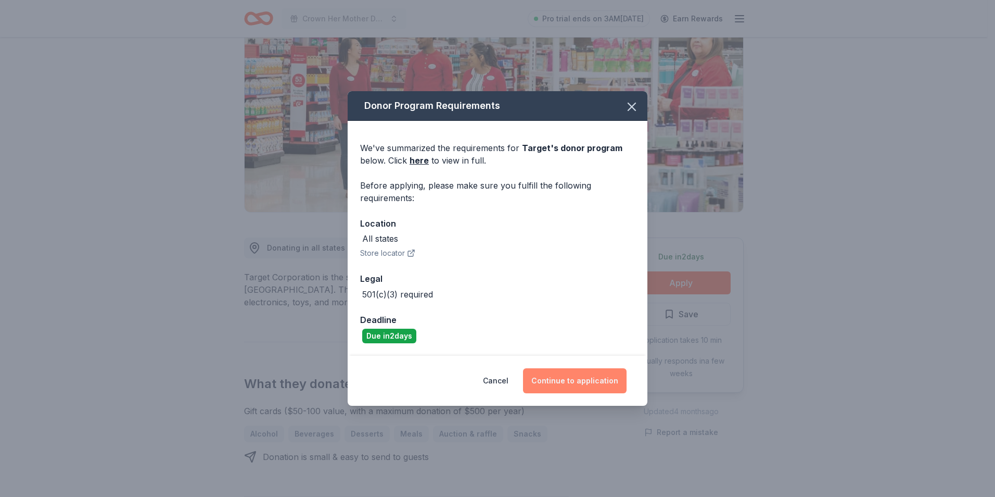
click at [592, 378] on button "Continue to application" at bounding box center [575, 380] width 104 height 25
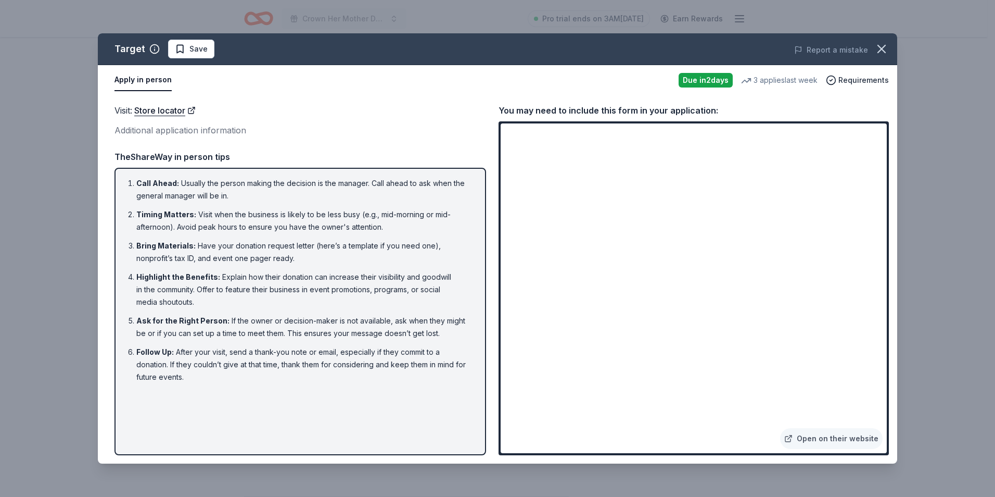
drag, startPoint x: 126, startPoint y: 181, endPoint x: 256, endPoint y: 243, distance: 143.0
click at [256, 243] on ol "Call Ahead : Usually the person making the decision is the manager. Call ahead …" at bounding box center [300, 280] width 353 height 206
drag, startPoint x: 211, startPoint y: 383, endPoint x: 140, endPoint y: 373, distance: 72.1
click at [140, 373] on li "Follow Up : After your visit, send a thank-you note or email, especially if the…" at bounding box center [303, 364] width 334 height 37
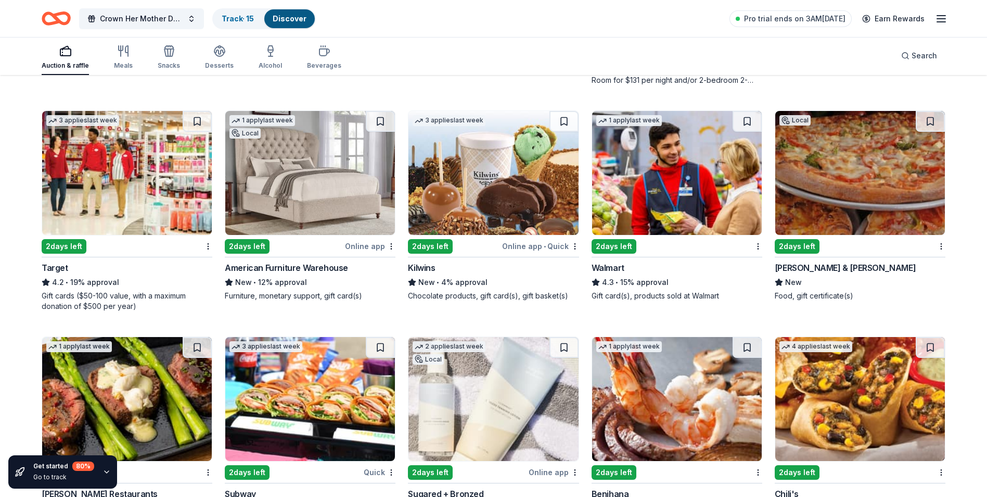
scroll to position [6078, 0]
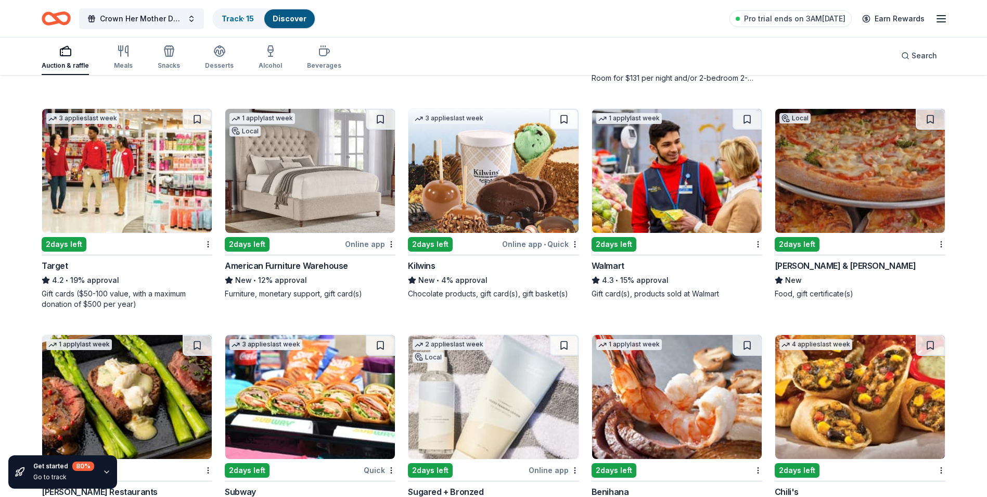
click at [637, 238] on div "2 days left" at bounding box center [671, 243] width 158 height 13
click at [663, 200] on img at bounding box center [677, 171] width 170 height 124
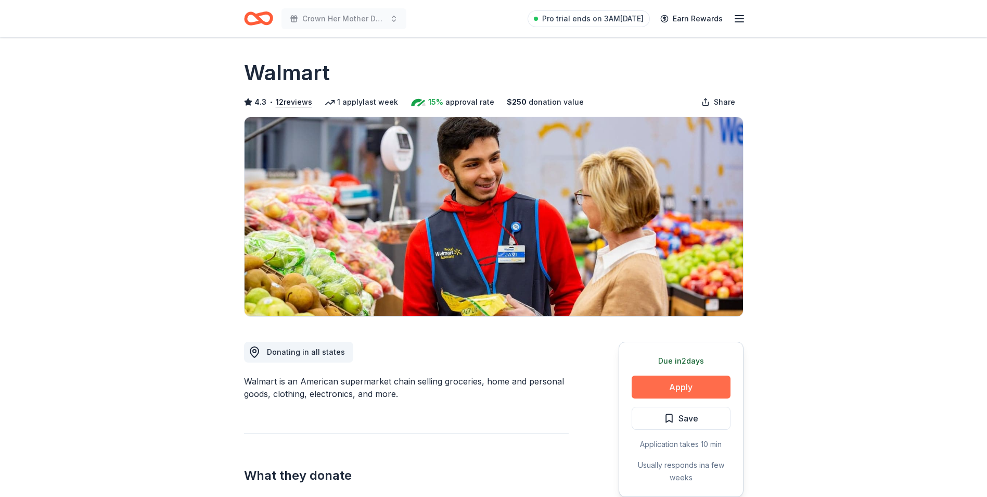
click at [673, 384] on button "Apply" at bounding box center [681, 386] width 99 height 23
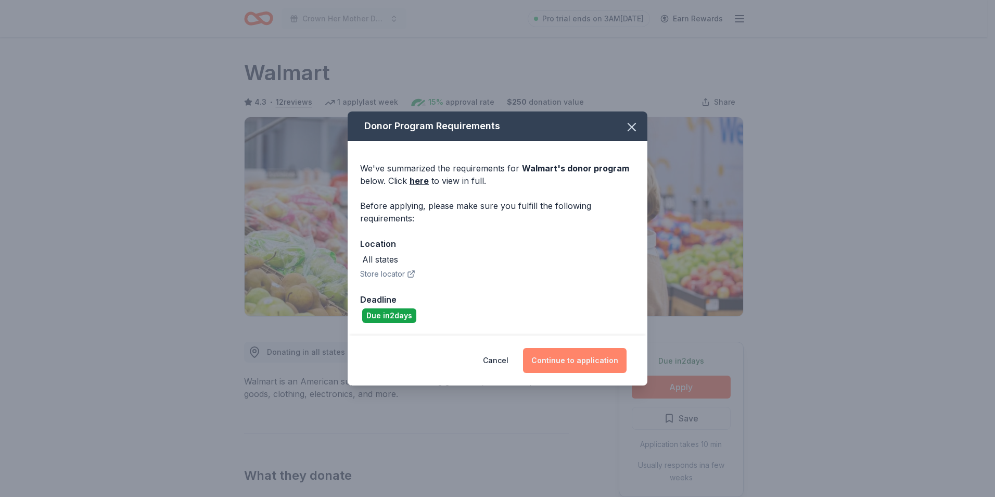
click at [577, 353] on button "Continue to application" at bounding box center [575, 360] width 104 height 25
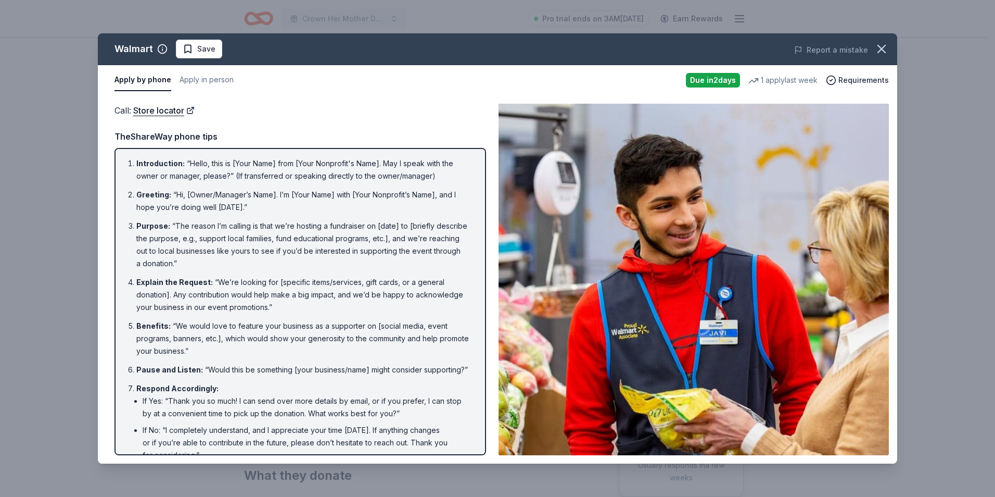
click at [137, 82] on button "Apply by phone" at bounding box center [143, 80] width 57 height 22
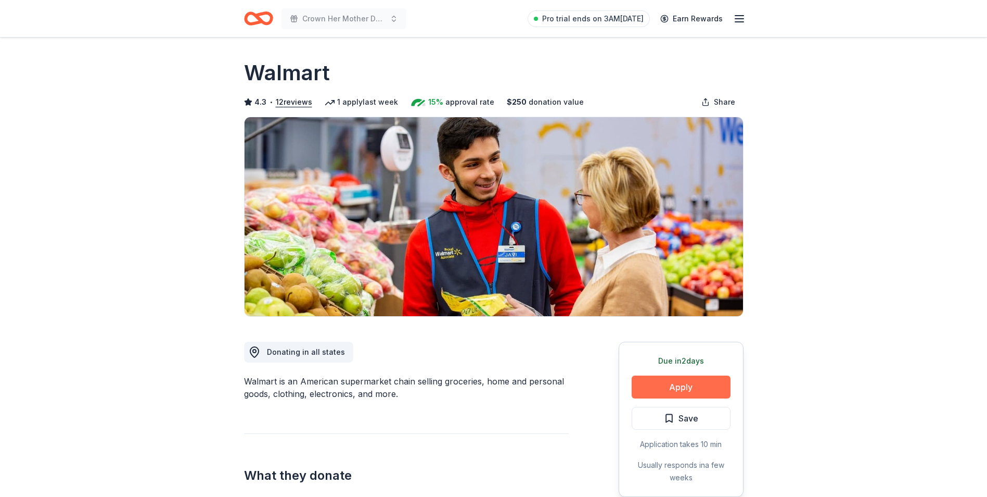
click at [681, 390] on button "Apply" at bounding box center [681, 386] width 99 height 23
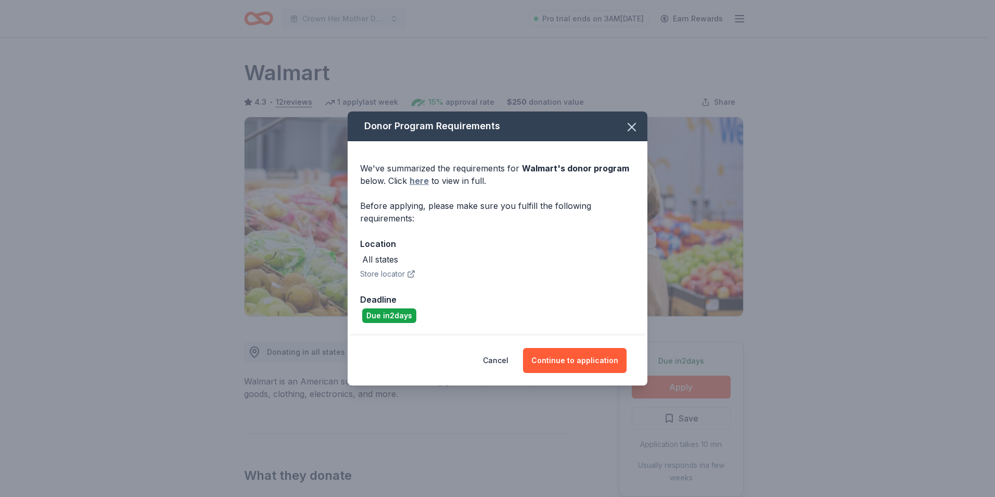
click at [420, 181] on link "here" at bounding box center [419, 180] width 19 height 12
